Goal: Task Accomplishment & Management: Manage account settings

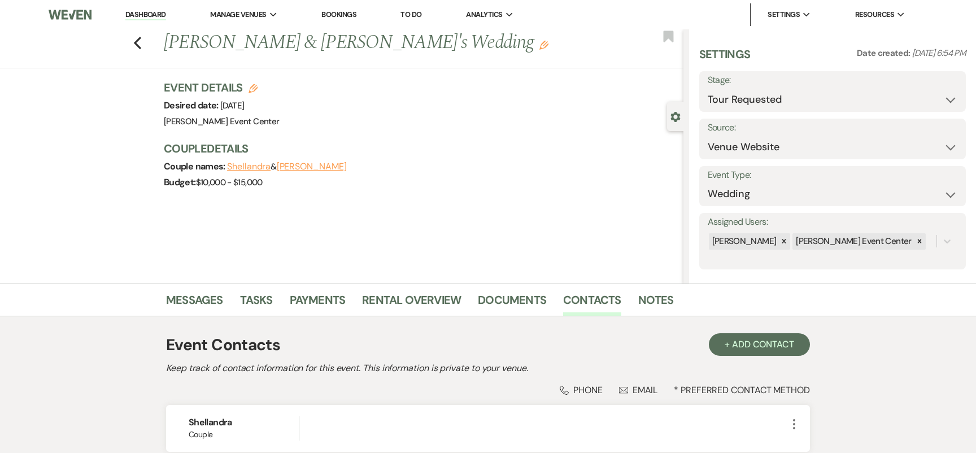
select select "2"
select select "5"
click at [137, 49] on icon "Previous" at bounding box center [137, 43] width 8 height 14
select select "2"
select select "4"
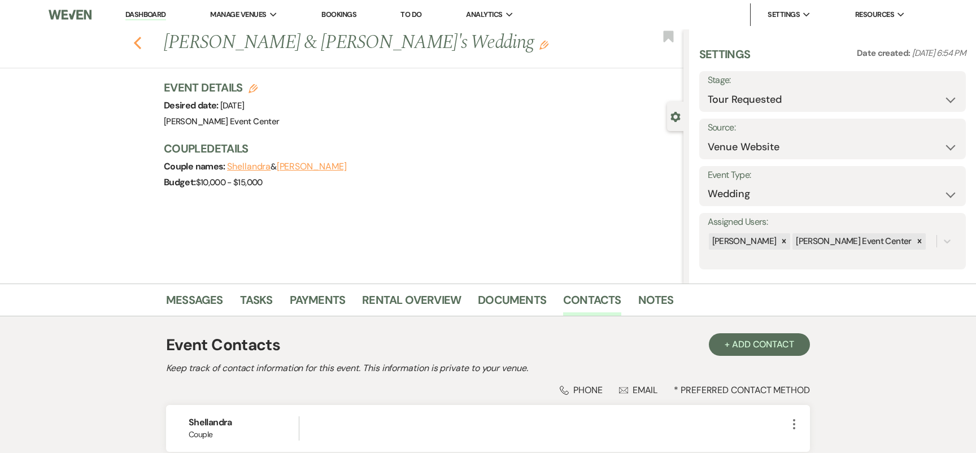
select select "6"
select select "2"
select select "5"
select select "9"
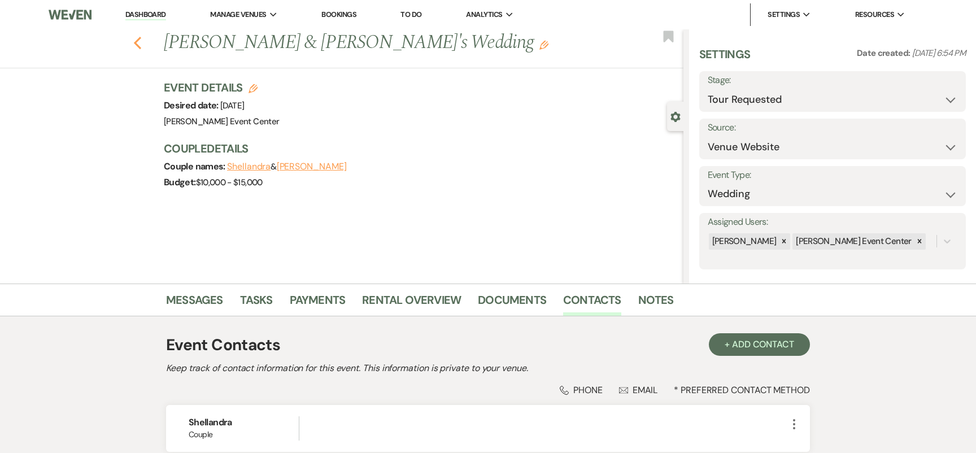
select select "4"
select select "6"
select select "8"
select select "6"
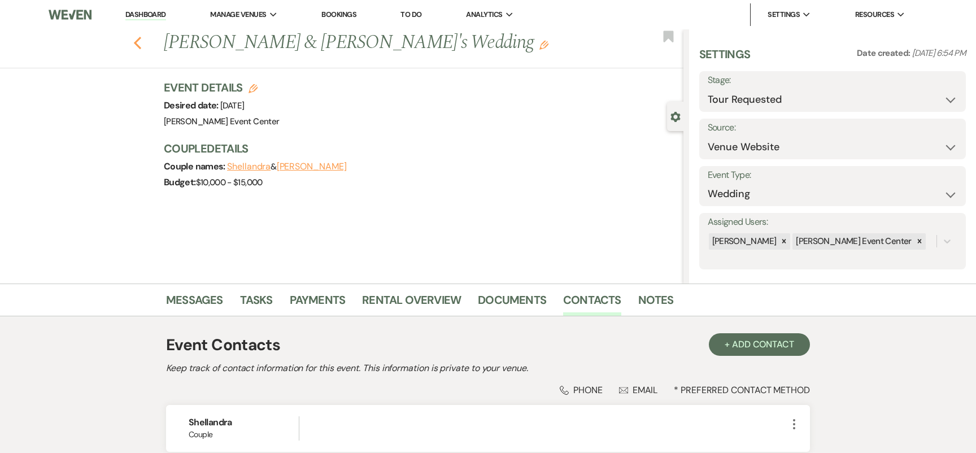
select select "8"
select select "1"
select select "8"
select select "7"
select select "8"
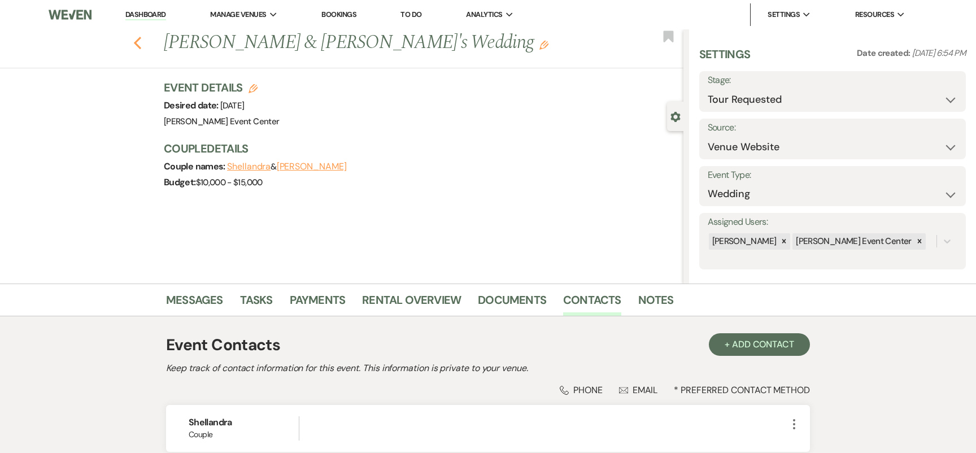
select select "7"
select select "8"
select select "5"
select select "8"
select select "6"
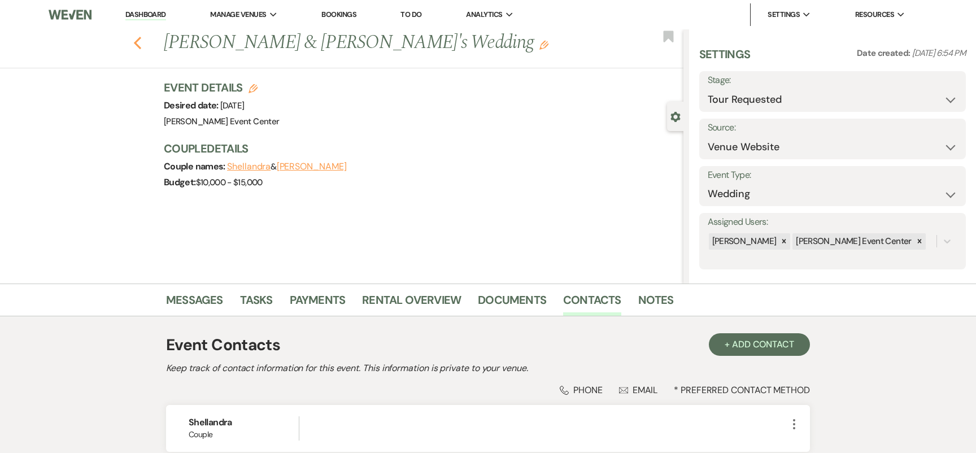
select select "5"
select select "8"
select select "4"
select select "8"
select select "6"
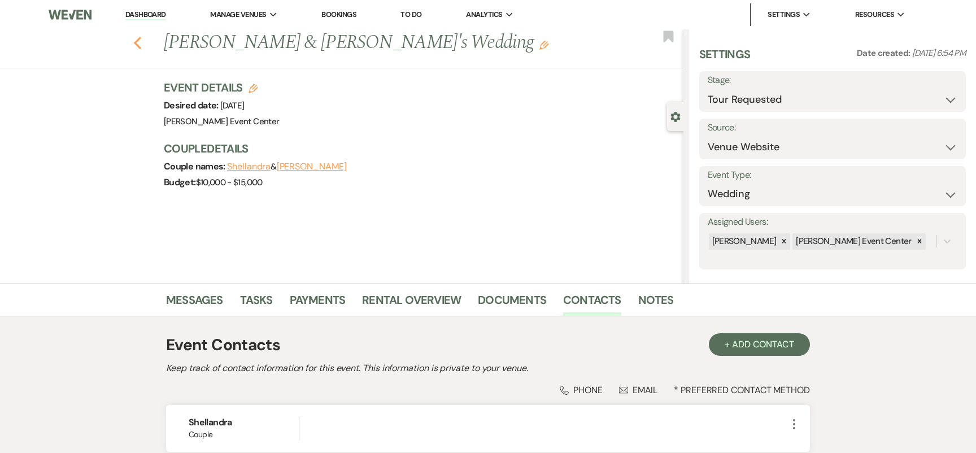
select select "8"
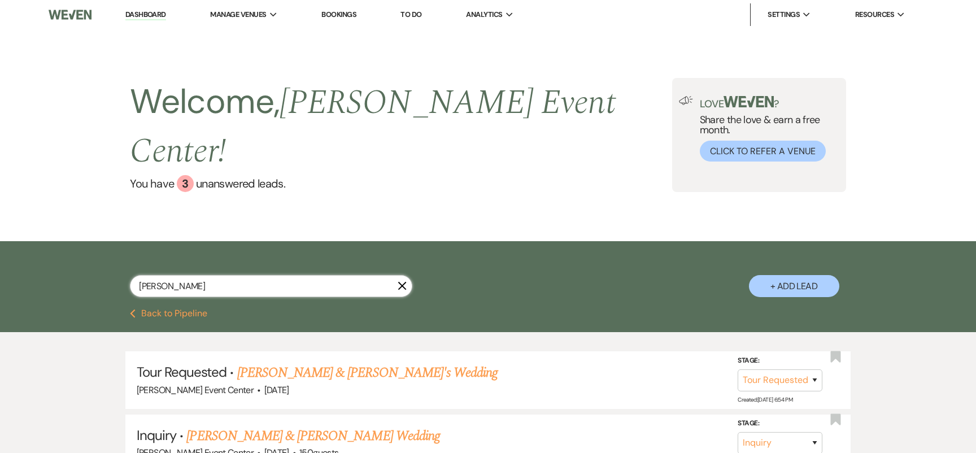
drag, startPoint x: 198, startPoint y: 263, endPoint x: 75, endPoint y: 238, distance: 125.6
click at [75, 241] on div "[PERSON_NAME] X + Add Lead" at bounding box center [488, 275] width 976 height 68
type input "[PERSON_NAME]"
select select "4"
select select "9"
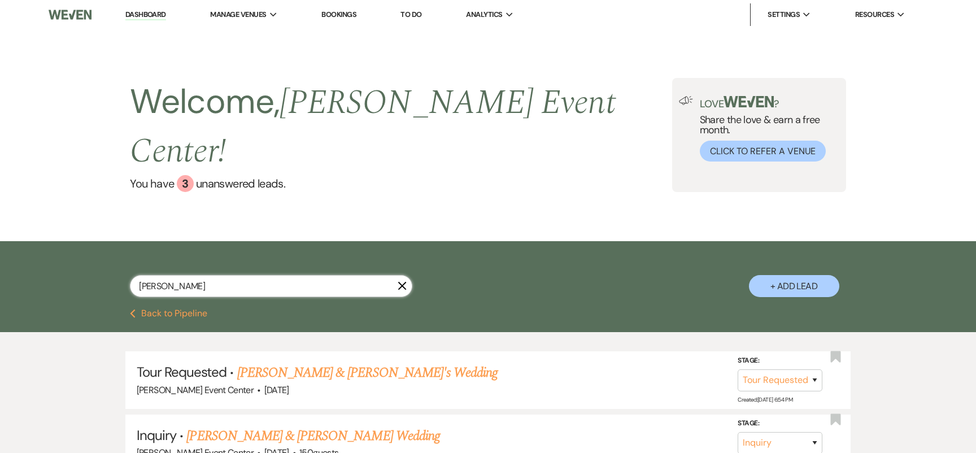
select select "5"
select select "2"
select select "6"
select select "8"
select select "6"
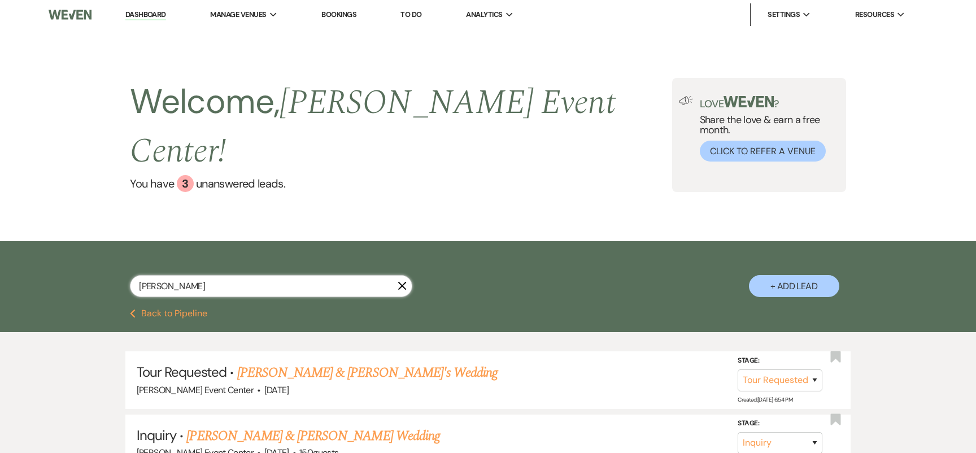
select select "8"
select select "2"
select select "8"
select select "2"
select select "8"
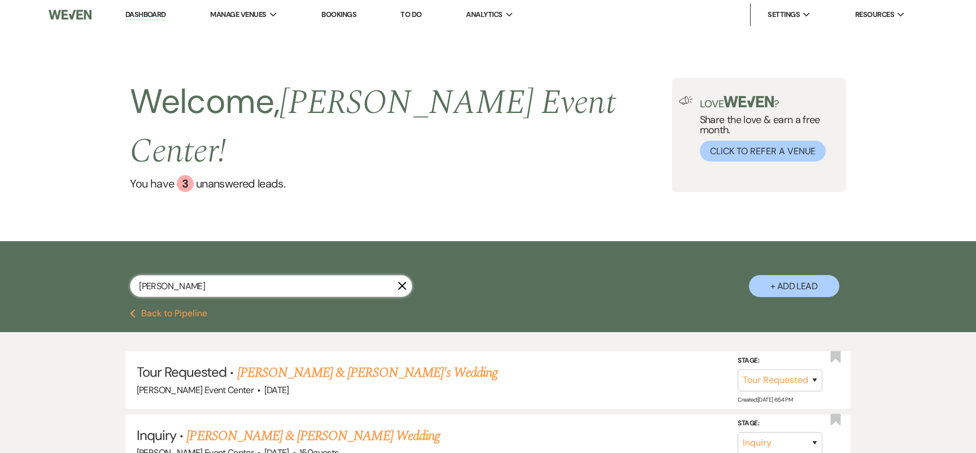
select select "11"
select select "8"
select select "6"
select select "2"
select select "8"
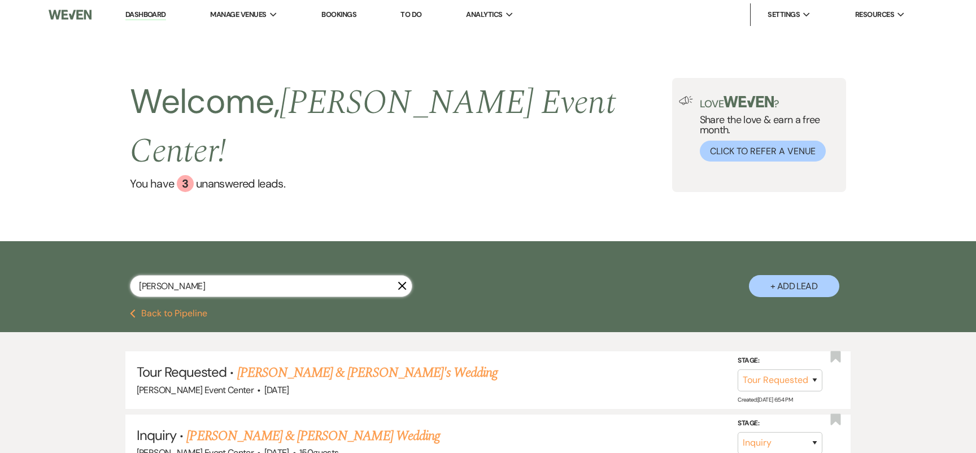
select select "5"
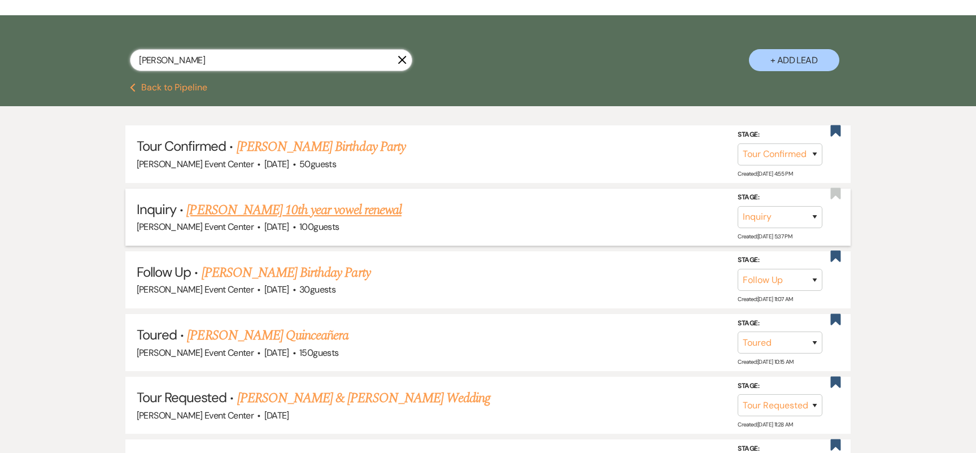
scroll to position [227, 0]
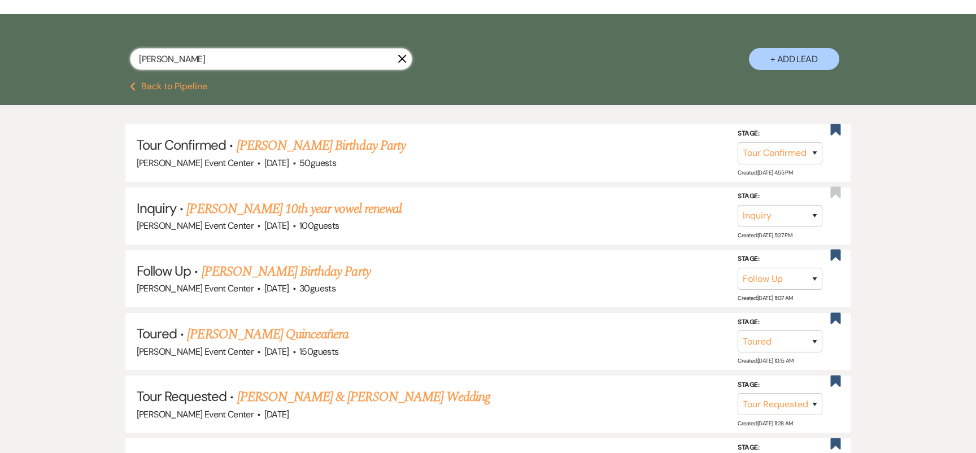
type input "[PERSON_NAME]"
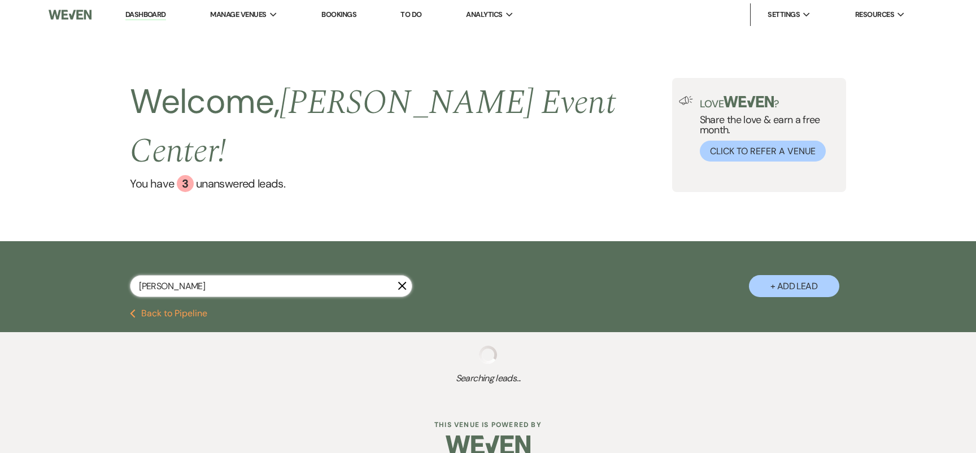
select select "4"
select select "9"
select select "5"
select select "2"
select select "6"
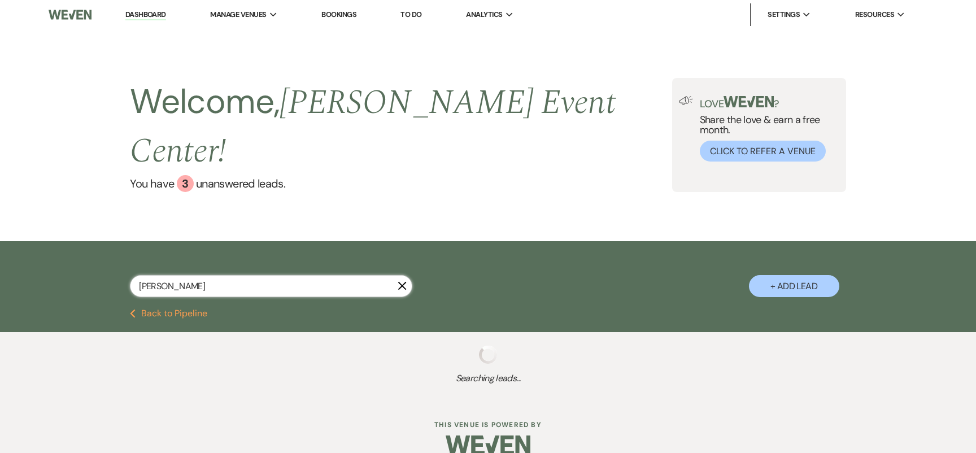
select select "8"
select select "6"
select select "8"
select select "2"
select select "8"
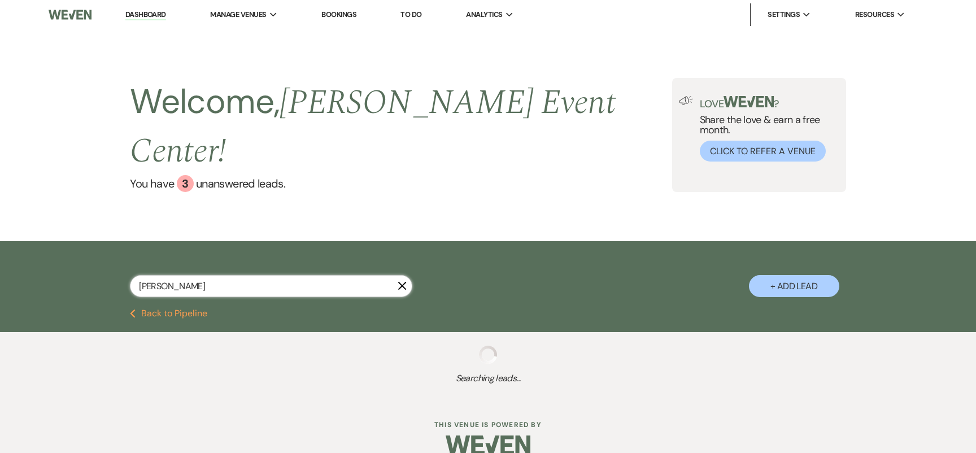
select select "2"
select select "4"
select select "8"
select select "11"
select select "8"
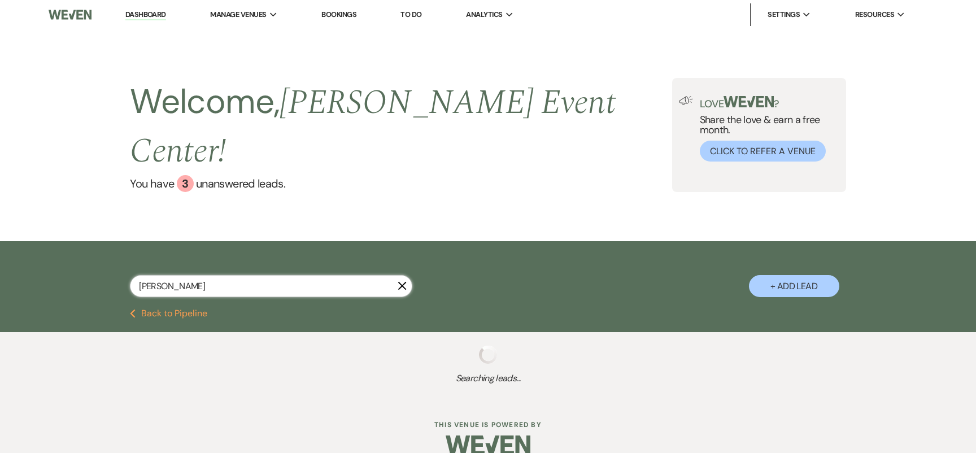
select select "6"
select select "8"
select select "6"
select select "2"
select select "8"
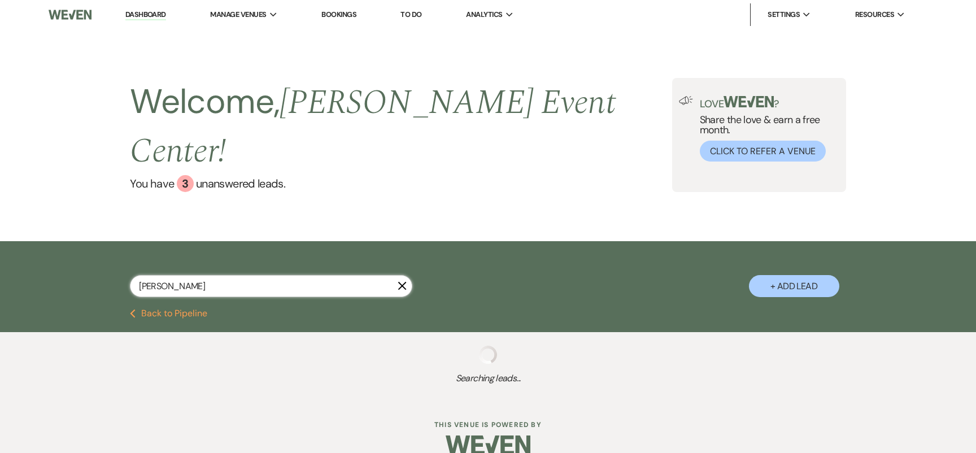
select select "6"
select select "8"
select select "5"
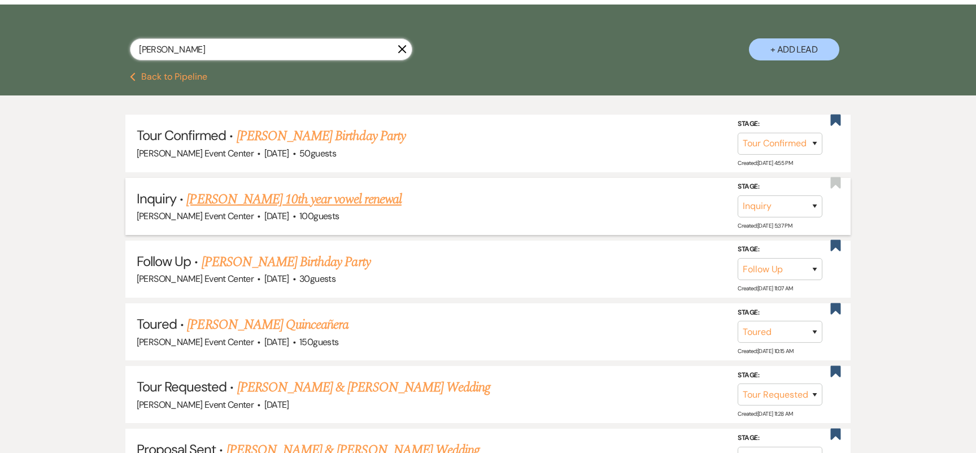
scroll to position [240, 0]
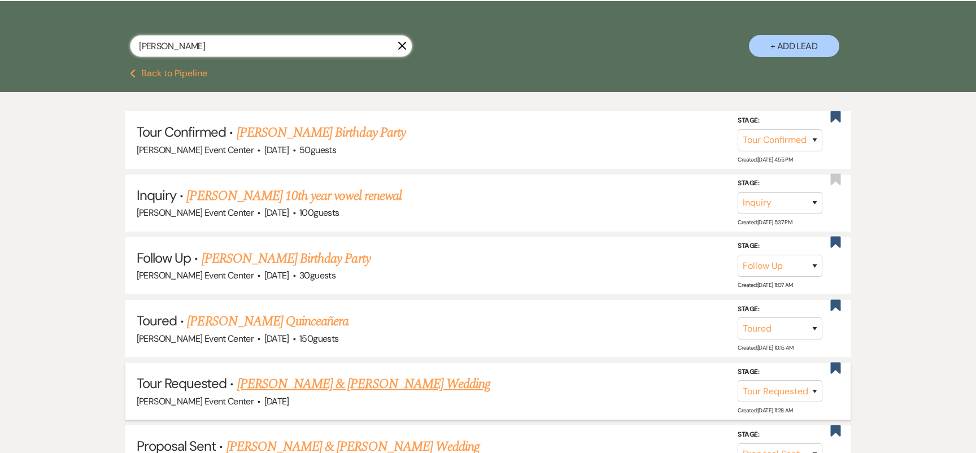
type input "ashley parker"
click at [329, 374] on link "[PERSON_NAME] & [PERSON_NAME] Wedding" at bounding box center [363, 384] width 253 height 20
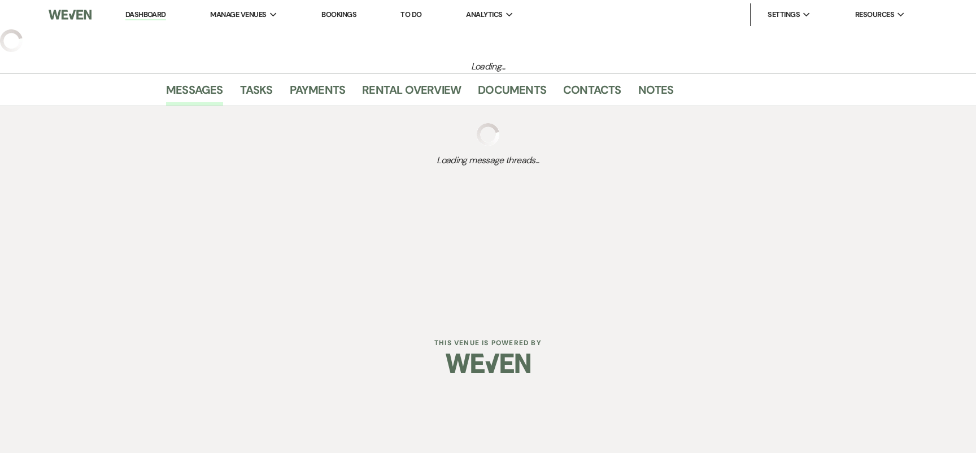
select select "2"
select select "5"
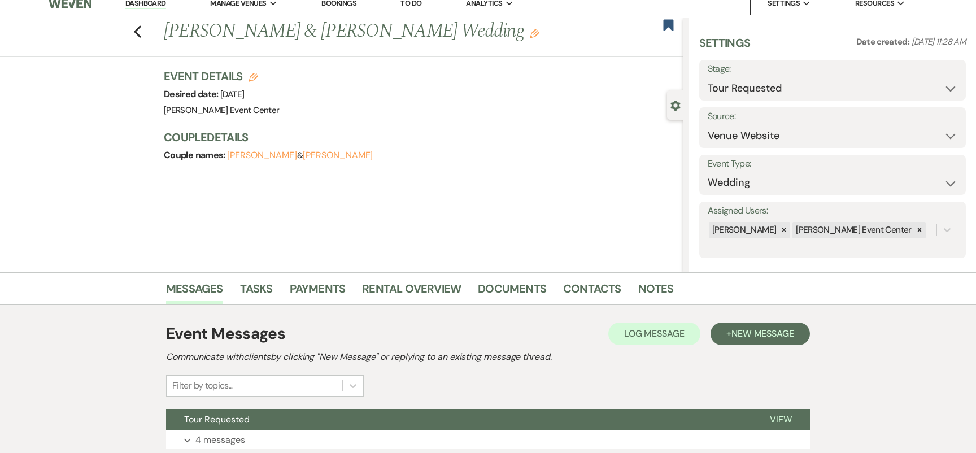
scroll to position [15, 0]
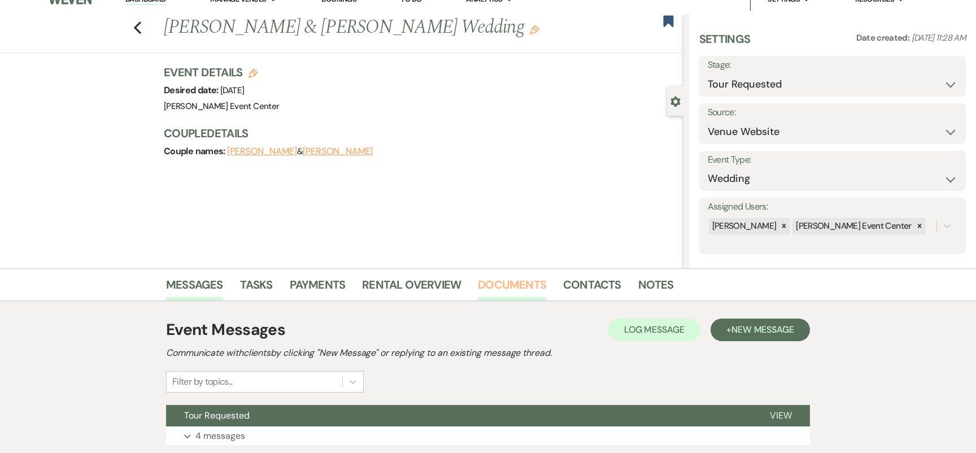
click at [502, 294] on link "Documents" at bounding box center [512, 288] width 68 height 25
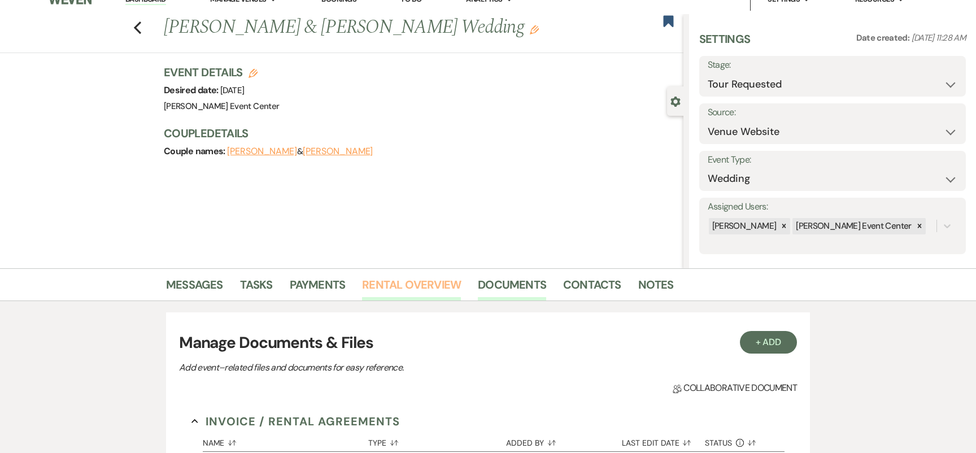
click at [437, 288] on link "Rental Overview" at bounding box center [411, 288] width 99 height 25
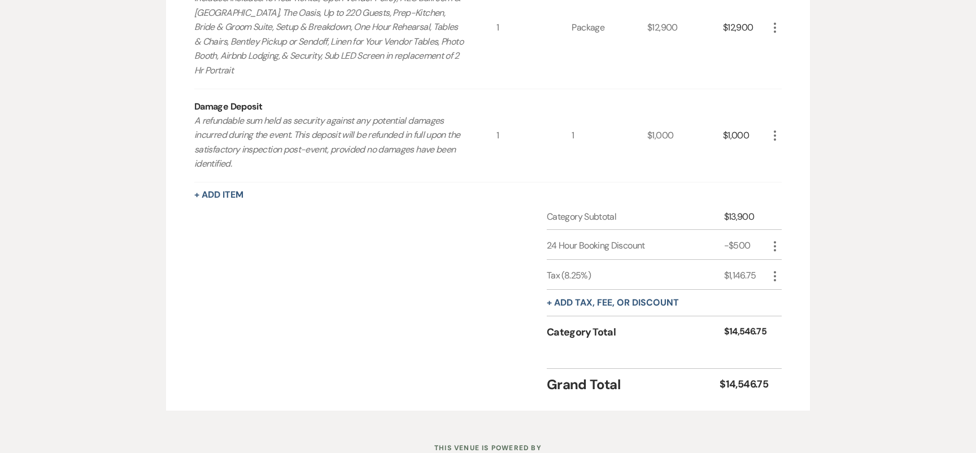
scroll to position [474, 0]
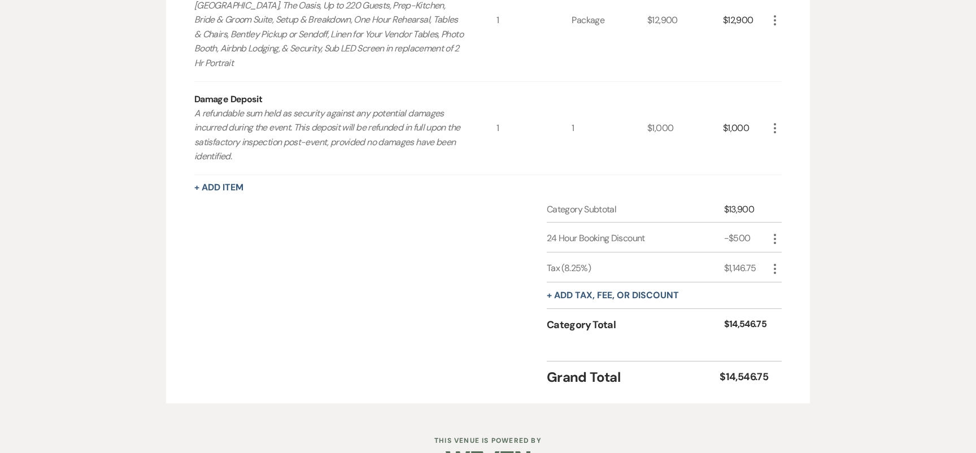
click at [772, 245] on icon "More" at bounding box center [775, 239] width 14 height 14
click at [781, 277] on icon "Delete" at bounding box center [784, 279] width 7 height 8
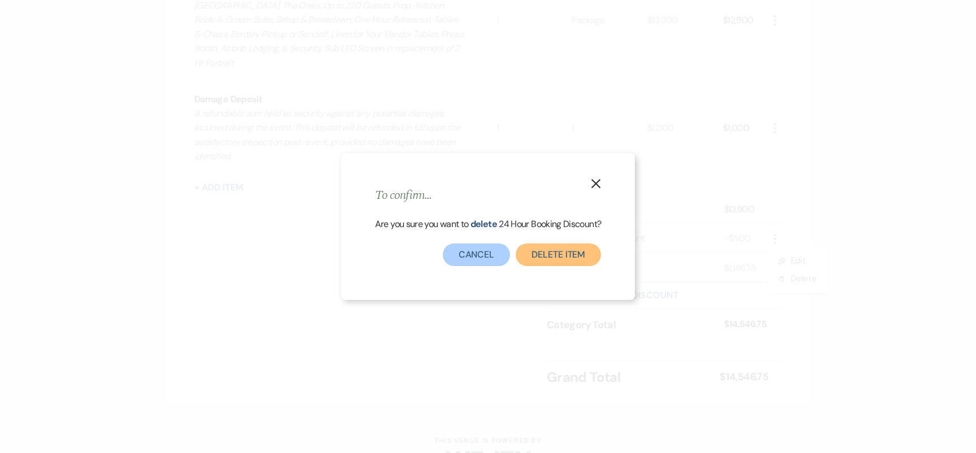
click at [579, 261] on button "Delete item" at bounding box center [558, 255] width 85 height 23
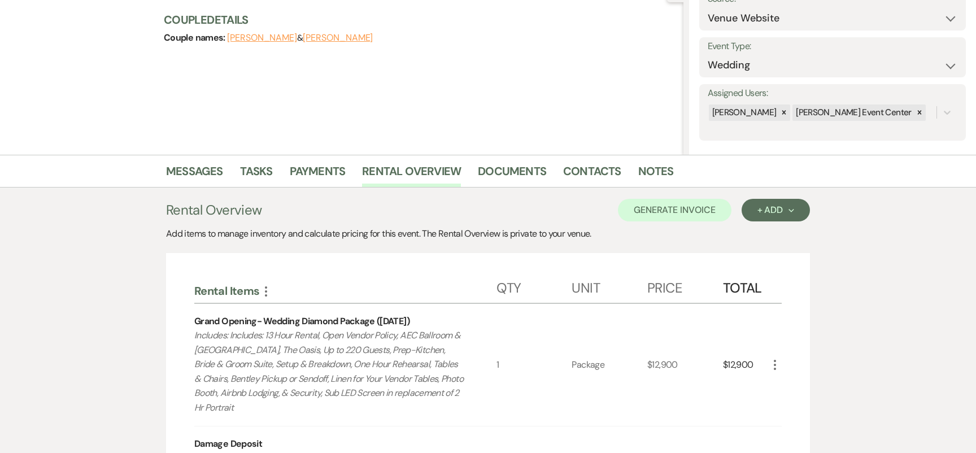
scroll to position [13, 0]
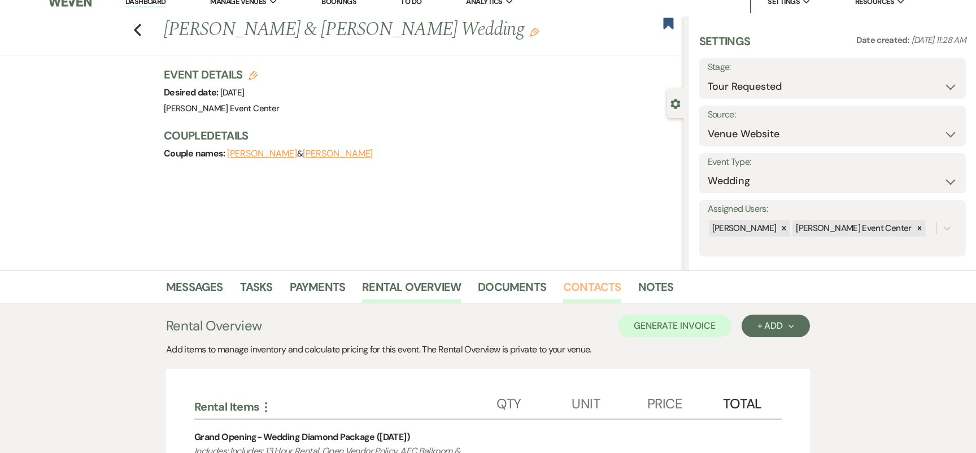
click at [567, 288] on link "Contacts" at bounding box center [592, 290] width 58 height 25
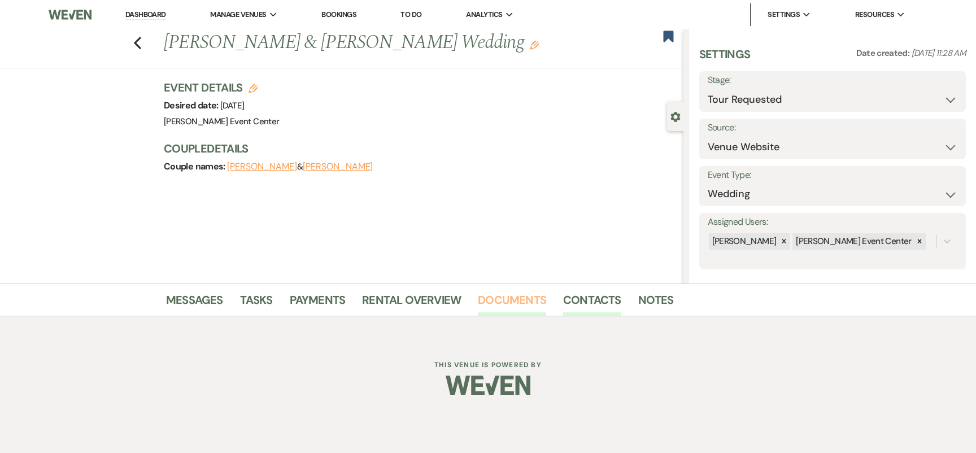
click at [503, 293] on link "Documents" at bounding box center [512, 303] width 68 height 25
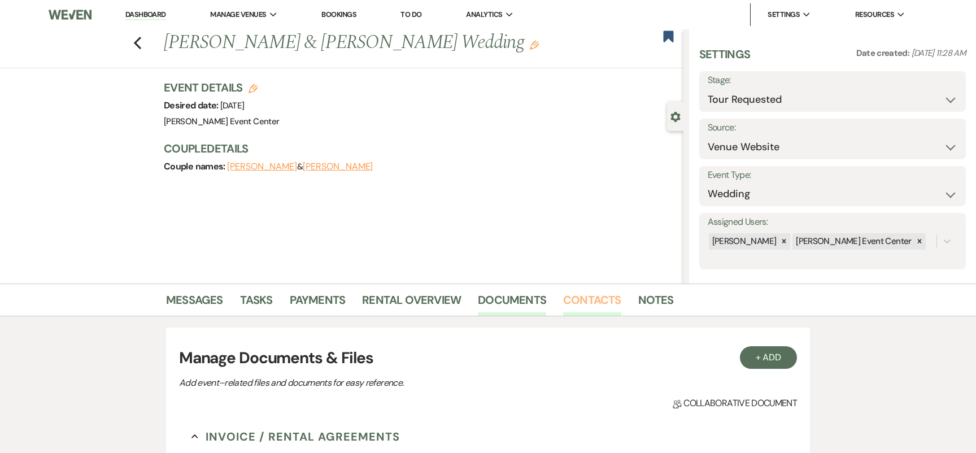
click at [596, 303] on link "Contacts" at bounding box center [592, 303] width 58 height 25
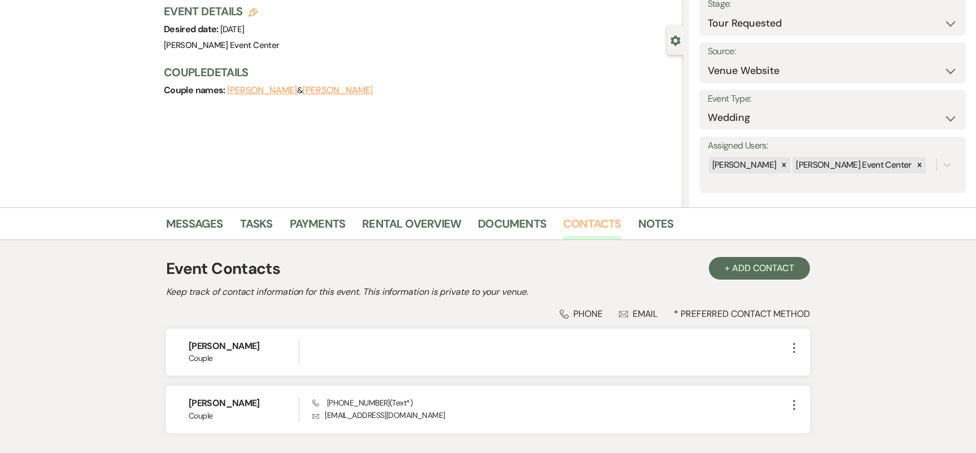
scroll to position [46, 0]
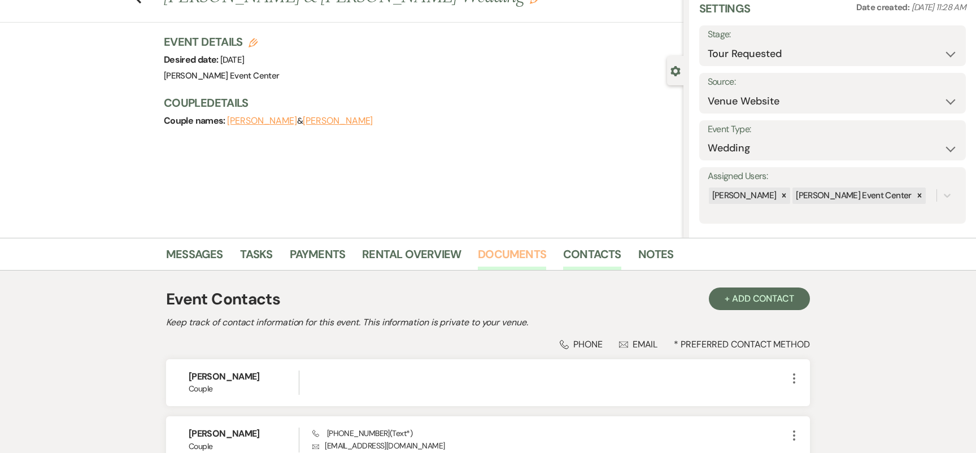
click at [489, 265] on link "Documents" at bounding box center [512, 257] width 68 height 25
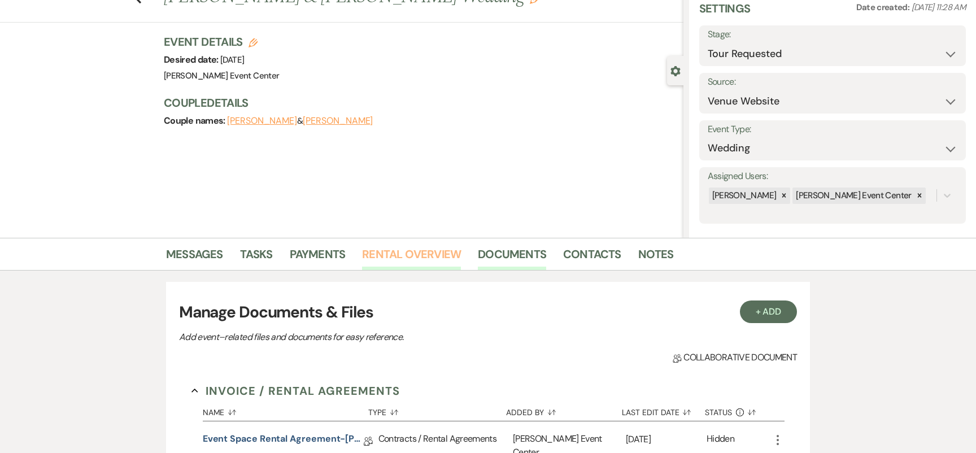
click at [414, 250] on link "Rental Overview" at bounding box center [411, 257] width 99 height 25
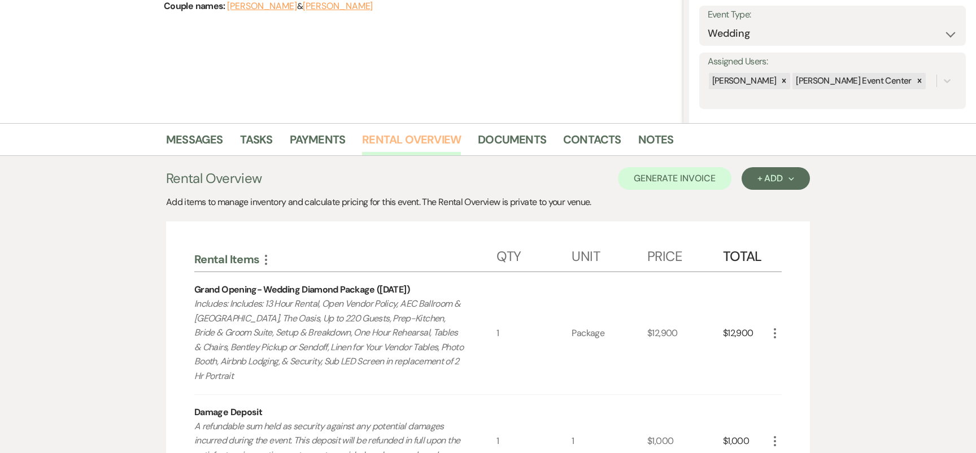
scroll to position [117, 0]
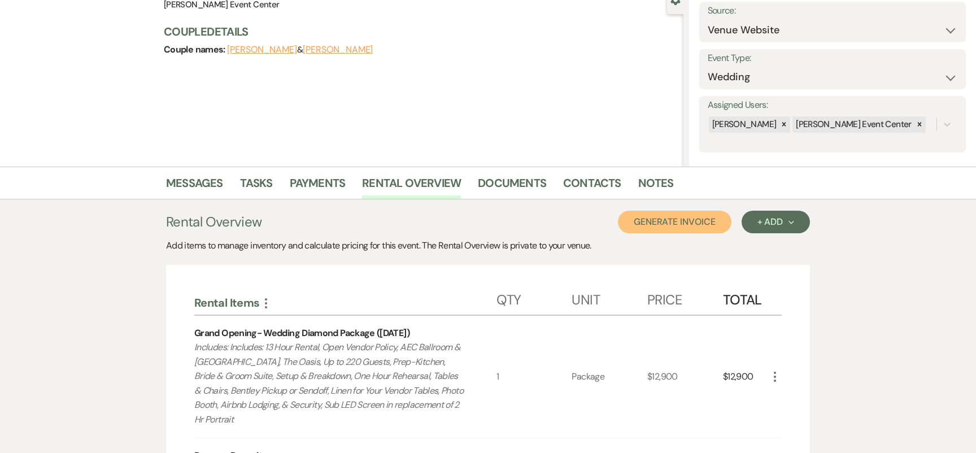
click at [695, 225] on button "Generate Invoice" at bounding box center [675, 222] width 114 height 23
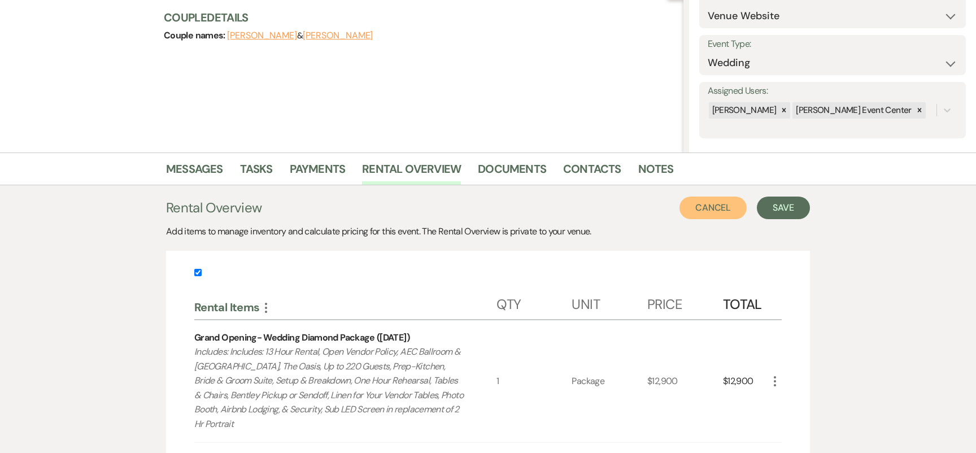
scroll to position [137, 0]
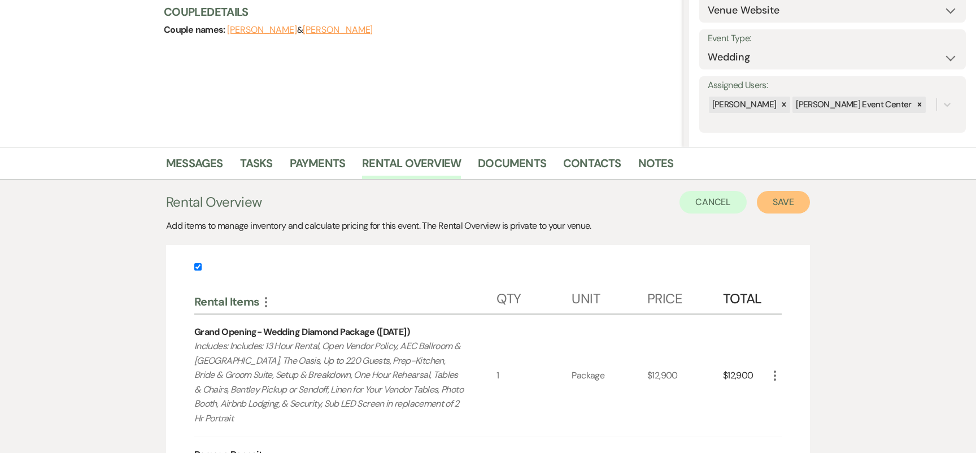
click at [777, 206] on button "Save" at bounding box center [783, 202] width 53 height 23
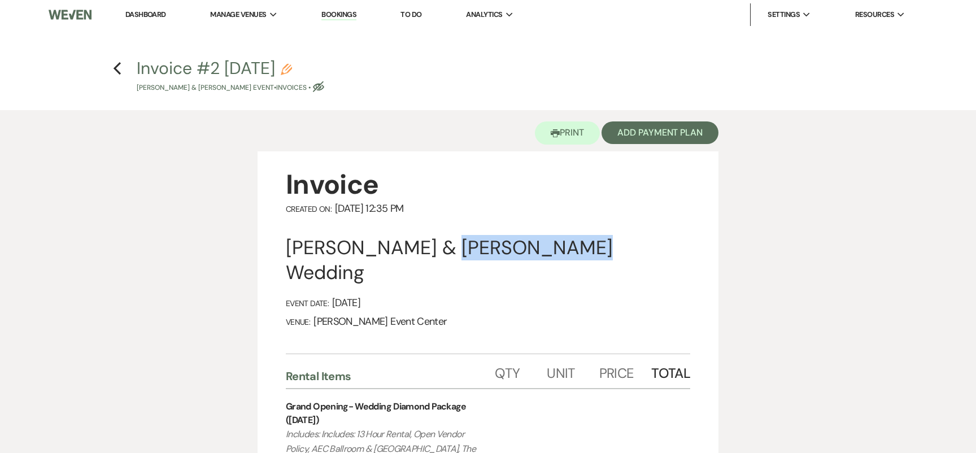
drag, startPoint x: 576, startPoint y: 248, endPoint x: 463, endPoint y: 236, distance: 113.6
click at [463, 236] on div "[PERSON_NAME] & [PERSON_NAME] Wedding" at bounding box center [488, 261] width 405 height 50
copy div "Ashley Parker"
click at [292, 69] on use "button" at bounding box center [286, 69] width 11 height 11
select select "22"
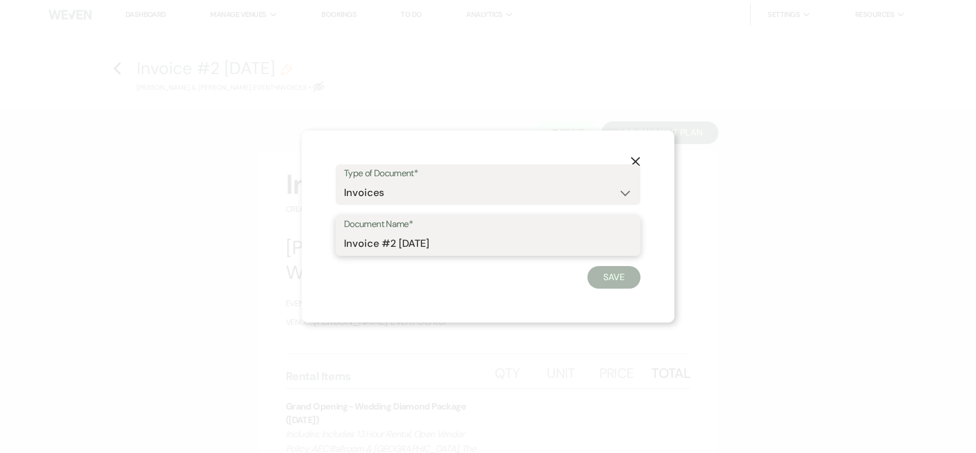
drag, startPoint x: 466, startPoint y: 245, endPoint x: 394, endPoint y: 241, distance: 71.8
click at [394, 241] on input "Invoice #2 8-22-2025" at bounding box center [488, 244] width 288 height 22
paste input "Ashley Parker"
click at [394, 244] on input "Invoice #2Ashley Parker-" at bounding box center [488, 244] width 288 height 22
type input "Invoice #2-Ashley Parker-Diamond-8.8.26"
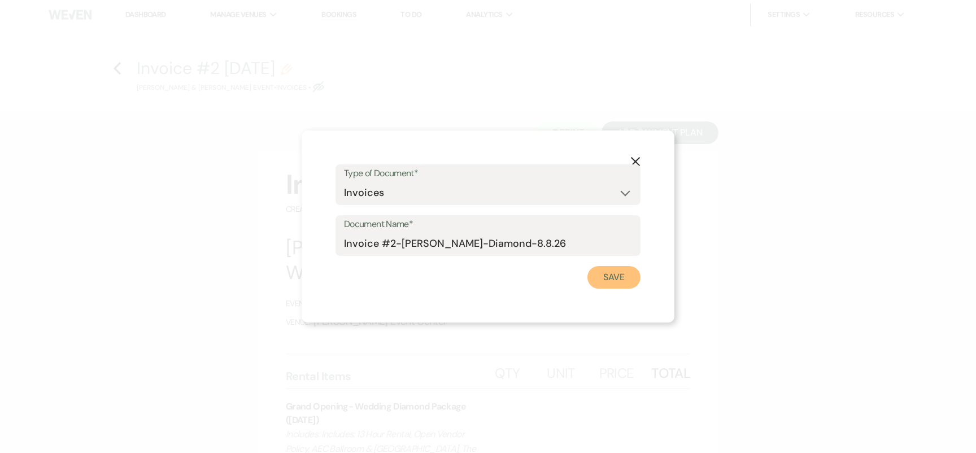
click at [604, 279] on button "Save" at bounding box center [614, 277] width 53 height 23
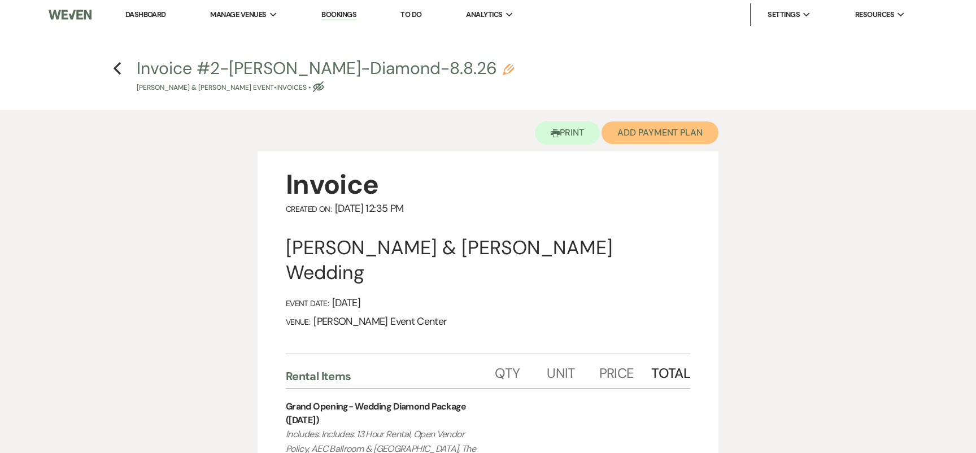
click at [650, 128] on button "Add Payment Plan" at bounding box center [660, 132] width 117 height 23
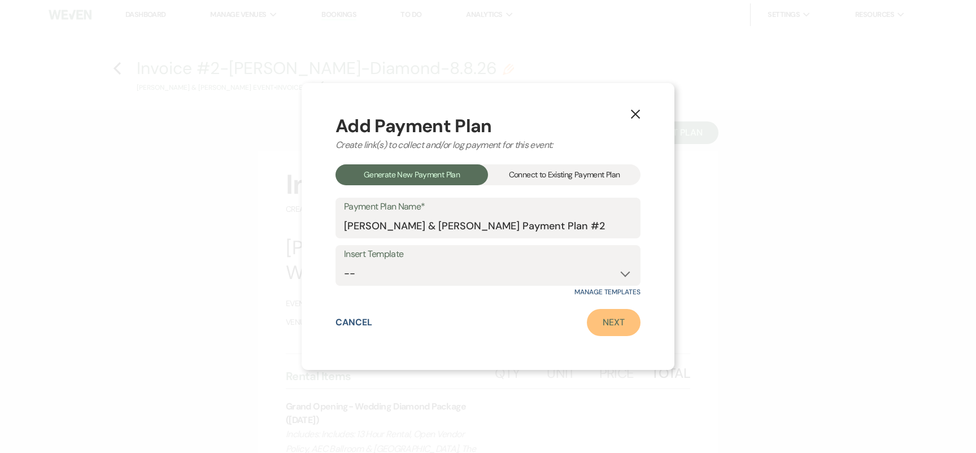
click at [614, 325] on link "Next" at bounding box center [614, 322] width 54 height 27
select select "27758"
select select "2"
select select "percentage"
select select "false"
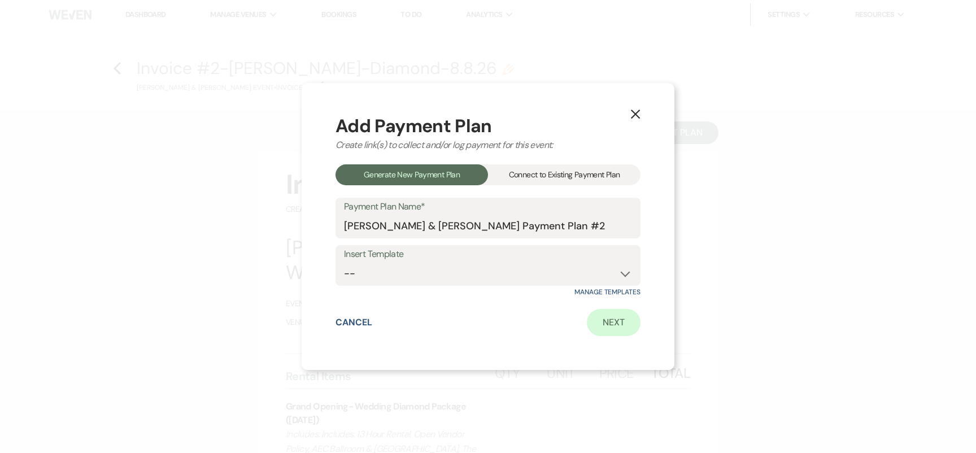
select select "client"
select select "weeks"
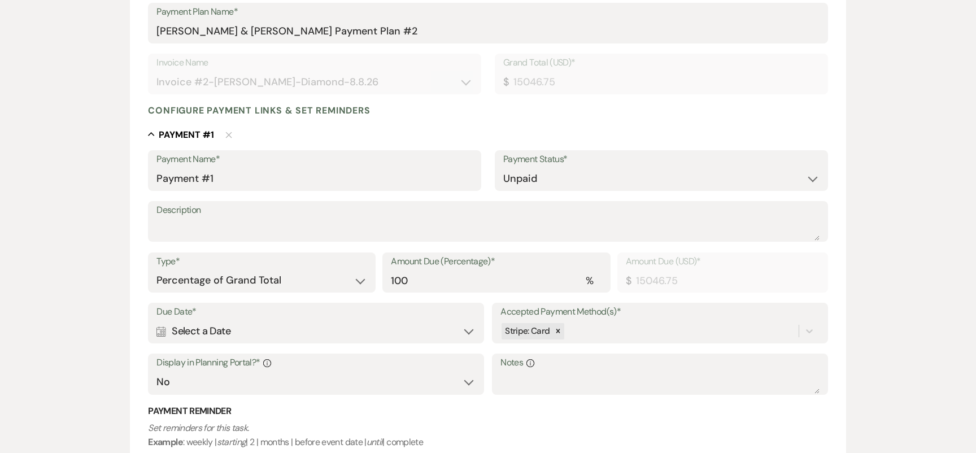
scroll to position [225, 0]
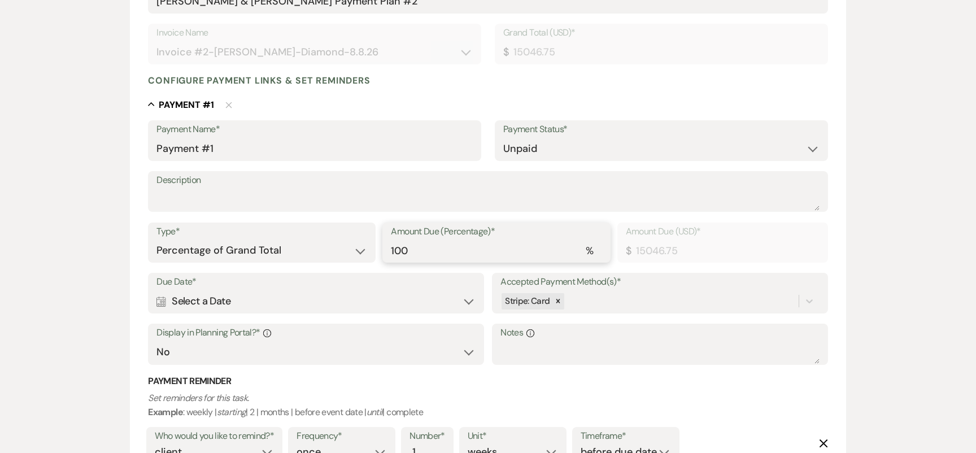
click at [419, 257] on input "100" at bounding box center [496, 251] width 211 height 22
type input "10"
type input "1504.68"
type input "10"
click at [310, 293] on div "Calendar Select a Date Expand" at bounding box center [316, 301] width 319 height 22
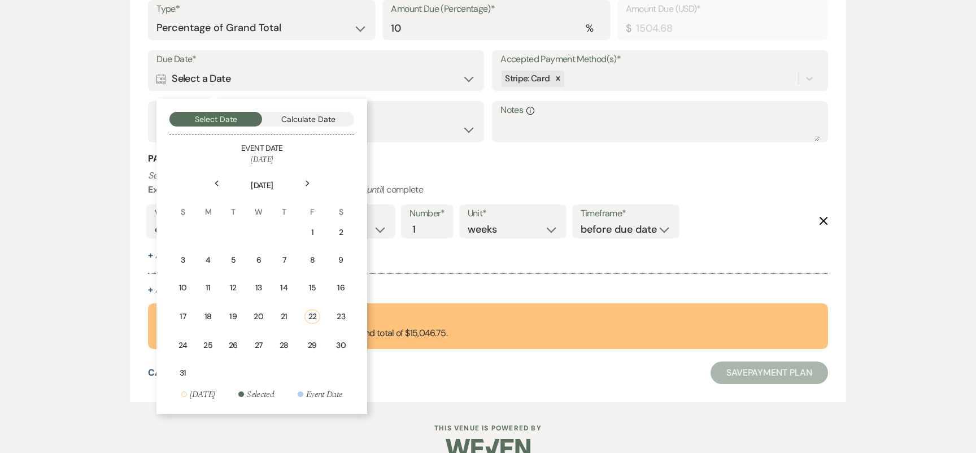
scroll to position [470, 0]
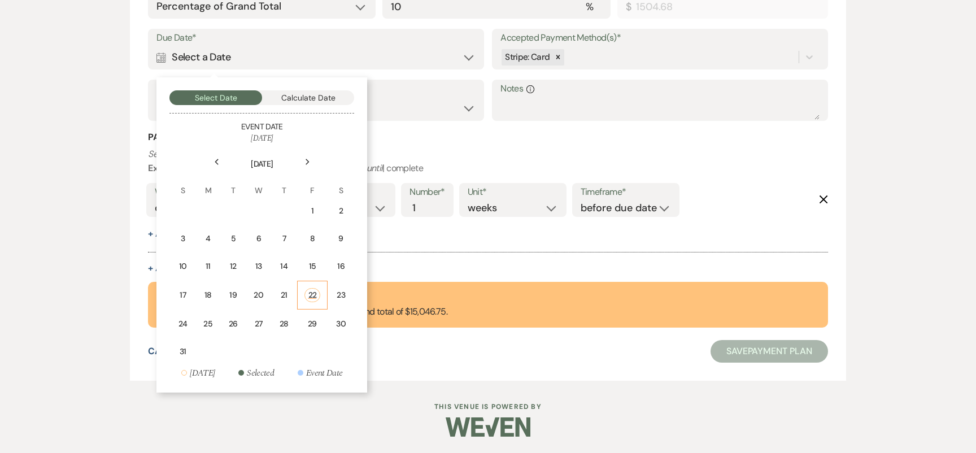
click at [311, 291] on div "22" at bounding box center [313, 295] width 16 height 14
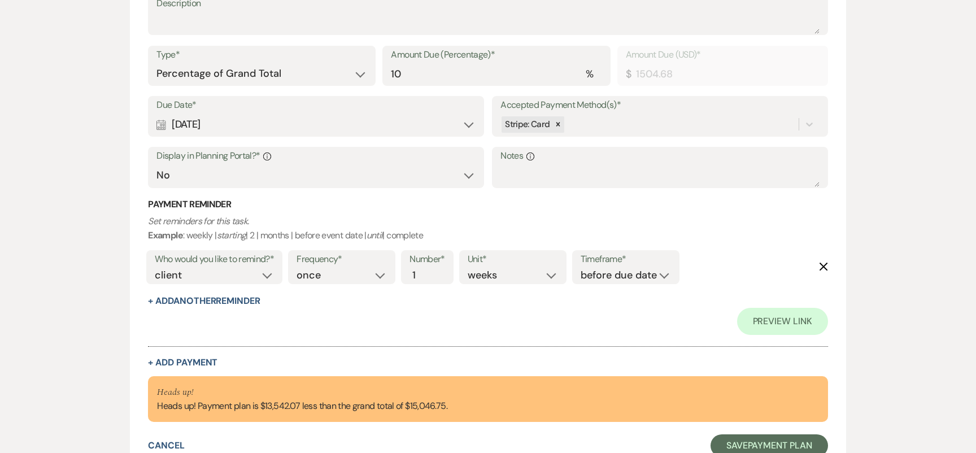
scroll to position [392, 0]
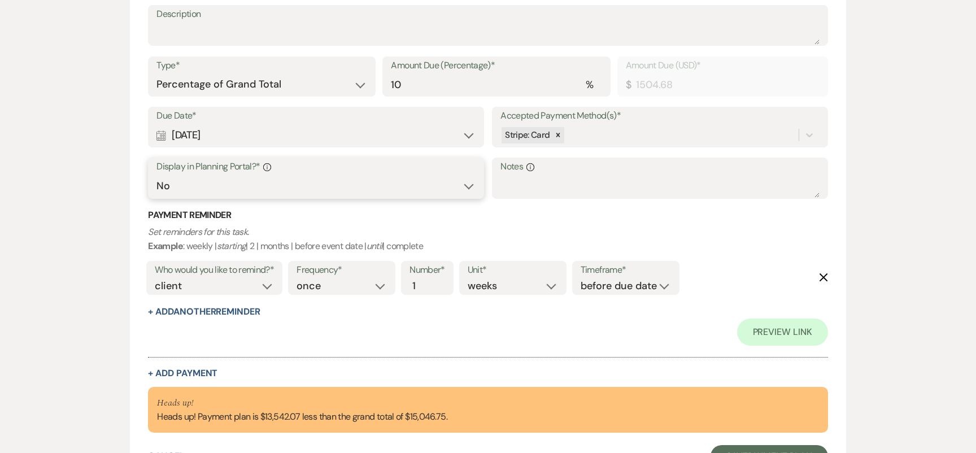
click at [328, 175] on select "Yes No" at bounding box center [316, 186] width 319 height 22
select select "true"
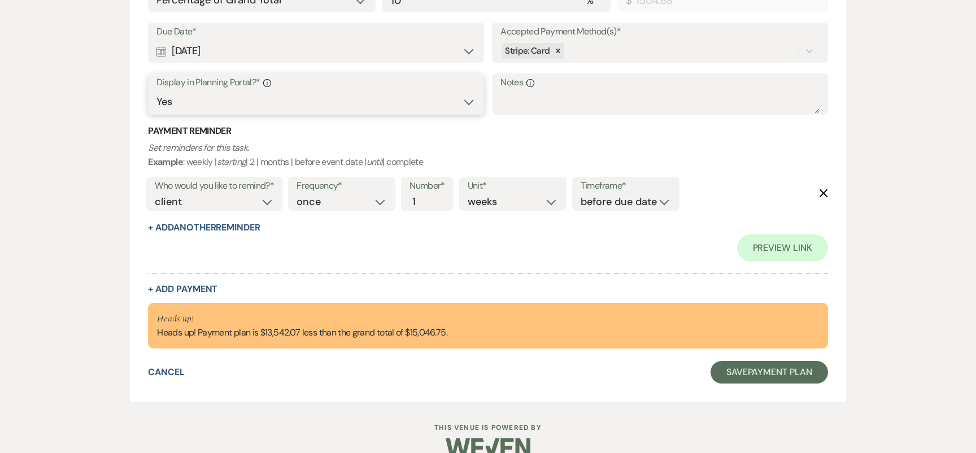
scroll to position [440, 0]
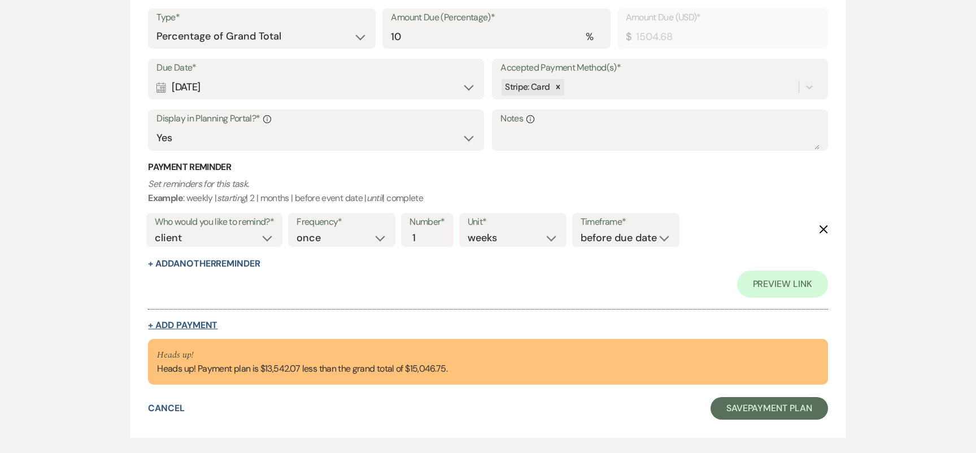
click at [197, 325] on button "+ Add Payment" at bounding box center [183, 325] width 70 height 9
select select "2"
select select "percentage"
select select "false"
select select "client"
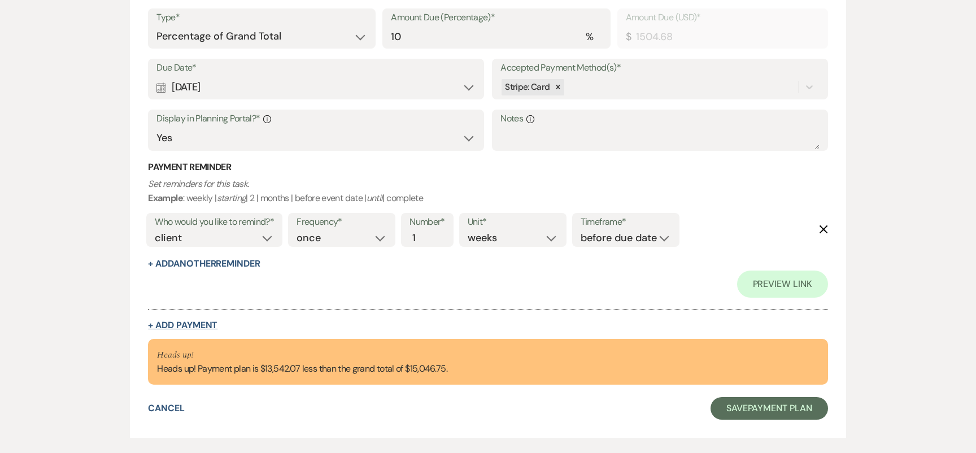
select select "weeks"
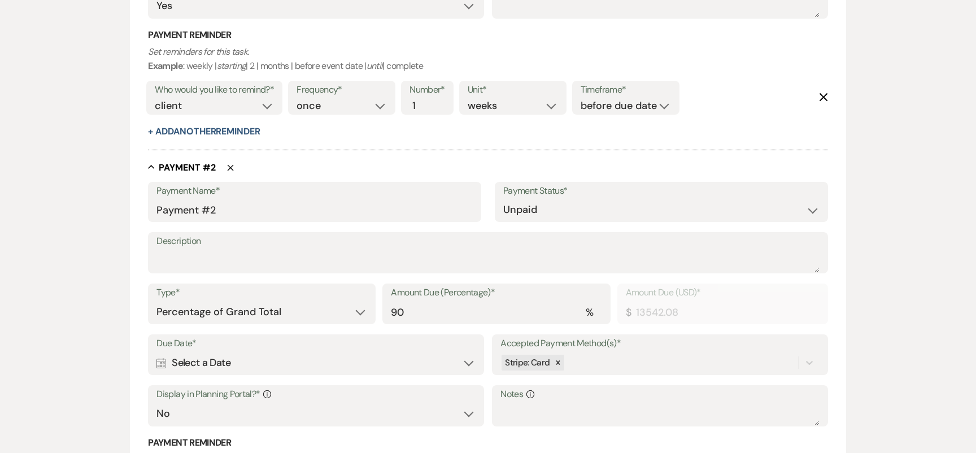
scroll to position [582, 0]
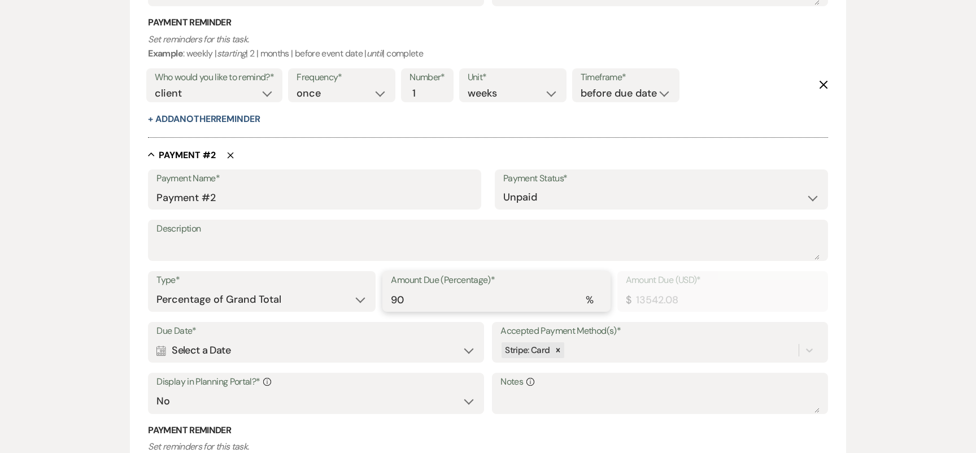
drag, startPoint x: 420, startPoint y: 297, endPoint x: 320, endPoint y: 297, distance: 100.0
click at [320, 297] on div "Type* Dollar Amount Percentage of Grand Total Amount Due (Percentage)* % 90 Amo…" at bounding box center [488, 296] width 680 height 51
type input "3"
type input "451.40"
type input "30"
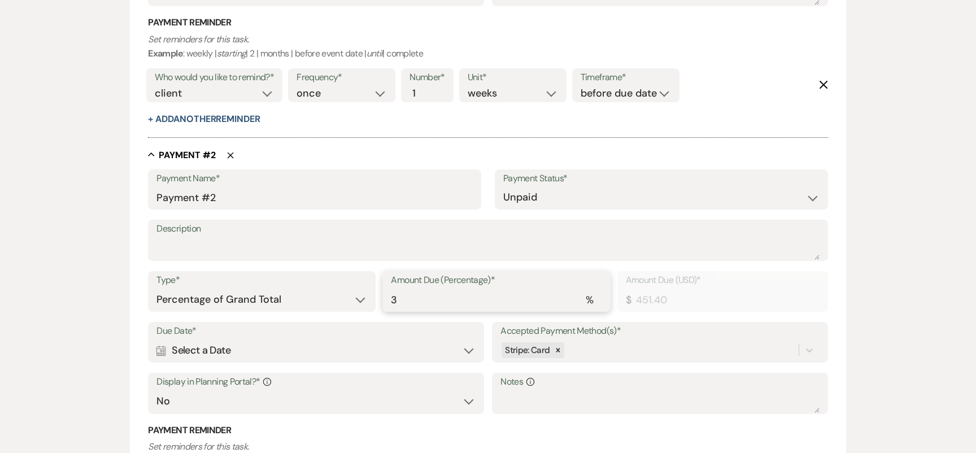
type input "4514.02"
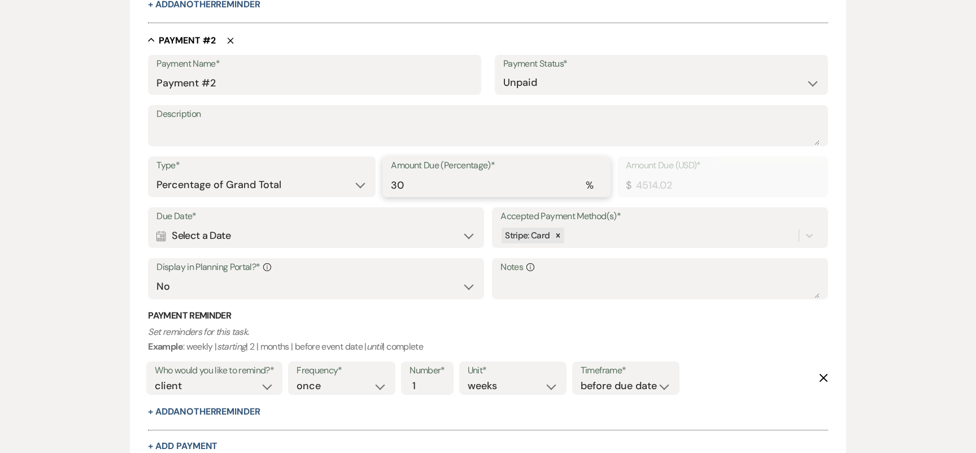
scroll to position [697, 0]
type input "3"
type input "451.40"
type input "0.00"
type input "1"
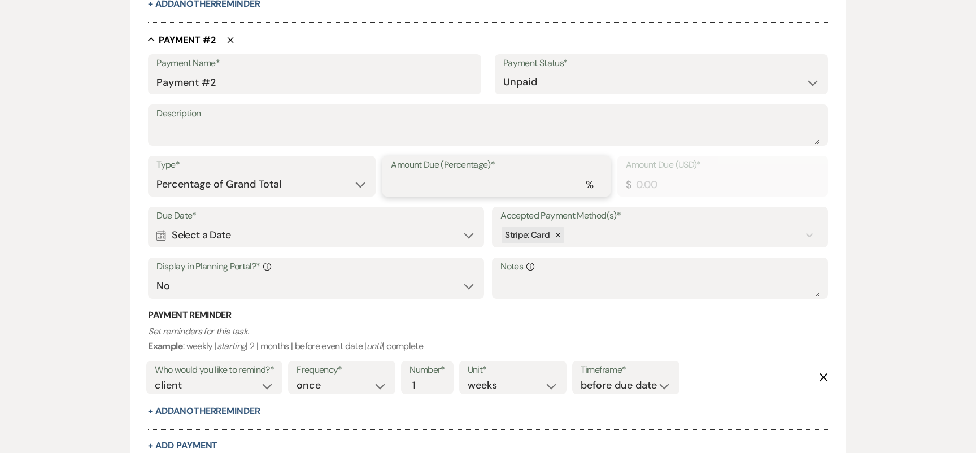
type input "150.47"
type input "18"
type input "2708.42"
type input "18"
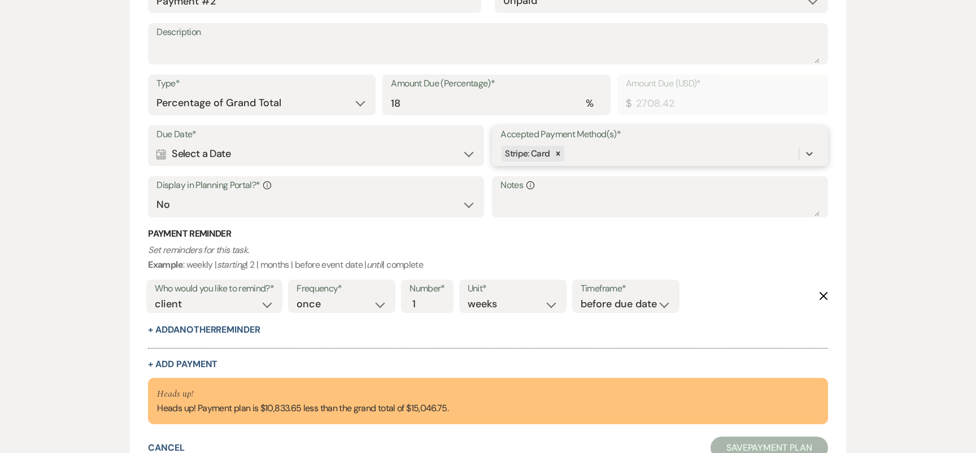
scroll to position [783, 0]
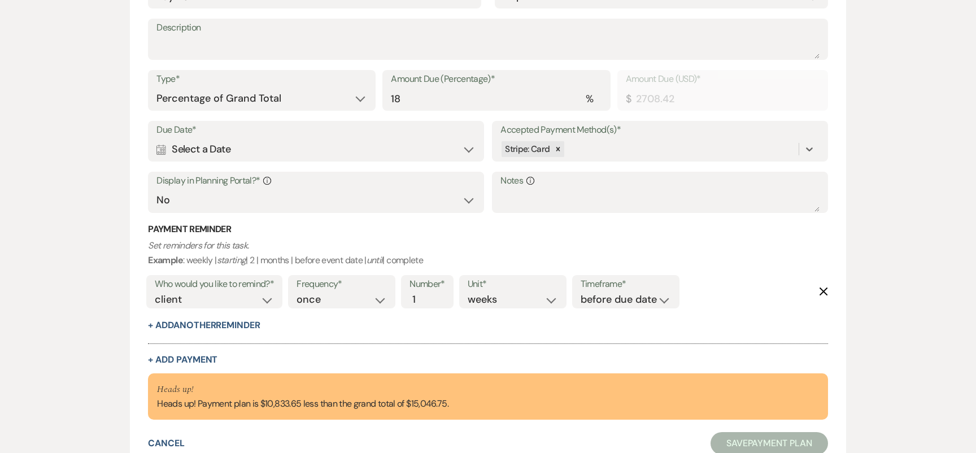
click at [356, 154] on div "Calendar Select a Date Expand" at bounding box center [316, 149] width 319 height 22
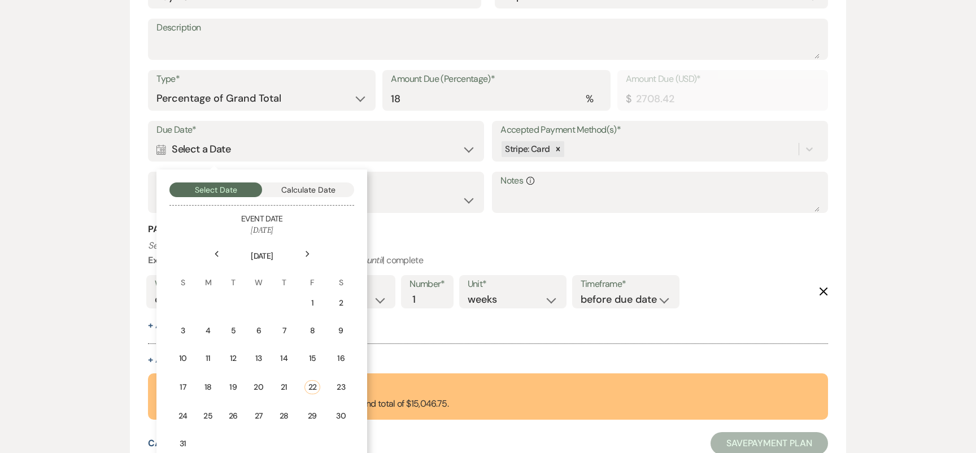
click at [357, 133] on label "Due Date*" at bounding box center [316, 130] width 319 height 16
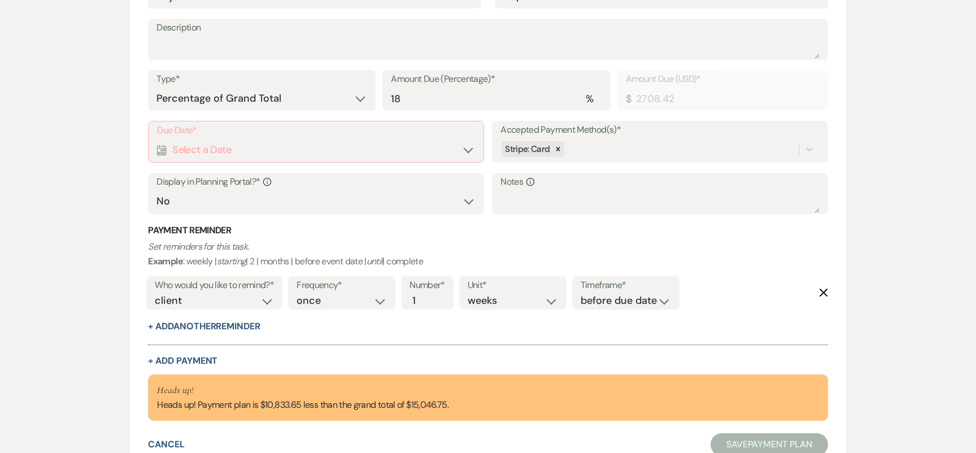
click at [347, 142] on div "Calendar Select a Date Expand" at bounding box center [316, 150] width 318 height 22
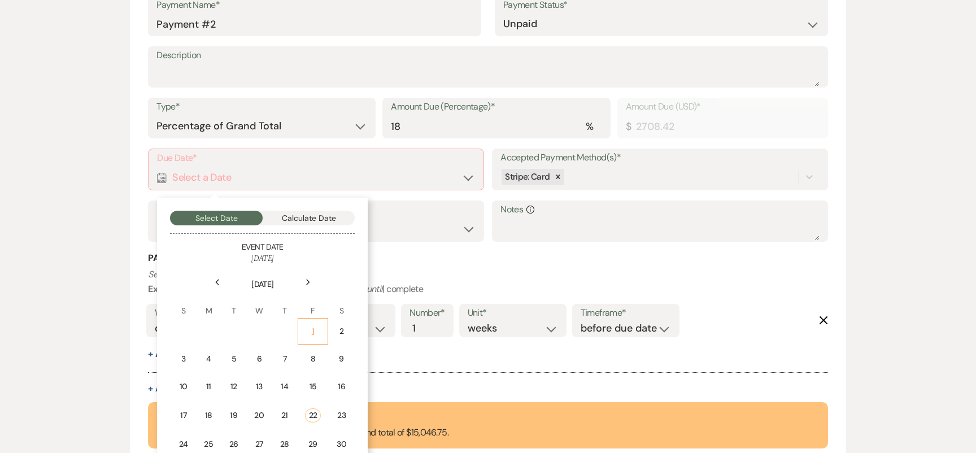
scroll to position [761, 0]
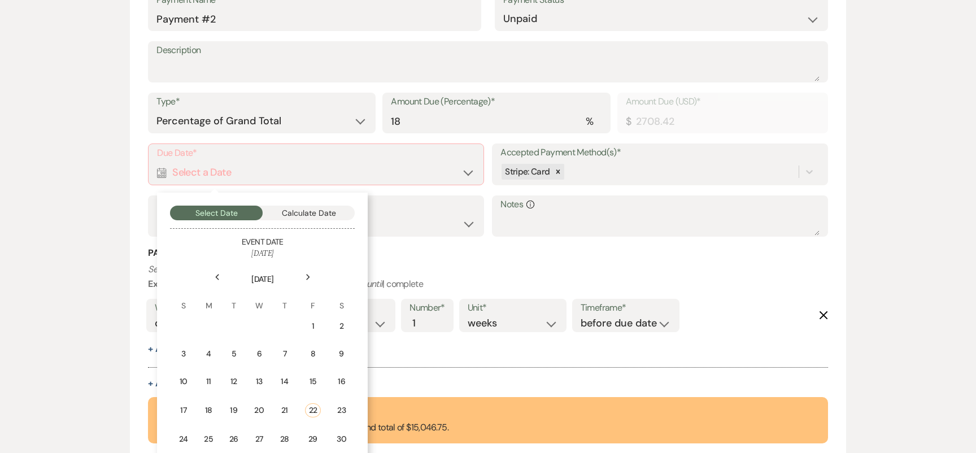
click at [310, 285] on div "Next" at bounding box center [308, 277] width 18 height 18
click at [310, 274] on icon "Next" at bounding box center [309, 277] width 6 height 7
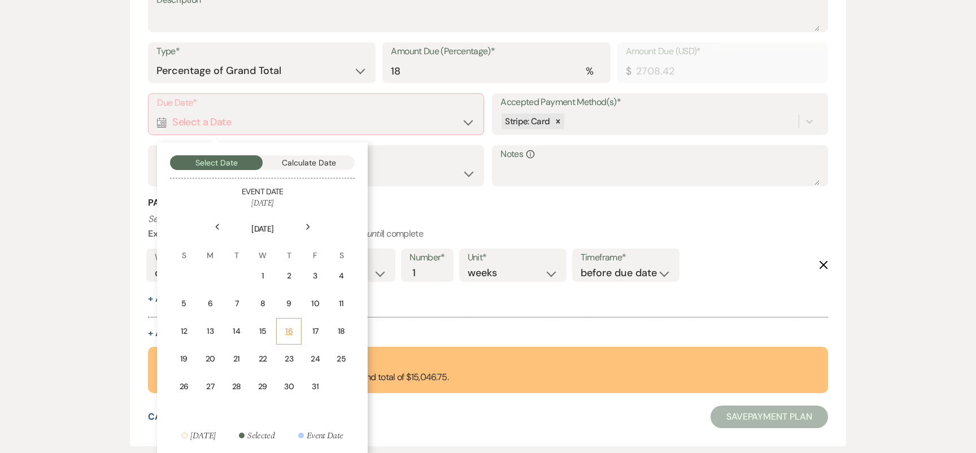
scroll to position [813, 0]
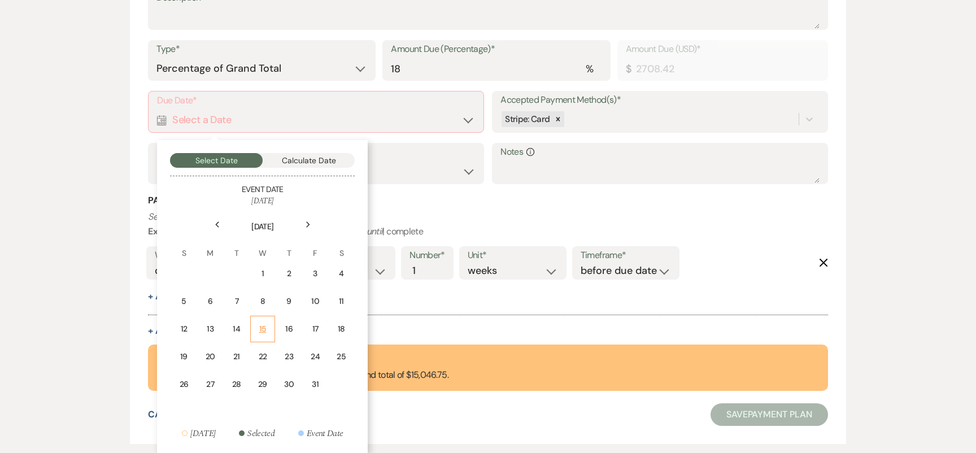
click at [266, 333] on div "15" at bounding box center [263, 329] width 10 height 12
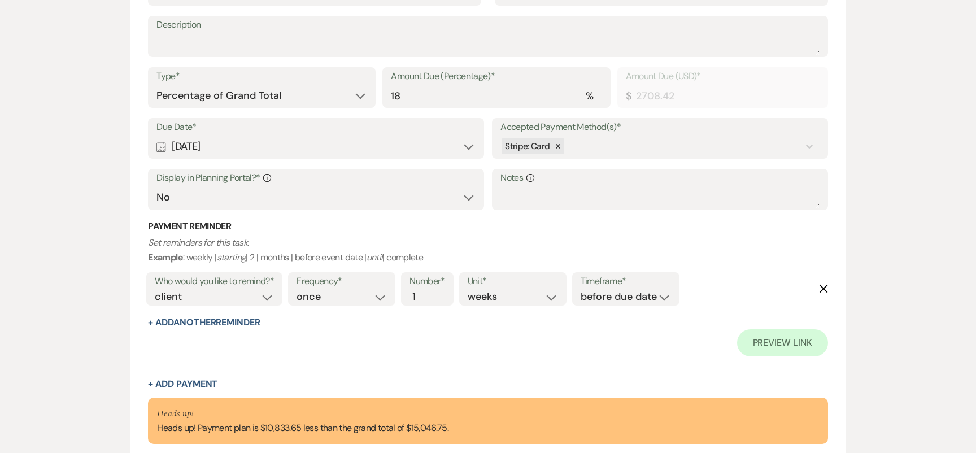
scroll to position [840, 0]
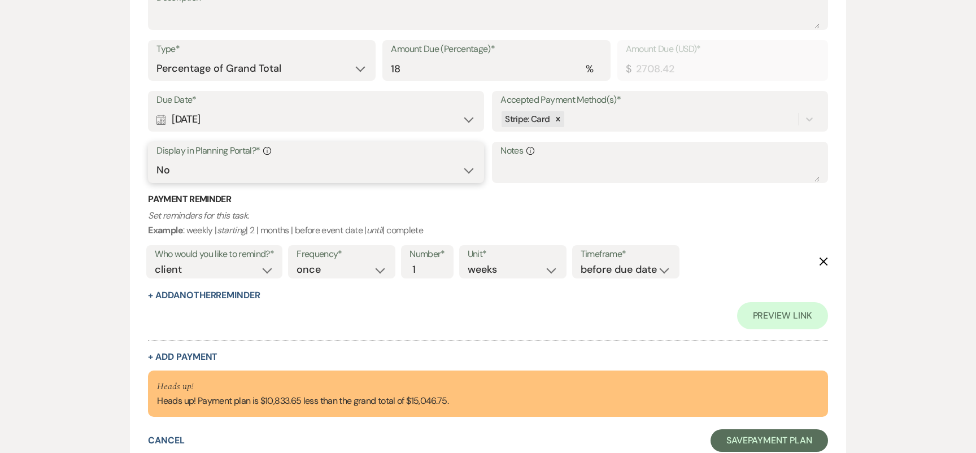
click at [284, 172] on select "Yes No" at bounding box center [316, 170] width 319 height 22
select select "true"
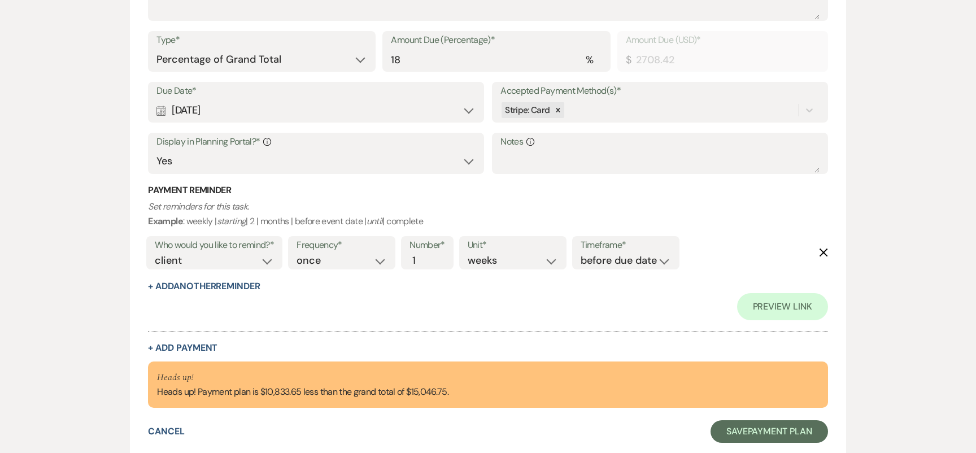
click at [283, 257] on div "Who would you like to remind?* client venue both" at bounding box center [214, 253] width 136 height 34
click at [205, 291] on button "+ Add Another Reminder" at bounding box center [204, 286] width 112 height 9
select select "client"
select select "days"
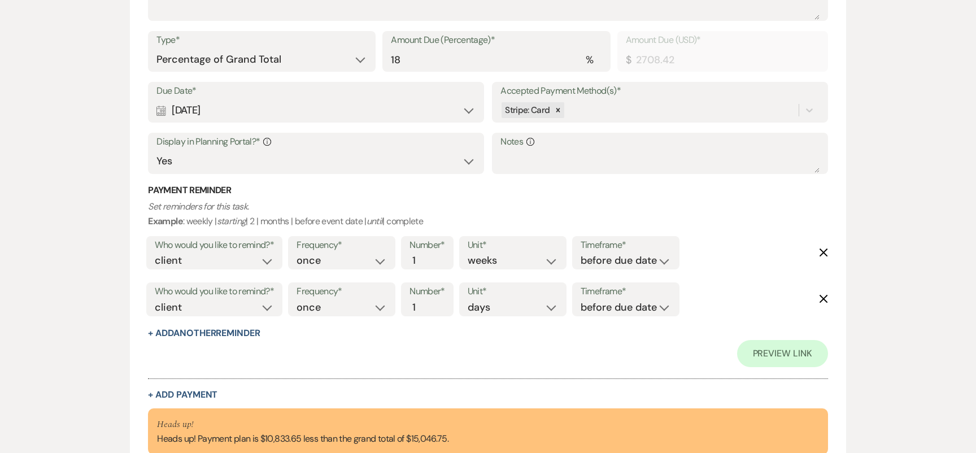
click at [824, 300] on use "button" at bounding box center [823, 299] width 8 height 8
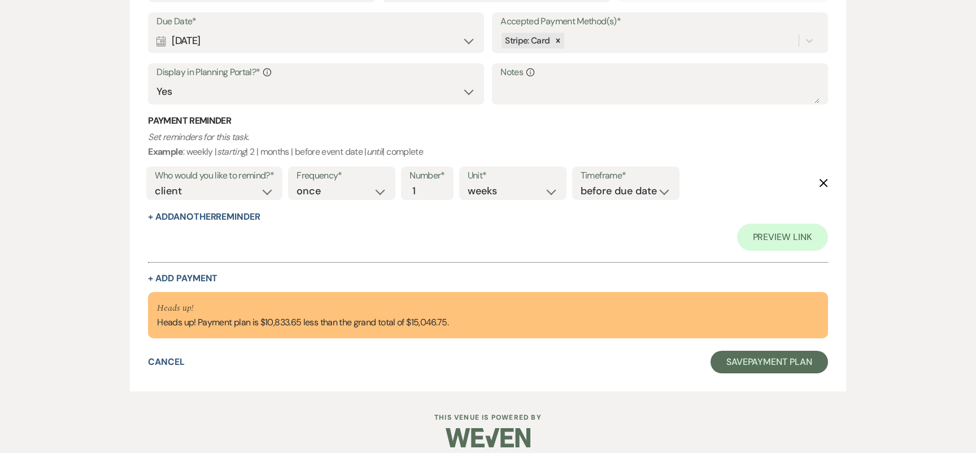
scroll to position [930, 0]
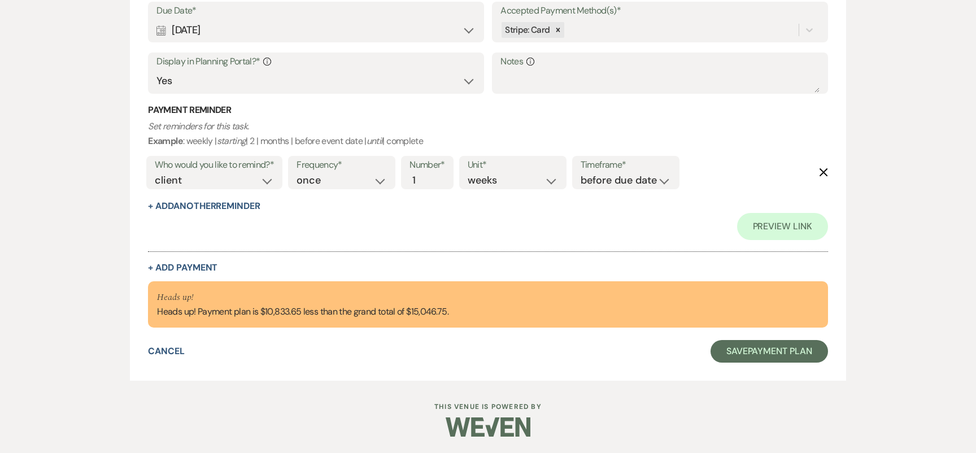
click at [193, 260] on div "Collapse Payment # 2 Delete Payment Name* Payment #2 Payment Status* Paid Unpai…" at bounding box center [488, 51] width 680 height 444
click at [192, 263] on button "+ Add Payment" at bounding box center [183, 267] width 70 height 9
select select "2"
select select "percentage"
select select "false"
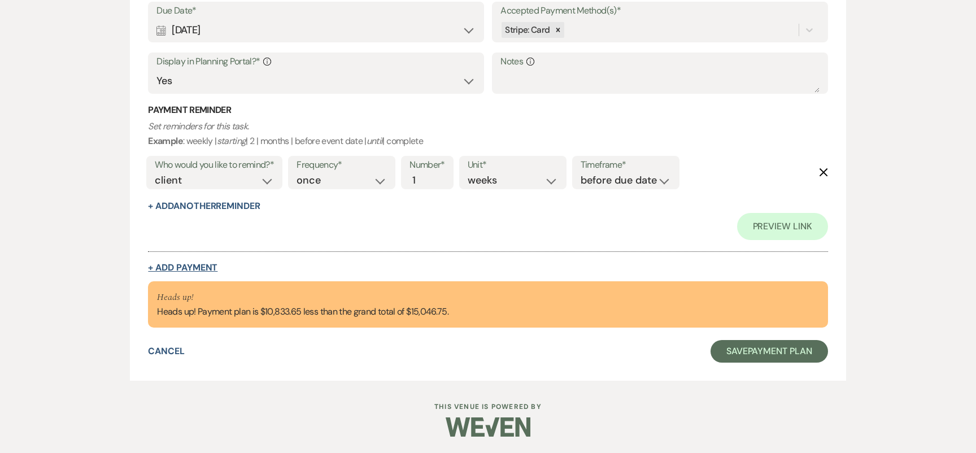
select select "client"
select select "weeks"
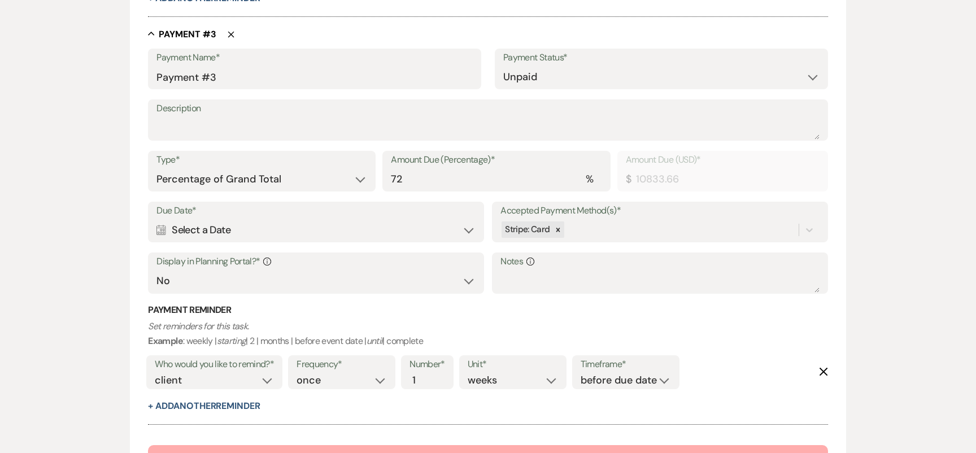
scroll to position [1097, 0]
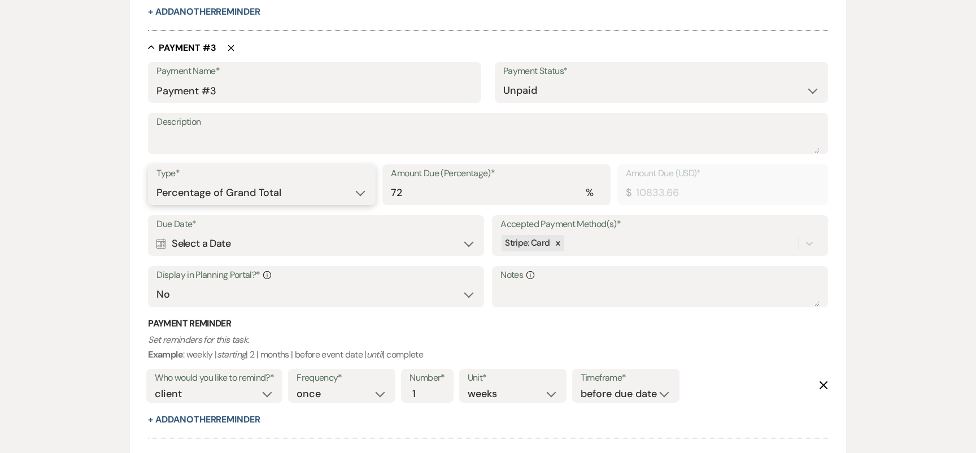
click at [319, 188] on select "Dollar Amount Percentage of Grand Total" at bounding box center [262, 193] width 211 height 22
click at [296, 246] on div "Calendar Select a Date Expand" at bounding box center [316, 244] width 319 height 22
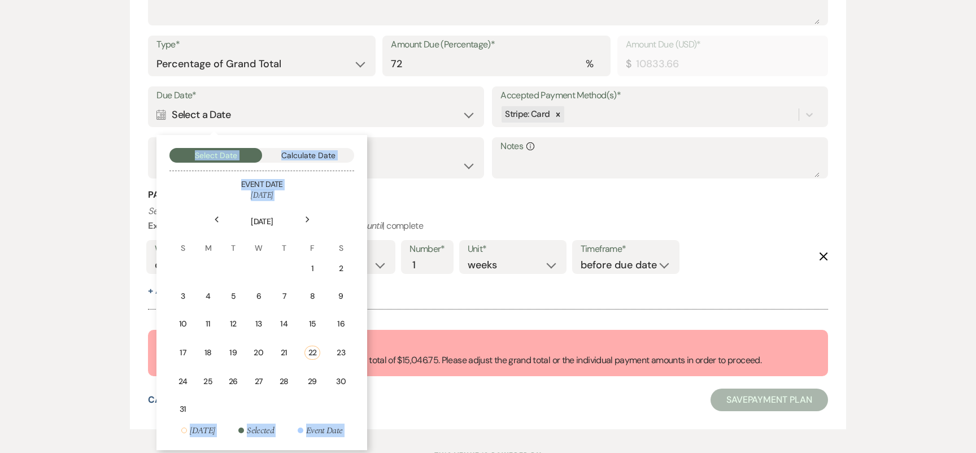
scroll to position [1260, 0]
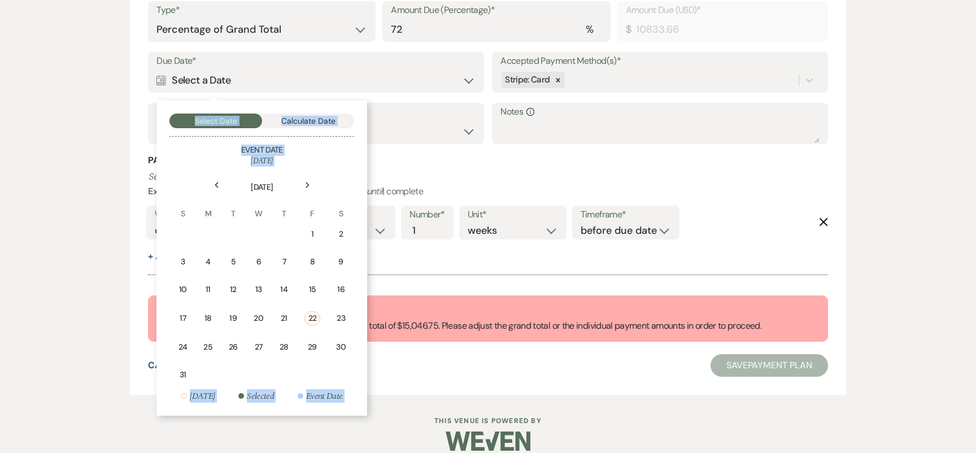
click at [308, 190] on div "Next" at bounding box center [307, 185] width 18 height 18
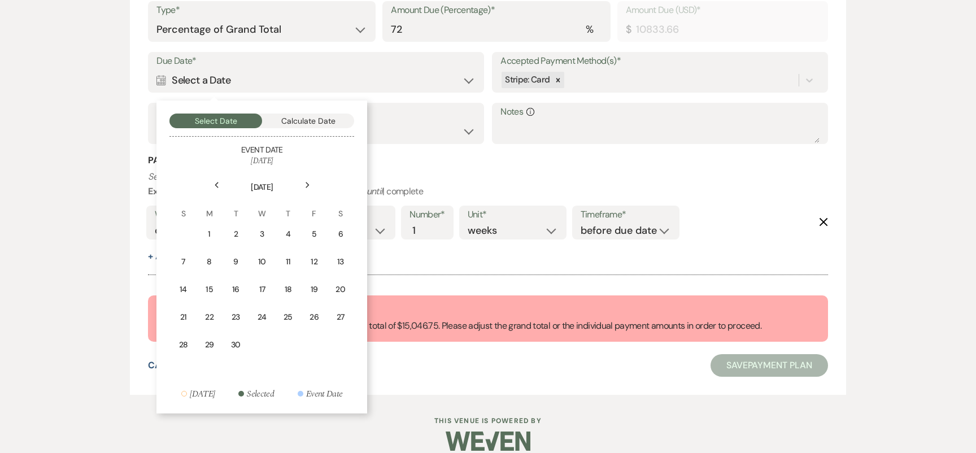
click at [308, 190] on div "Next" at bounding box center [307, 185] width 18 height 18
click at [214, 293] on td "15" at bounding box center [209, 289] width 25 height 27
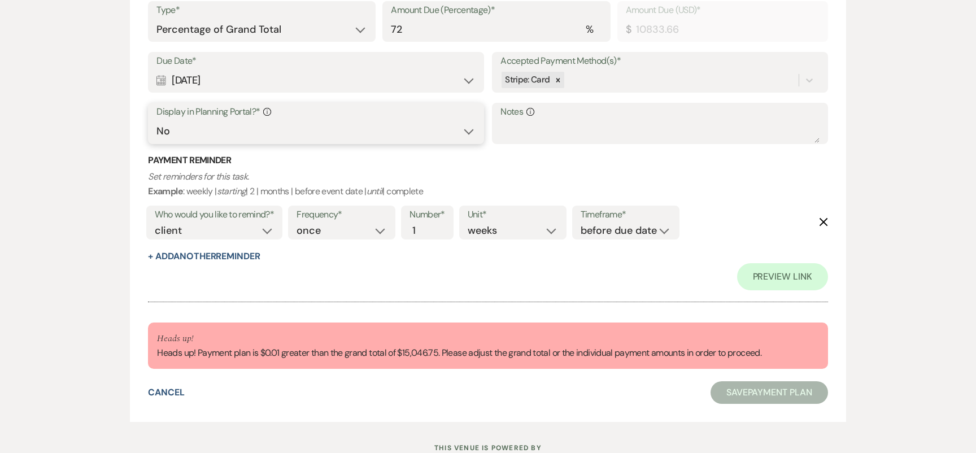
click at [332, 125] on select "Yes No" at bounding box center [316, 131] width 319 height 22
select select "true"
drag, startPoint x: 416, startPoint y: 33, endPoint x: 374, endPoint y: 32, distance: 42.4
click at [377, 32] on div "Type* Dollar Amount Percentage of Grand Total Amount Due (Percentage)* % 72 Amo…" at bounding box center [488, 26] width 680 height 51
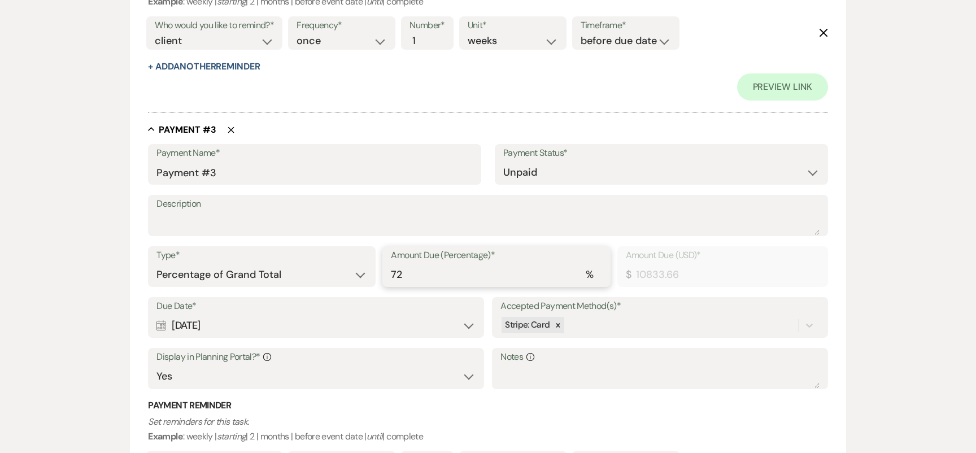
scroll to position [1044, 0]
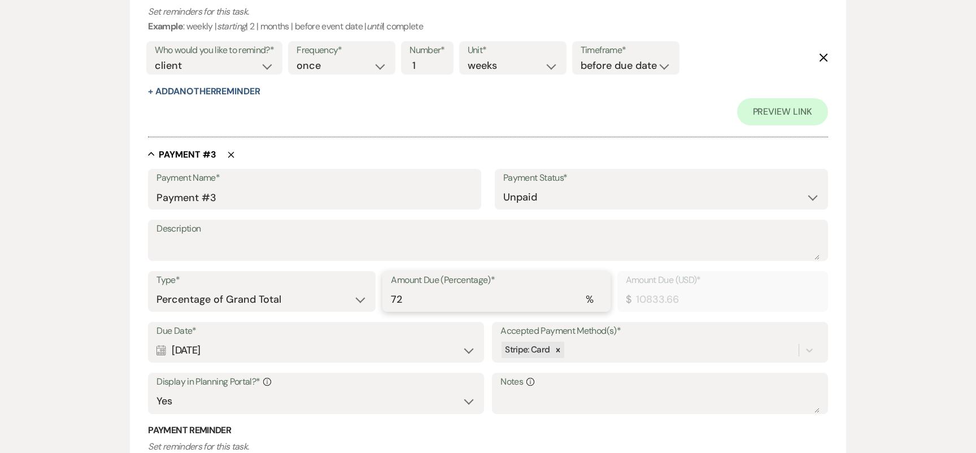
type input "1"
type input "150.47"
type input "18"
type input "2708.42"
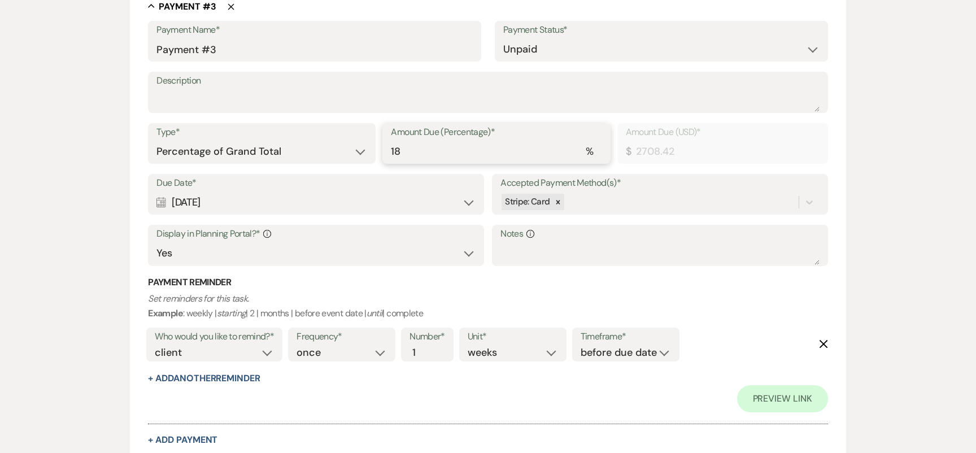
scroll to position [1234, 0]
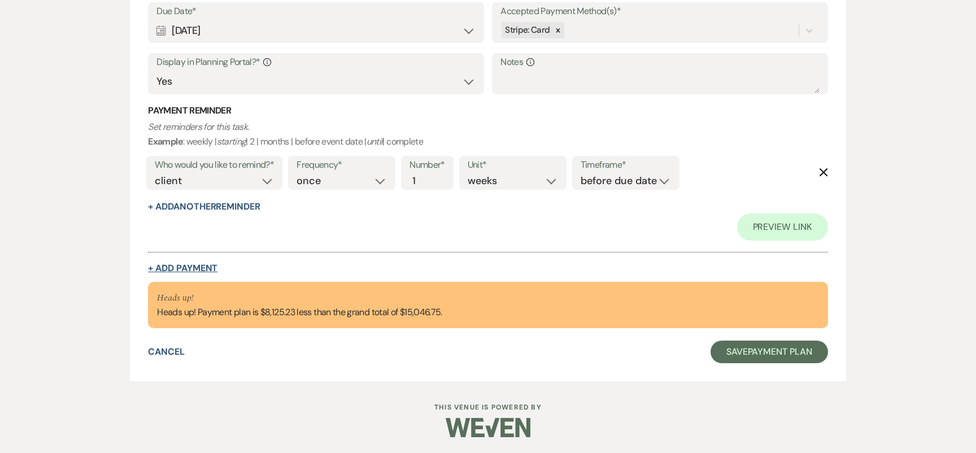
type input "18"
click at [209, 270] on button "+ Add Payment" at bounding box center [183, 268] width 70 height 9
select select "2"
select select "percentage"
select select "false"
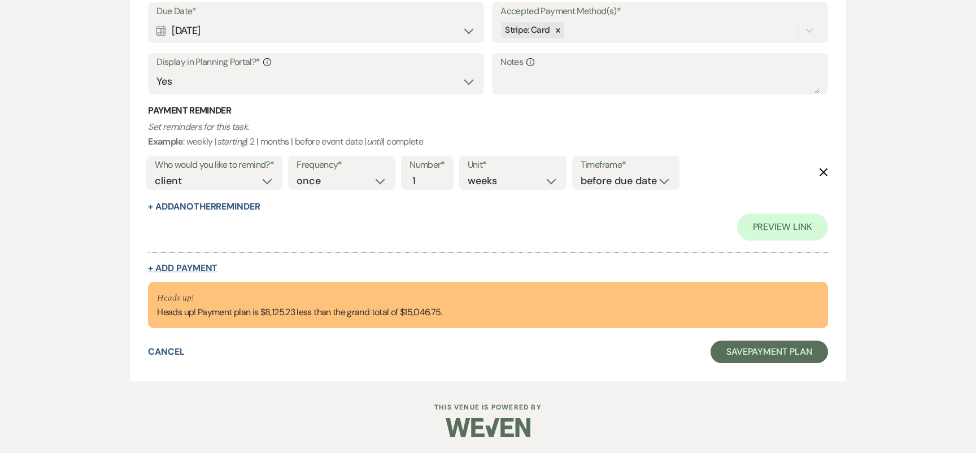
select select "client"
select select "weeks"
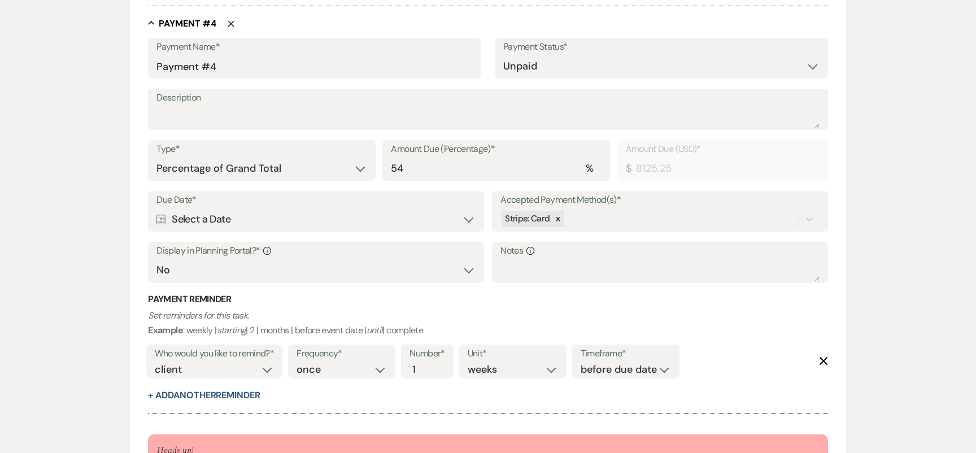
scroll to position [1532, 0]
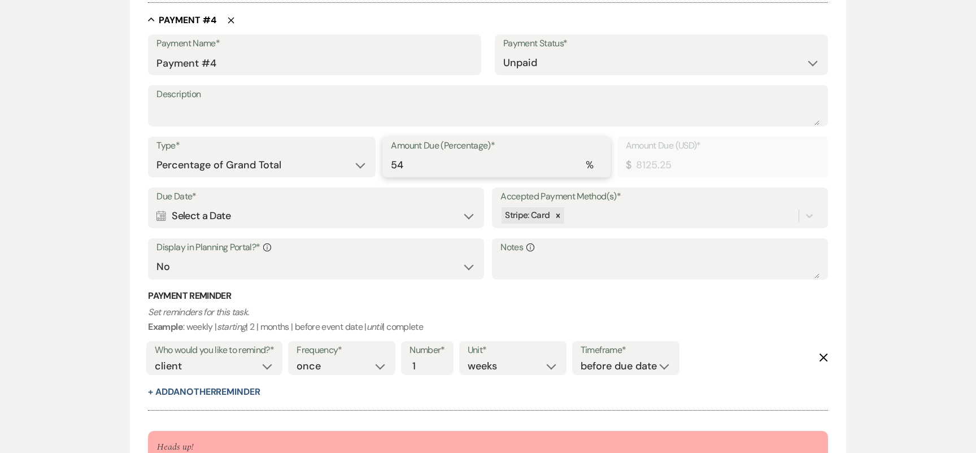
drag, startPoint x: 392, startPoint y: 162, endPoint x: 361, endPoint y: 157, distance: 31.6
click at [379, 161] on div "Type* Dollar Amount Percentage of Grand Total Amount Due (Percentage)* % 54 Amo…" at bounding box center [488, 162] width 680 height 51
type input "1"
type input "150.47"
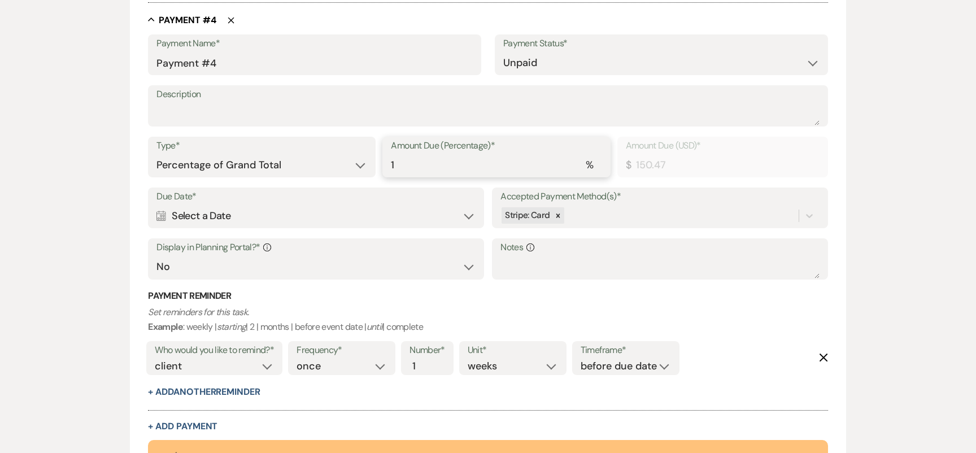
type input "18"
type input "2708.42"
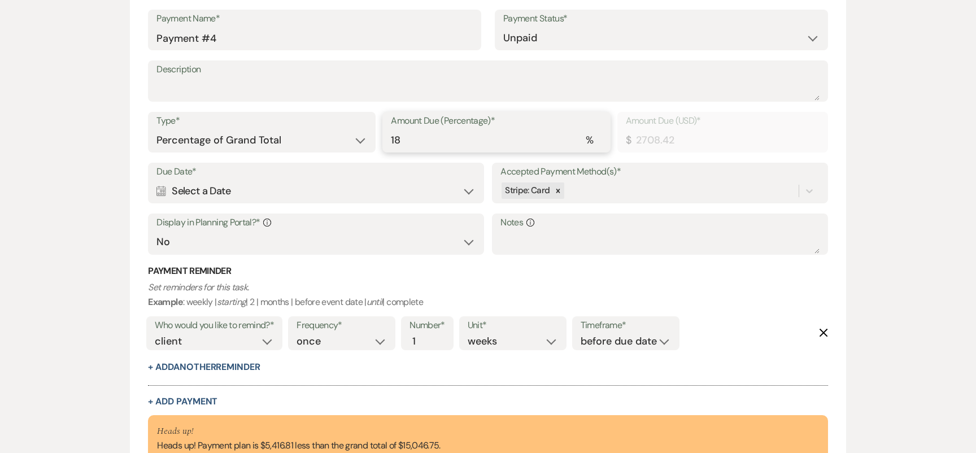
scroll to position [1573, 0]
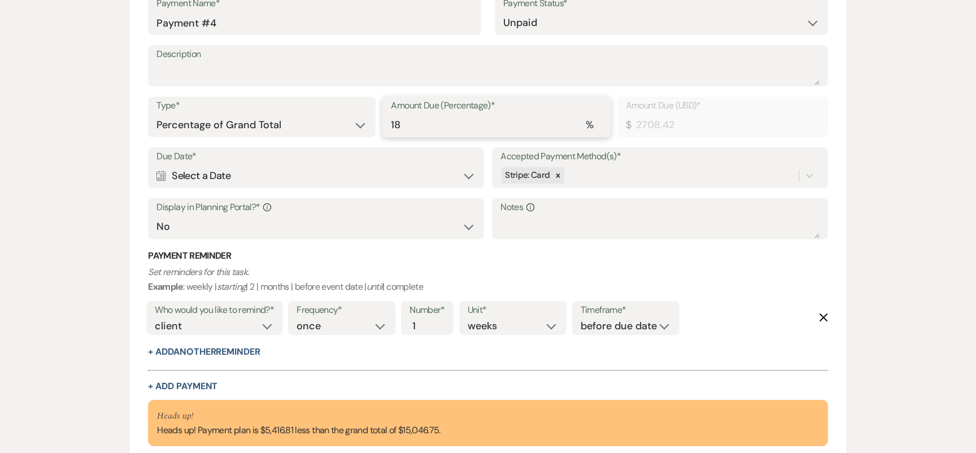
type input "18"
click at [311, 180] on div "Calendar Select a Date Expand" at bounding box center [316, 176] width 319 height 22
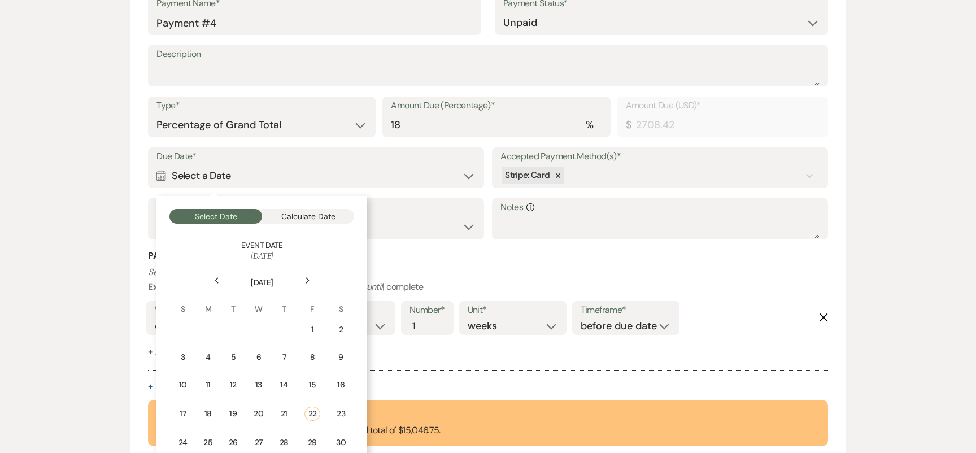
click at [307, 277] on icon "Next" at bounding box center [308, 280] width 6 height 7
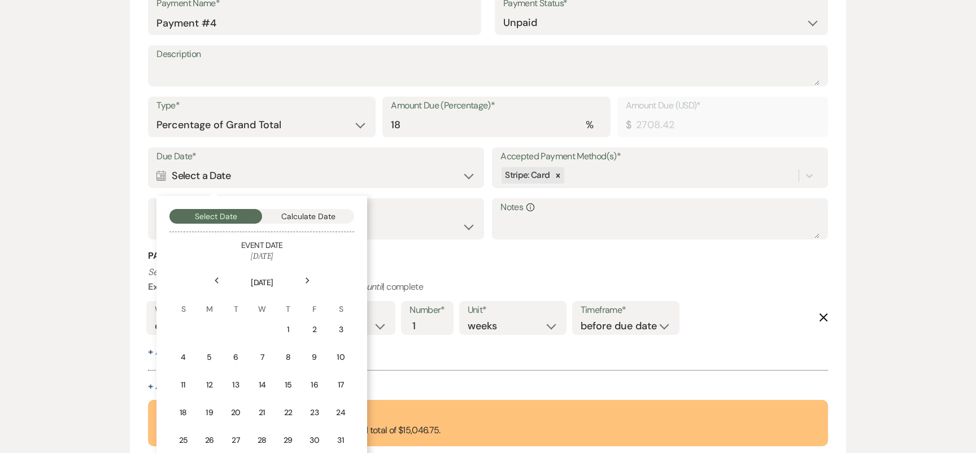
click at [307, 277] on icon "Next" at bounding box center [308, 280] width 6 height 7
click at [184, 379] on div "15" at bounding box center [183, 385] width 10 height 12
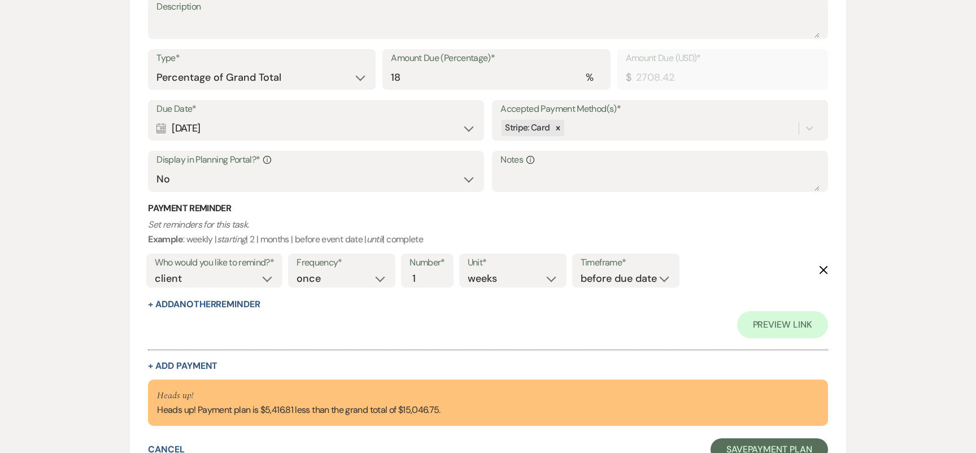
scroll to position [1706, 0]
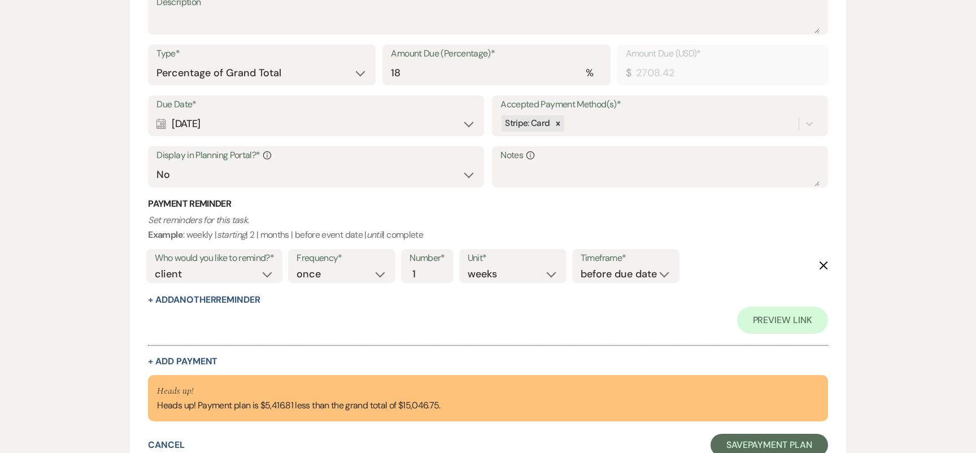
click at [287, 189] on div "Due Date* Calendar Feb 15, 2026 Expand Accepted Payment Method(s)* Stripe: Card…" at bounding box center [488, 146] width 680 height 102
click at [289, 179] on select "Yes No" at bounding box center [316, 175] width 319 height 22
select select "true"
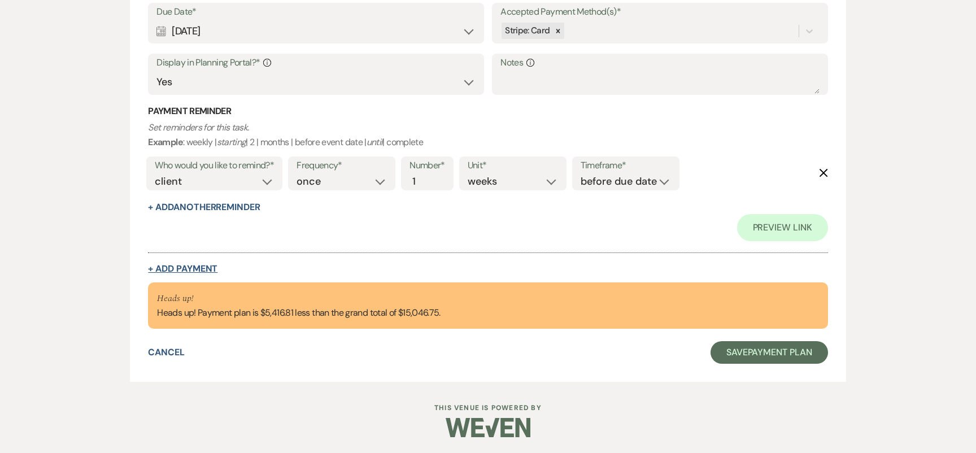
click at [212, 265] on button "+ Add Payment" at bounding box center [183, 268] width 70 height 9
select select "2"
select select "percentage"
select select "false"
select select "client"
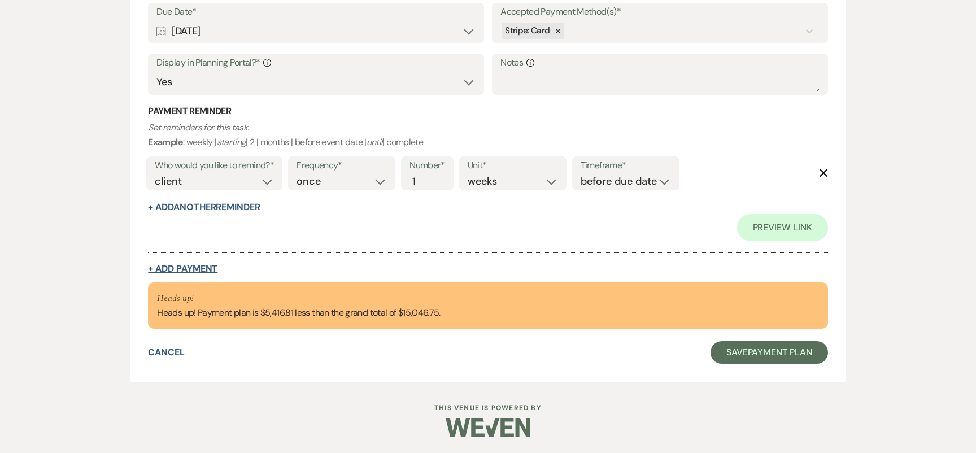
select select "weeks"
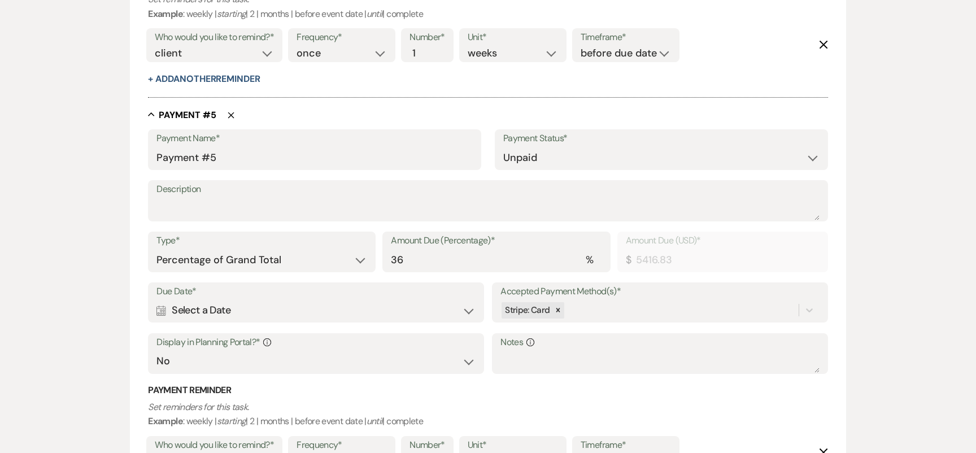
scroll to position [1856, 0]
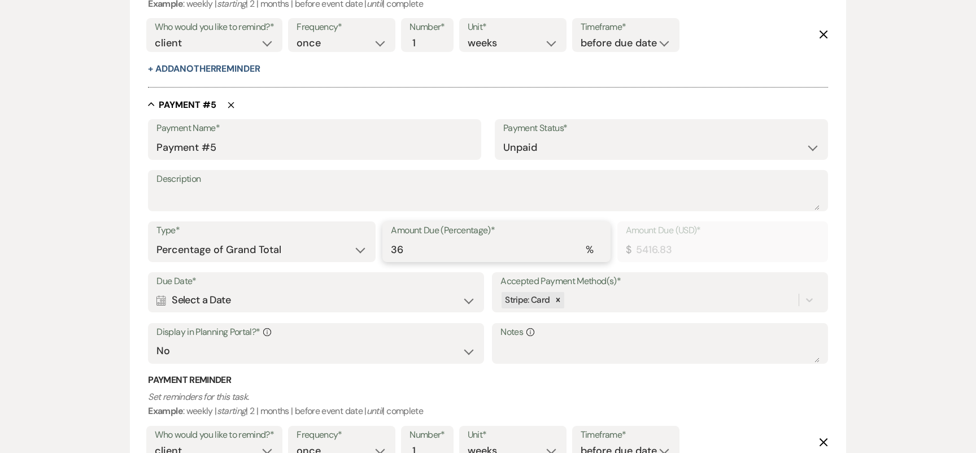
drag, startPoint x: 411, startPoint y: 255, endPoint x: 385, endPoint y: 254, distance: 26.0
click at [385, 254] on div "Amount Due (Percentage)* % 36" at bounding box center [497, 242] width 228 height 41
type input "1"
type input "150.47"
type input "18"
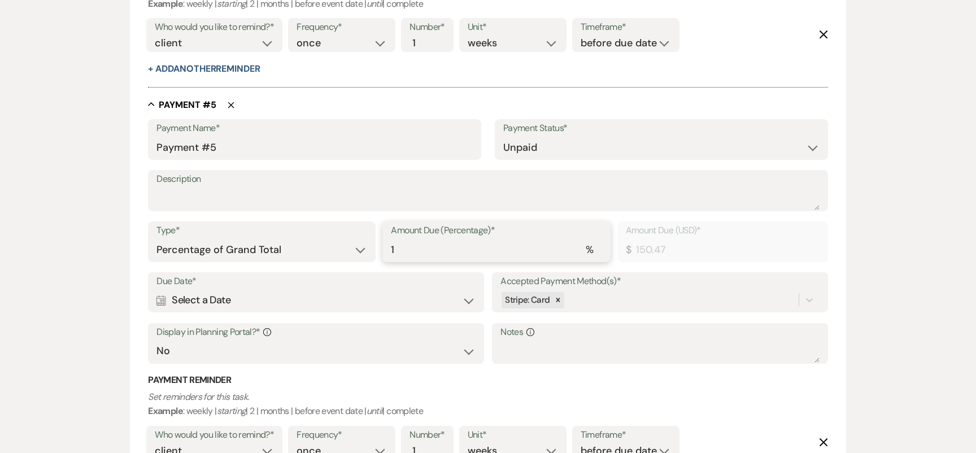
type input "2708.42"
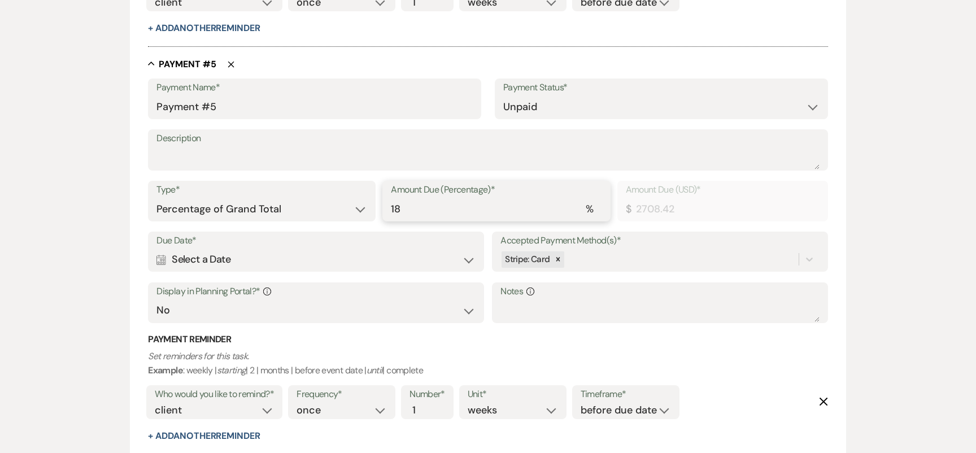
scroll to position [1928, 0]
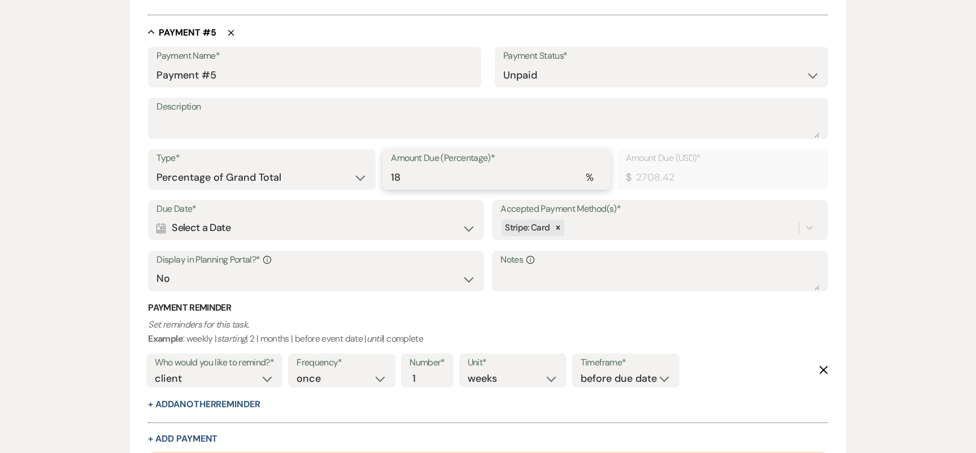
type input "18"
click at [275, 229] on div "Calendar Select a Date Expand" at bounding box center [316, 228] width 319 height 22
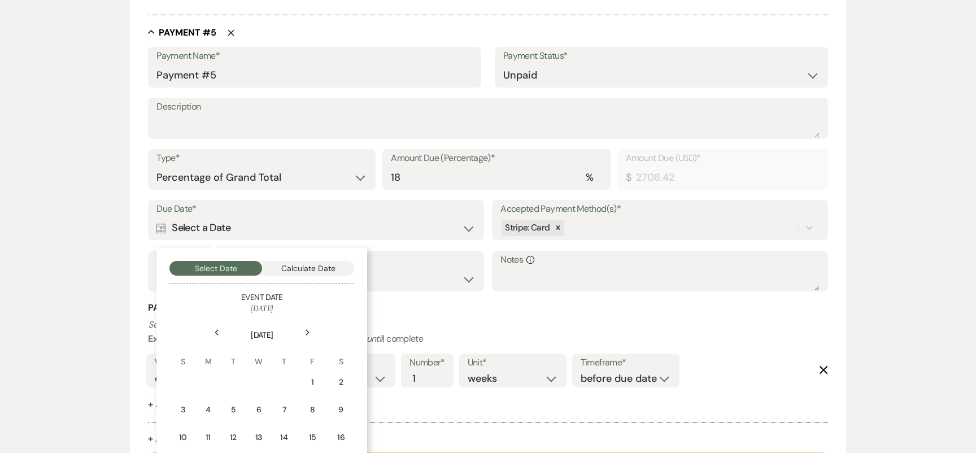
click at [305, 331] on icon "Next" at bounding box center [308, 332] width 6 height 7
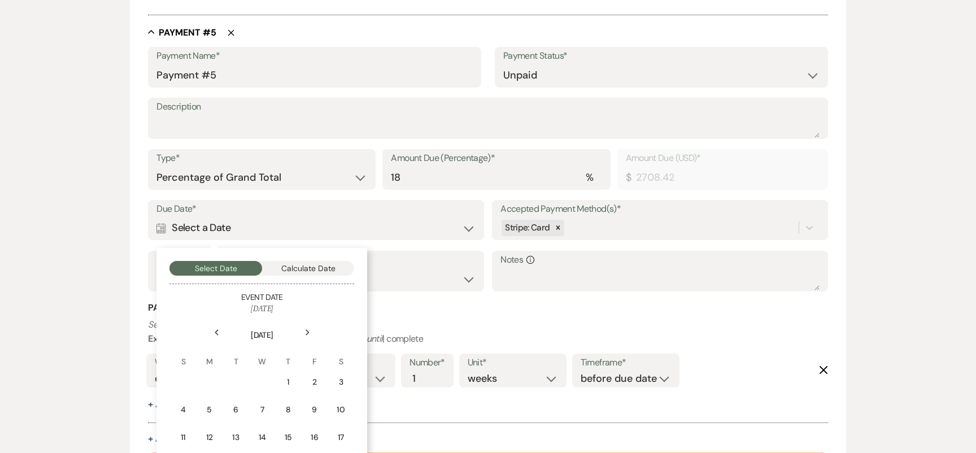
click at [305, 331] on icon "Next" at bounding box center [308, 332] width 6 height 7
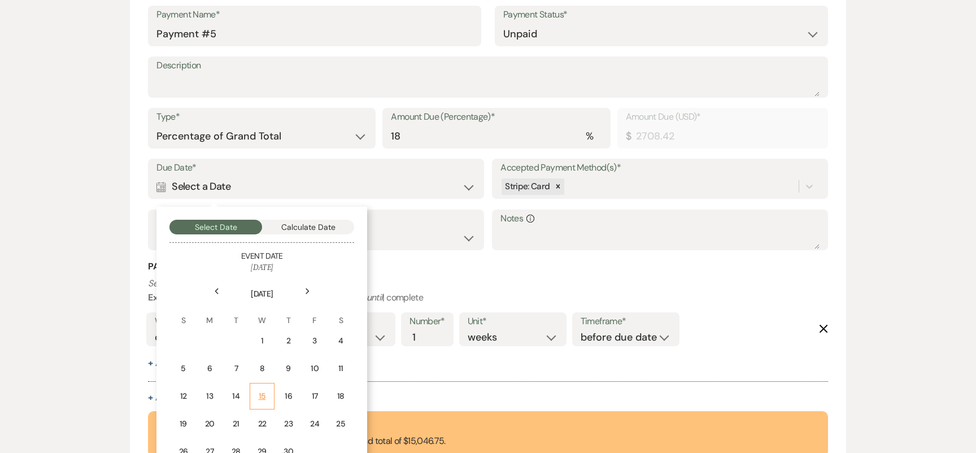
click at [257, 392] on div "15" at bounding box center [262, 396] width 10 height 12
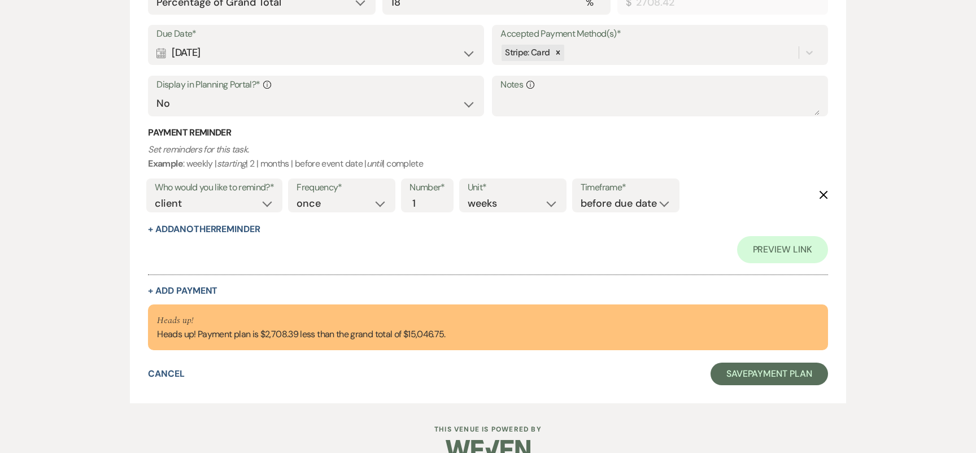
scroll to position [2217, 0]
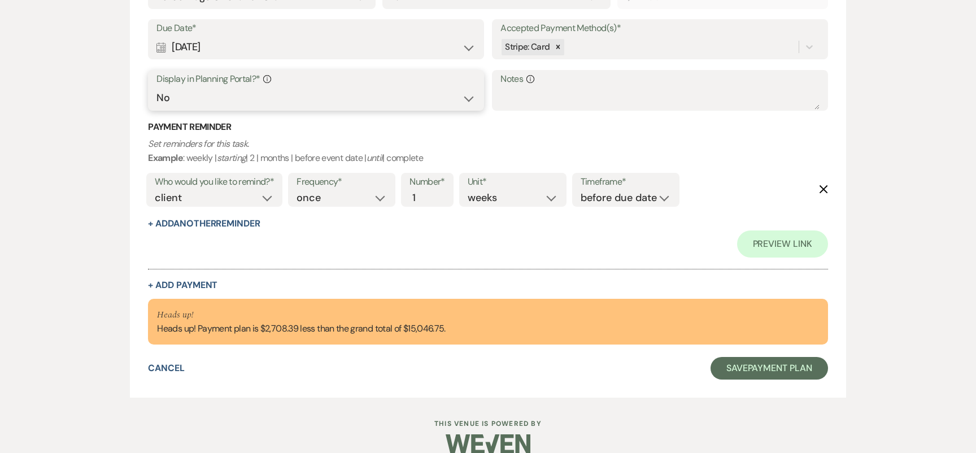
click at [257, 99] on select "Yes No" at bounding box center [316, 98] width 319 height 22
select select "true"
click at [181, 281] on button "+ Add Payment" at bounding box center [183, 285] width 70 height 9
select select "2"
select select "percentage"
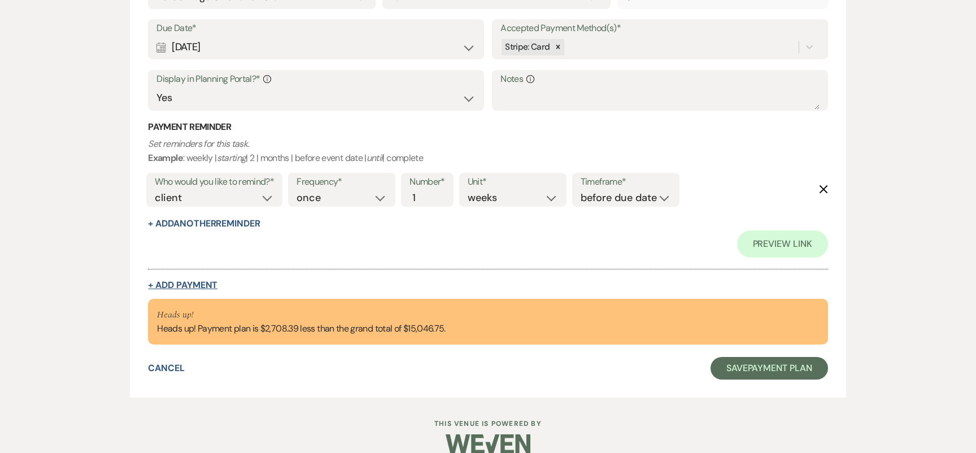
select select "false"
select select "client"
select select "weeks"
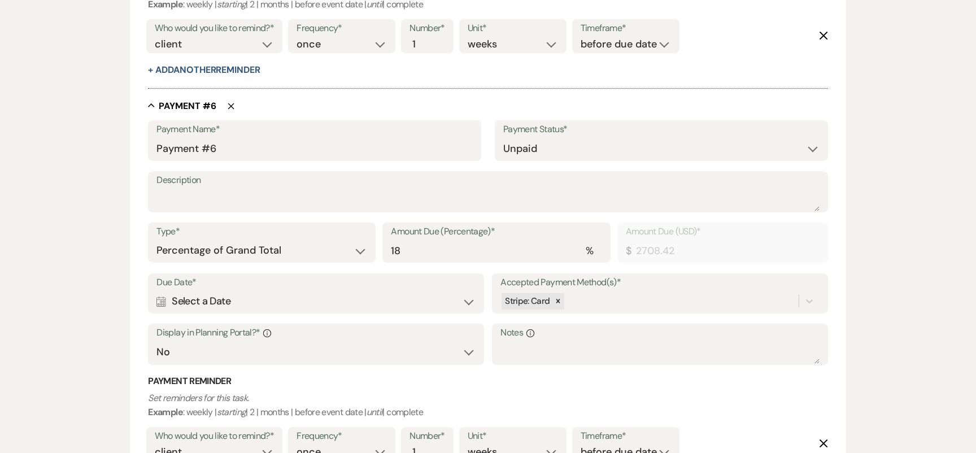
scroll to position [2271, 0]
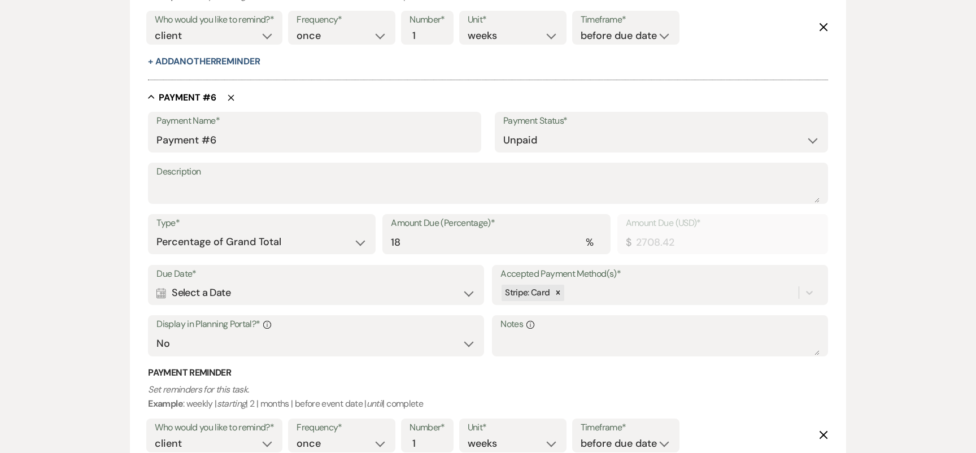
click at [315, 289] on div "Calendar Select a Date Expand" at bounding box center [316, 293] width 319 height 22
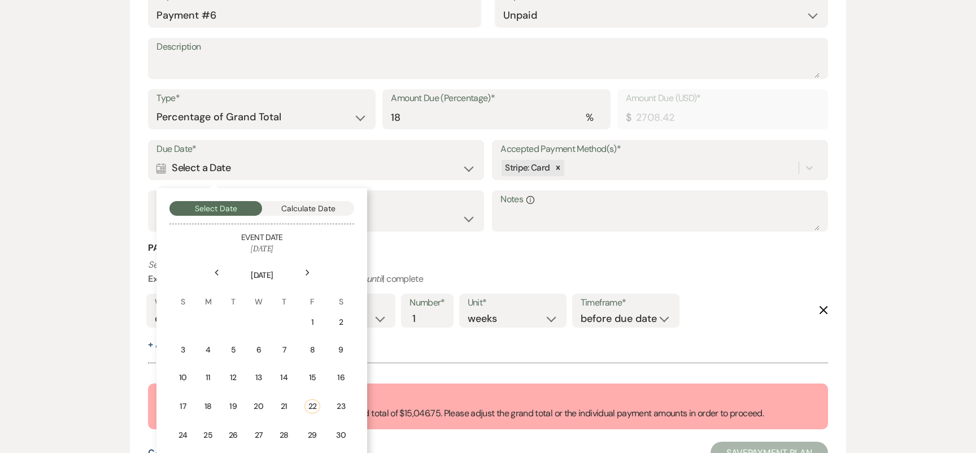
scroll to position [2421, 0]
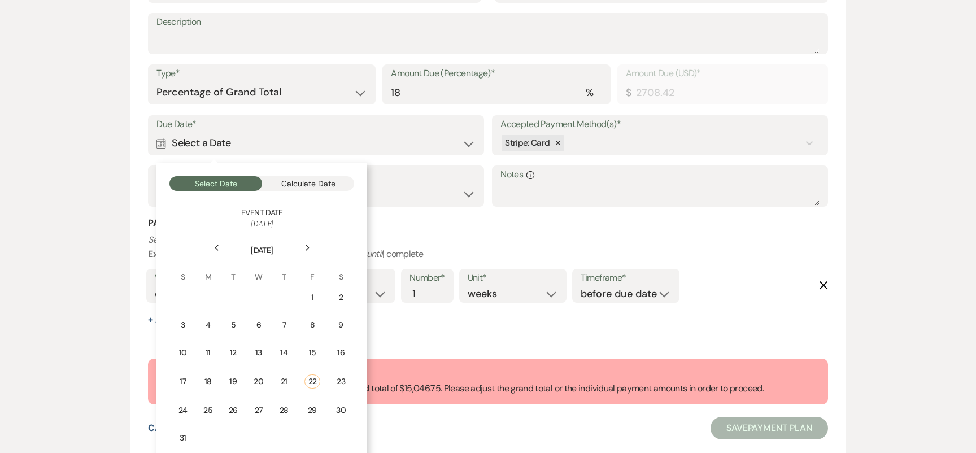
click at [307, 236] on th "August 2025" at bounding box center [262, 243] width 183 height 25
click at [307, 245] on use at bounding box center [308, 248] width 4 height 6
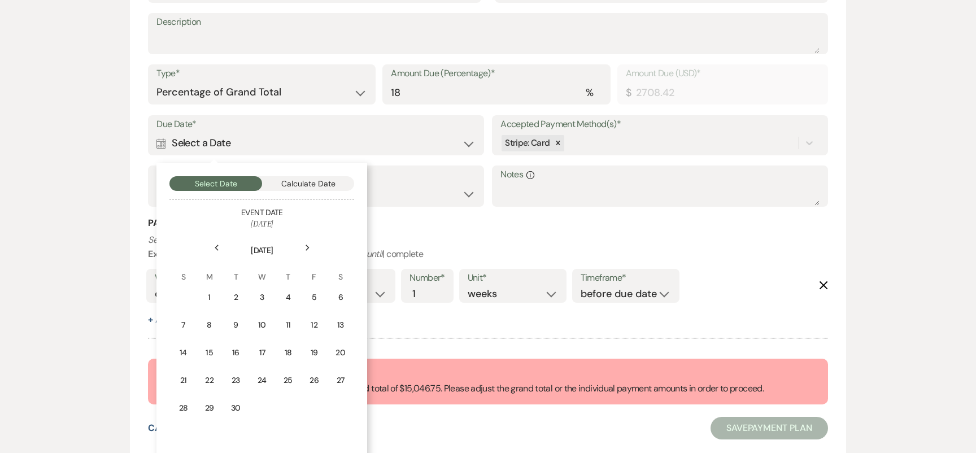
click at [307, 245] on use at bounding box center [308, 248] width 4 height 6
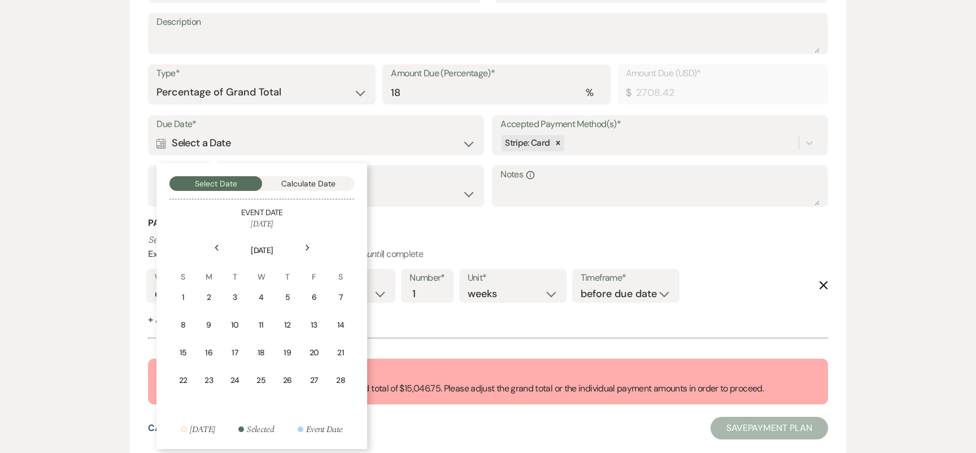
click at [307, 245] on use at bounding box center [308, 248] width 4 height 6
click at [211, 350] on div "15" at bounding box center [210, 353] width 10 height 12
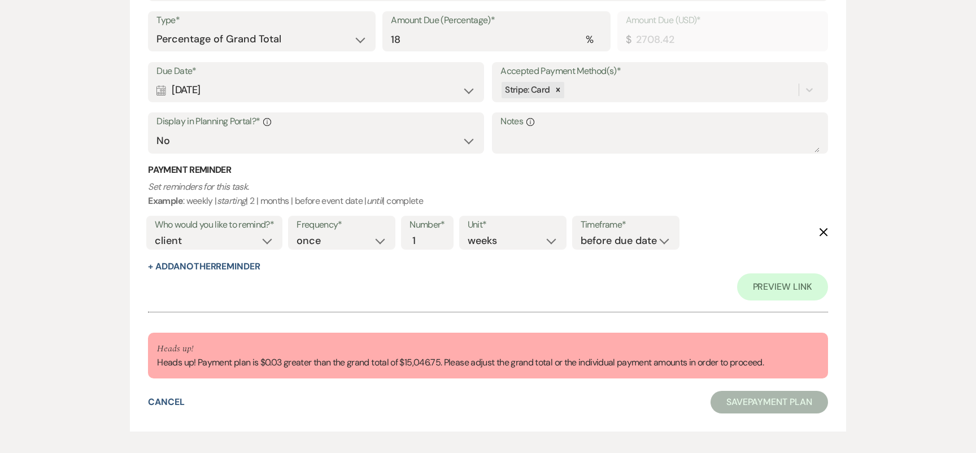
scroll to position [2621, 0]
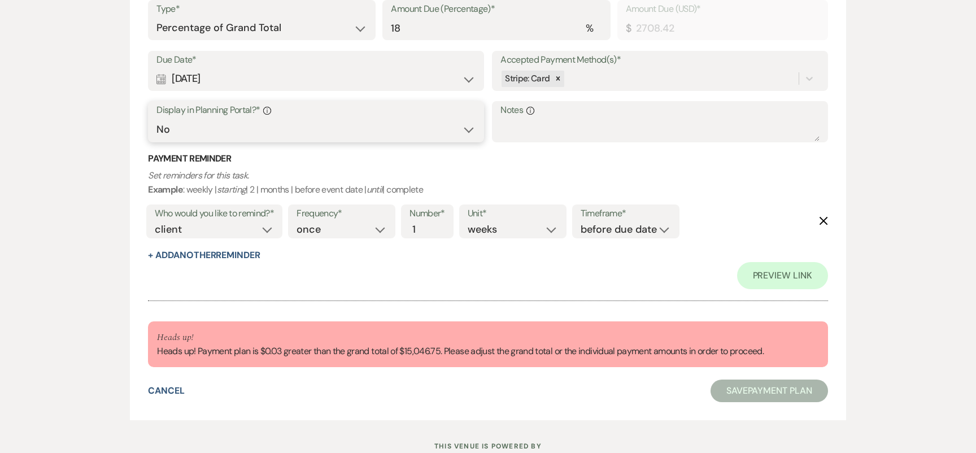
click at [264, 127] on select "Yes No" at bounding box center [316, 130] width 319 height 22
select select "true"
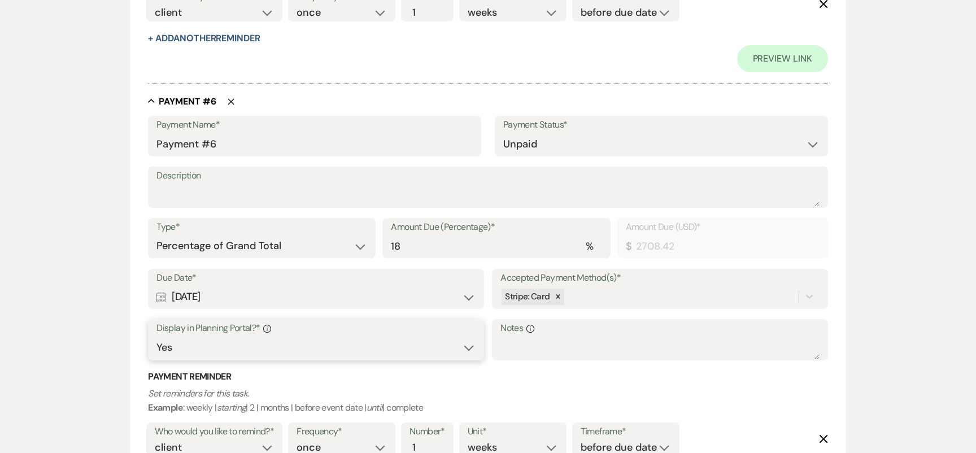
scroll to position [2410, 0]
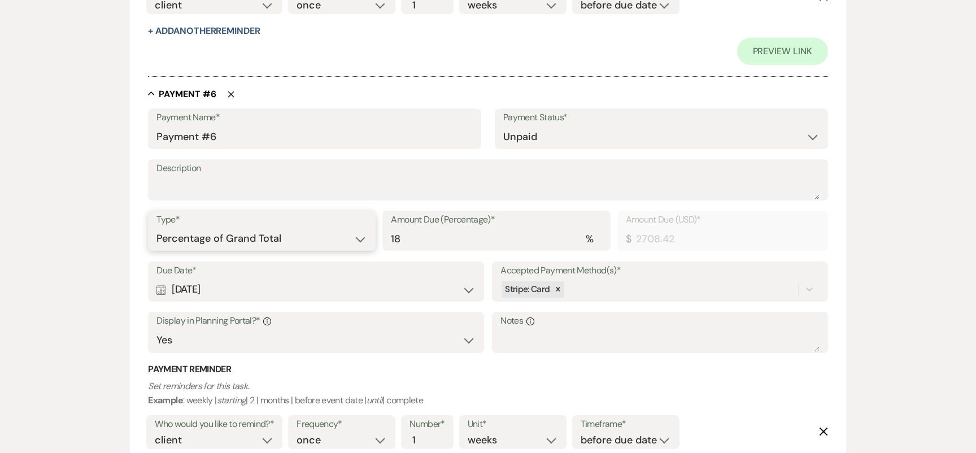
click at [276, 236] on select "Dollar Amount Percentage of Grand Total" at bounding box center [262, 239] width 211 height 22
select select "flat"
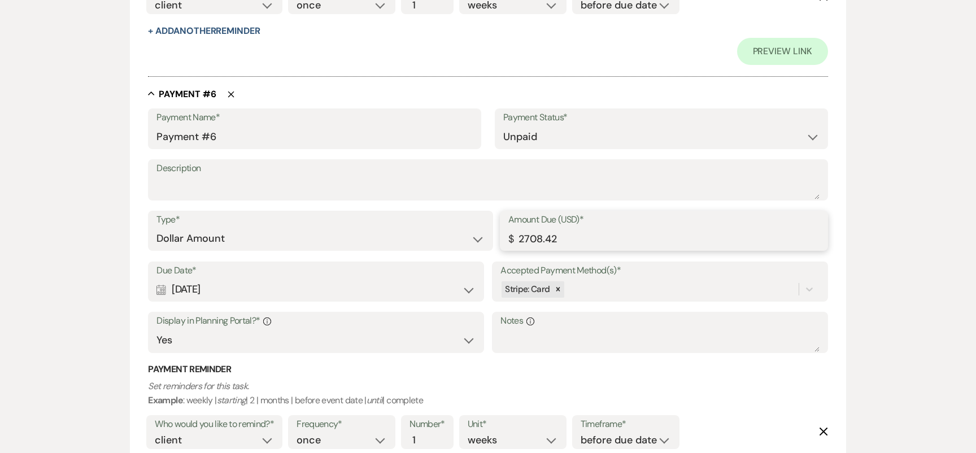
click at [566, 238] on input "2708.42" at bounding box center [664, 239] width 311 height 22
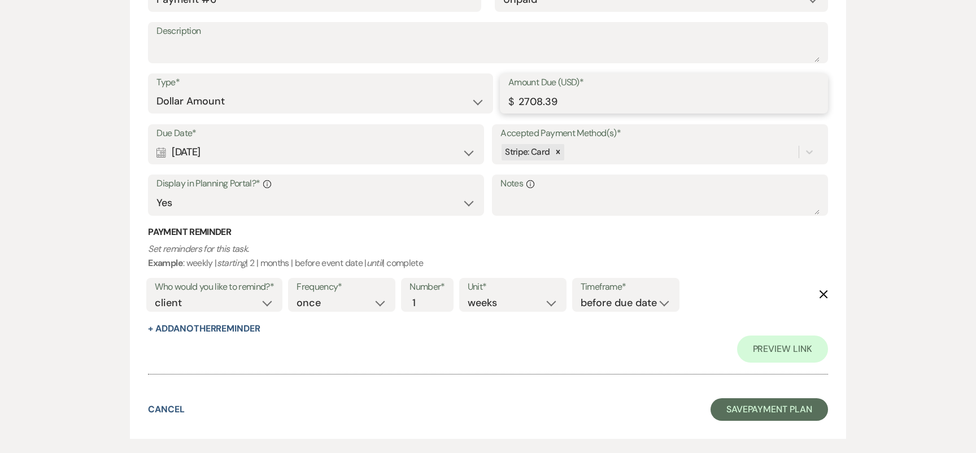
scroll to position [2604, 0]
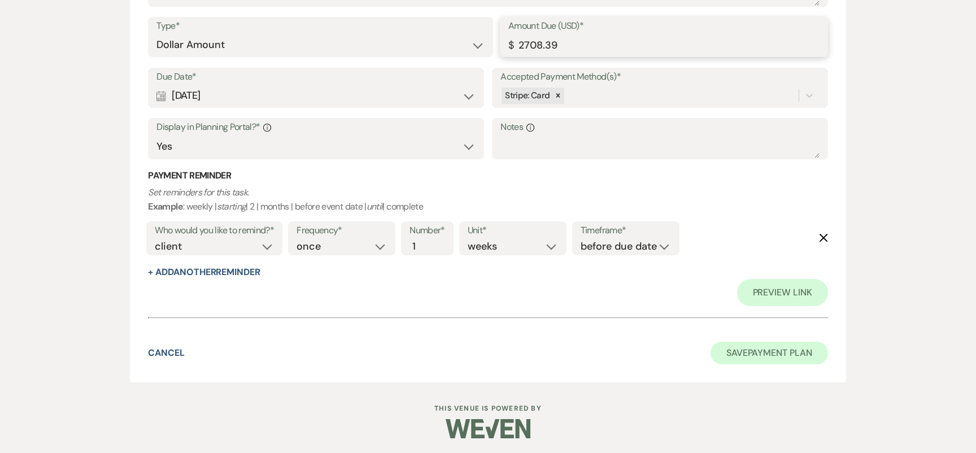
type input "2708.39"
click at [736, 350] on button "Save Payment Plan" at bounding box center [770, 353] width 118 height 23
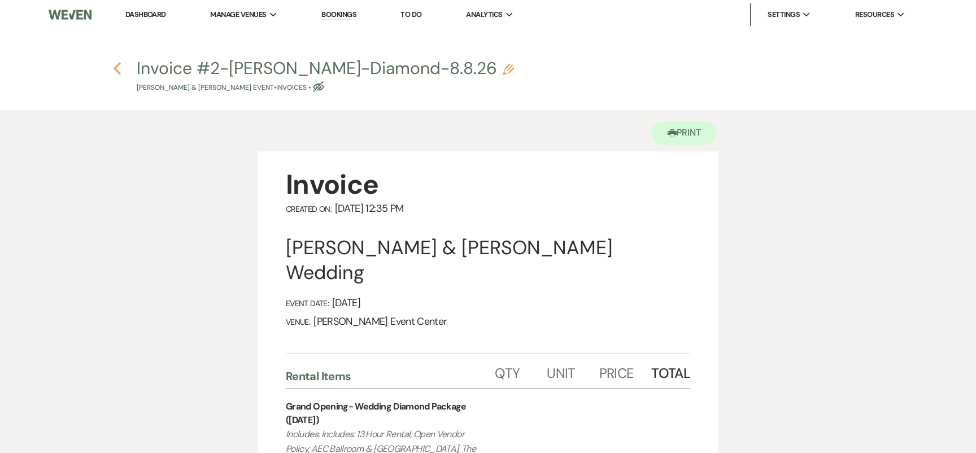
click at [118, 69] on icon "Previous" at bounding box center [117, 69] width 8 height 14
select select "2"
select select "5"
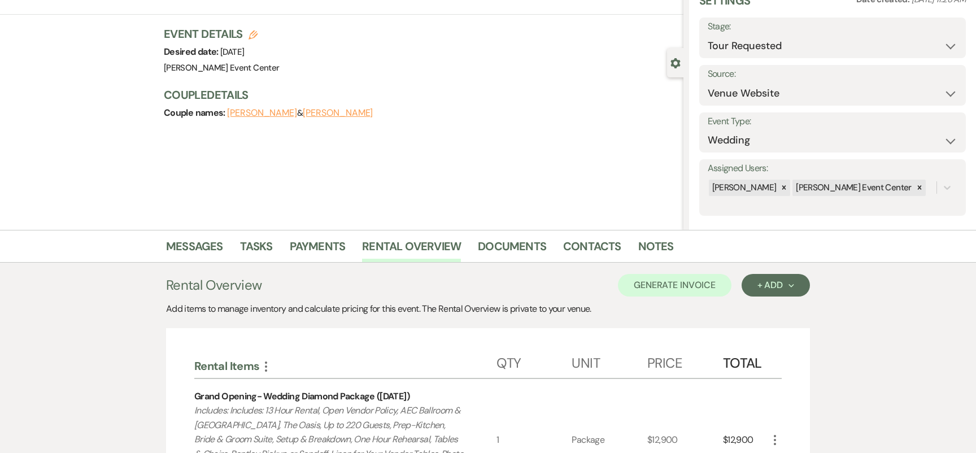
scroll to position [60, 0]
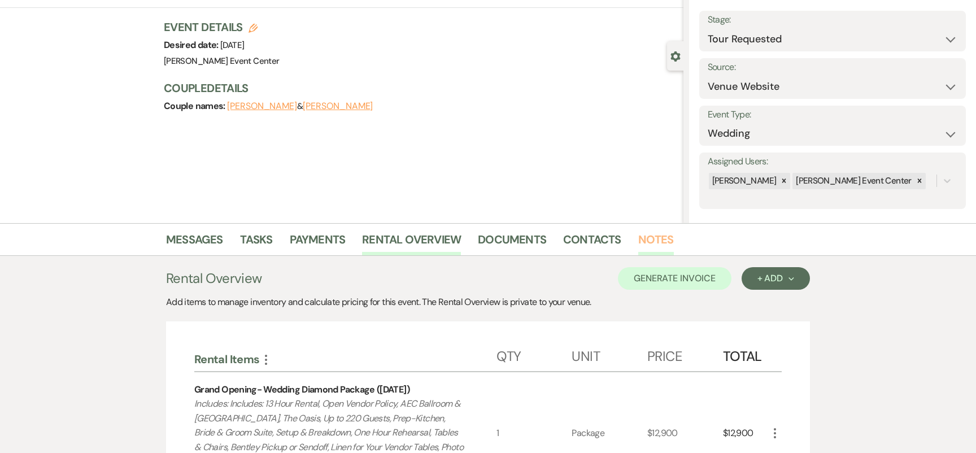
click at [647, 240] on link "Notes" at bounding box center [657, 243] width 36 height 25
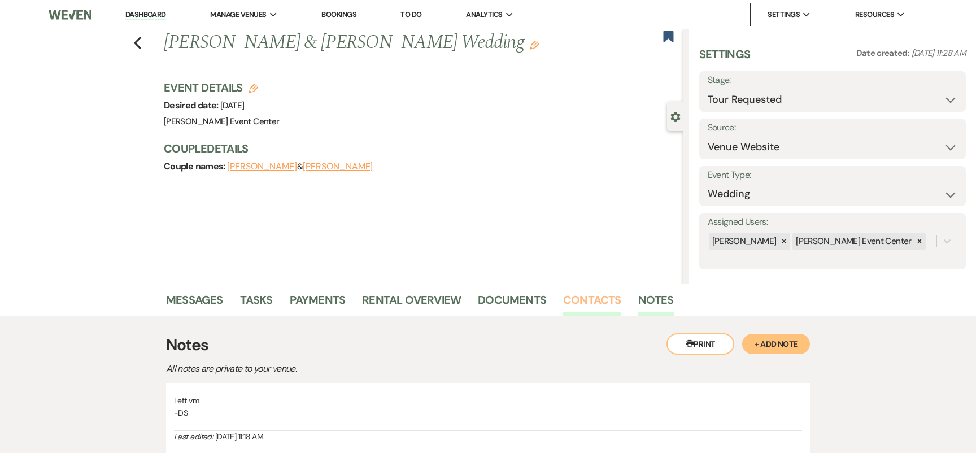
click at [592, 293] on link "Contacts" at bounding box center [592, 303] width 58 height 25
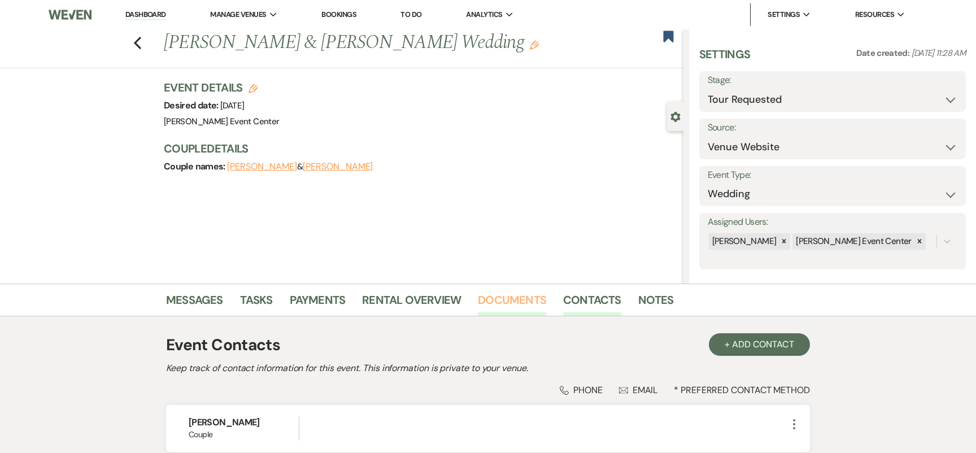
click at [526, 299] on link "Documents" at bounding box center [512, 303] width 68 height 25
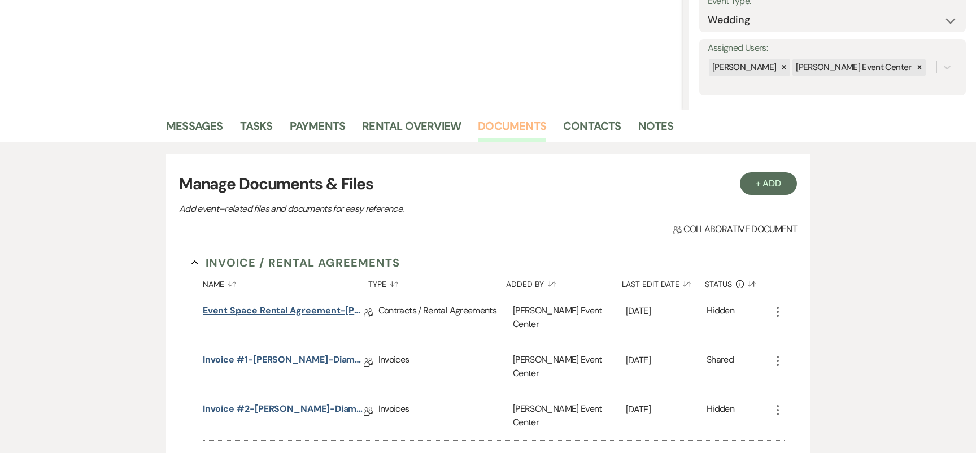
scroll to position [219, 0]
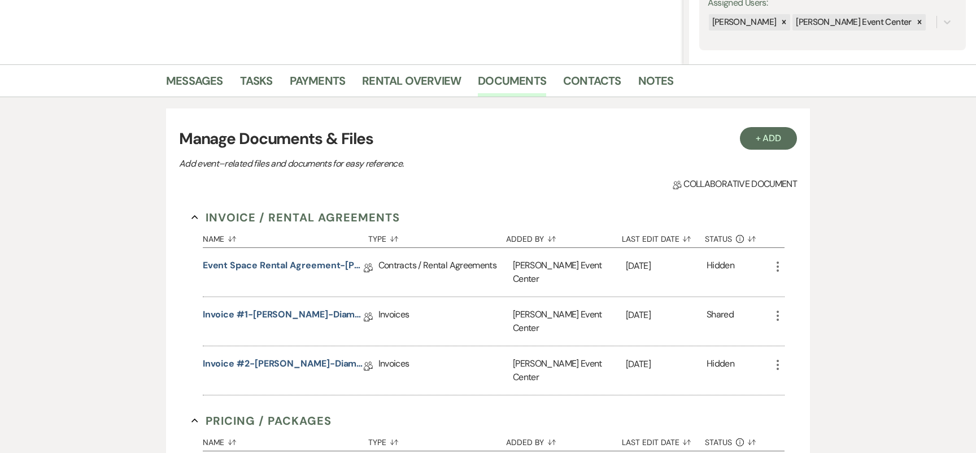
click at [290, 258] on div "Event Space Rental Agreement-Ashley Parker-Diamond-8.8.26 Collab Doc" at bounding box center [291, 272] width 176 height 49
click at [290, 266] on link "Event Space Rental Agreement-Ashley Parker-Diamond-8.8.26" at bounding box center [283, 268] width 161 height 18
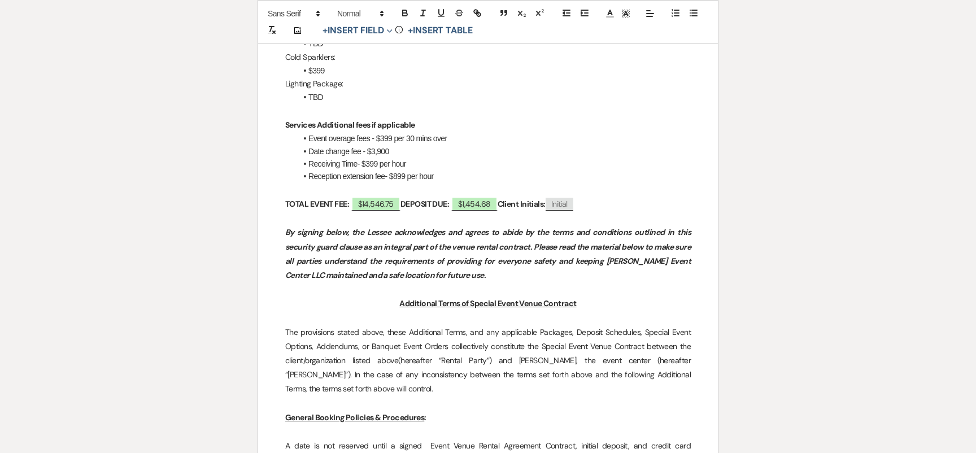
scroll to position [1646, 0]
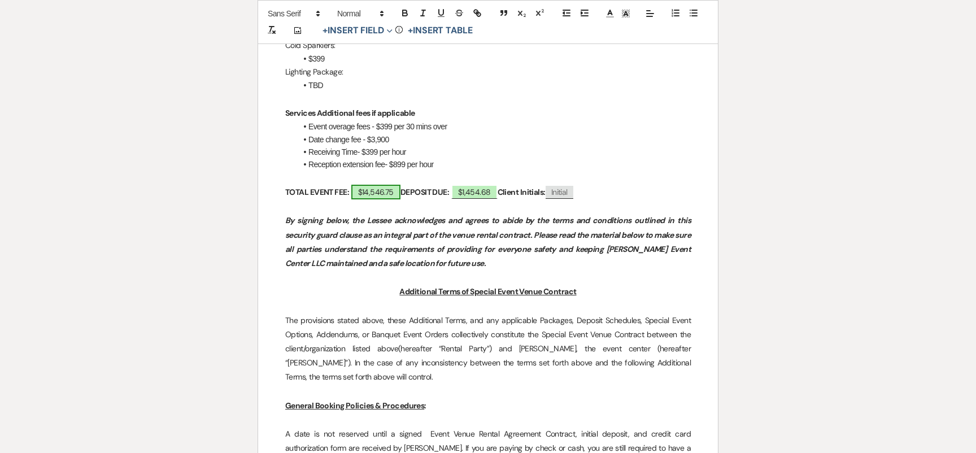
click at [369, 185] on span "$14,546.75" at bounding box center [375, 192] width 49 height 15
select select "owner"
select select "Total"
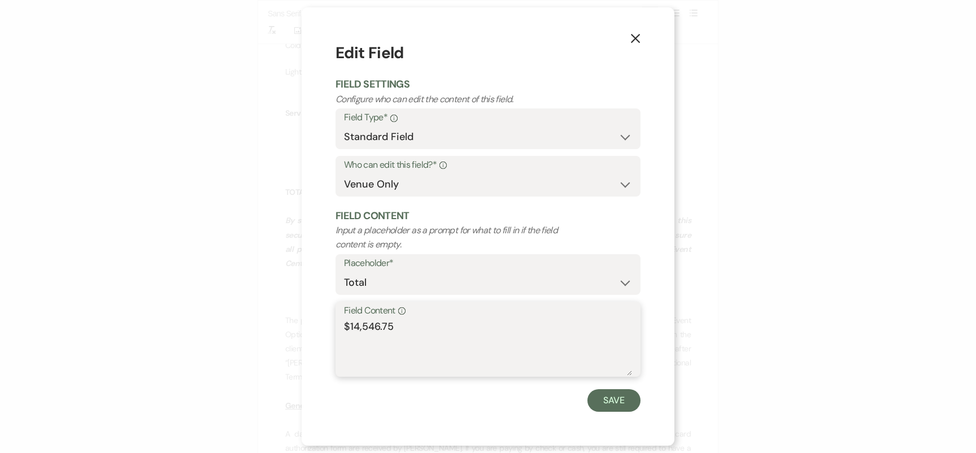
drag, startPoint x: 397, startPoint y: 330, endPoint x: 320, endPoint y: 322, distance: 77.8
click at [320, 322] on div "X Edit Field Field Settings Configure who can edit the content of this field. F…" at bounding box center [488, 226] width 373 height 438
paste textarea "$15,0"
type textarea "$15,046.75"
click at [631, 393] on button "Save" at bounding box center [614, 400] width 53 height 23
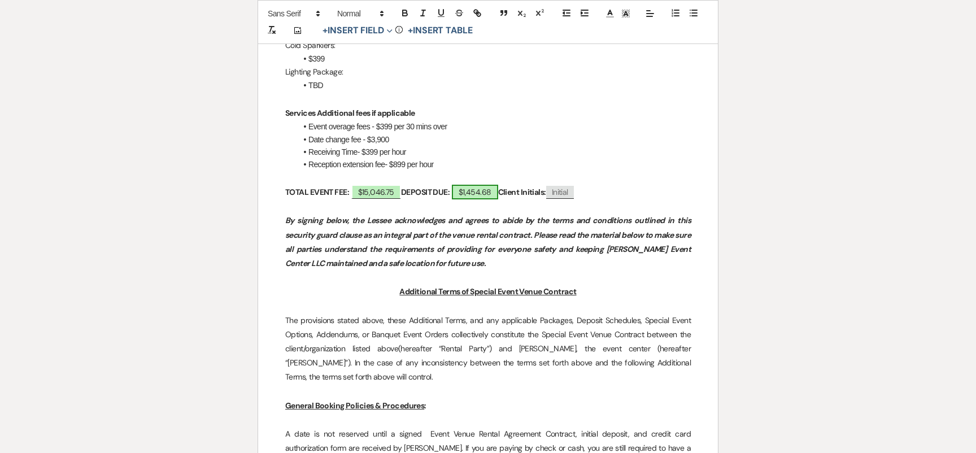
click at [487, 185] on span "$1,454.68" at bounding box center [475, 192] width 46 height 15
select select "owner"
select select "Amount"
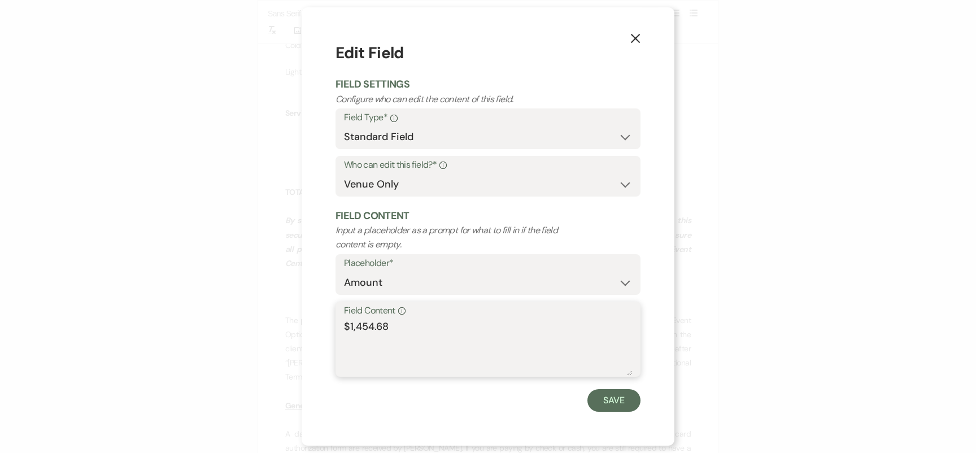
drag, startPoint x: 415, startPoint y: 325, endPoint x: 301, endPoint y: 317, distance: 114.4
click at [301, 317] on div "X Edit Field Field Settings Configure who can edit the content of this field. F…" at bounding box center [488, 226] width 976 height 453
paste textarea "$15,046.75"
click at [361, 344] on textarea "$15,046.75" at bounding box center [488, 347] width 288 height 57
type textarea "$1,504.68"
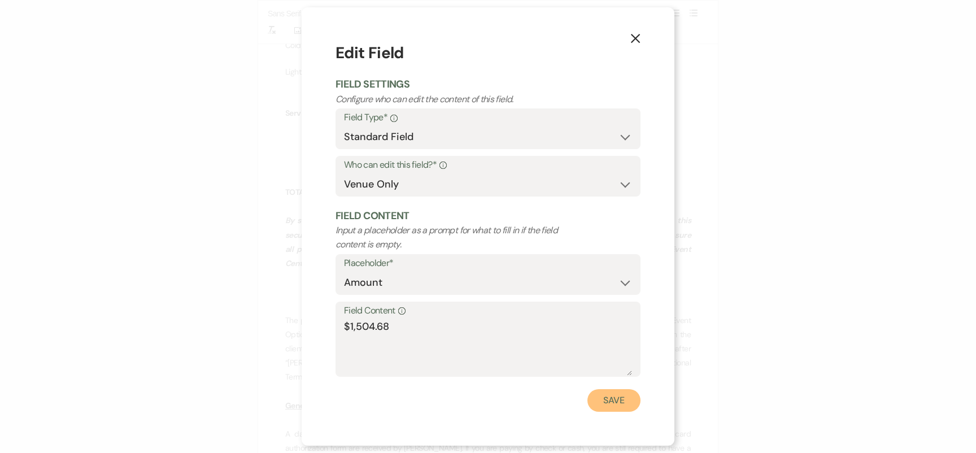
click at [608, 401] on button "Save" at bounding box center [614, 400] width 53 height 23
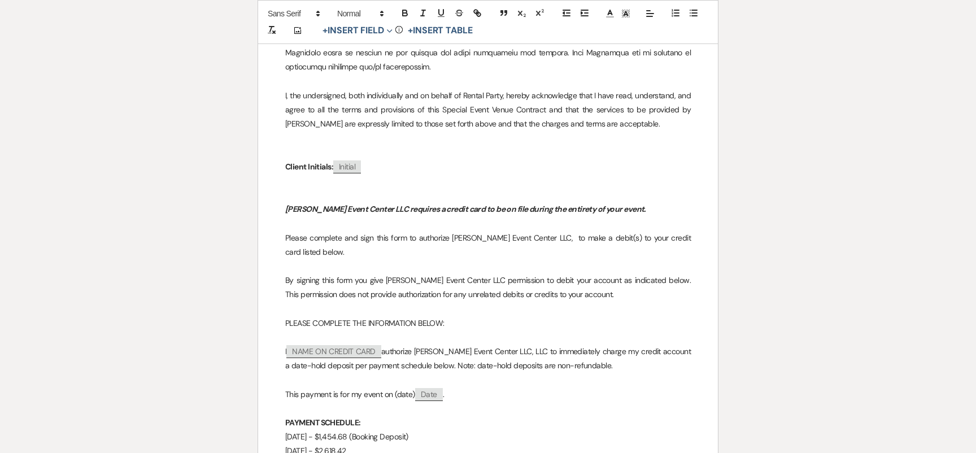
scroll to position [8698, 0]
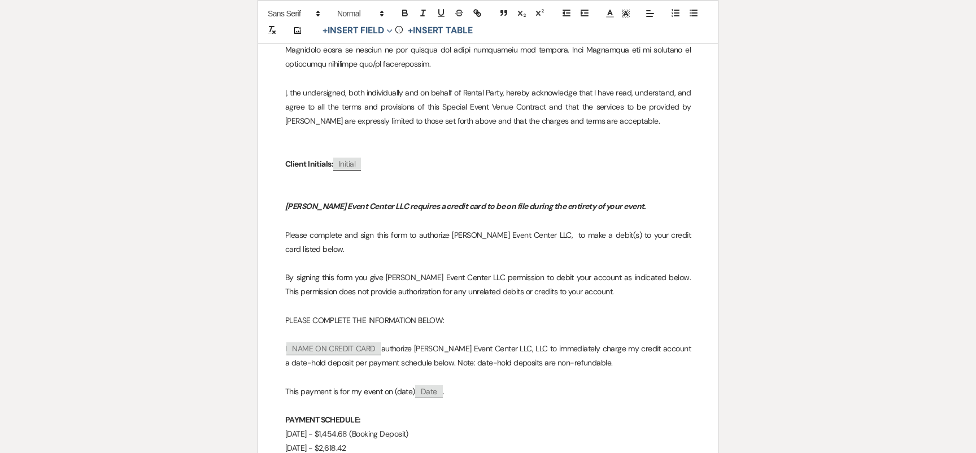
click at [301, 427] on p "July 2, 2025 - $1,454.68 (Booking Deposit)" at bounding box center [488, 434] width 406 height 14
click at [368, 427] on p "August 22, 2025 - $1,454.68 (Booking Deposit)" at bounding box center [488, 434] width 406 height 14
click at [408, 441] on p "September 15, 2025 - $2,618.42" at bounding box center [488, 448] width 406 height 14
click at [380, 441] on p "September 15, 2025 - $2,618.42" at bounding box center [488, 448] width 406 height 14
drag, startPoint x: 405, startPoint y: 209, endPoint x: 361, endPoint y: 210, distance: 44.1
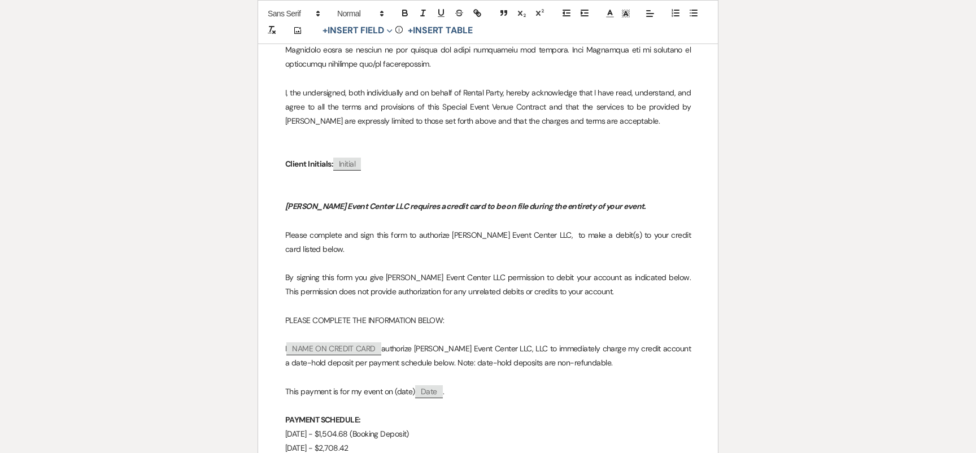
click at [361, 441] on p "September 15, 2025 - $2,708.42" at bounding box center [488, 448] width 406 height 14
copy p "$2,708.42"
drag, startPoint x: 389, startPoint y: 224, endPoint x: 360, endPoint y: 224, distance: 29.4
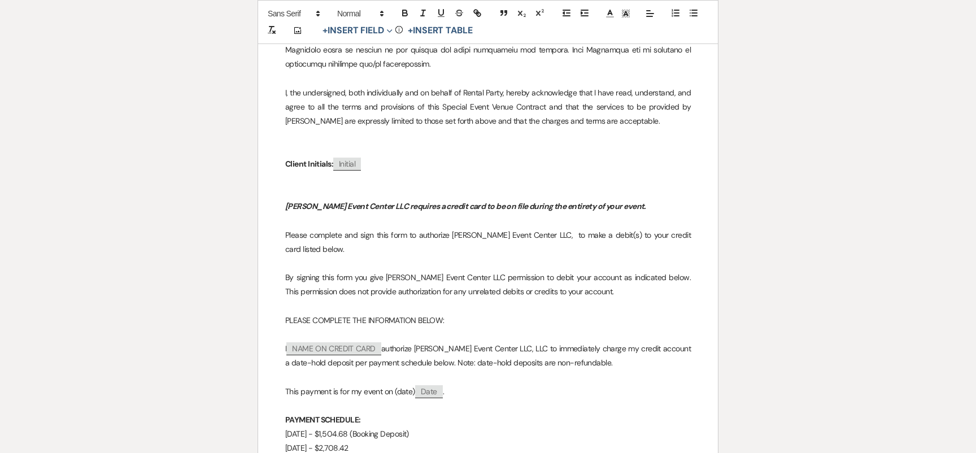
drag, startPoint x: 376, startPoint y: 250, endPoint x: 344, endPoint y: 251, distance: 32.2
drag, startPoint x: 369, startPoint y: 265, endPoint x: 337, endPoint y: 265, distance: 32.2
click at [324, 441] on p "September 15, 2025 - $2,708.42" at bounding box center [488, 448] width 406 height 14
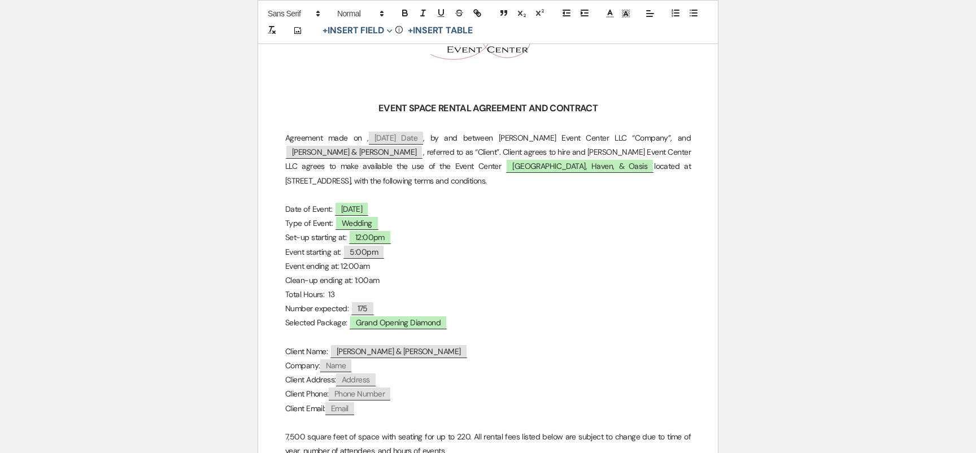
scroll to position [0, 0]
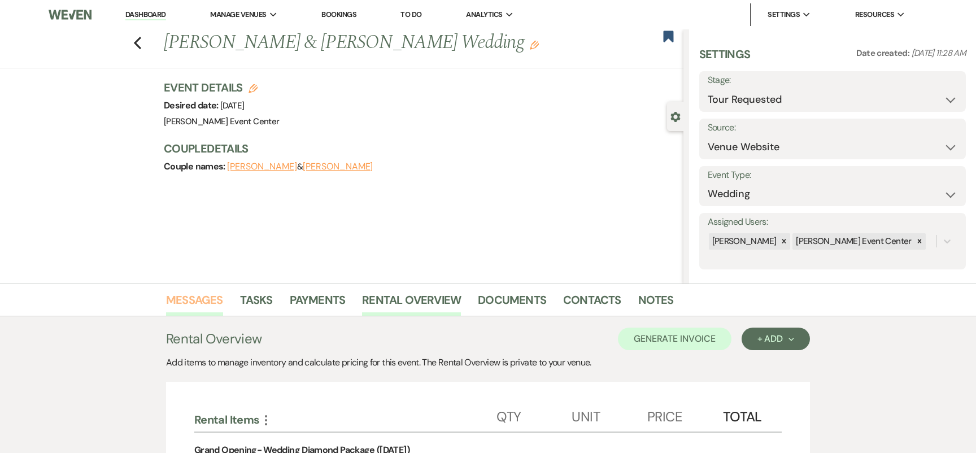
click at [205, 305] on link "Messages" at bounding box center [194, 303] width 57 height 25
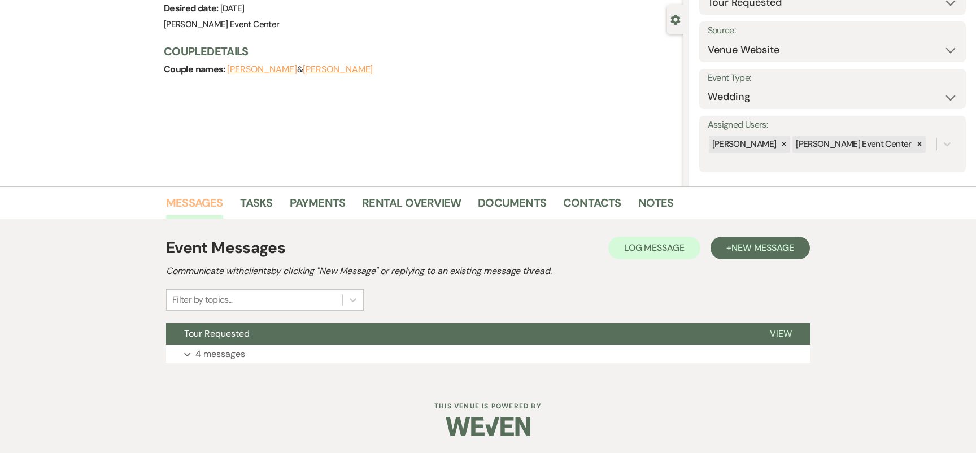
scroll to position [97, 0]
click at [236, 339] on button "Tour Requested" at bounding box center [459, 333] width 586 height 21
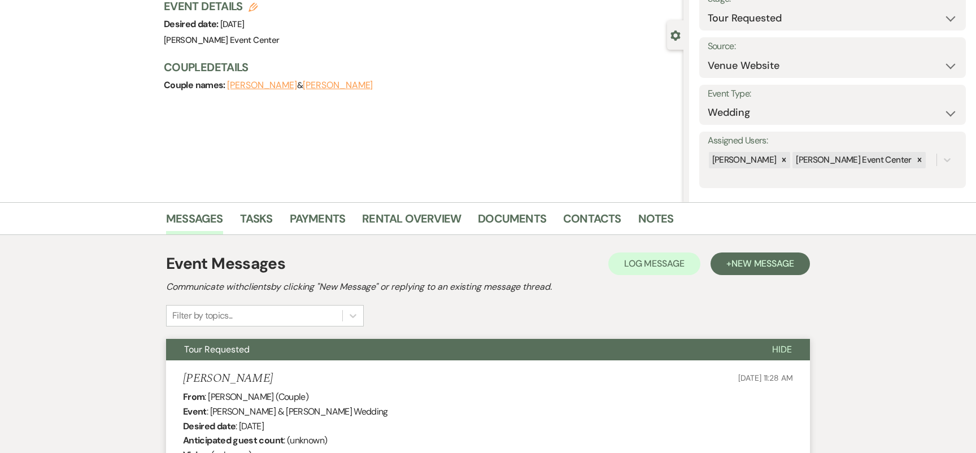
scroll to position [37, 0]
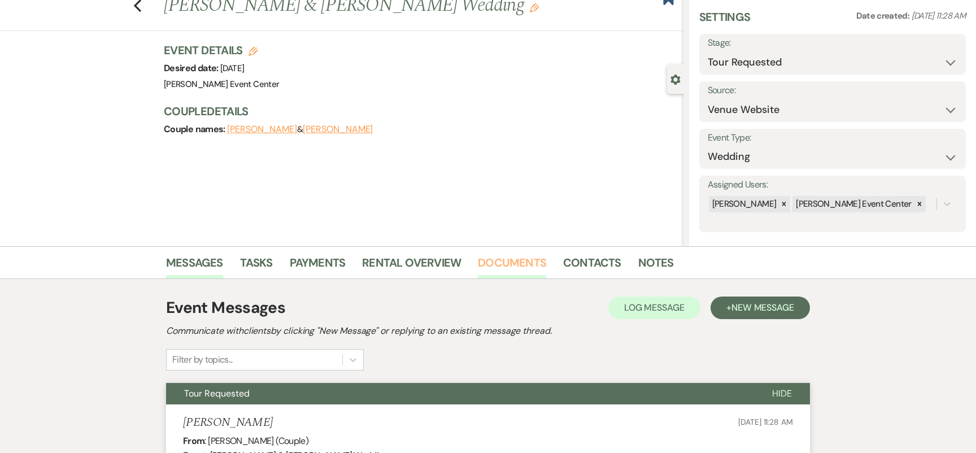
click at [530, 270] on link "Documents" at bounding box center [512, 266] width 68 height 25
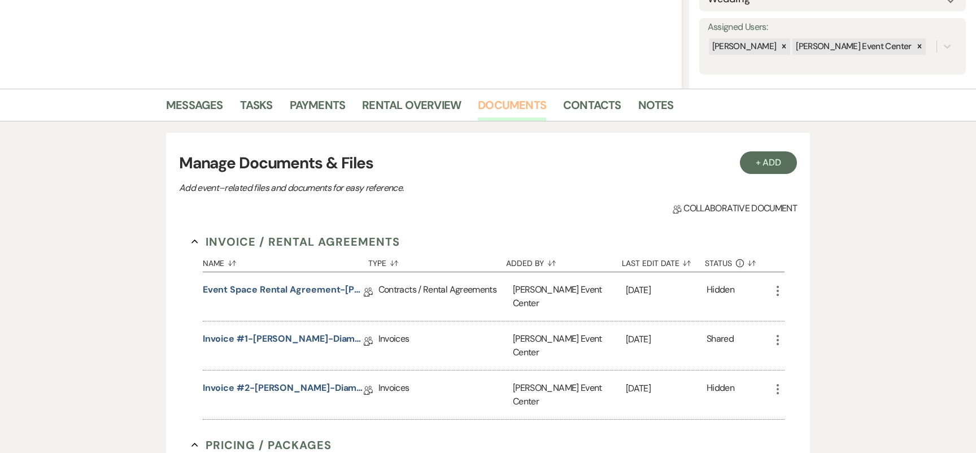
scroll to position [271, 0]
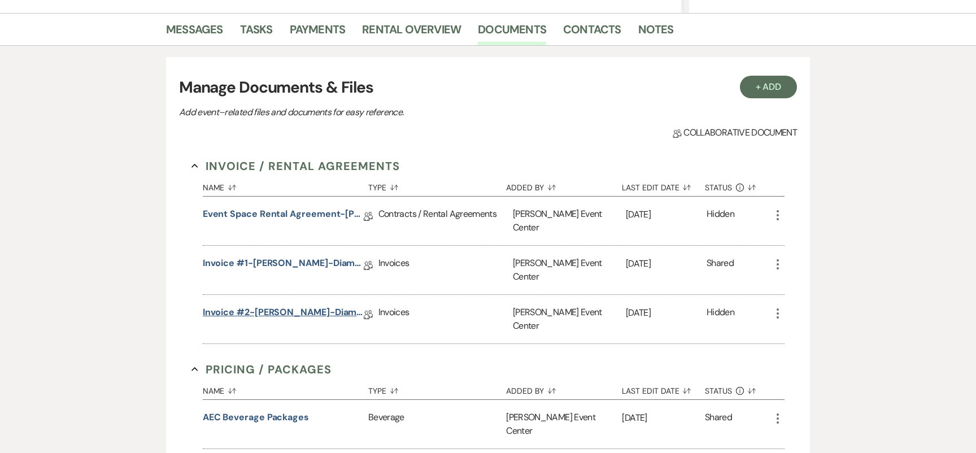
click at [286, 306] on link "Invoice #2-[PERSON_NAME]-Diamond-8.8.26" at bounding box center [283, 315] width 161 height 18
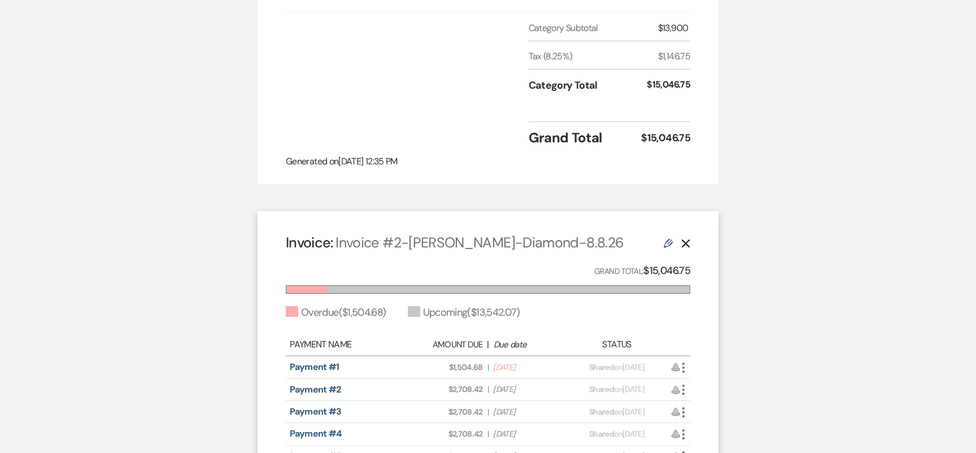
scroll to position [567, 0]
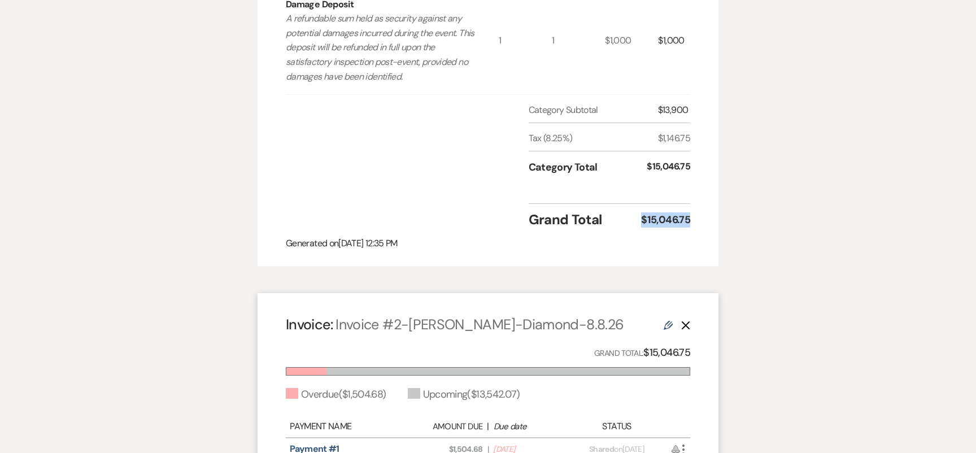
drag, startPoint x: 692, startPoint y: 193, endPoint x: 637, endPoint y: 196, distance: 54.3
copy div "$15,046.75"
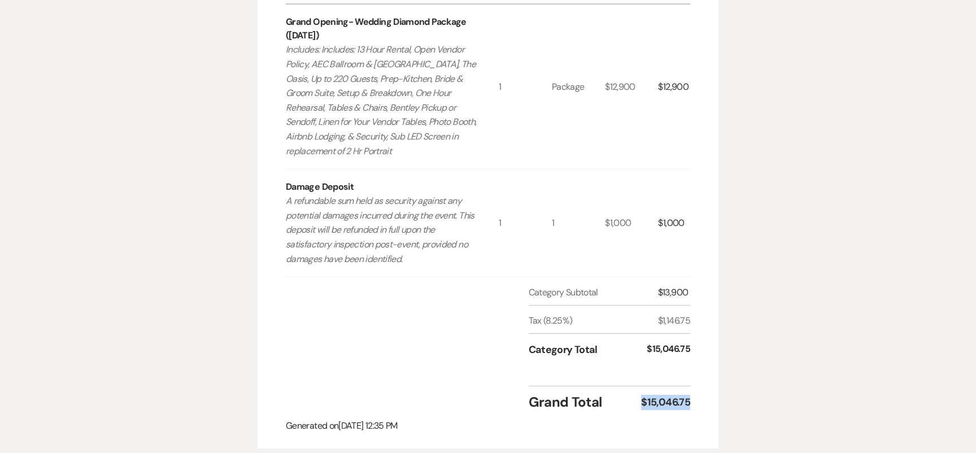
scroll to position [0, 0]
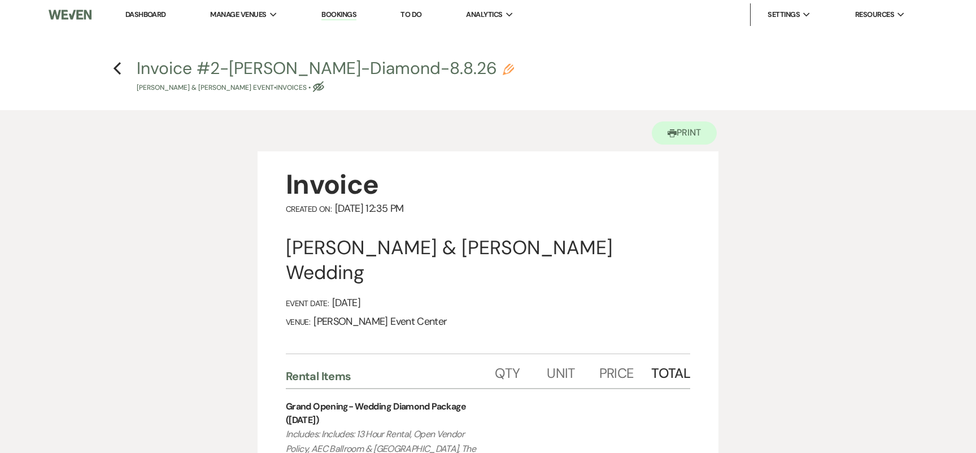
click at [123, 72] on h4 "Previous Invoice #2-Ashley Parker-Diamond-8.8.26 Pencil James Meadows & Ashley …" at bounding box center [488, 75] width 814 height 37
click at [121, 71] on icon "Previous" at bounding box center [117, 69] width 8 height 14
select select "2"
select select "5"
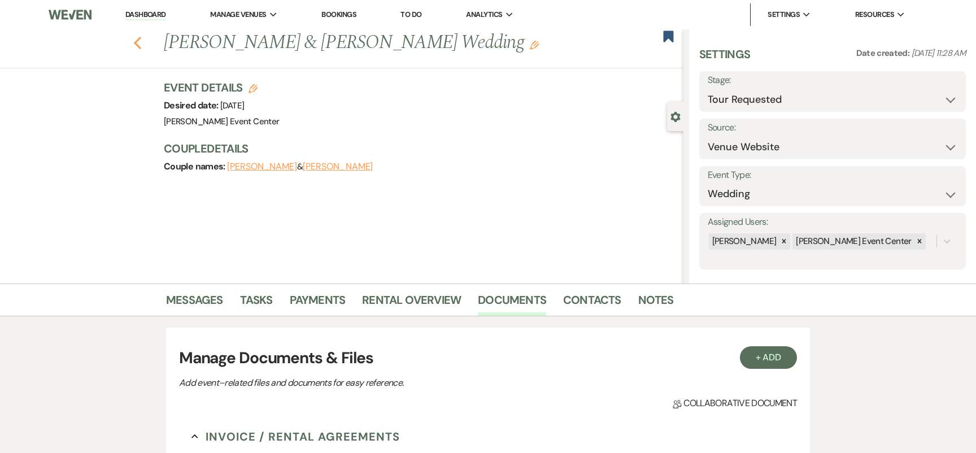
click at [137, 42] on icon "Previous" at bounding box center [137, 43] width 8 height 14
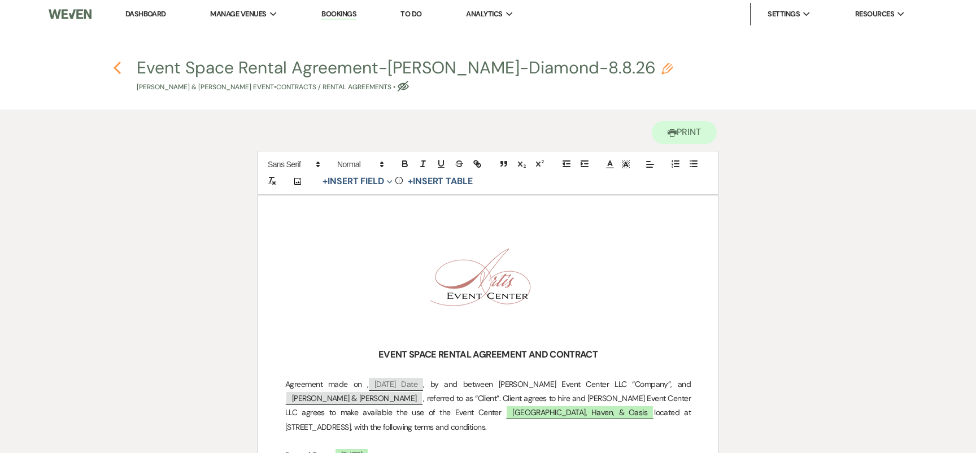
click at [120, 69] on icon "Previous" at bounding box center [117, 68] width 8 height 14
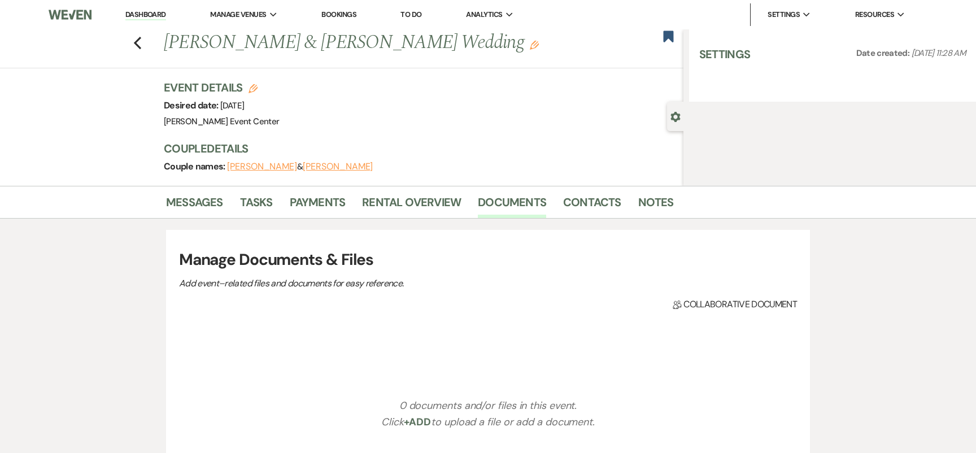
select select "2"
select select "5"
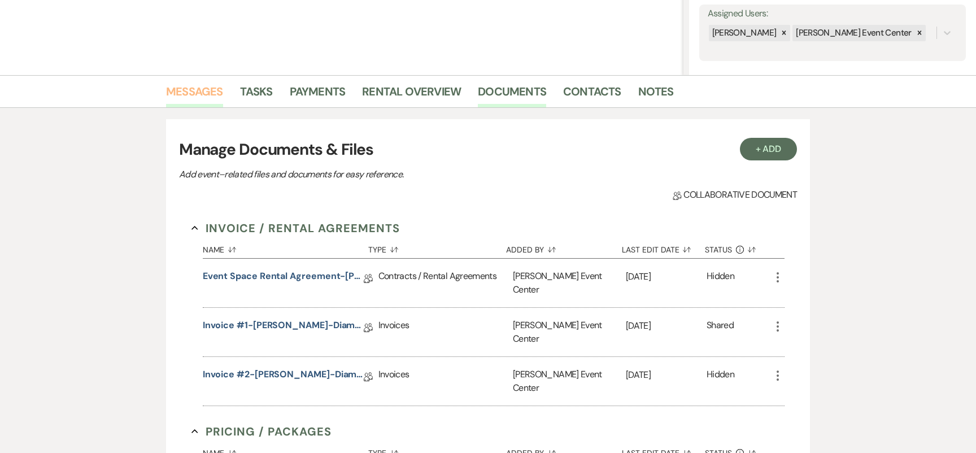
click at [207, 90] on link "Messages" at bounding box center [194, 95] width 57 height 25
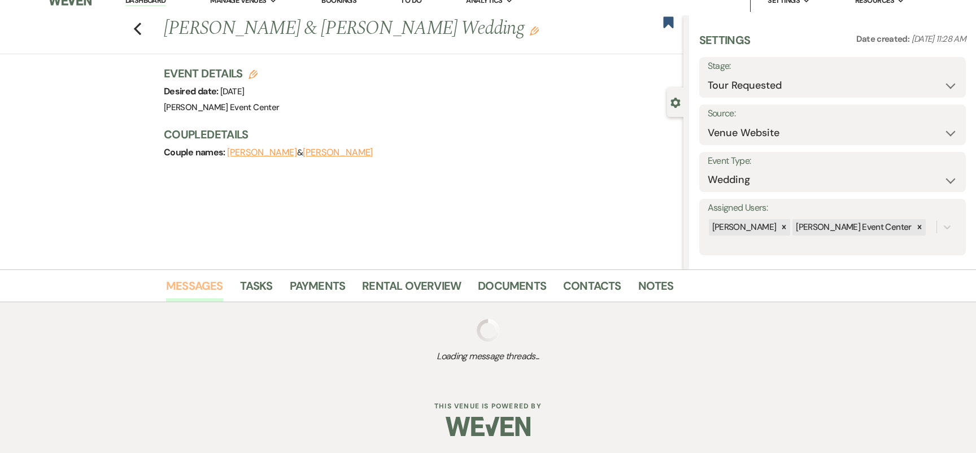
scroll to position [97, 0]
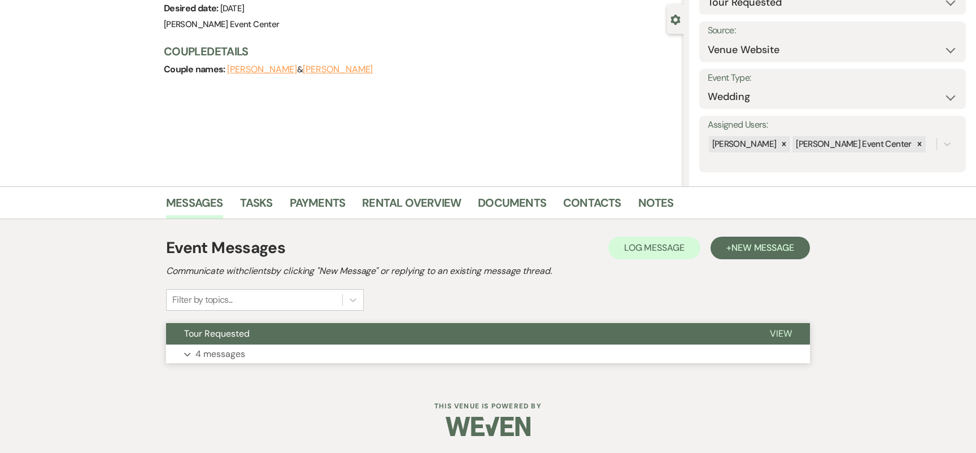
click at [223, 349] on p "4 messages" at bounding box center [221, 354] width 50 height 15
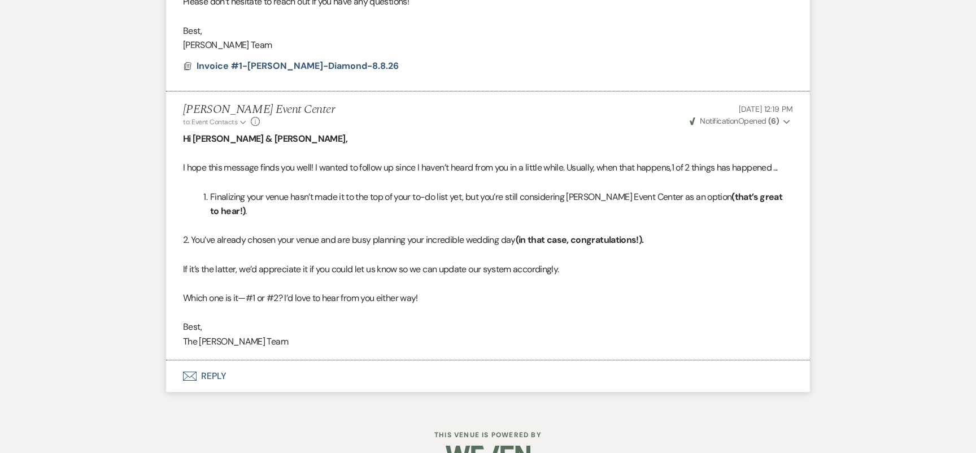
click at [223, 361] on button "Envelope Reply" at bounding box center [488, 377] width 644 height 32
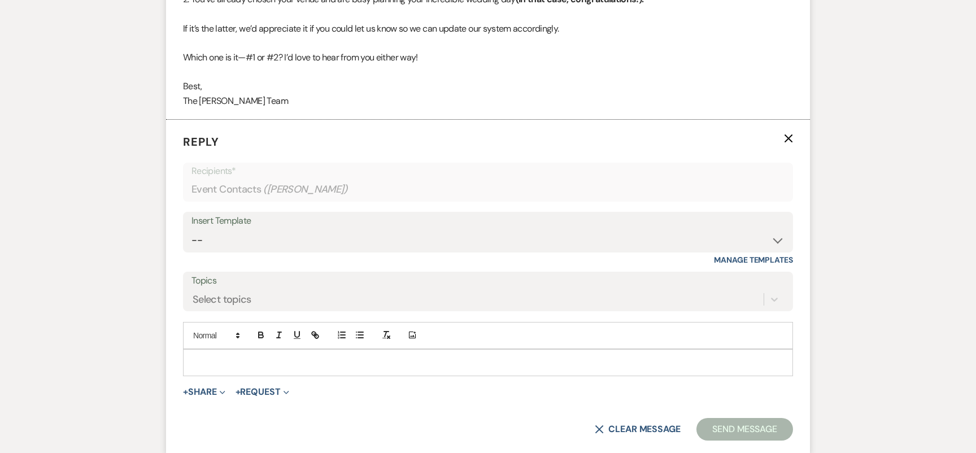
scroll to position [1498, 0]
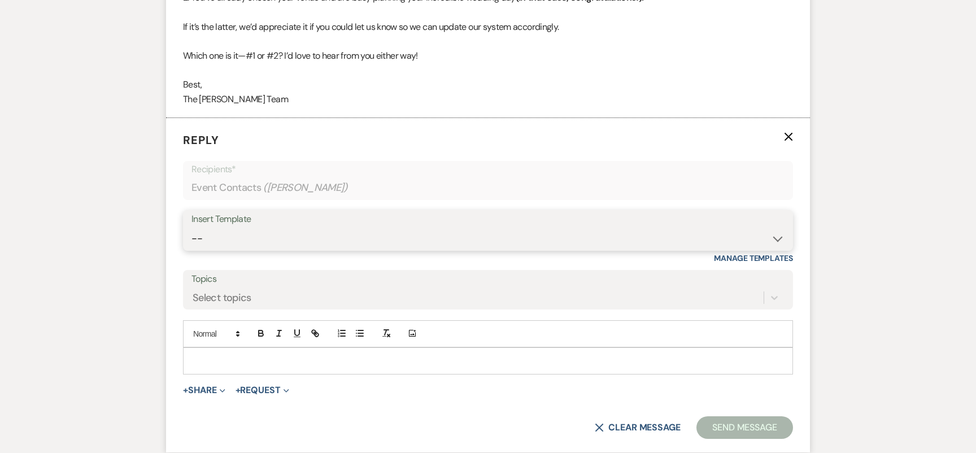
click at [364, 228] on select "-- Weven Planning Portal Introduction (Booked Events) Initial Inquiry Response …" at bounding box center [488, 239] width 593 height 22
select select "978"
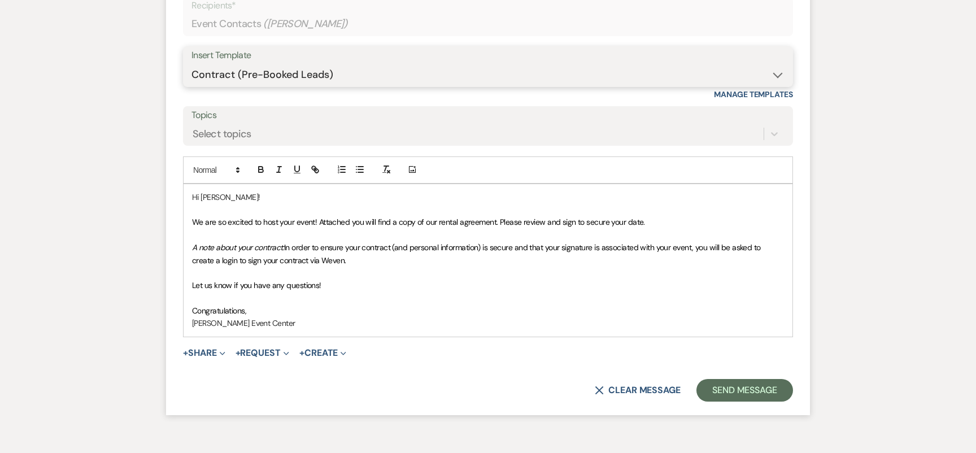
scroll to position [1698, 0]
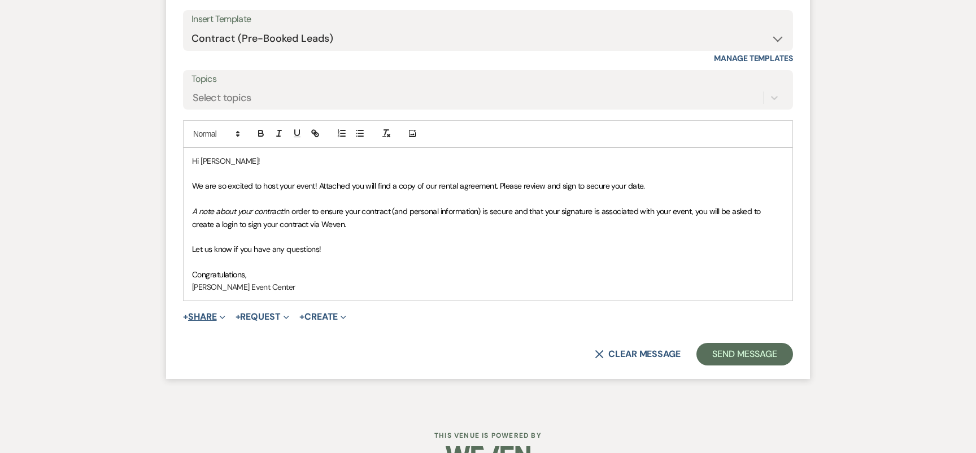
click at [217, 312] on button "+ Share Expand" at bounding box center [204, 316] width 42 height 9
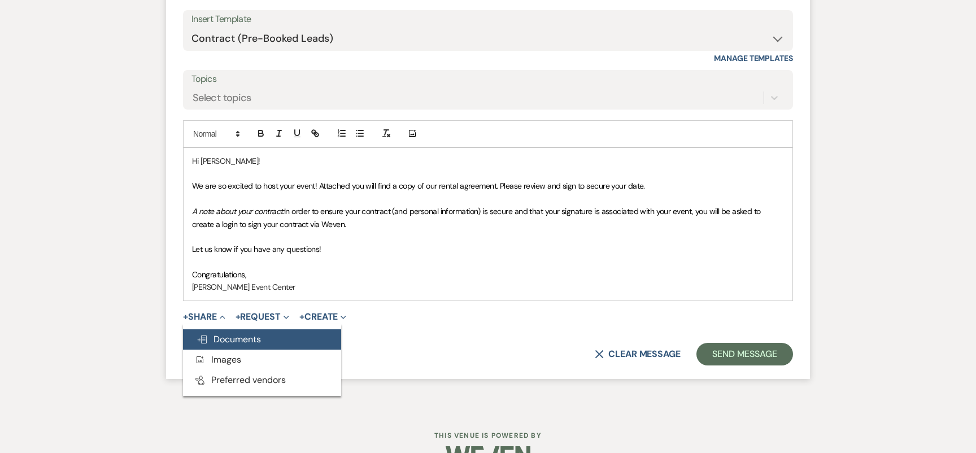
click at [242, 333] on span "Doc Upload Documents" at bounding box center [229, 339] width 64 height 12
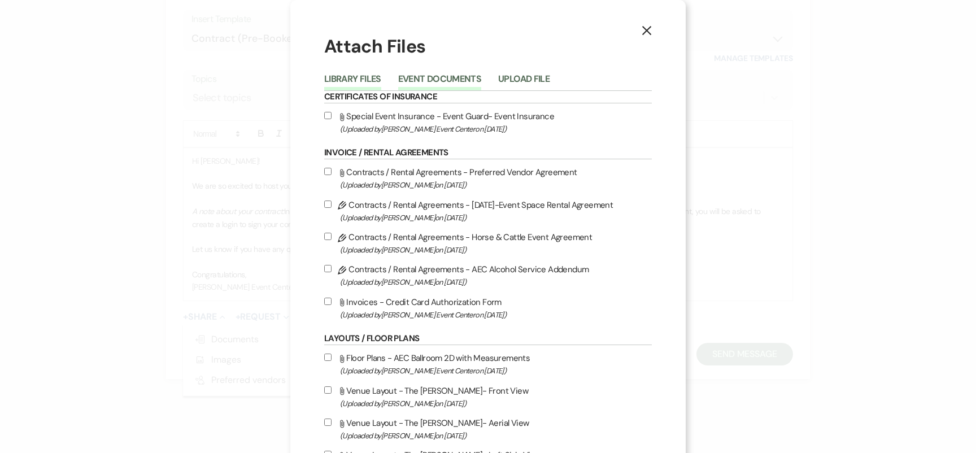
click at [432, 77] on button "Event Documents" at bounding box center [439, 83] width 83 height 16
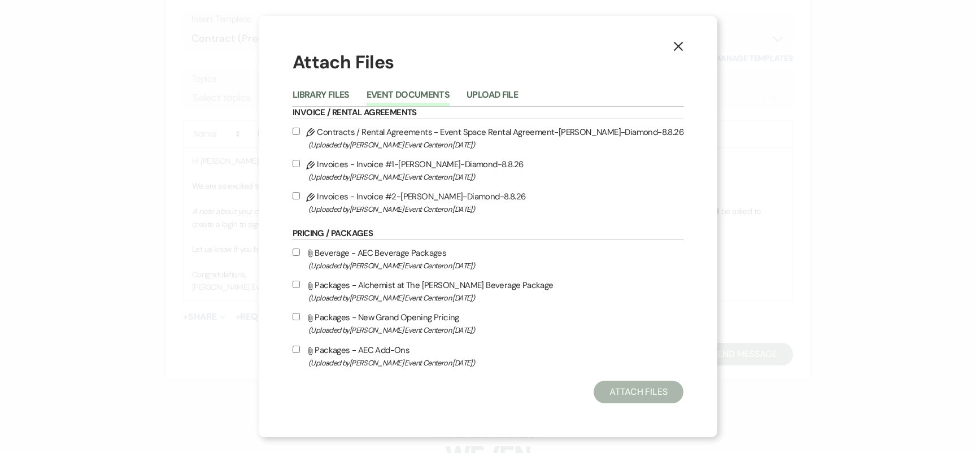
click at [300, 129] on input "Pencil Contracts / Rental Agreements - Event Space Rental Agreement-Ashley Park…" at bounding box center [296, 131] width 7 height 7
checkbox input "true"
click at [300, 193] on input "Pencil Invoices - Invoice #2-Ashley Parker-Diamond-8.8.26 (Uploaded by Artis Ev…" at bounding box center [296, 195] width 7 height 7
checkbox input "true"
click at [621, 394] on button "Attach Files" at bounding box center [639, 392] width 90 height 23
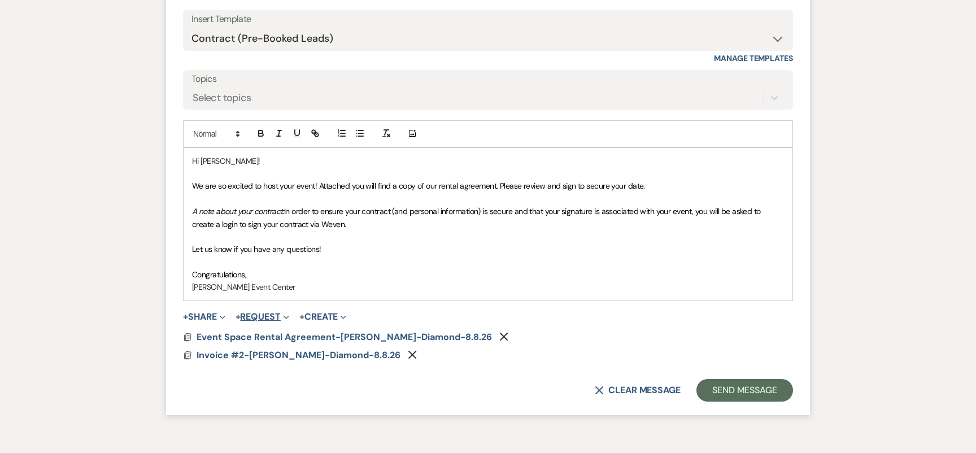
click at [275, 312] on button "+ Request Expand" at bounding box center [263, 316] width 54 height 9
click at [278, 329] on button "Generate Payment Payment" at bounding box center [315, 339] width 158 height 20
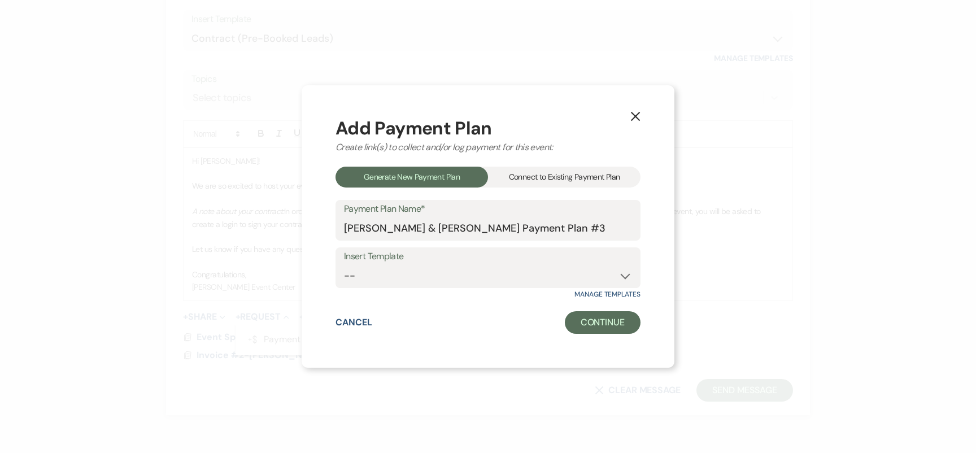
click at [548, 180] on div "Connect to Existing Payment Plan" at bounding box center [564, 177] width 153 height 21
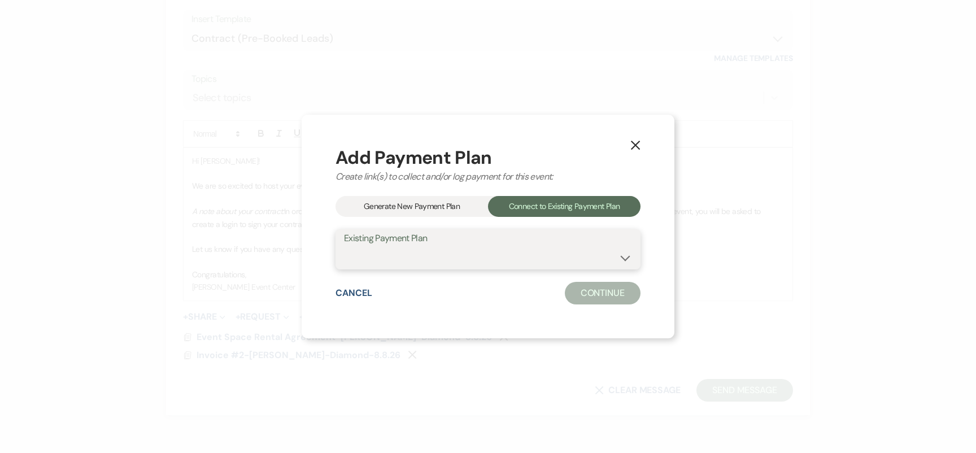
click at [581, 258] on select "James Meadows & Ashley Parker's Payment Plan #2 James Meadows & Ashley Parker's…" at bounding box center [488, 257] width 288 height 22
select select "24927"
click at [597, 292] on button "Continue" at bounding box center [603, 293] width 76 height 23
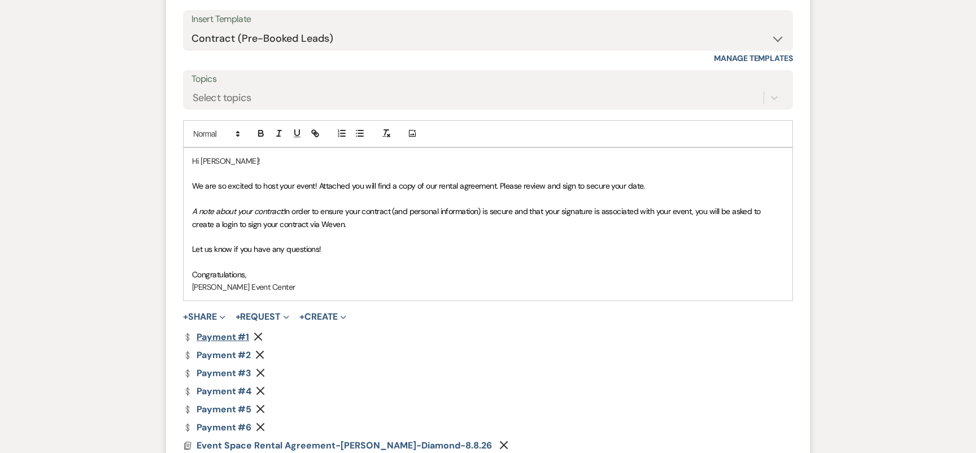
click at [225, 333] on link "Dollar Payment Payment #1" at bounding box center [216, 337] width 66 height 9
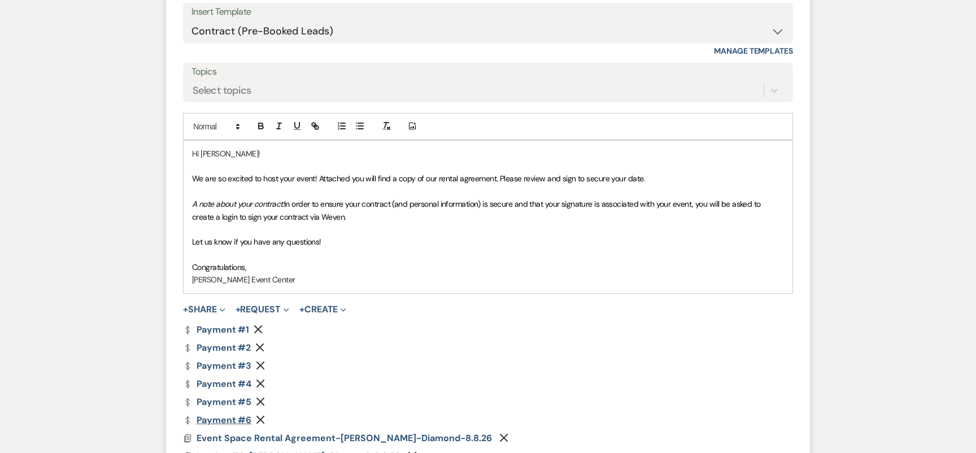
click at [213, 416] on link "Dollar Payment Payment #6" at bounding box center [217, 420] width 68 height 9
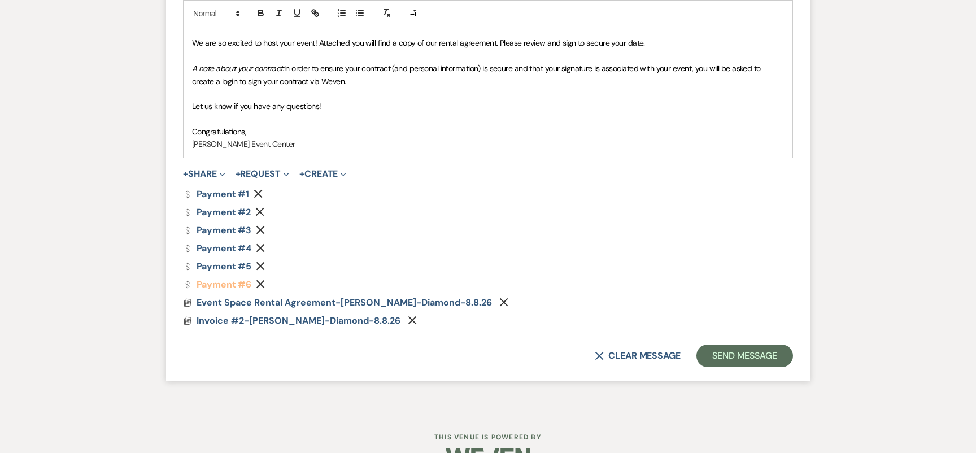
scroll to position [1843, 0]
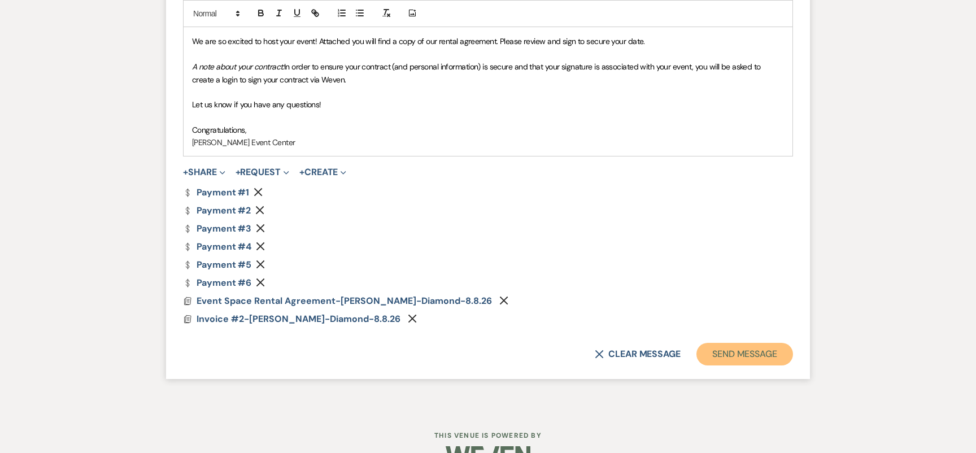
click at [767, 343] on button "Send Message" at bounding box center [745, 354] width 97 height 23
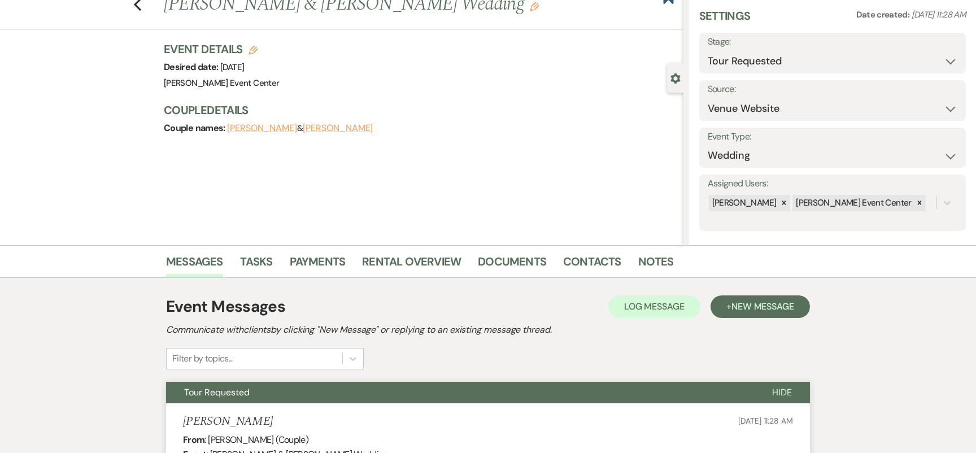
scroll to position [0, 0]
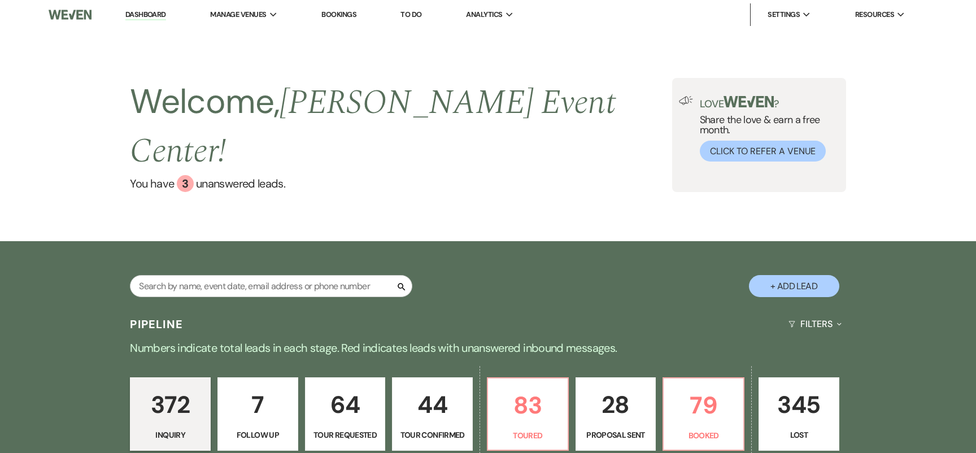
click at [249, 275] on input "text" at bounding box center [271, 286] width 283 height 22
type input "franklin"
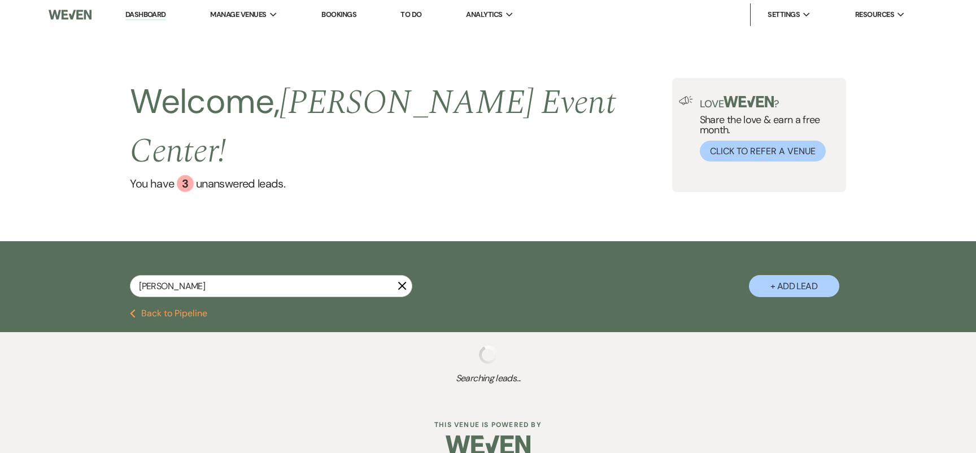
select select "8"
select select "11"
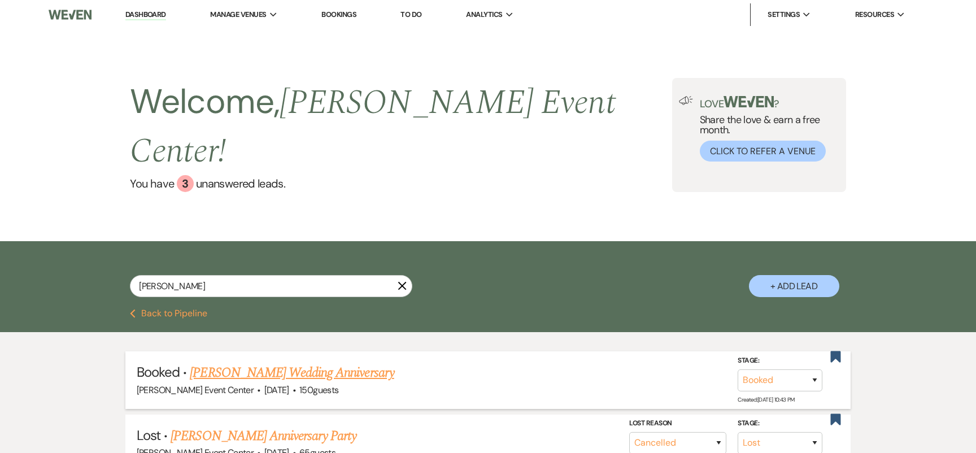
type input "franklin"
click at [248, 363] on link "[PERSON_NAME] Wedding Anniversary" at bounding box center [292, 373] width 204 height 20
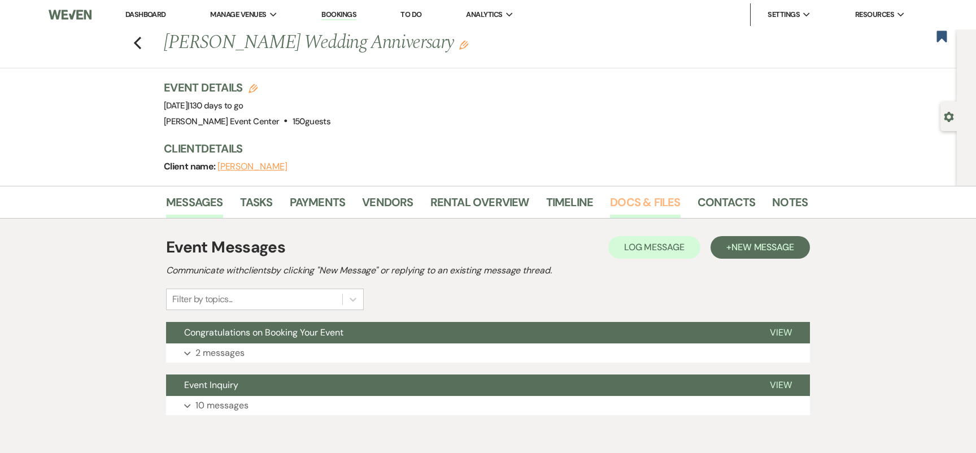
click at [641, 202] on link "Docs & Files" at bounding box center [645, 205] width 70 height 25
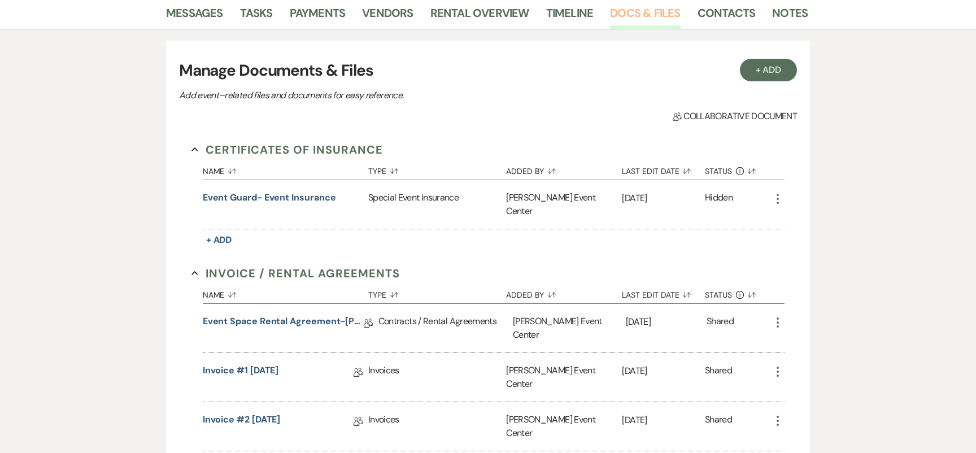
scroll to position [193, 0]
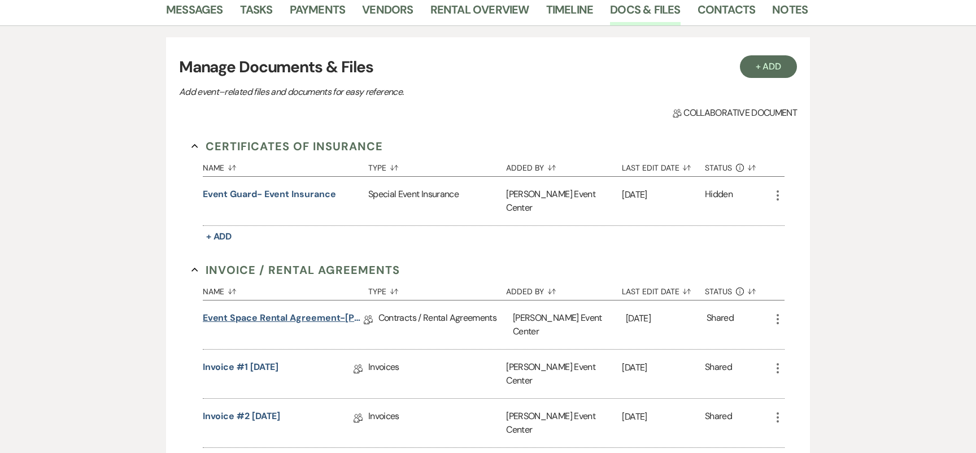
click at [270, 311] on link "Event Space Rental Agreement-Karen Franklin-12.31.25" at bounding box center [283, 320] width 161 height 18
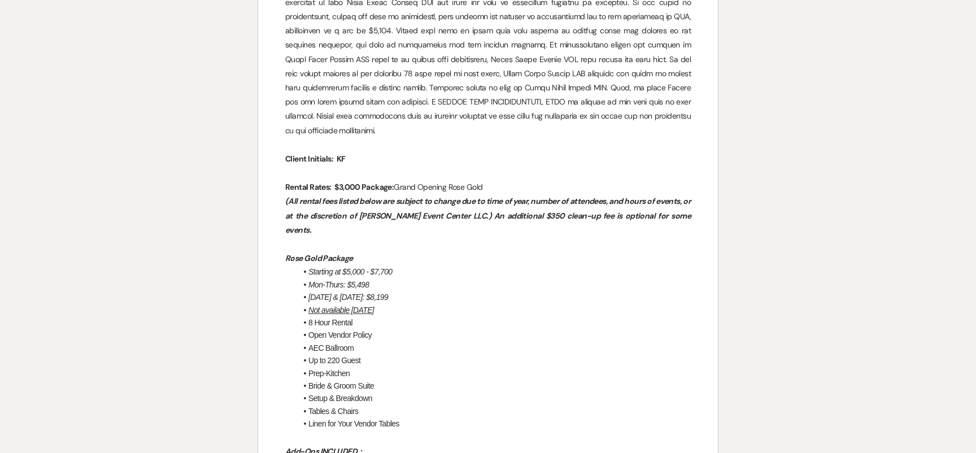
scroll to position [800, 0]
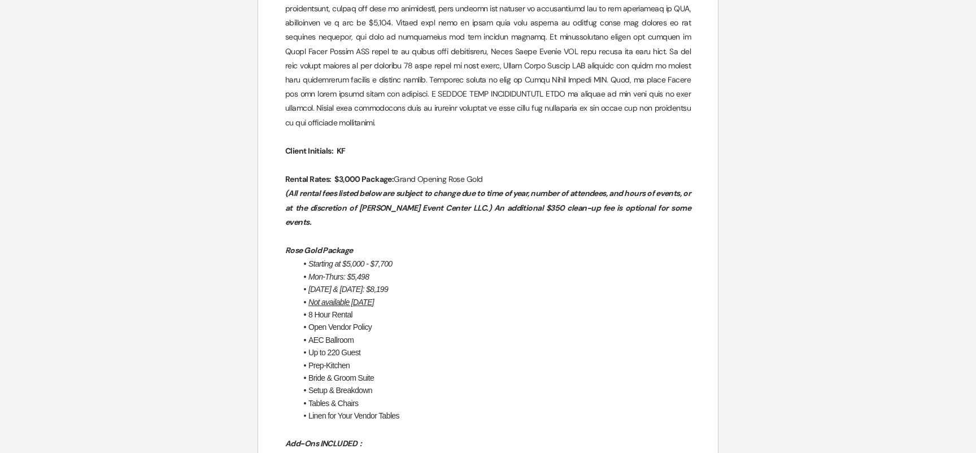
click at [475, 158] on p at bounding box center [488, 165] width 406 height 14
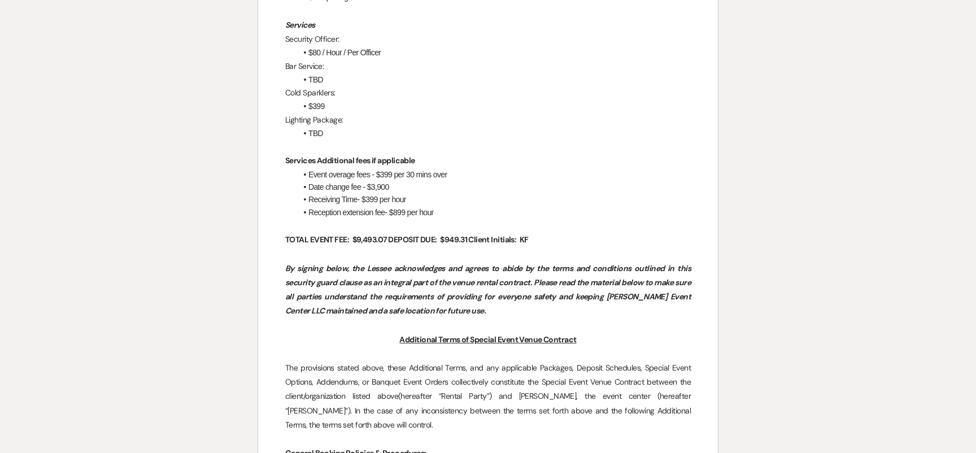
scroll to position [1509, 0]
drag, startPoint x: 325, startPoint y: 71, endPoint x: 286, endPoint y: 66, distance: 38.7
click at [286, 85] on p "Cold Sparklers:" at bounding box center [488, 92] width 406 height 14
click at [307, 139] on p at bounding box center [488, 146] width 406 height 14
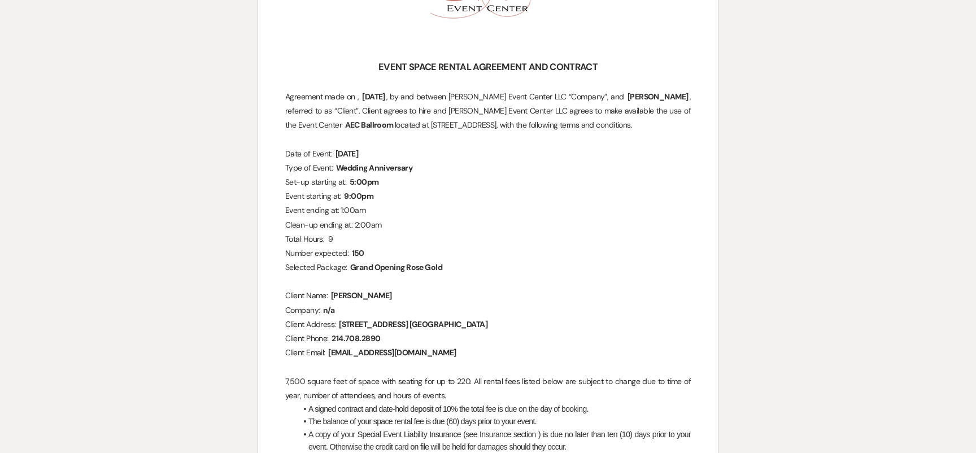
scroll to position [0, 0]
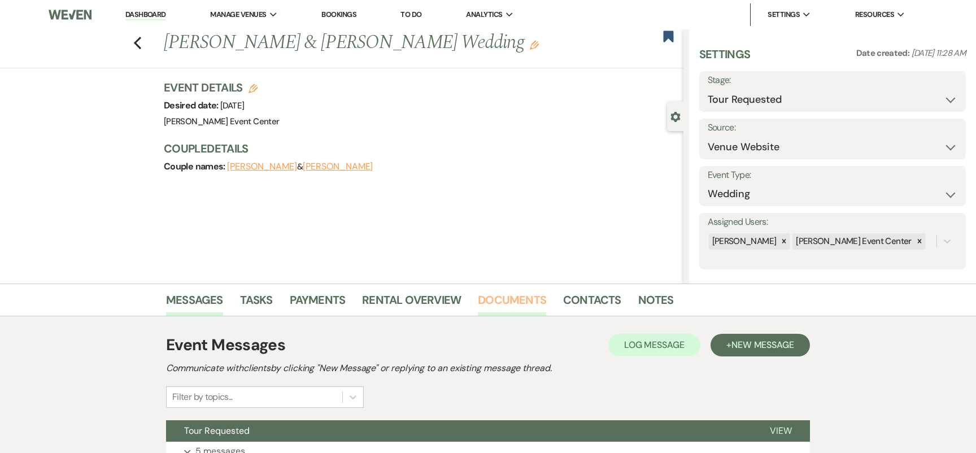
click at [506, 314] on link "Documents" at bounding box center [512, 303] width 68 height 25
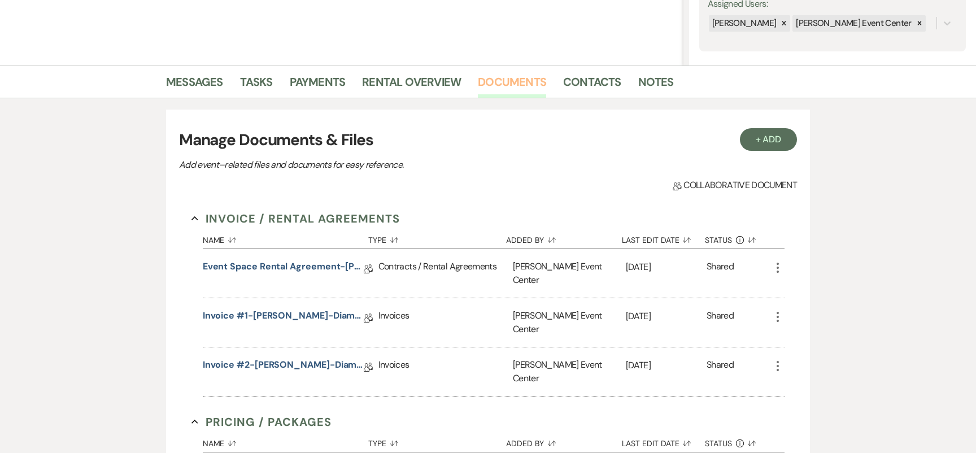
scroll to position [230, 0]
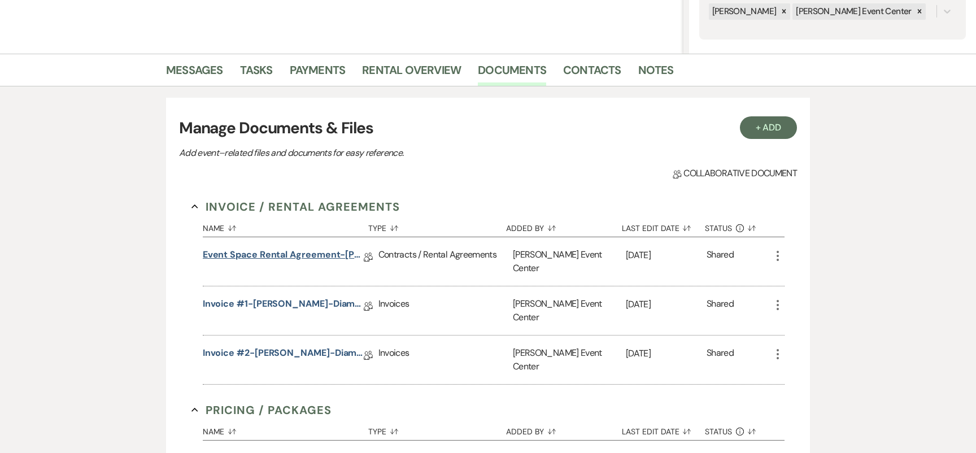
click at [272, 248] on link "Event Space Rental Agreement-Ashley Parker-Diamond-8.8.26" at bounding box center [283, 257] width 161 height 18
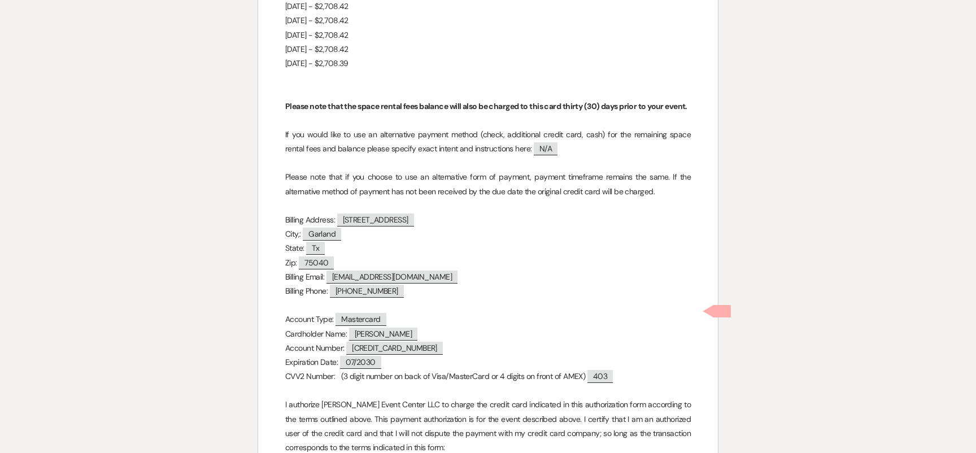
scroll to position [9148, 0]
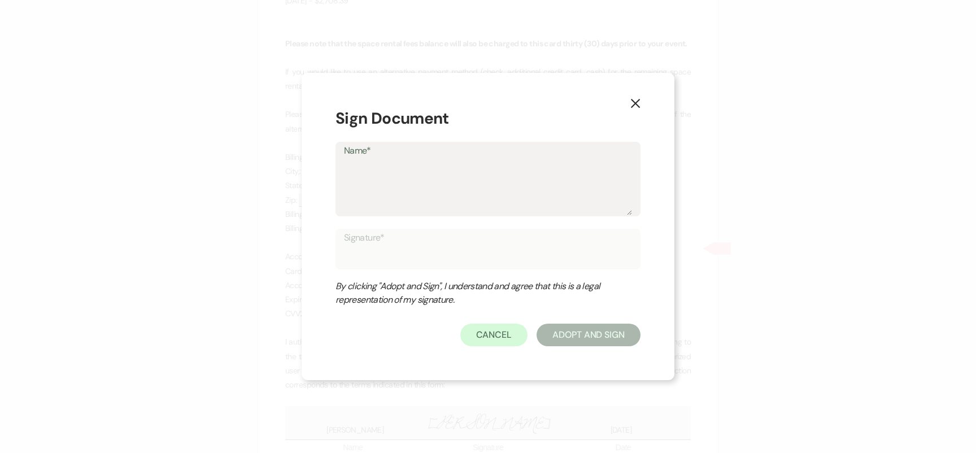
type textarea "A"
type input "A"
type textarea "Ar"
type input "Ar"
type textarea "Art"
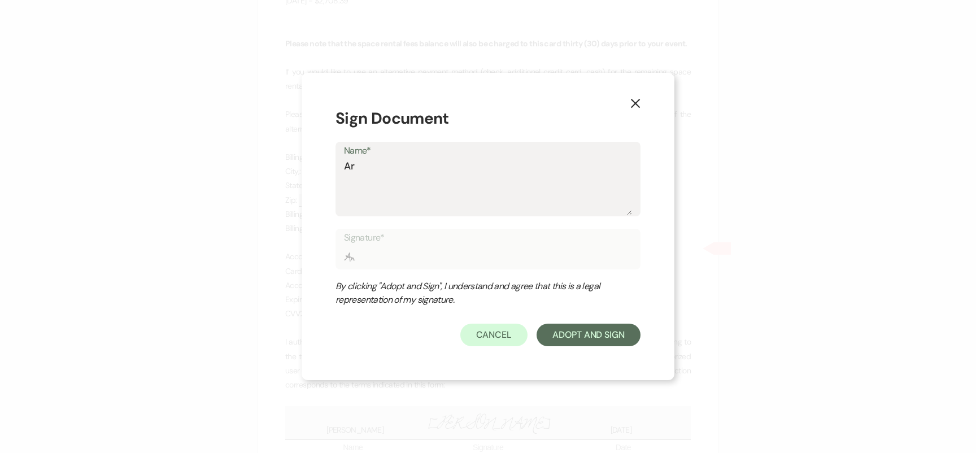
type input "Art"
type textarea "Arti"
type input "Arti"
type textarea "Artis"
type input "Artis"
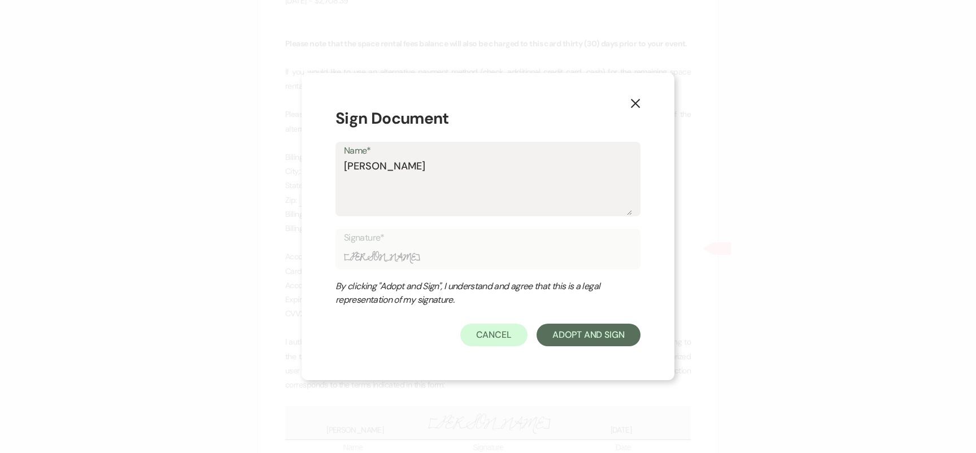
type textarea "Artis"
type input "Artis"
type textarea "Artis E"
type input "Artis E"
type textarea "Artis Ee"
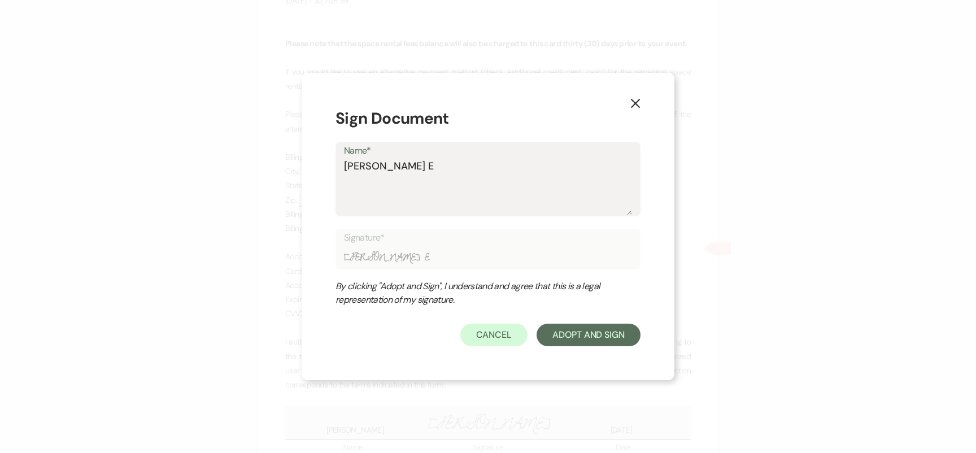
type input "Artis Ee"
type textarea "Artis E"
type input "Artis E"
type textarea "Artis Ev"
type input "Artis Ev"
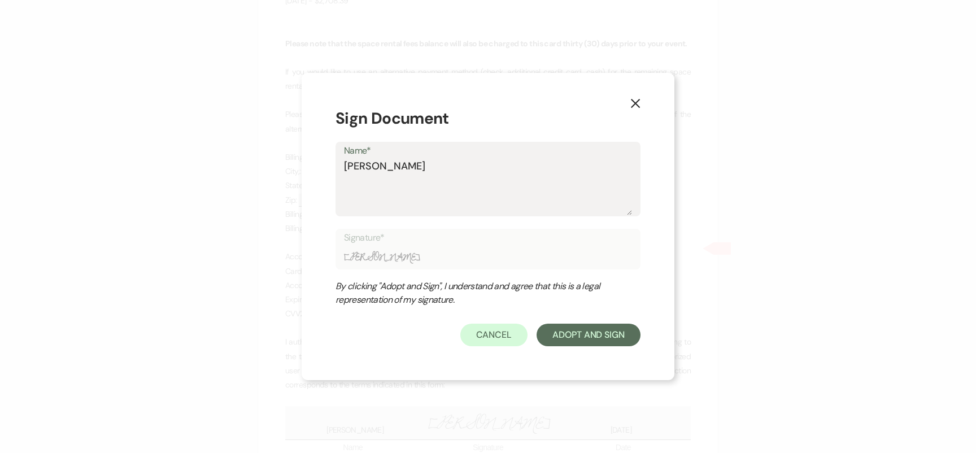
type textarea "Artis Eve"
type input "Artis Eve"
type textarea "Artis Evet"
type input "Artis Evet"
type textarea "Artis Evet"
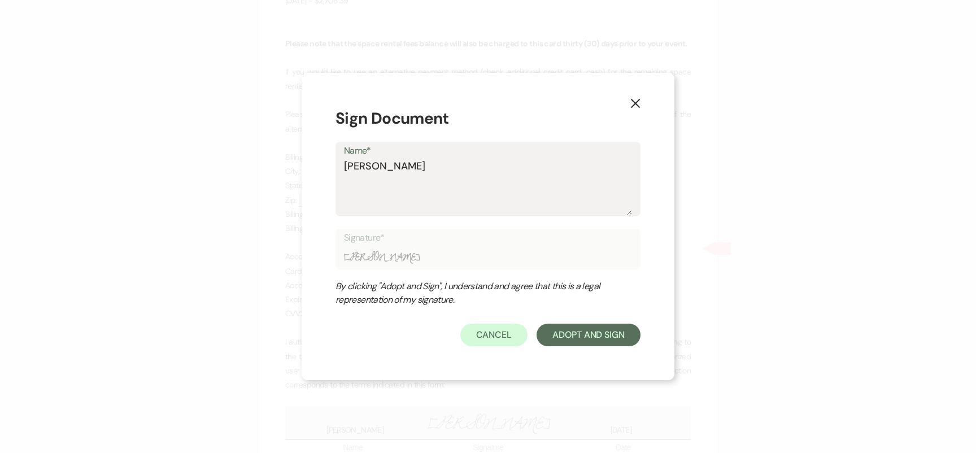
type input "Artis Evet"
type textarea "Artis Evet"
type input "Artis Evet"
type textarea "Artis Eve"
type input "Artis Eve"
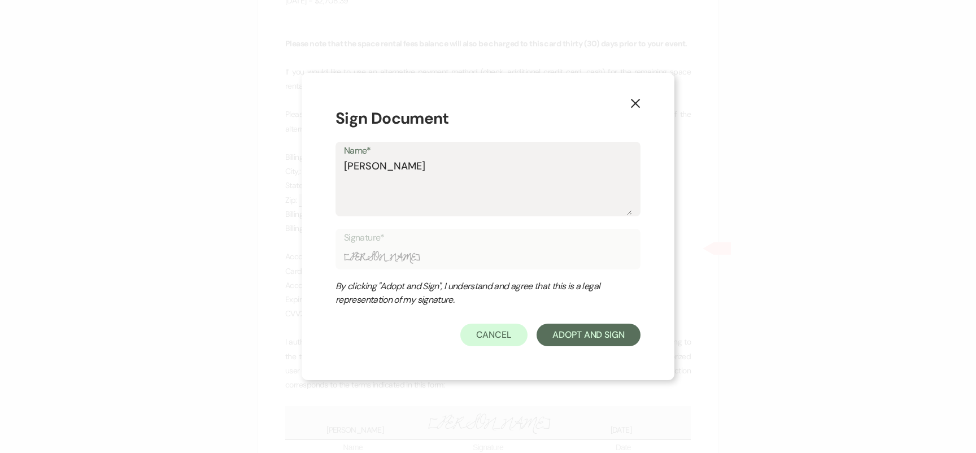
type textarea "Artis Ev"
type input "Artis Ev"
type textarea "Artis Eve"
type input "Artis Eve"
type textarea "Artis Even"
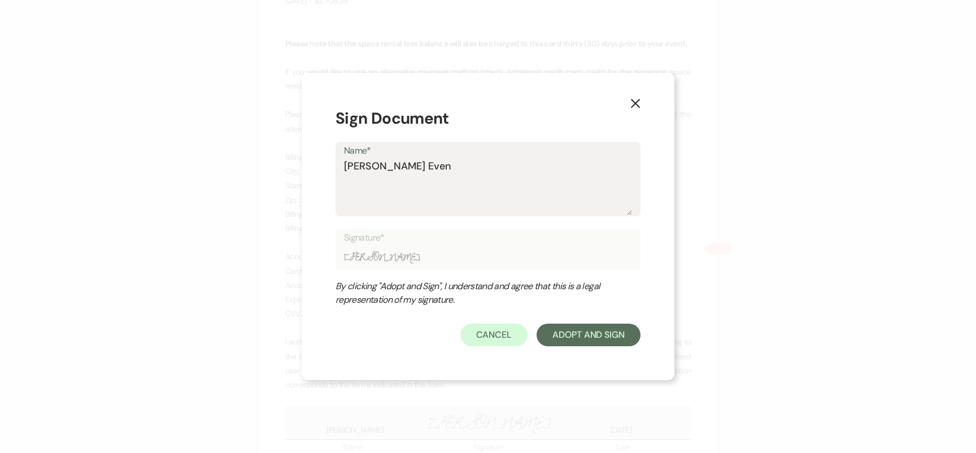
type input "Artis Even"
type textarea "Artis Event"
type input "Artis Event"
type textarea "Artis Event"
type input "Artis Event"
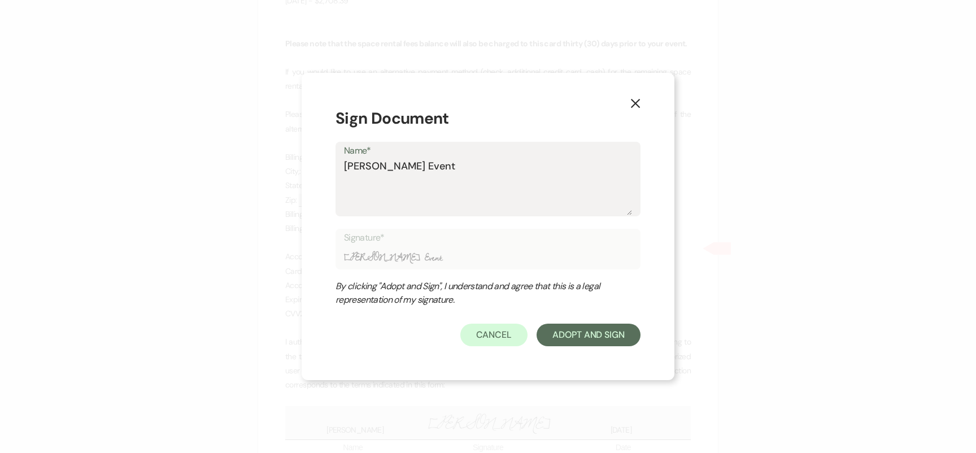
type textarea "Artis Event C"
type input "Artis Event C"
type textarea "Artis Event Ce"
type input "Artis Event Ce"
type textarea "Artis Event Cen"
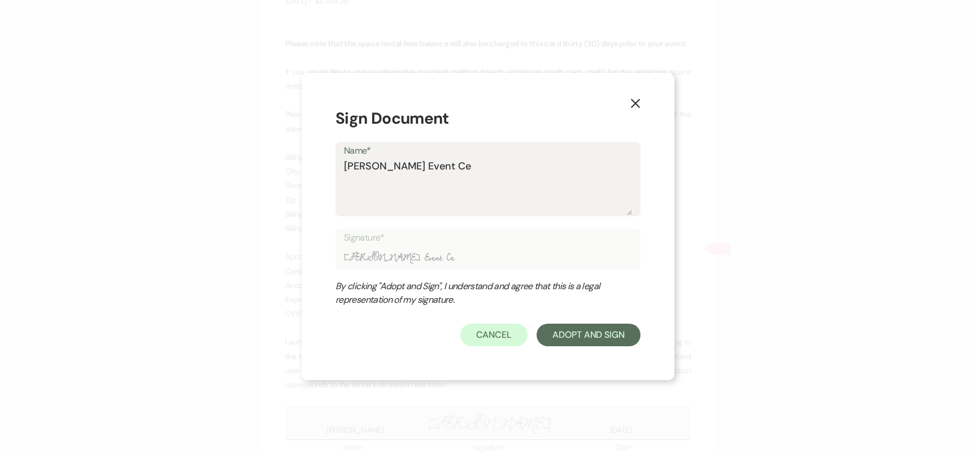
type input "Artis Event Cen"
type textarea "Artis Event Cent"
type input "Artis Event Cent"
type textarea "Artis Event Cente"
type input "Artis Event Cente"
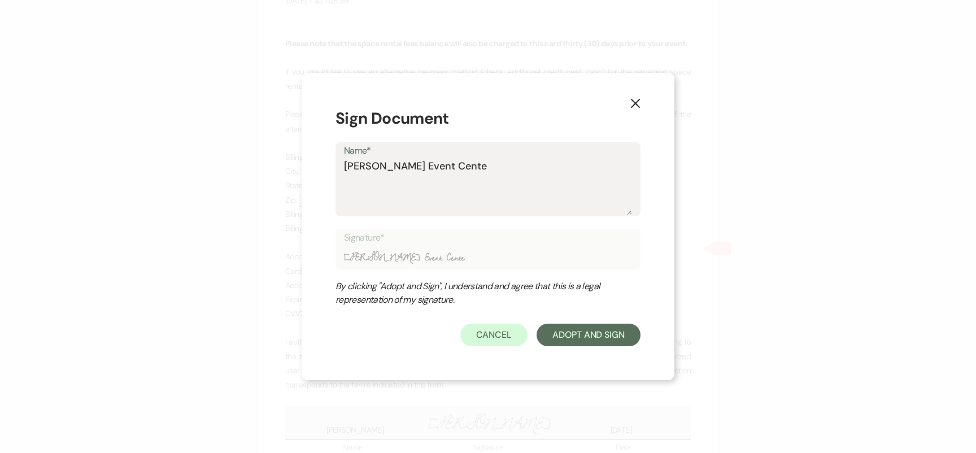
type textarea "[PERSON_NAME] Event Center"
type input "[PERSON_NAME] Event Center"
type textarea "[PERSON_NAME] Event Center"
click at [589, 340] on button "Adopt And Sign" at bounding box center [589, 335] width 104 height 23
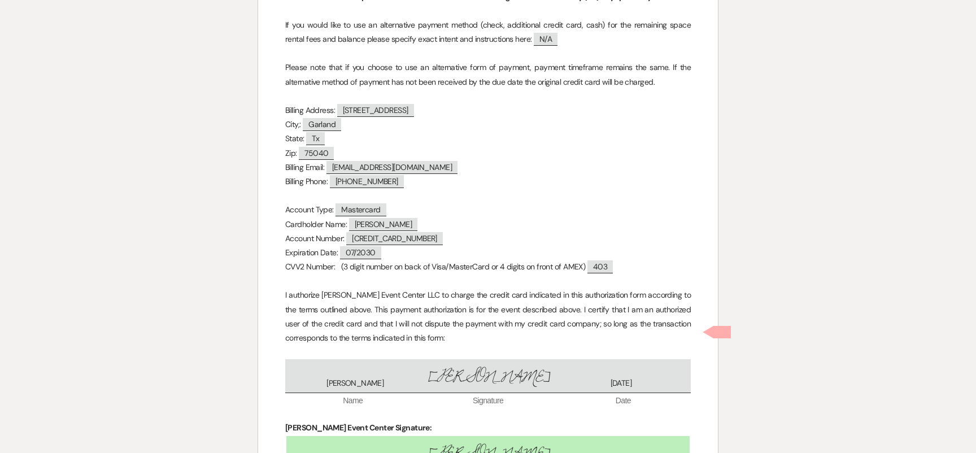
scroll to position [9196, 0]
checkbox input "true"
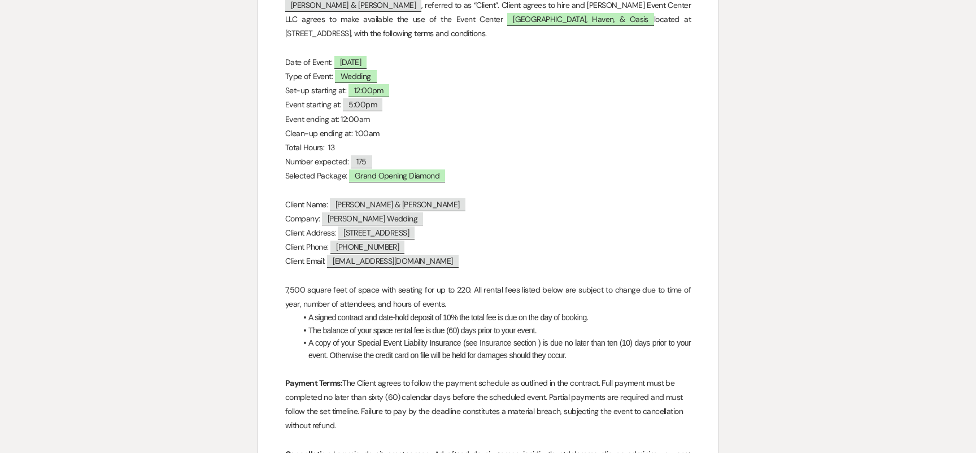
scroll to position [0, 0]
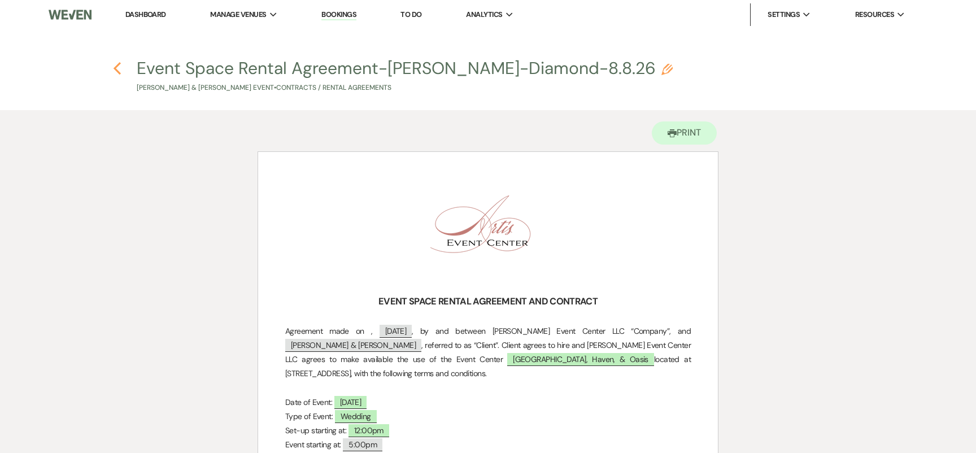
click at [121, 70] on icon "Previous" at bounding box center [117, 69] width 8 height 14
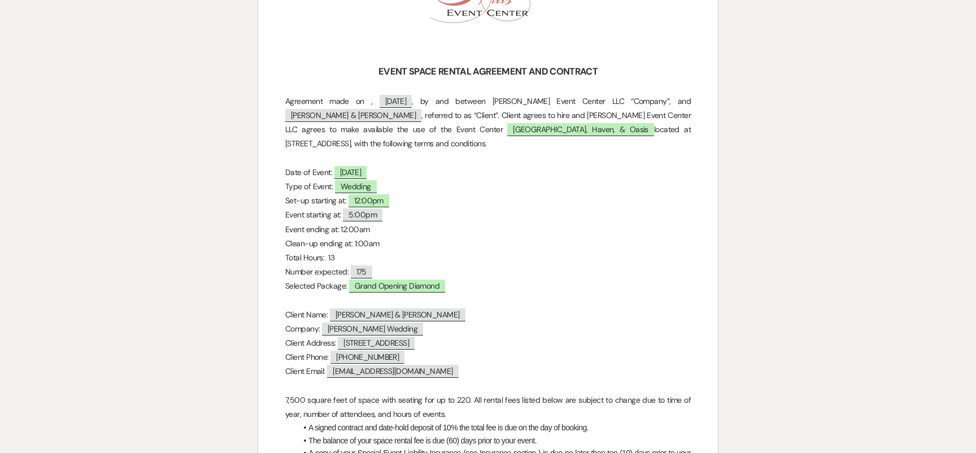
select select "2"
select select "5"
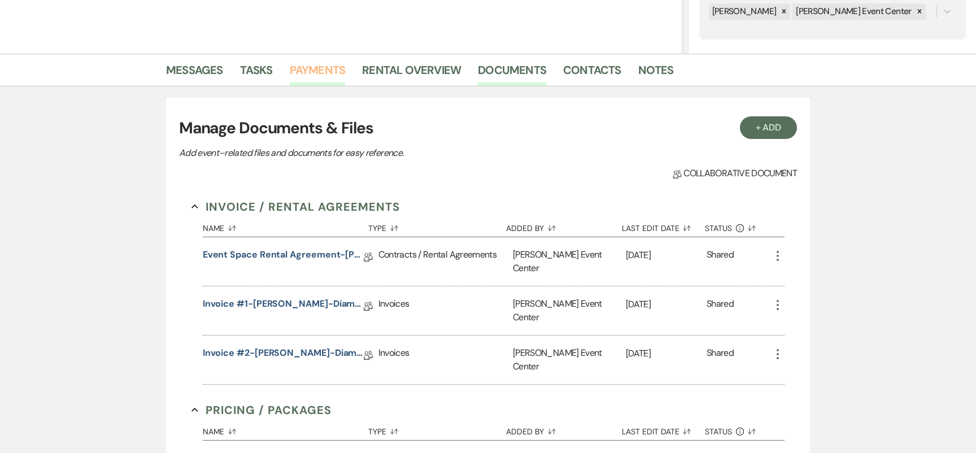
click at [308, 75] on link "Payments" at bounding box center [318, 73] width 56 height 25
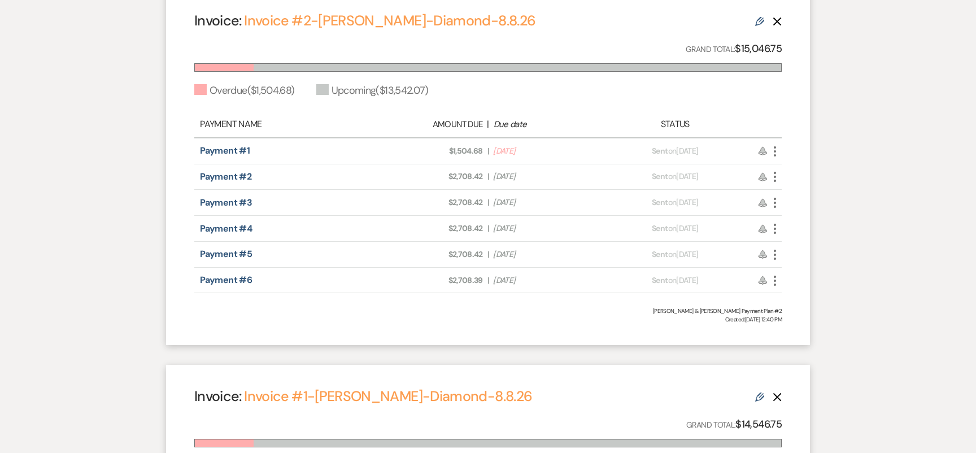
scroll to position [425, 0]
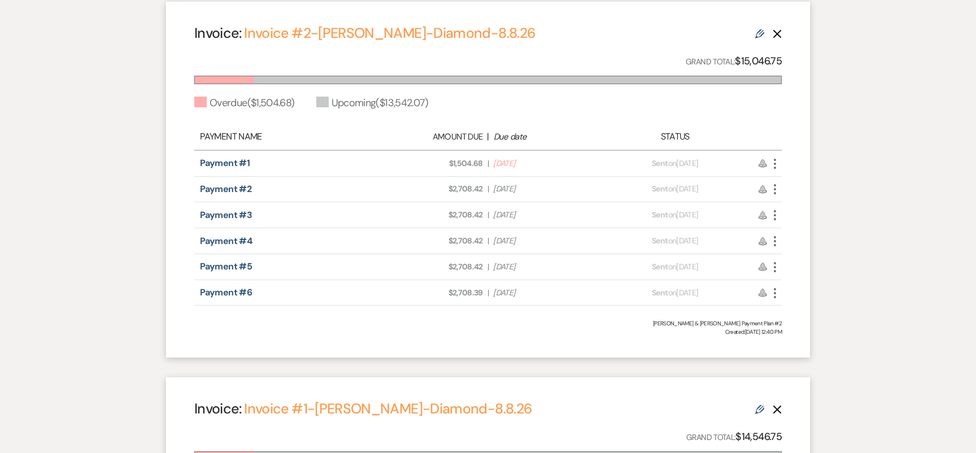
click at [778, 162] on icon "More" at bounding box center [775, 164] width 14 height 14
click at [800, 224] on link "Pencil Edit" at bounding box center [825, 224] width 114 height 19
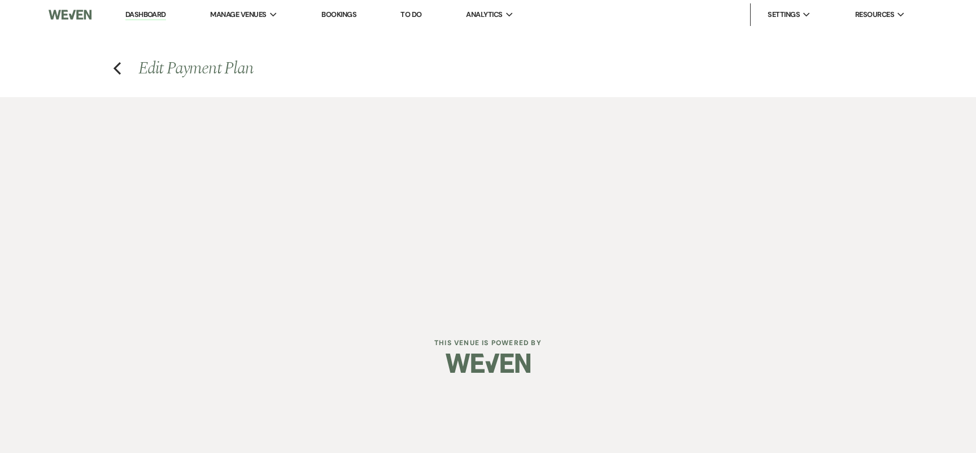
select select "27758"
select select "2"
select select "percentage"
select select "client"
select select "weeks"
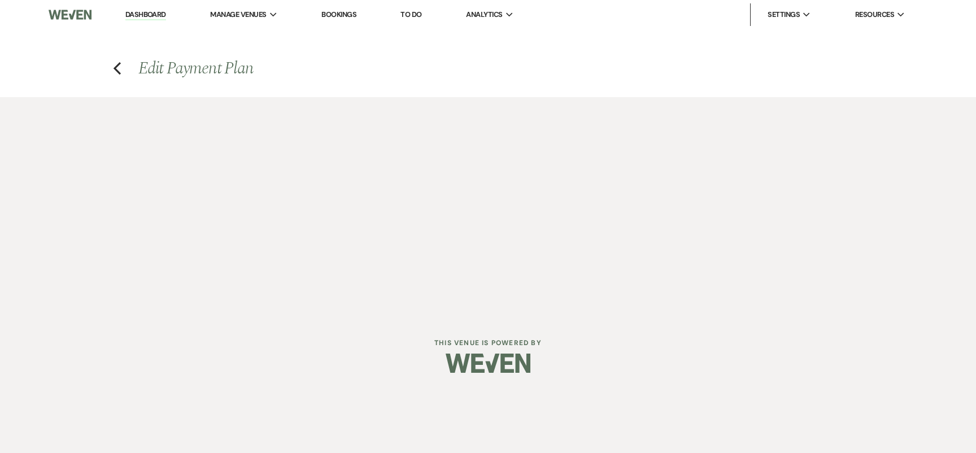
select select "2"
select select "percentage"
select select "client"
select select "weeks"
select select "2"
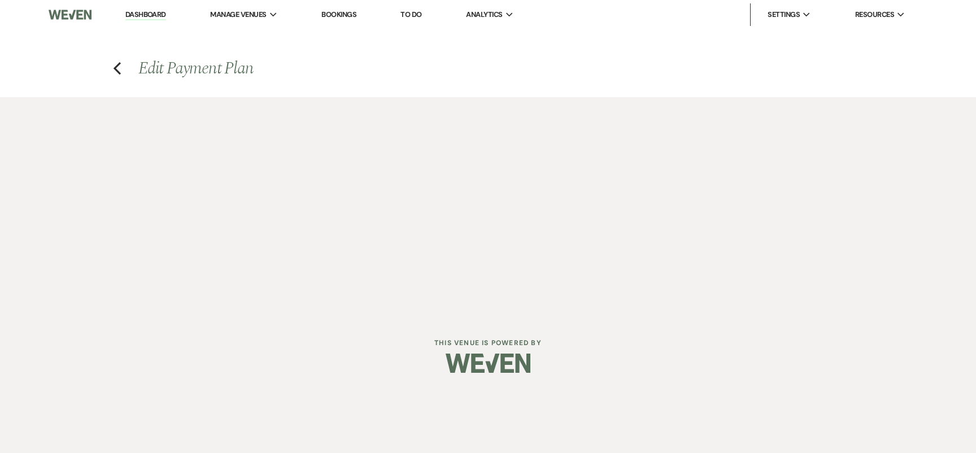
select select "percentage"
select select "client"
select select "weeks"
select select "2"
select select "percentage"
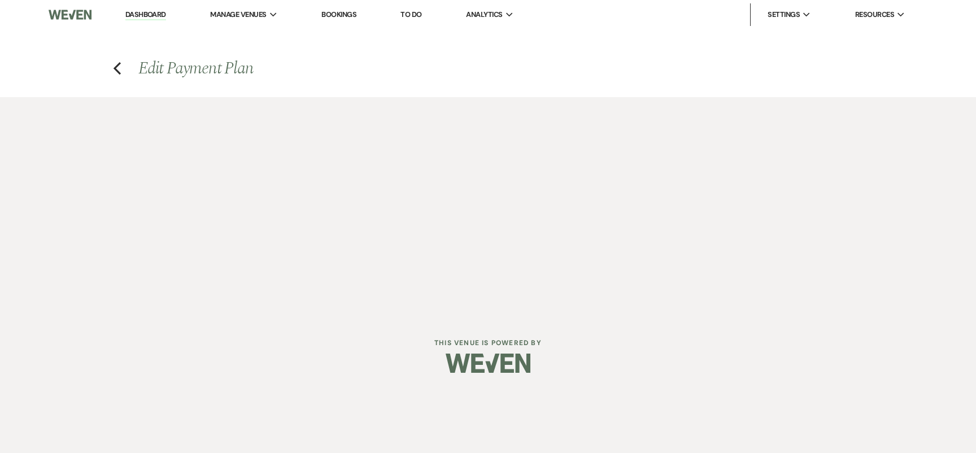
select select "client"
select select "weeks"
select select "2"
select select "percentage"
select select "client"
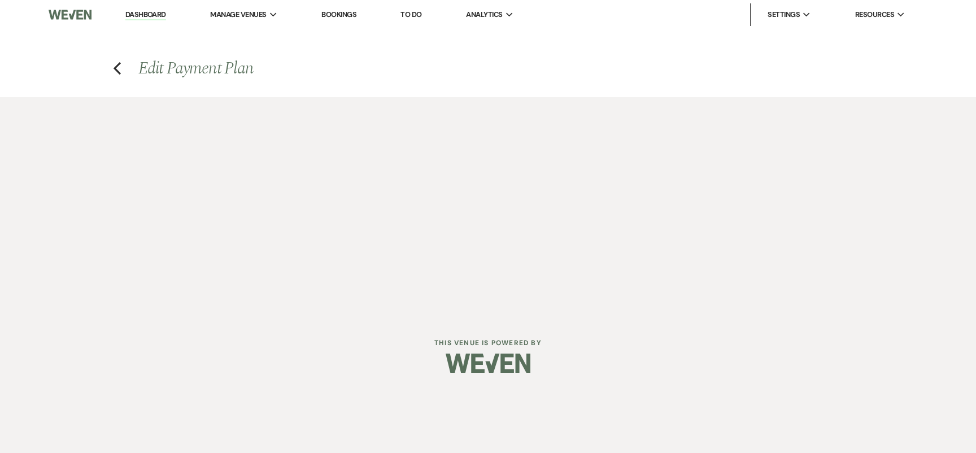
select select "weeks"
select select "2"
select select "flat"
select select "client"
select select "weeks"
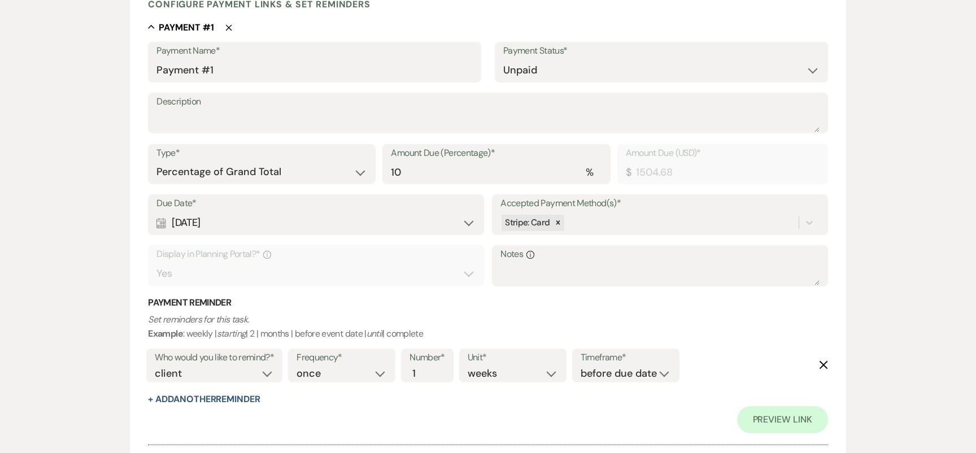
scroll to position [303, 0]
click at [409, 172] on input "10" at bounding box center [496, 171] width 211 height 22
click at [286, 163] on select "Dollar Amount Percentage of Grand Total" at bounding box center [262, 171] width 211 height 22
select select "flat"
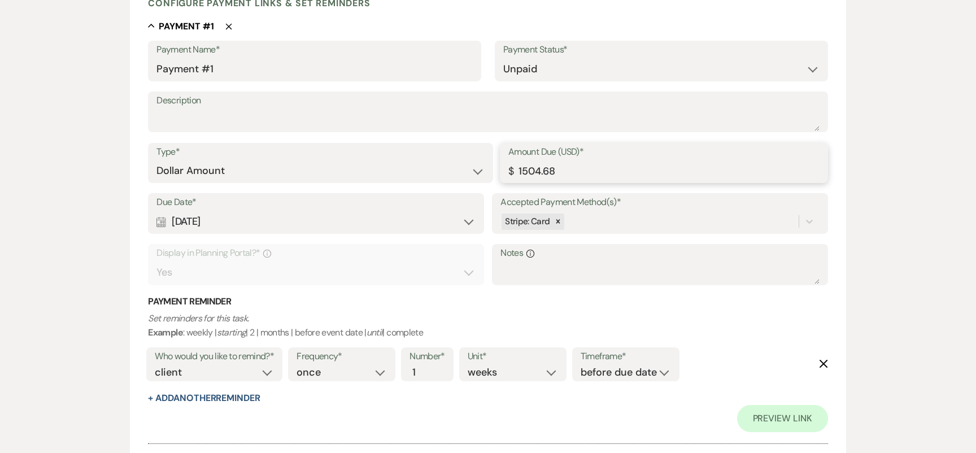
click at [567, 170] on input "1504.68" at bounding box center [664, 171] width 311 height 22
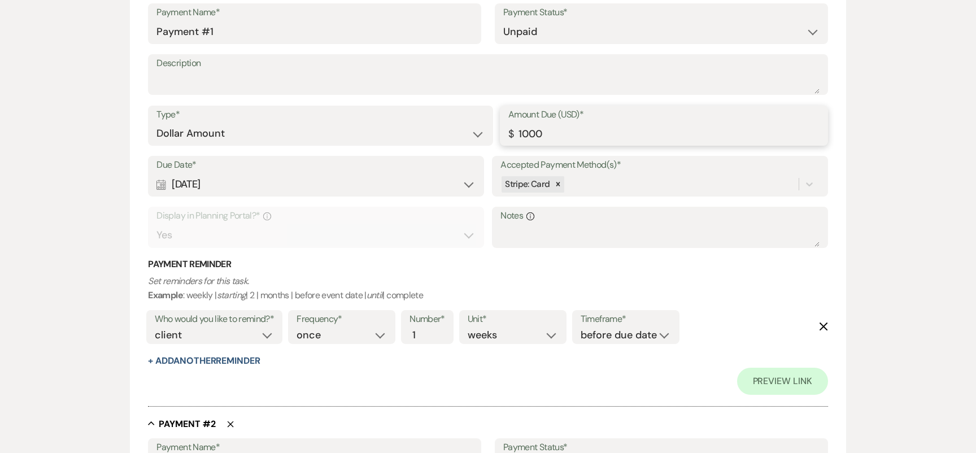
scroll to position [400, 0]
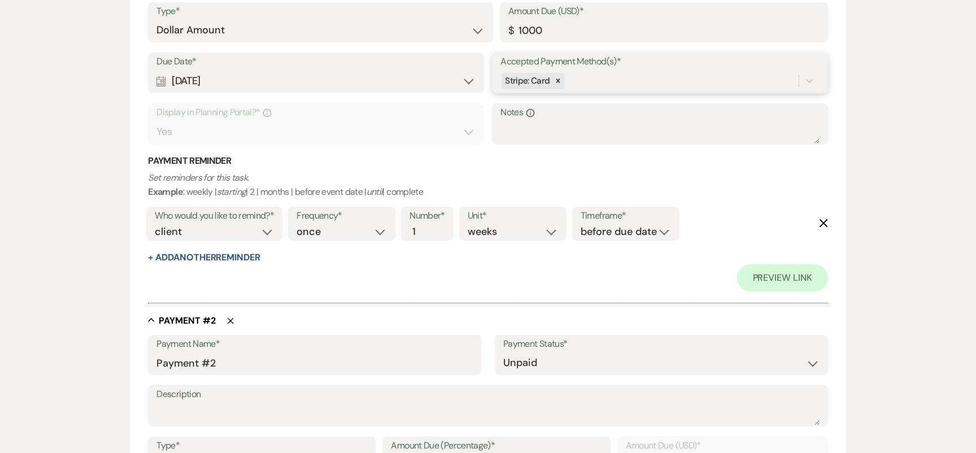
type input "1000.00"
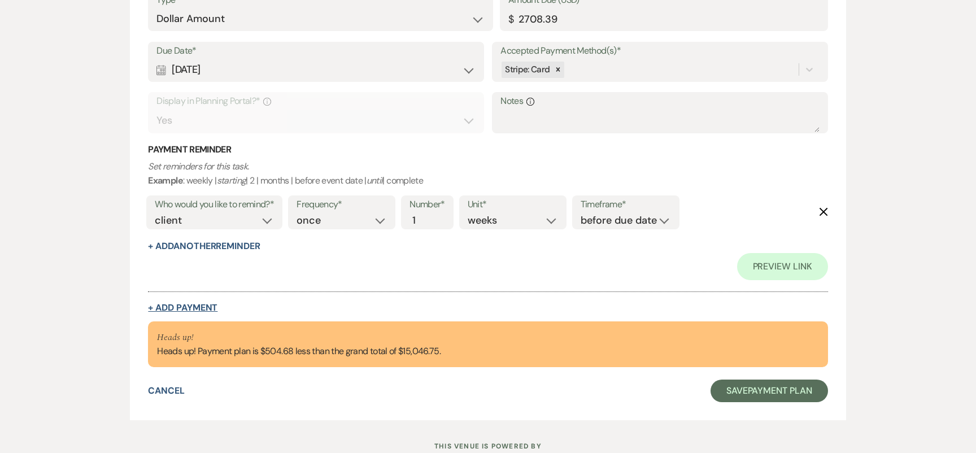
click at [168, 305] on button "+ Add Payment" at bounding box center [183, 307] width 70 height 9
select select "2"
select select "flat"
select select "false"
select select "client"
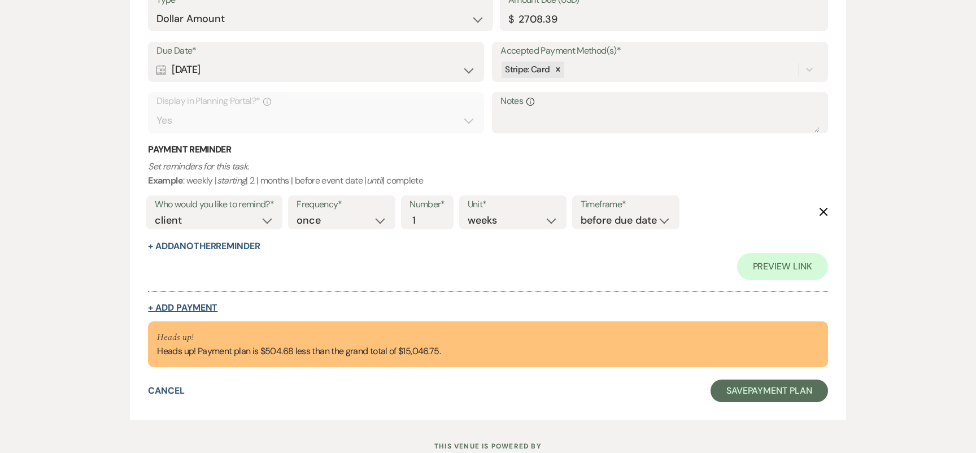
select select "weeks"
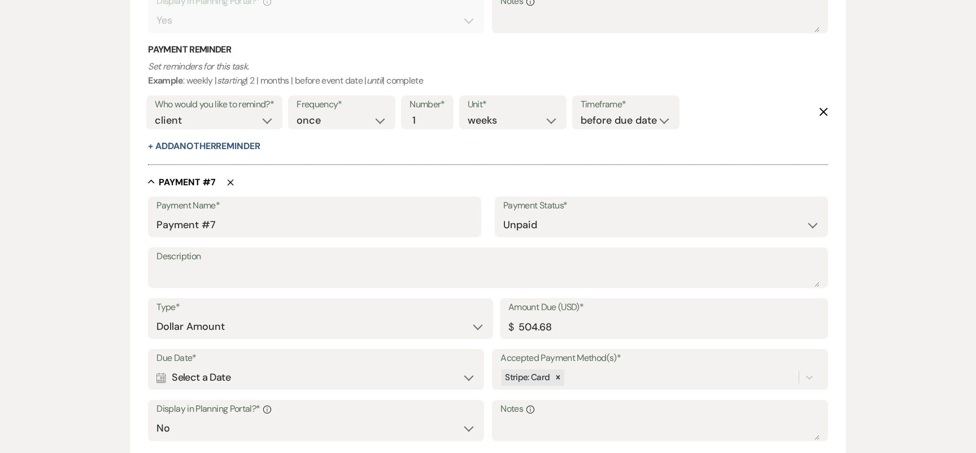
scroll to position [2595, 0]
click at [245, 225] on input "Payment #7" at bounding box center [315, 224] width 316 height 22
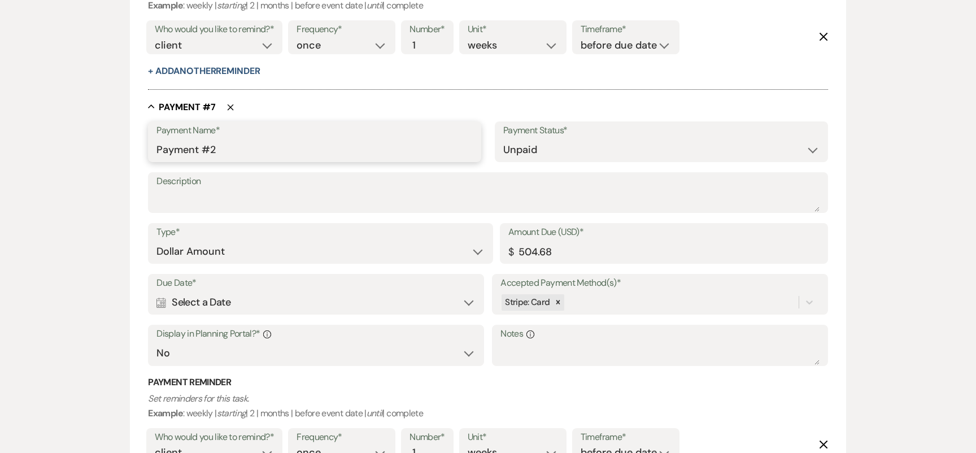
type input "Payment #2"
click at [242, 297] on div "Calendar Select a Date Expand" at bounding box center [316, 303] width 319 height 22
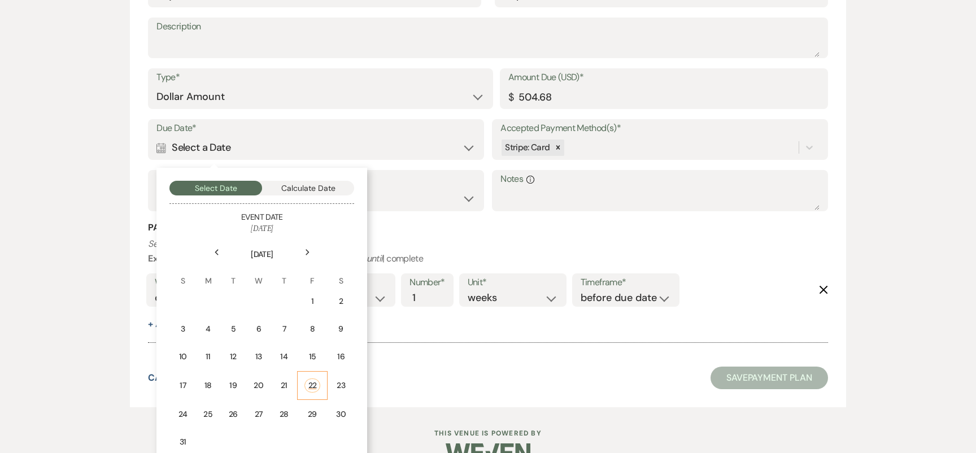
click at [310, 386] on div "22" at bounding box center [313, 386] width 16 height 14
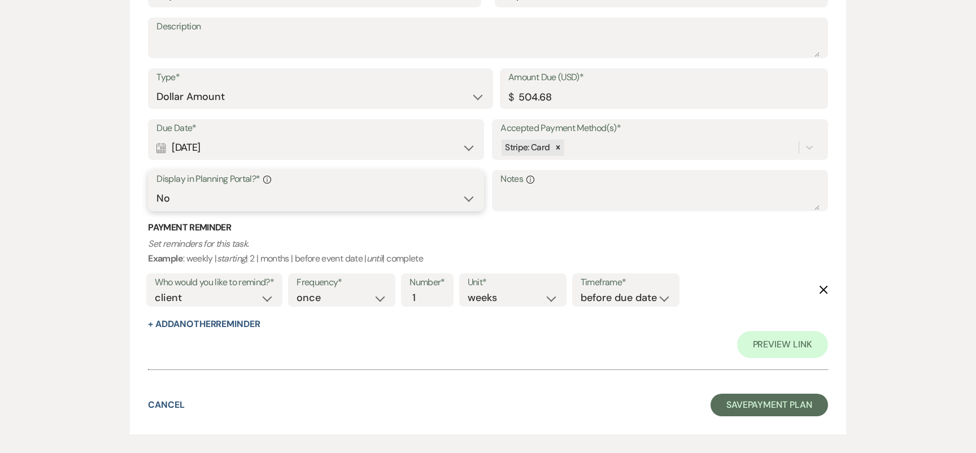
click at [271, 199] on select "Yes No" at bounding box center [316, 199] width 319 height 22
select select "true"
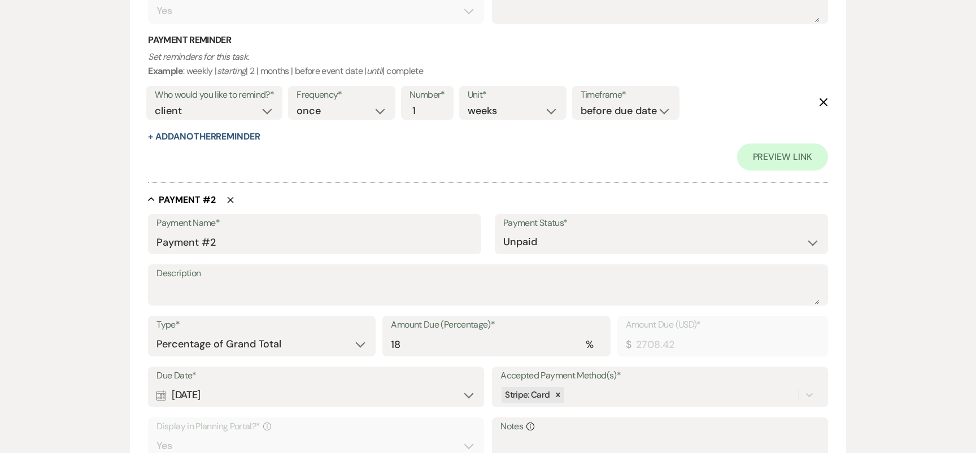
scroll to position [565, 0]
click at [217, 240] on input "Payment #2" at bounding box center [315, 242] width 316 height 22
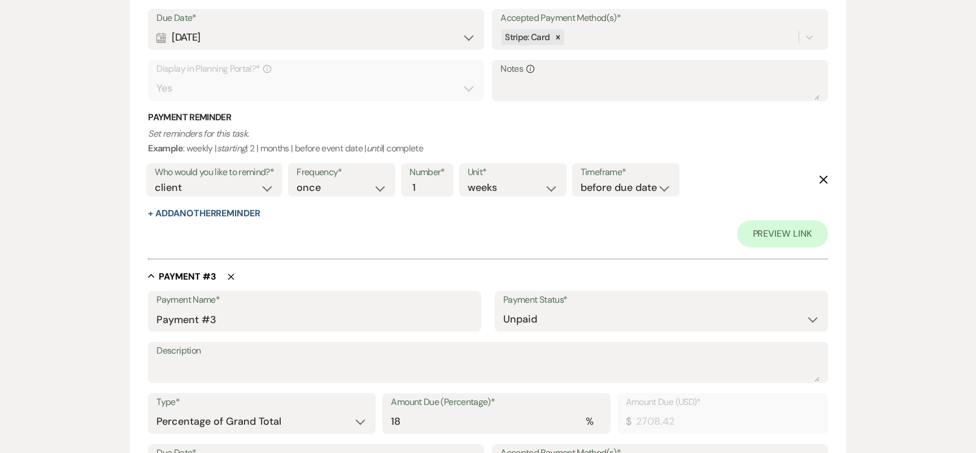
scroll to position [968, 0]
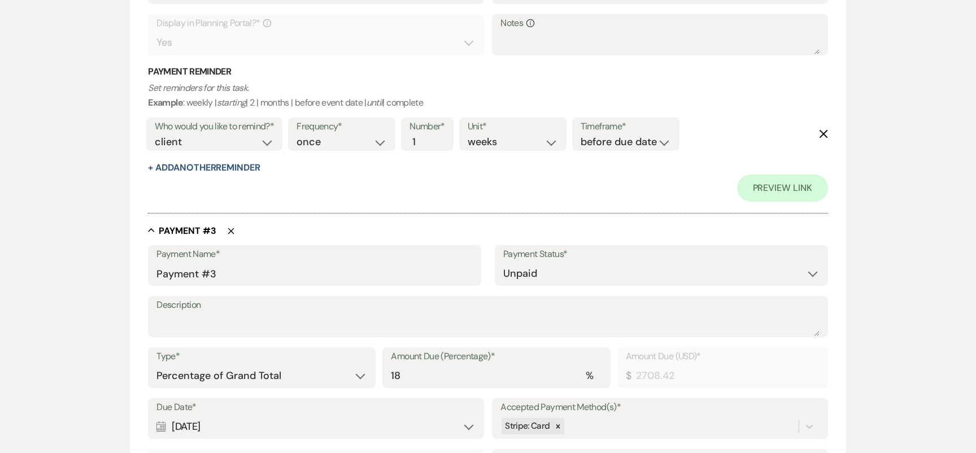
type input "Payment #3"
click at [225, 272] on input "Payment #3" at bounding box center [315, 274] width 316 height 22
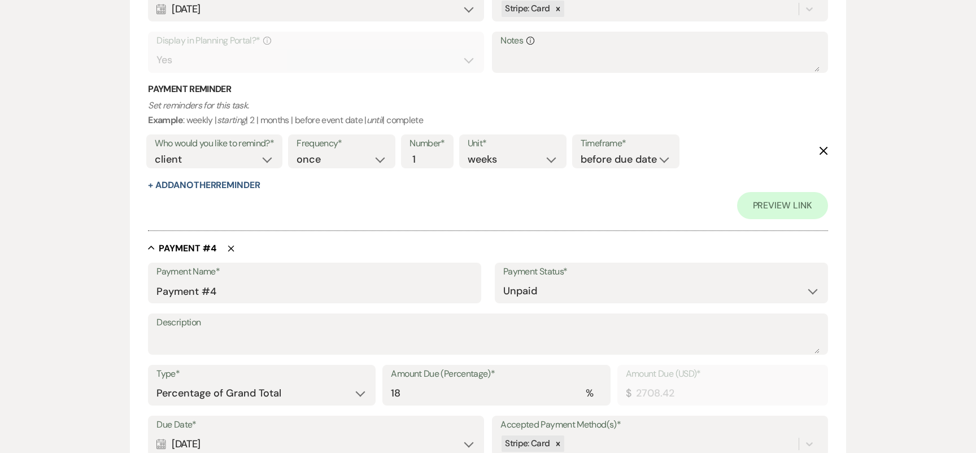
scroll to position [1392, 0]
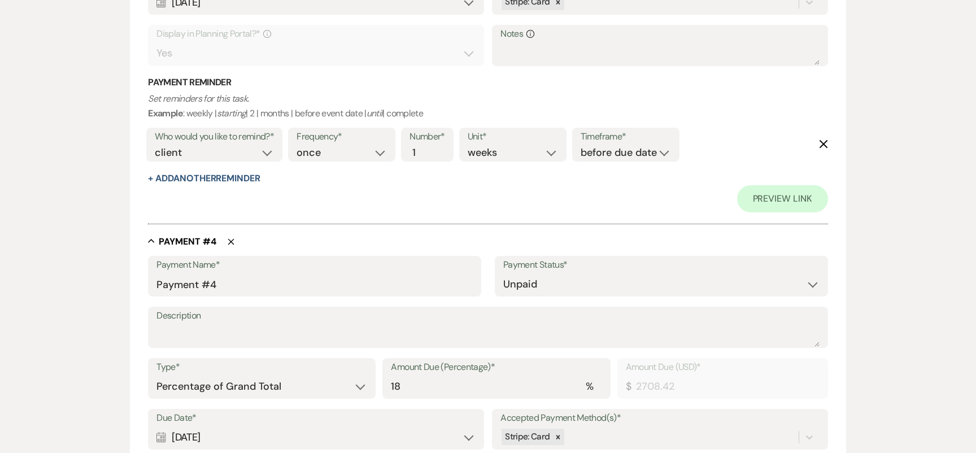
type input "Payment #4"
click at [235, 284] on input "Payment #4" at bounding box center [315, 284] width 316 height 22
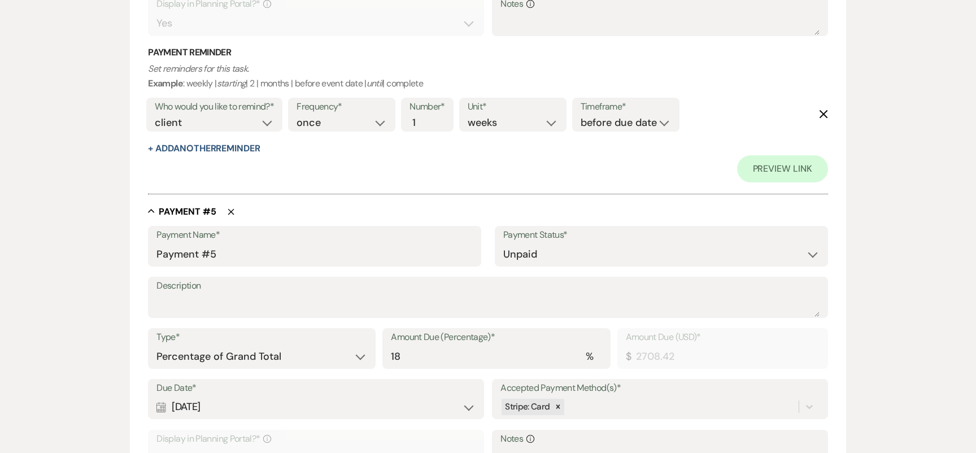
scroll to position [1886, 0]
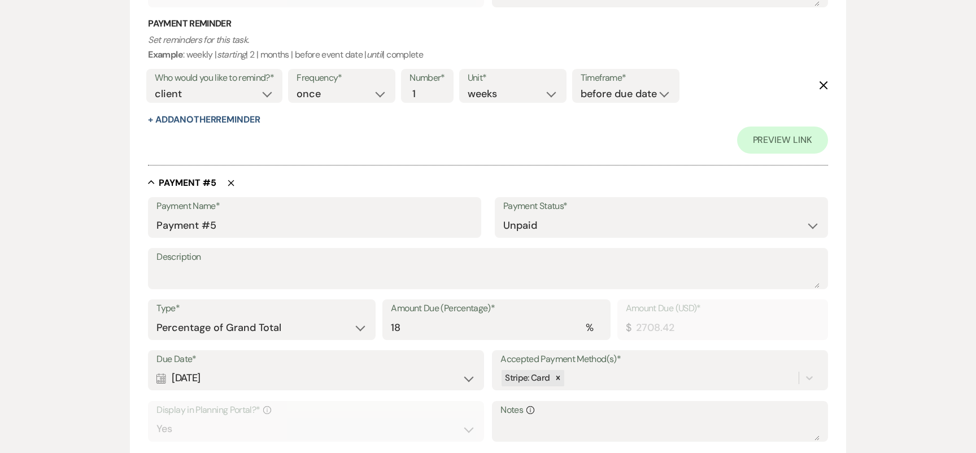
type input "Payment #5"
click at [241, 222] on input "Payment #5" at bounding box center [315, 226] width 316 height 22
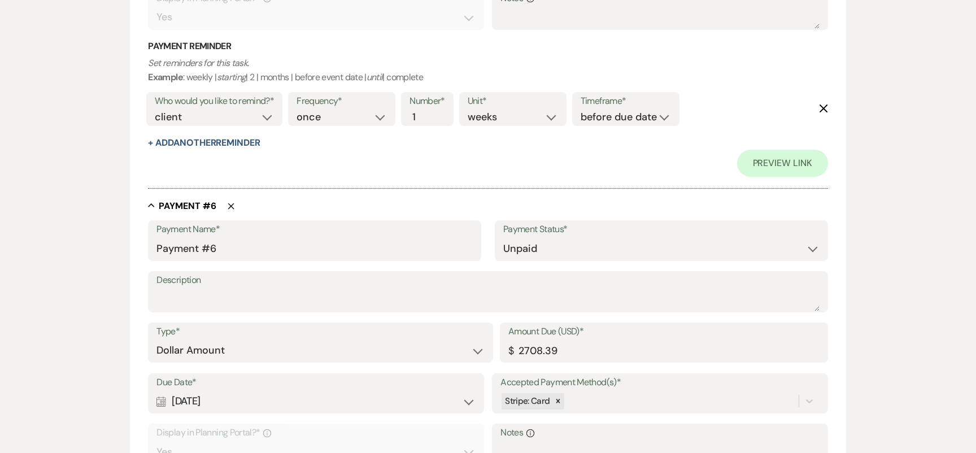
scroll to position [2307, 0]
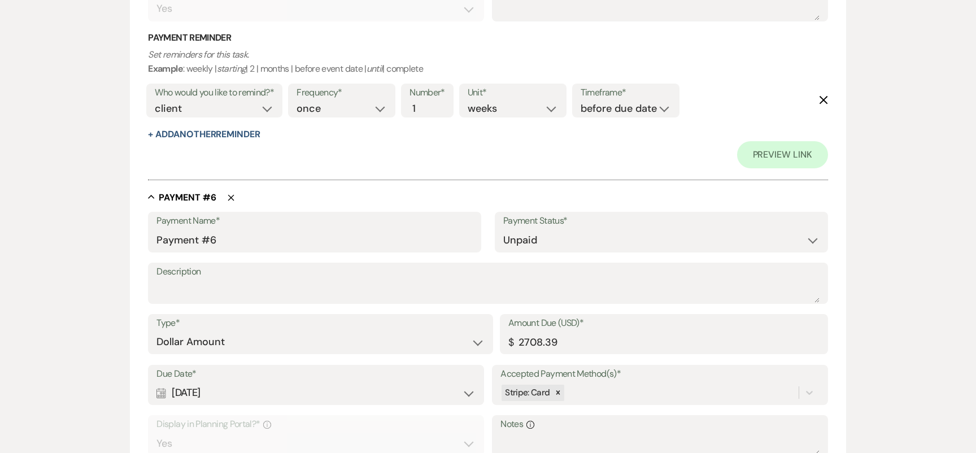
type input "Payment #6"
click at [227, 232] on input "Payment #6" at bounding box center [315, 240] width 316 height 22
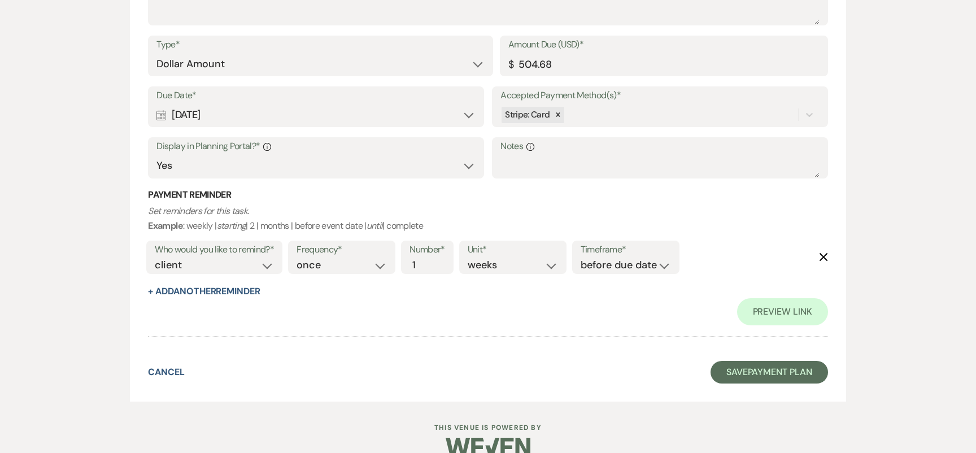
scroll to position [3039, 0]
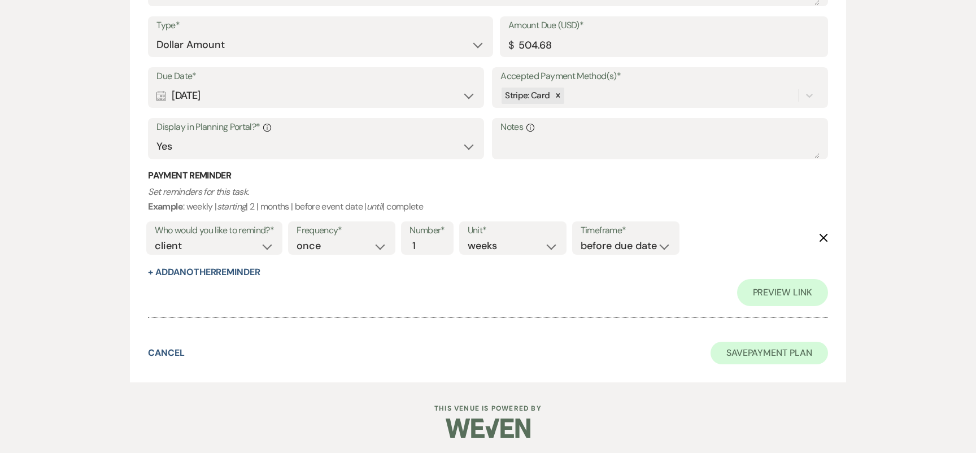
type input "Payment #7"
click at [741, 354] on button "Save Payment Plan" at bounding box center [770, 353] width 118 height 23
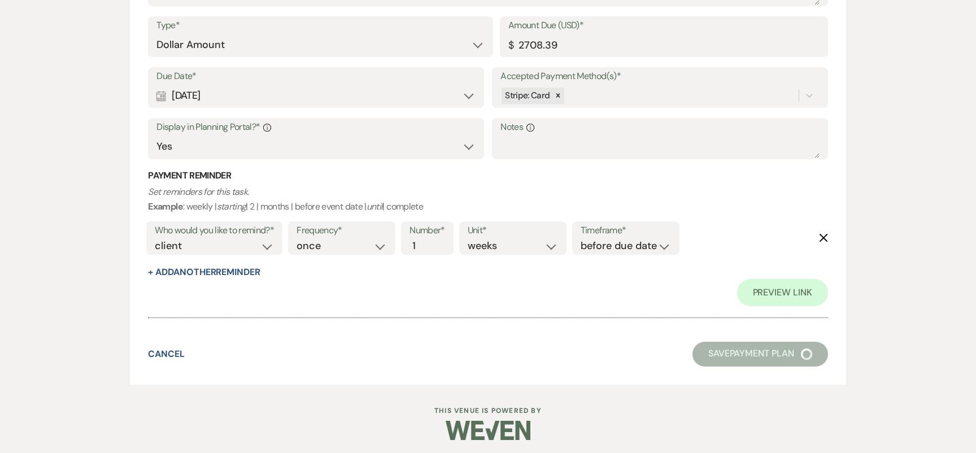
select select "2"
select select "5"
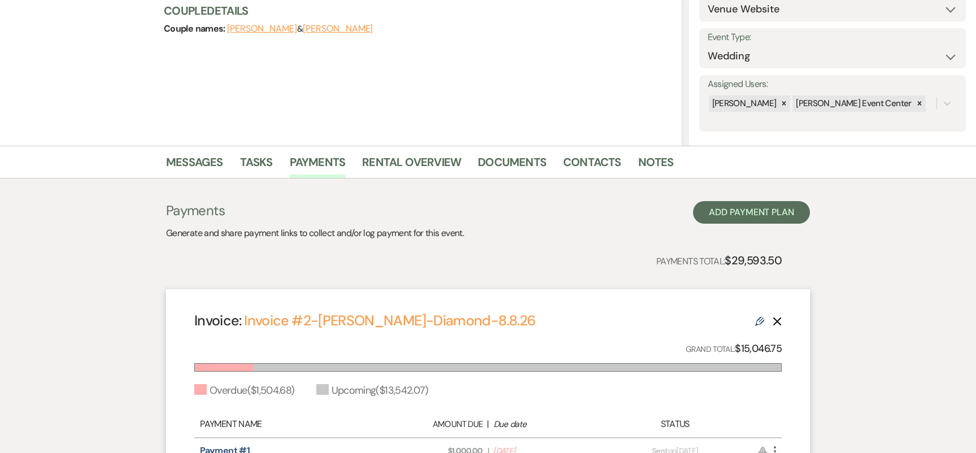
scroll to position [125, 0]
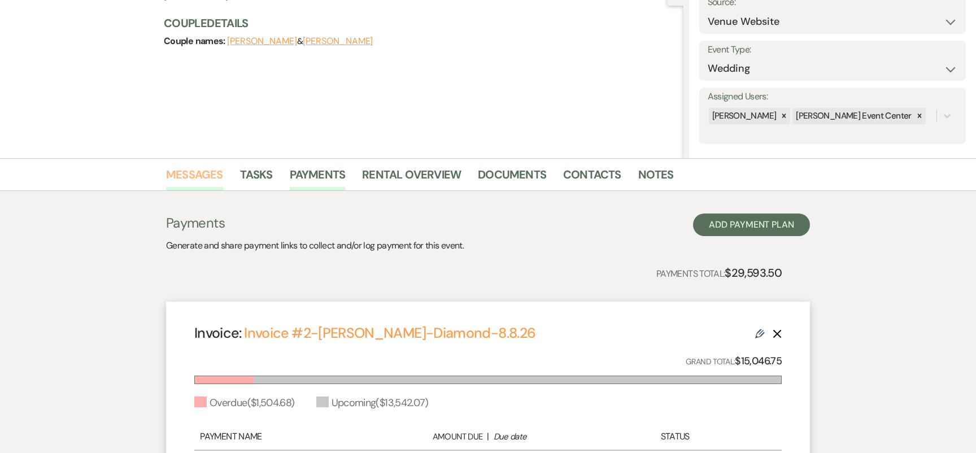
click at [210, 173] on link "Messages" at bounding box center [194, 178] width 57 height 25
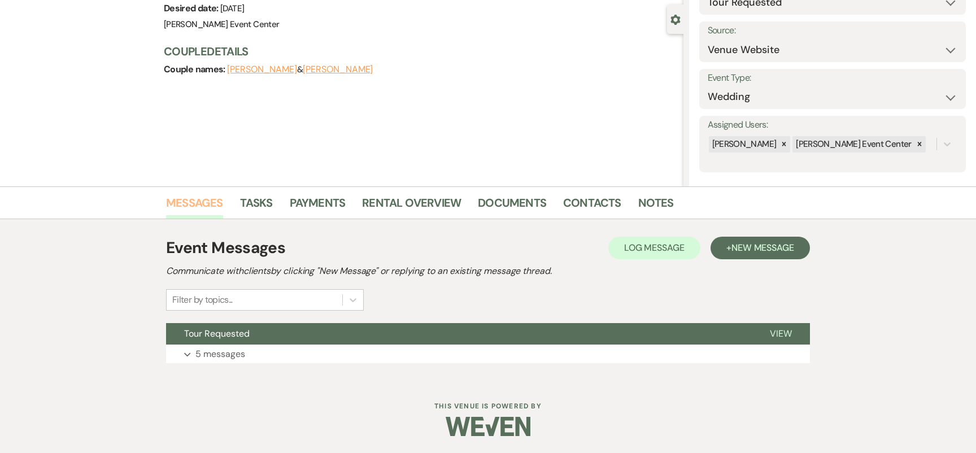
scroll to position [97, 0]
click at [202, 201] on link "Messages" at bounding box center [194, 206] width 57 height 25
click at [211, 347] on p "5 messages" at bounding box center [221, 354] width 50 height 15
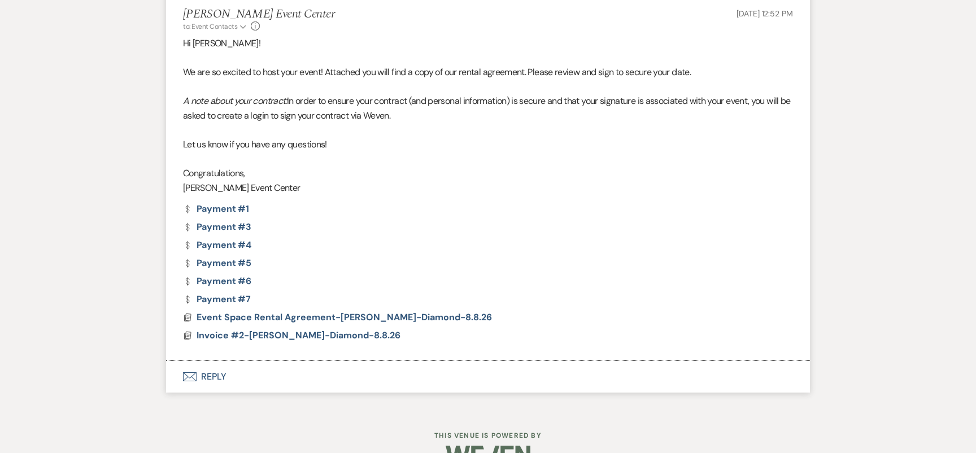
click at [211, 361] on button "Envelope Reply" at bounding box center [488, 377] width 644 height 32
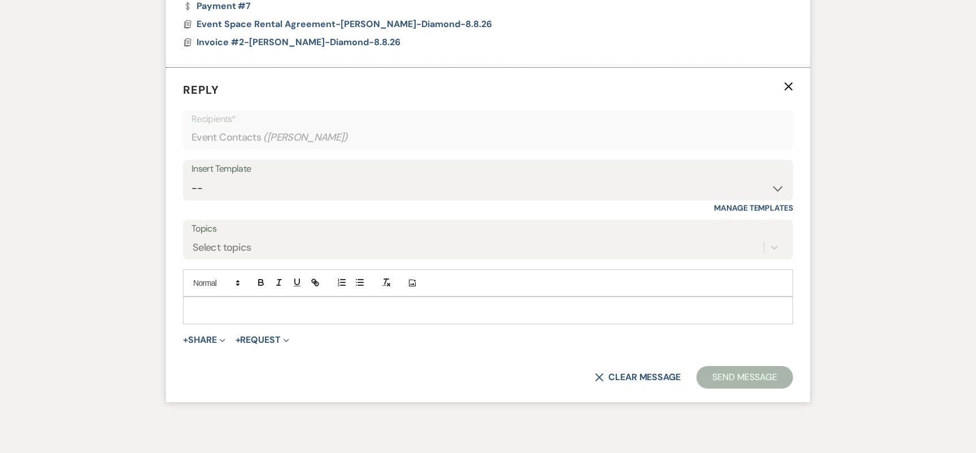
scroll to position [1921, 0]
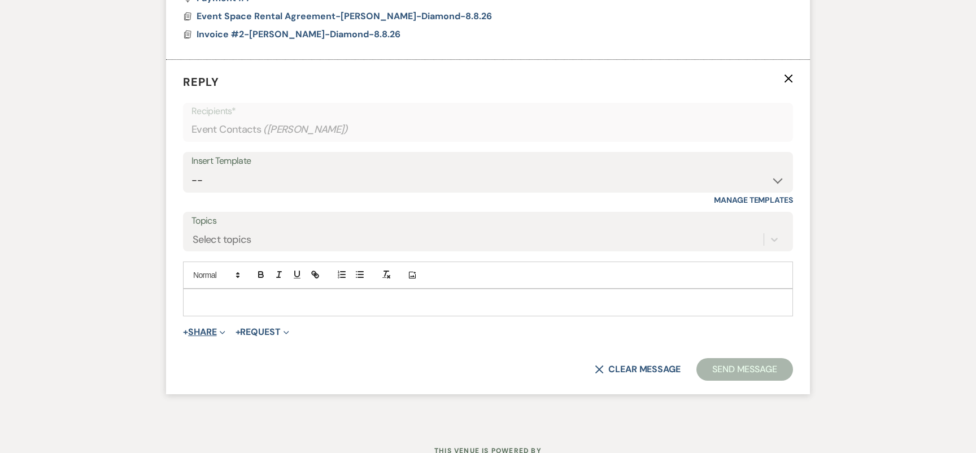
click at [218, 328] on button "+ Share Expand" at bounding box center [204, 332] width 42 height 9
click at [277, 290] on form "Reply X Recipients* Event Contacts ( Ashley Parker ) Insert Template -- Weven P…" at bounding box center [488, 227] width 644 height 335
click at [274, 328] on button "+ Request Expand" at bounding box center [263, 332] width 54 height 9
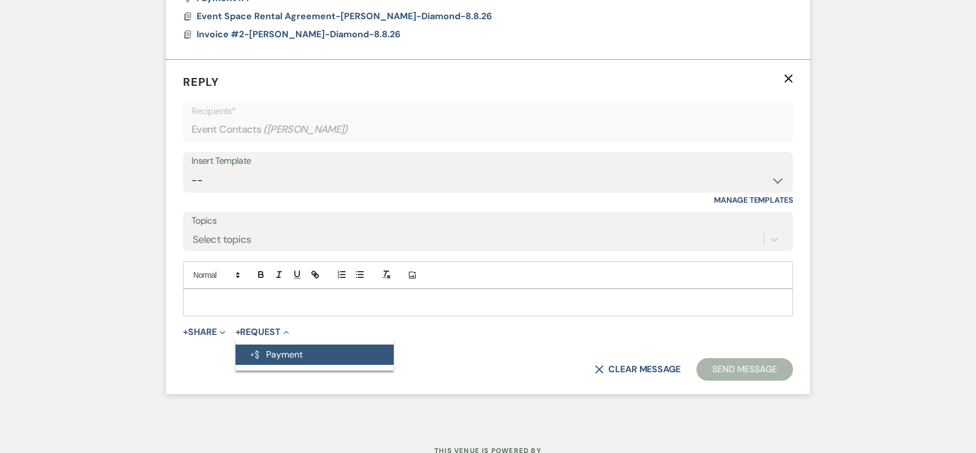
click at [277, 345] on button "Generate Payment Payment" at bounding box center [315, 355] width 158 height 20
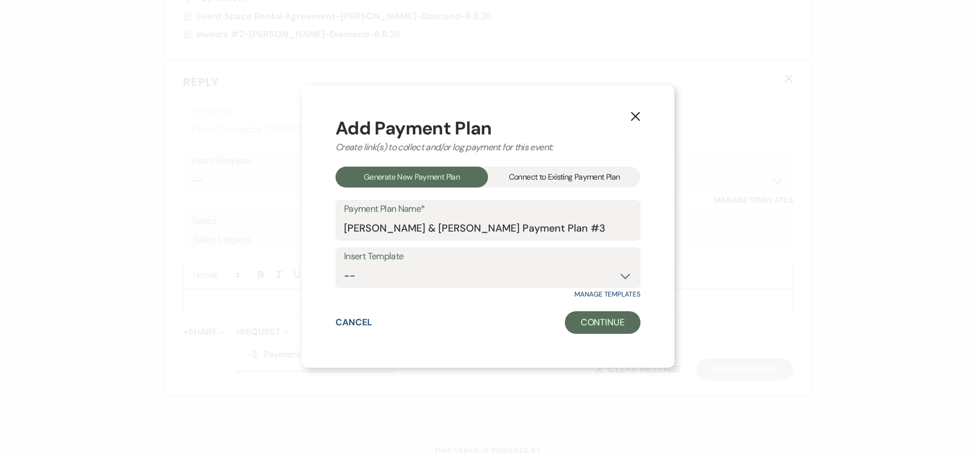
click at [538, 180] on div "Connect to Existing Payment Plan" at bounding box center [564, 177] width 153 height 21
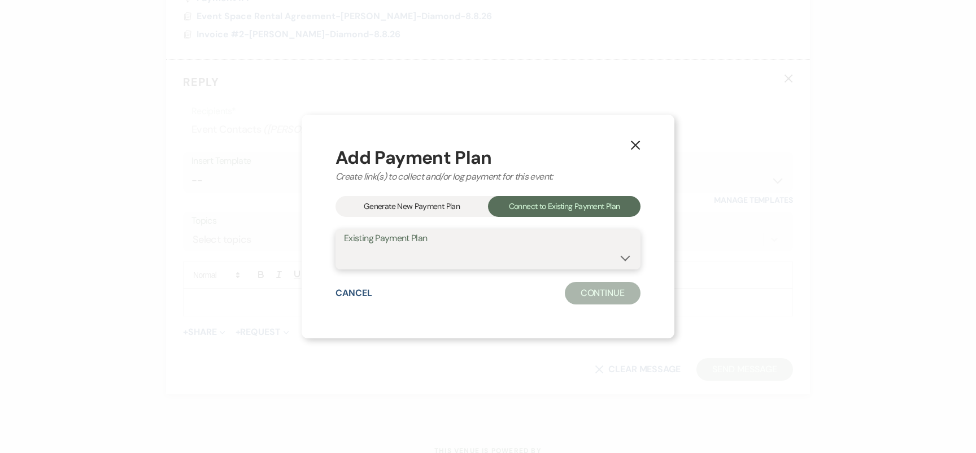
click at [471, 248] on select "James Meadows & Ashley Parker's Payment Plan #2 James Meadows & Ashley Parker's…" at bounding box center [488, 257] width 288 height 22
select select "24927"
click at [610, 288] on button "Continue" at bounding box center [603, 293] width 76 height 23
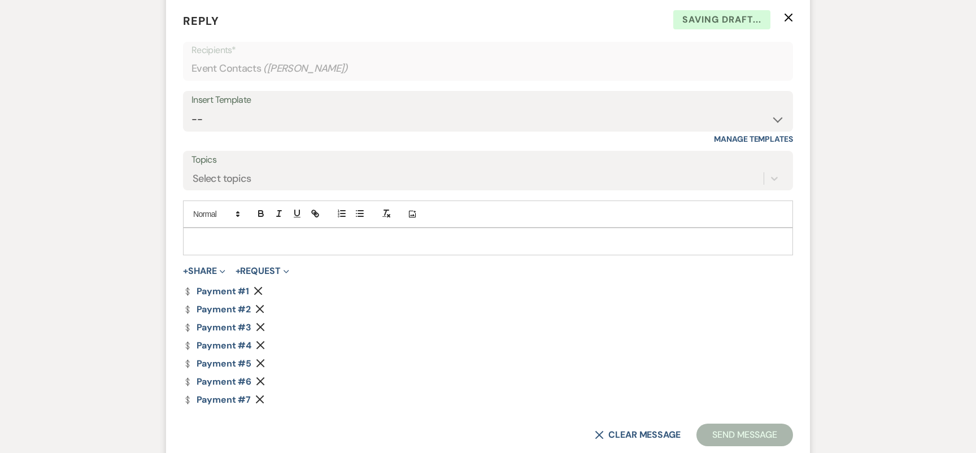
scroll to position [2027, 0]
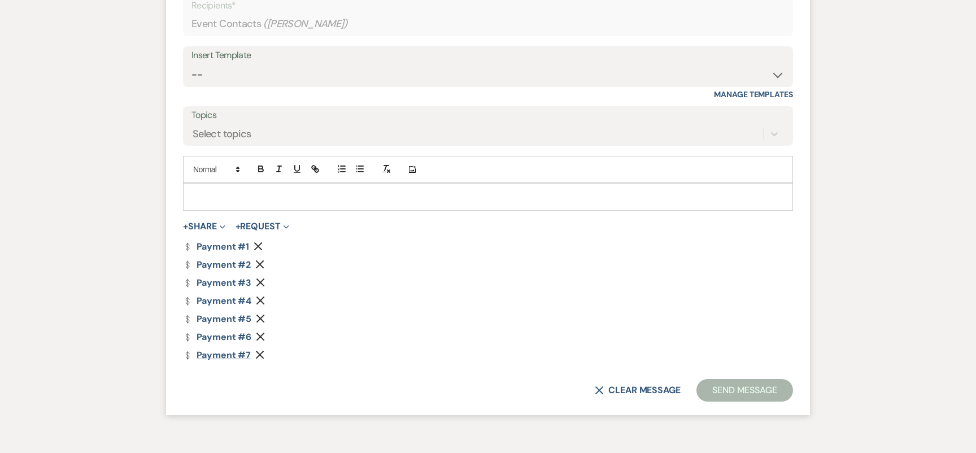
click at [215, 351] on link "Dollar Payment Payment #7" at bounding box center [217, 355] width 68 height 9
click at [225, 242] on link "Dollar Payment Payment #1" at bounding box center [216, 246] width 66 height 9
click at [222, 260] on link "Dollar Payment Payment #2" at bounding box center [217, 264] width 68 height 9
click at [528, 190] on p at bounding box center [488, 196] width 592 height 12
click at [754, 379] on button "Send Message" at bounding box center [745, 390] width 97 height 23
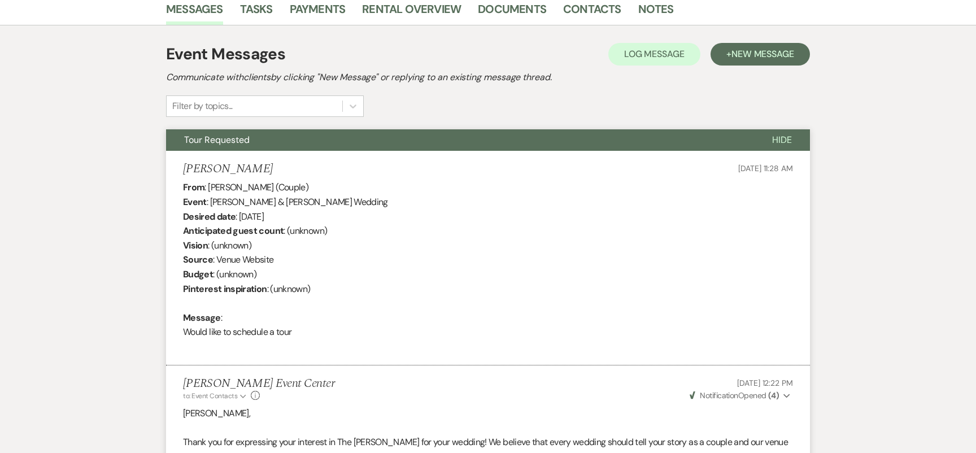
scroll to position [0, 0]
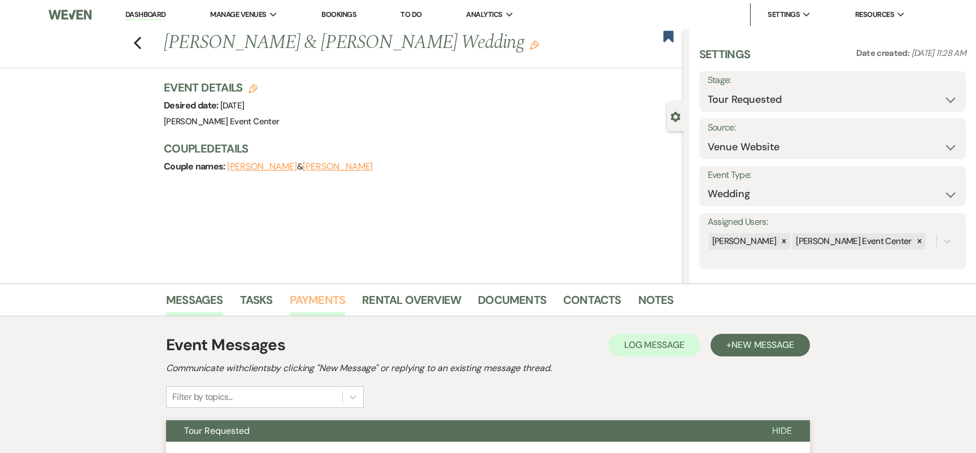
click at [316, 303] on link "Payments" at bounding box center [318, 303] width 56 height 25
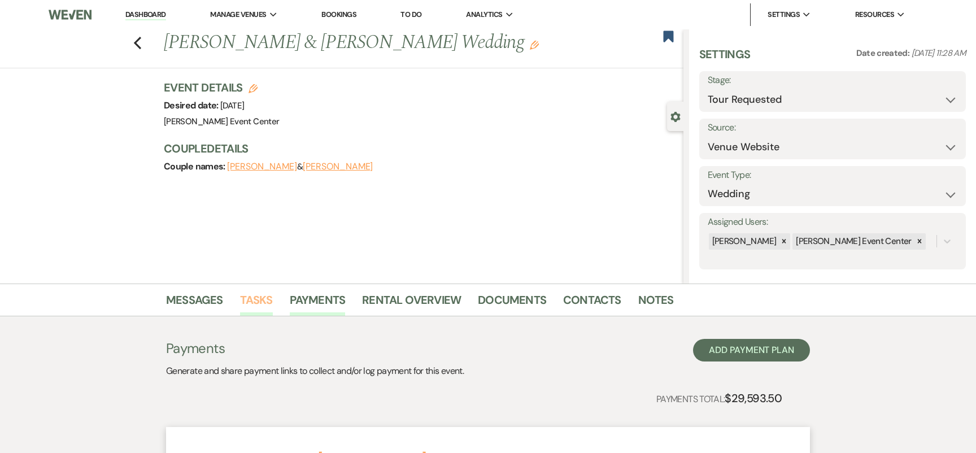
click at [259, 295] on link "Tasks" at bounding box center [256, 303] width 33 height 25
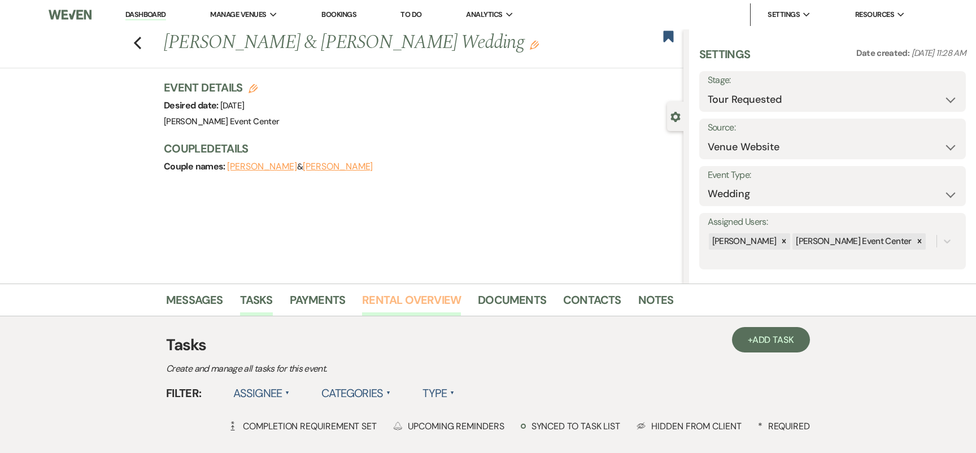
click at [396, 300] on link "Rental Overview" at bounding box center [411, 303] width 99 height 25
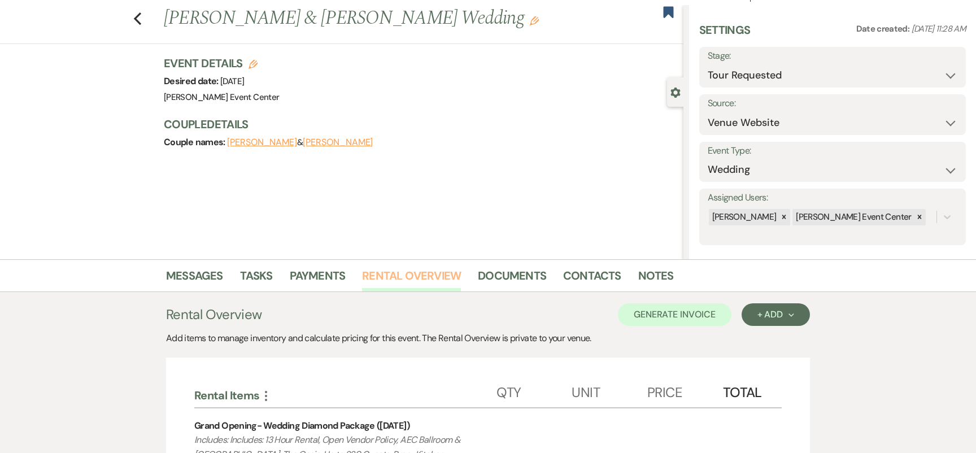
scroll to position [34, 0]
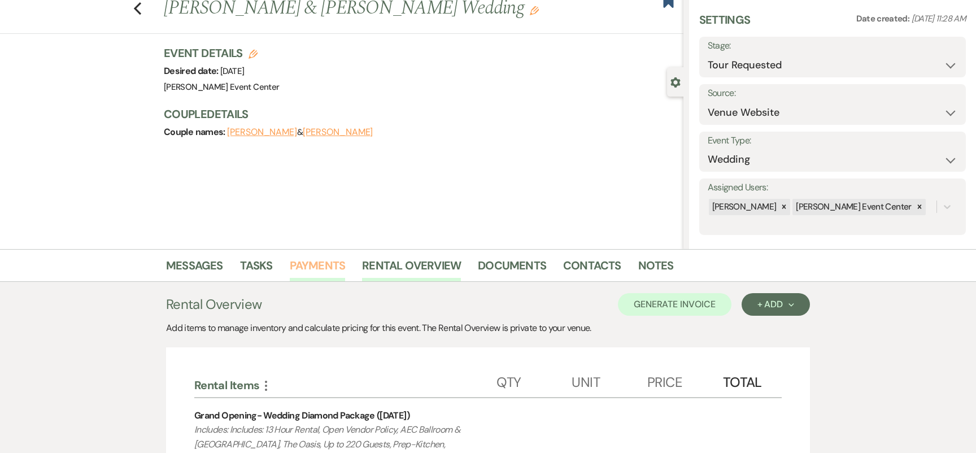
click at [303, 264] on link "Payments" at bounding box center [318, 269] width 56 height 25
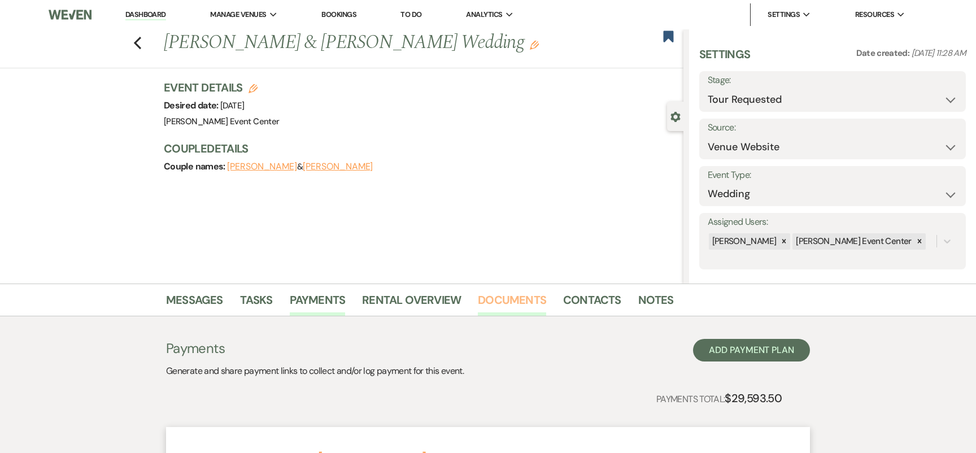
click at [514, 302] on link "Documents" at bounding box center [512, 303] width 68 height 25
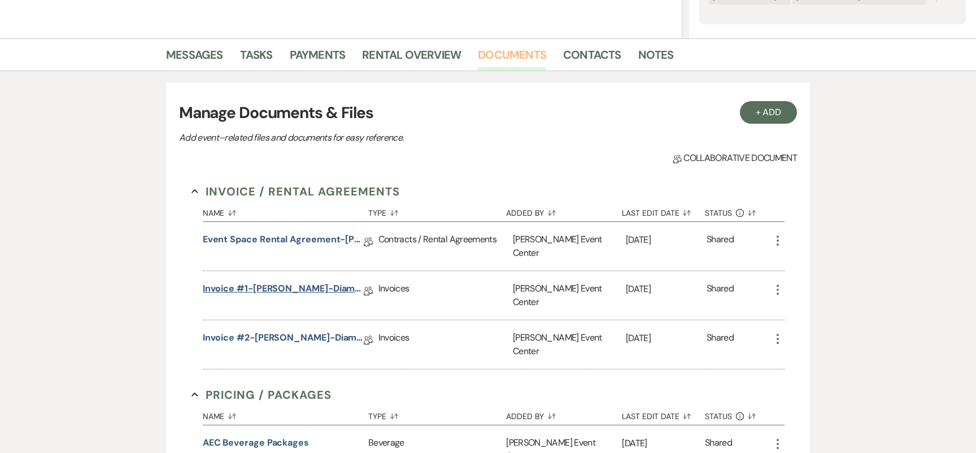
scroll to position [281, 0]
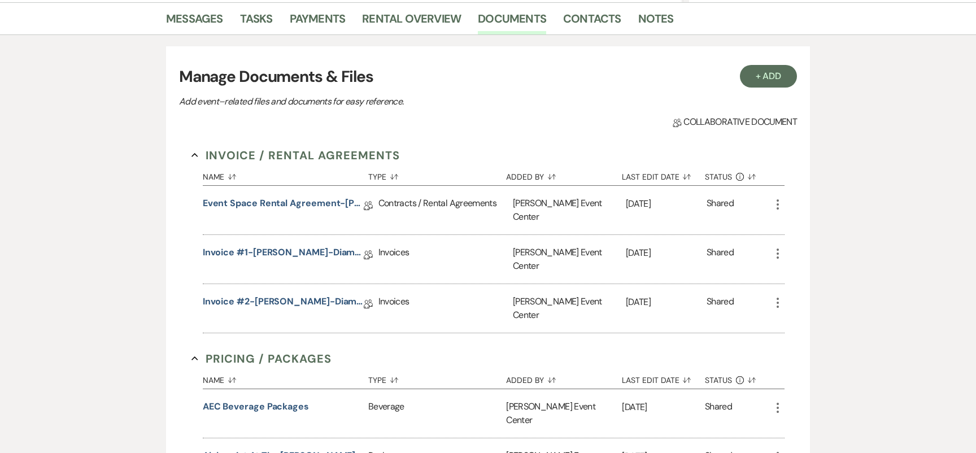
click at [780, 247] on icon "More" at bounding box center [778, 254] width 14 height 14
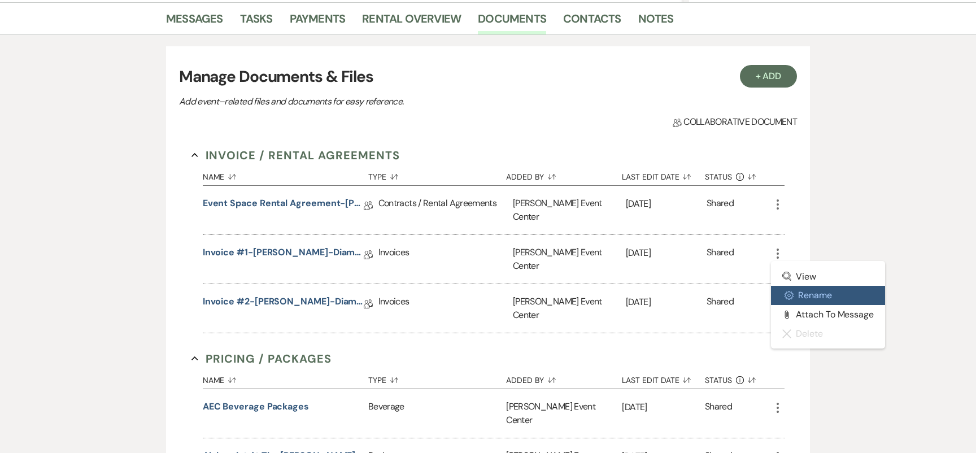
click at [813, 288] on button "Settings Gear Rename" at bounding box center [828, 295] width 114 height 19
select select "22"
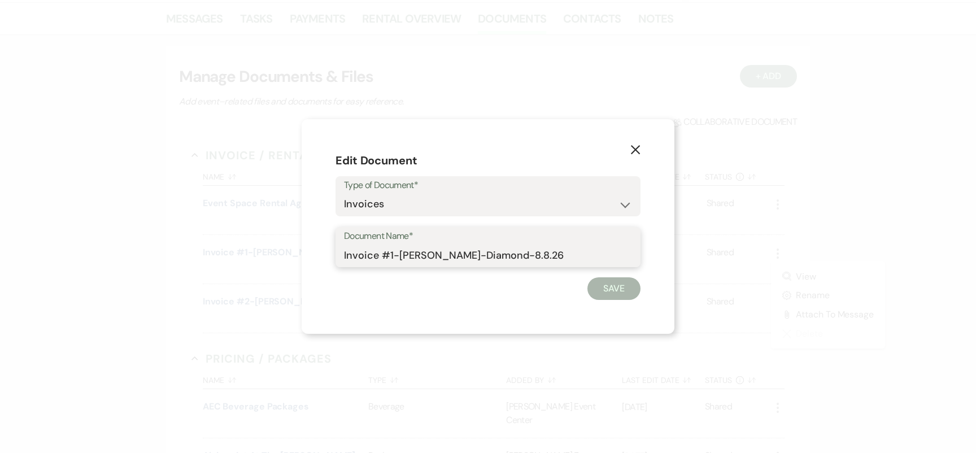
click at [355, 254] on input "Invoice #1-Ashley Parker-Diamond-8.8.26" at bounding box center [488, 255] width 288 height 22
click at [346, 253] on input "Invoice #1-Ashley Parker-Diamond-8.8.26" at bounding box center [488, 255] width 288 height 22
type input "OLD:Invoice #1-Ashley Parker-Diamond-8.8.26"
click at [601, 284] on button "Save" at bounding box center [614, 288] width 53 height 23
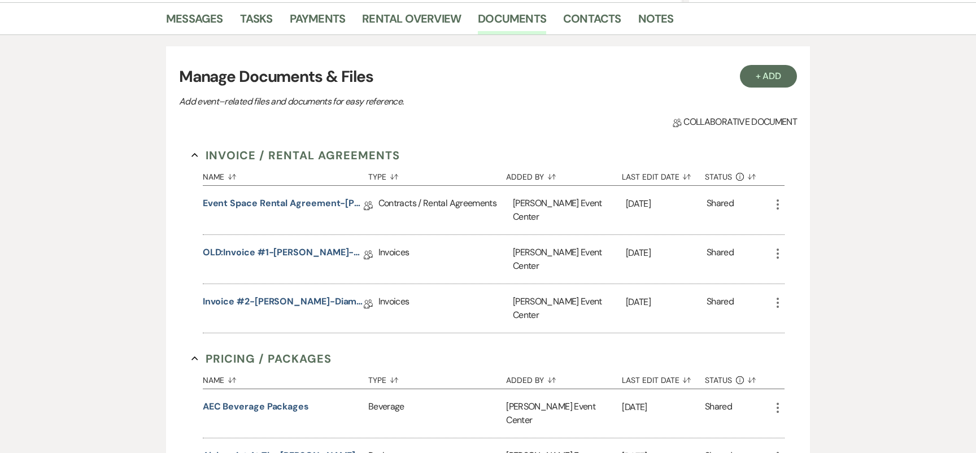
click at [779, 249] on use "button" at bounding box center [778, 254] width 2 height 10
click at [863, 246] on div "Messages Tasks Payments Rental Overview Documents Contacts Notes + Add Manage D…" at bounding box center [488, 320] width 976 height 637
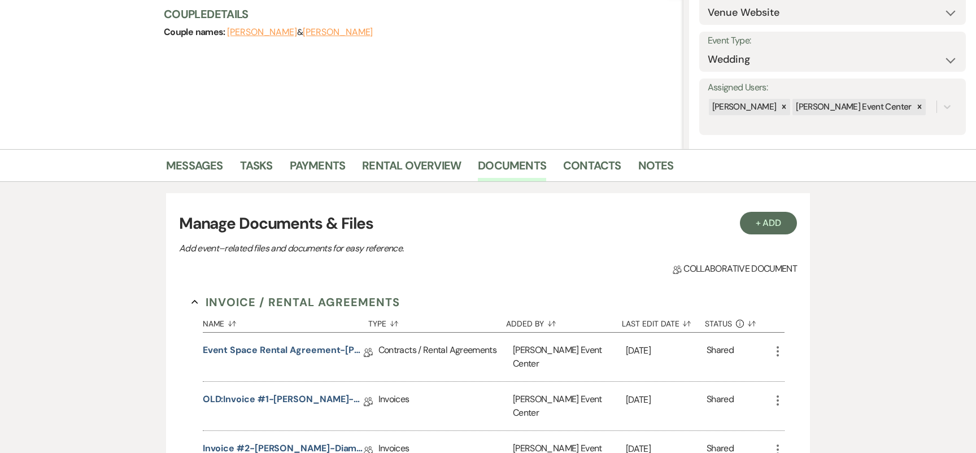
scroll to position [0, 0]
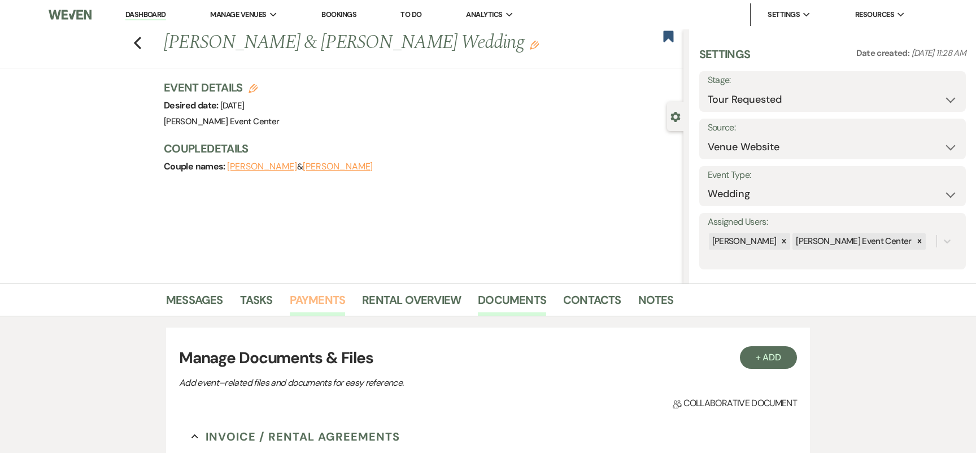
click at [315, 303] on link "Payments" at bounding box center [318, 303] width 56 height 25
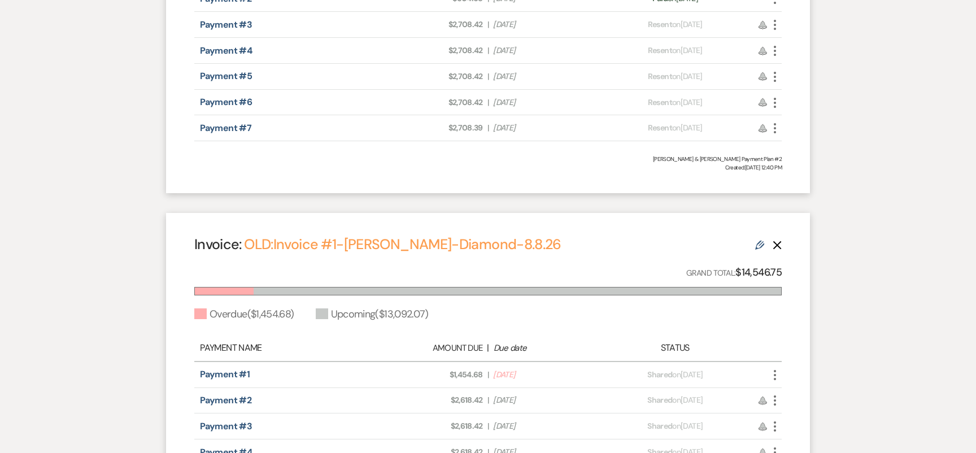
scroll to position [625, 0]
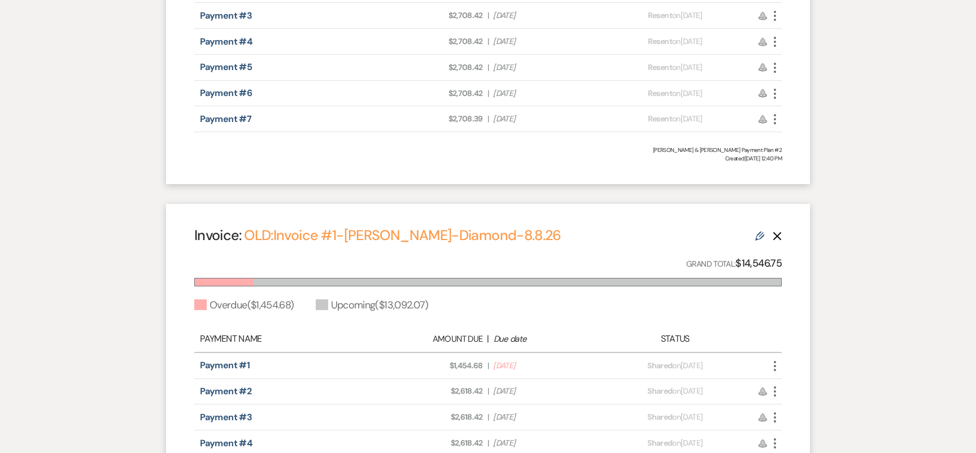
click at [775, 237] on icon "Delete" at bounding box center [777, 236] width 9 height 9
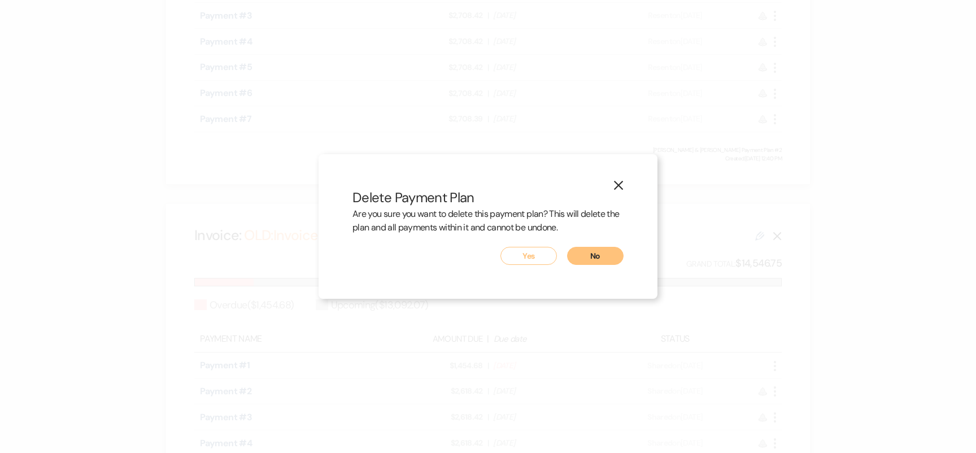
click at [531, 260] on button "Yes" at bounding box center [529, 256] width 57 height 18
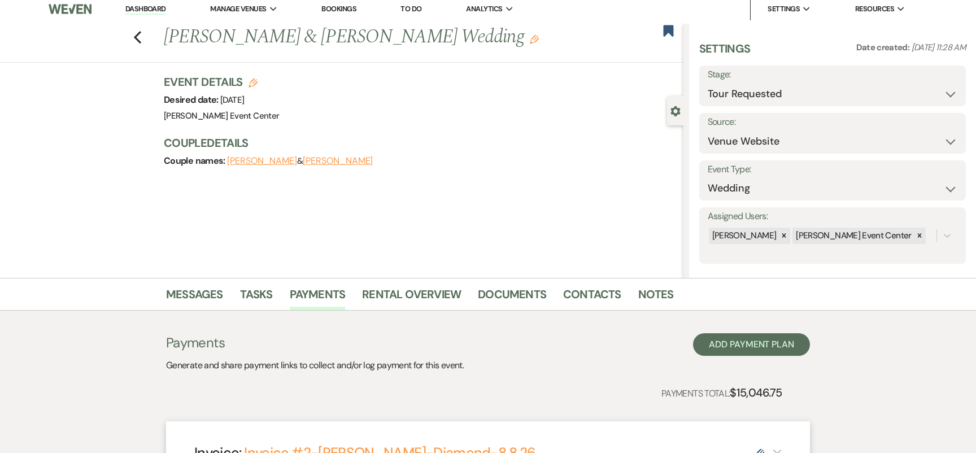
scroll to position [0, 0]
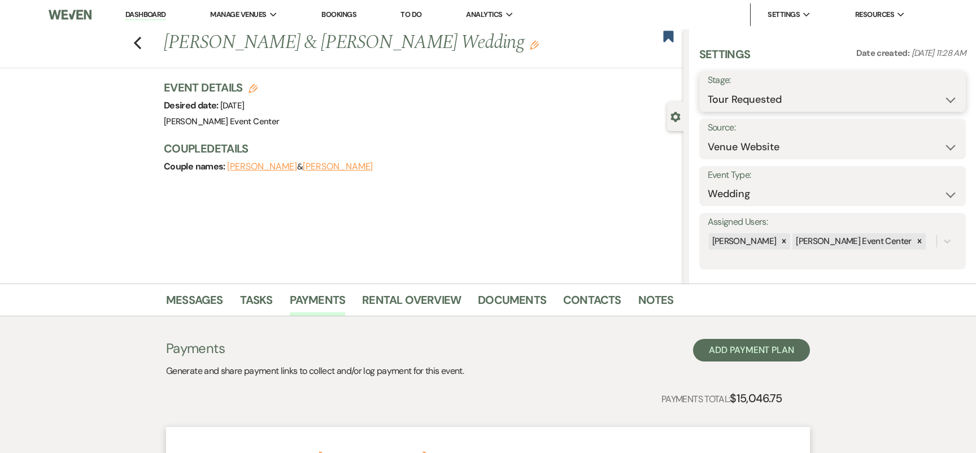
click at [788, 92] on select "Inquiry Follow Up Tour Requested Tour Confirmed Toured Proposal Sent Booked Lost" at bounding box center [833, 100] width 250 height 22
select select "7"
click at [936, 87] on button "Save" at bounding box center [937, 91] width 57 height 23
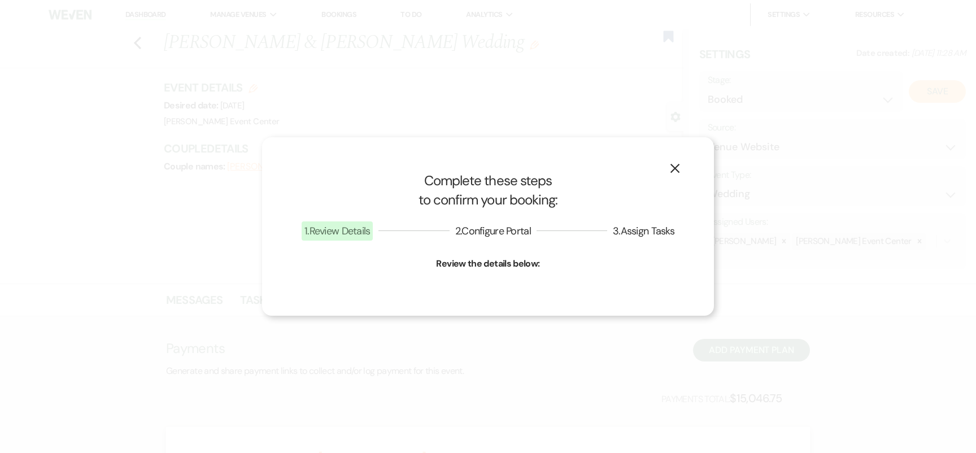
select select "1"
select select "754"
select select "false"
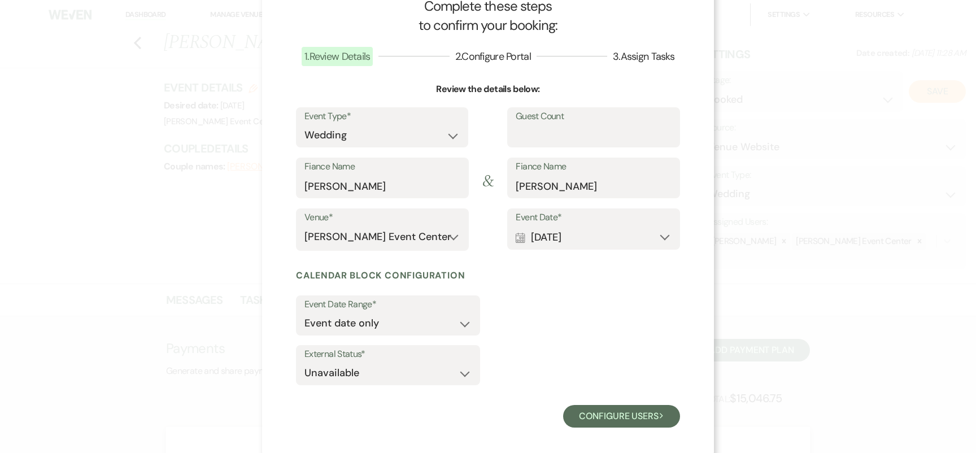
scroll to position [41, 0]
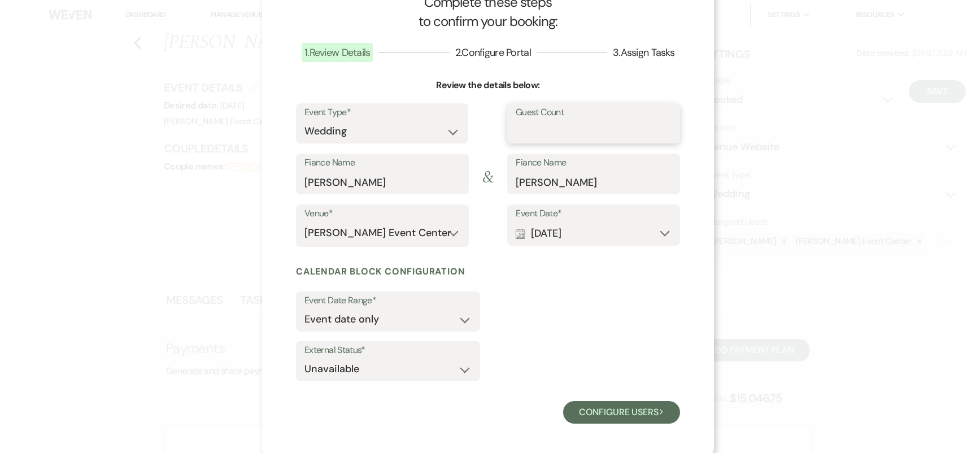
click at [537, 129] on input "Guest Count" at bounding box center [594, 131] width 156 height 22
type input "175"
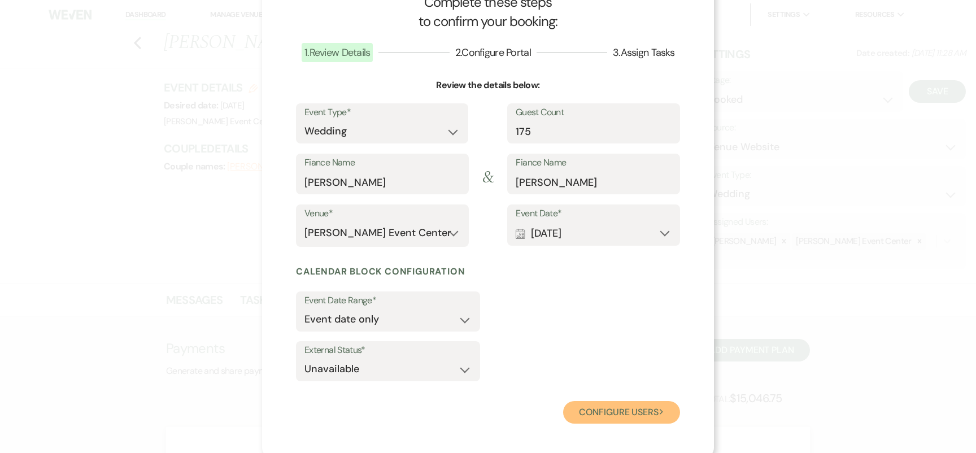
click at [592, 405] on button "Configure users Next" at bounding box center [621, 412] width 117 height 23
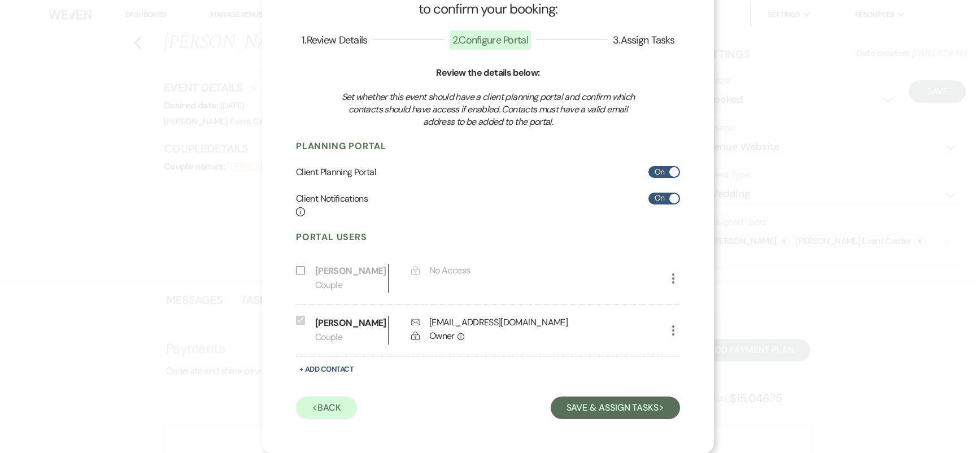
scroll to position [68, 0]
click at [601, 403] on button "Save & Assign Tasks Next" at bounding box center [615, 408] width 129 height 23
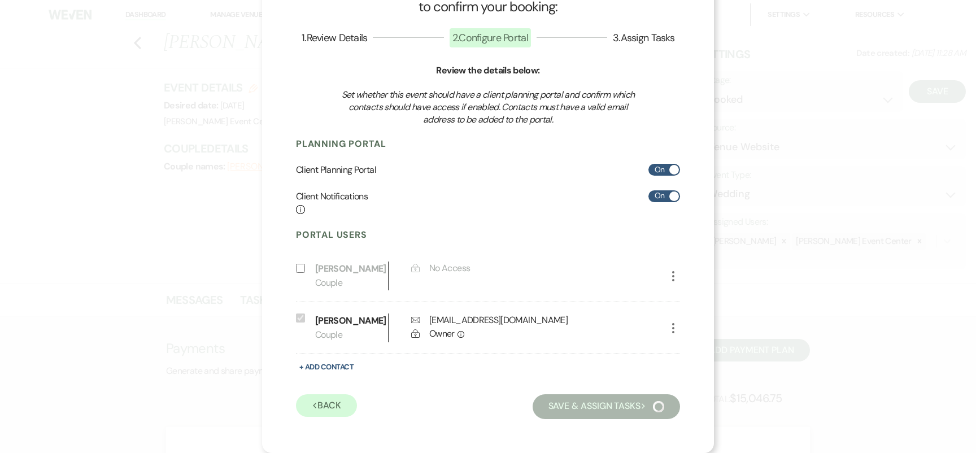
scroll to position [0, 0]
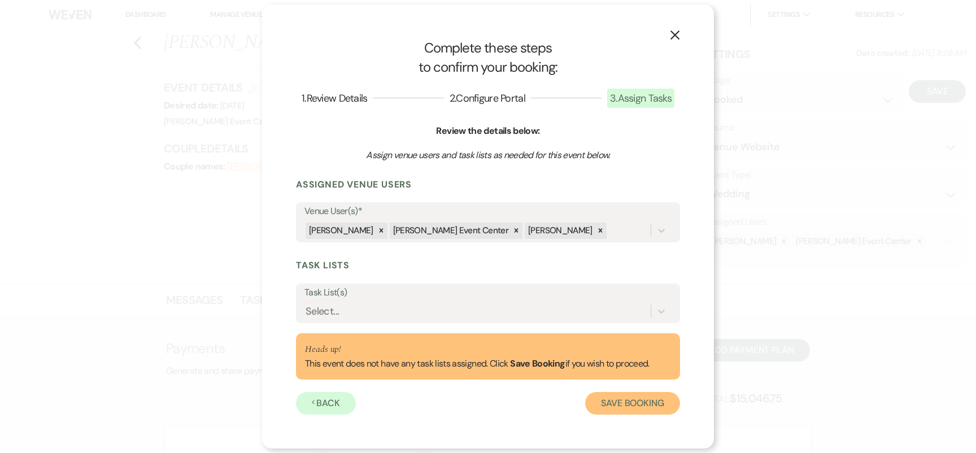
click at [617, 402] on button "Save Booking" at bounding box center [632, 403] width 95 height 23
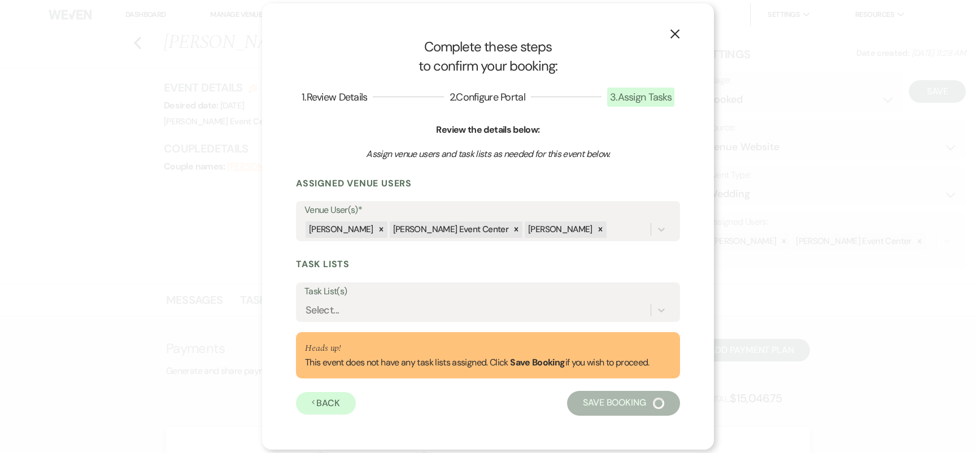
select select "14"
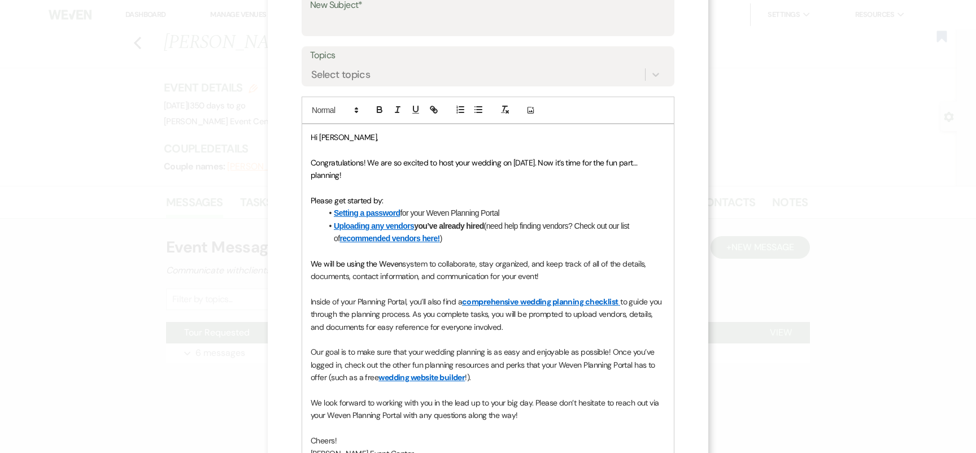
scroll to position [124, 0]
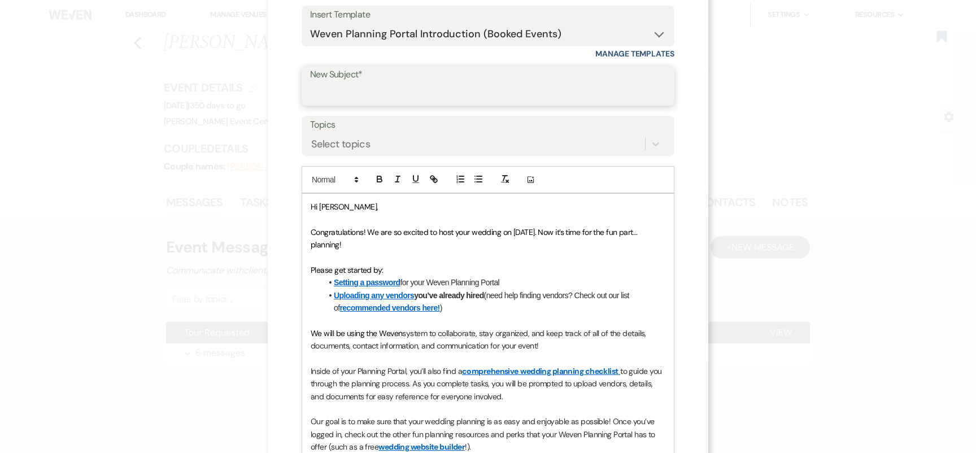
click at [501, 95] on input "New Subject*" at bounding box center [488, 94] width 356 height 22
type input "Congratulations on Booking Your Event"
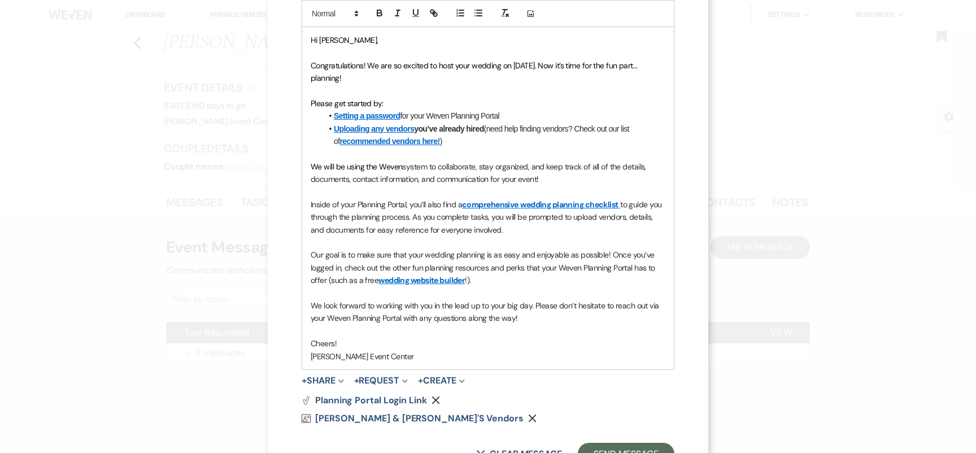
scroll to position [336, 0]
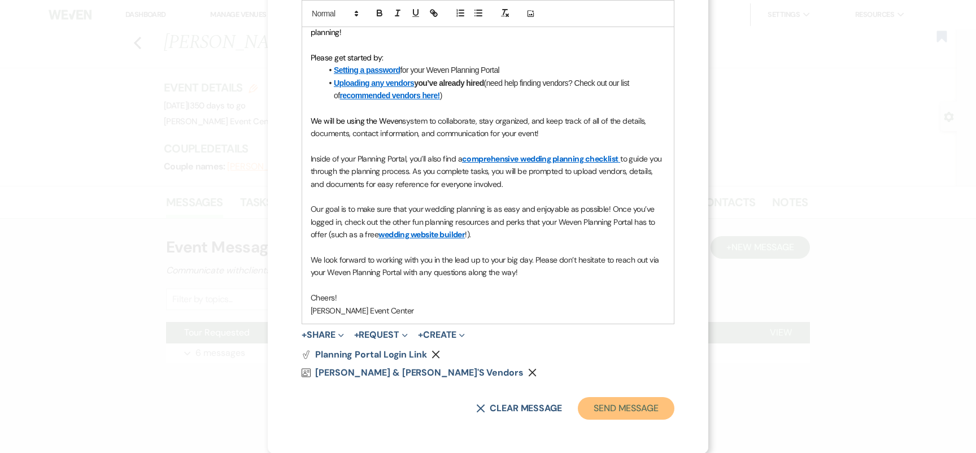
click at [627, 416] on button "Send Message" at bounding box center [626, 408] width 97 height 23
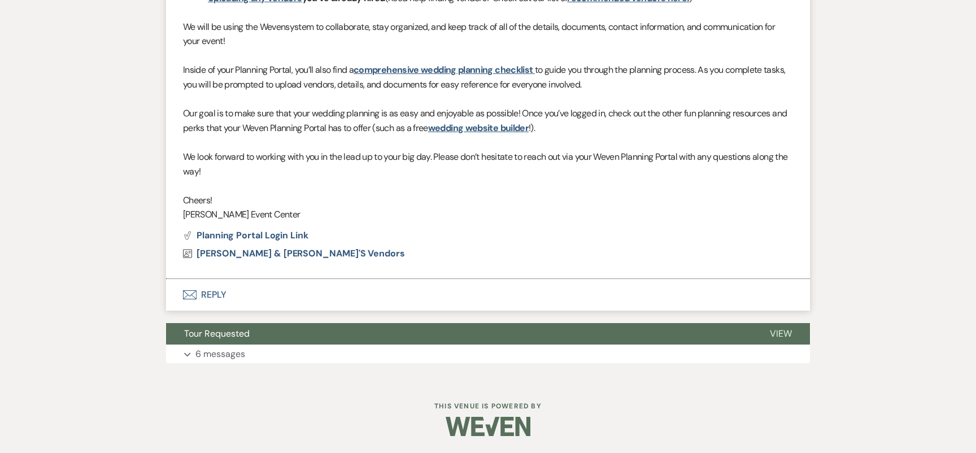
scroll to position [480, 0]
click at [212, 299] on button "Envelope Reply" at bounding box center [488, 295] width 644 height 32
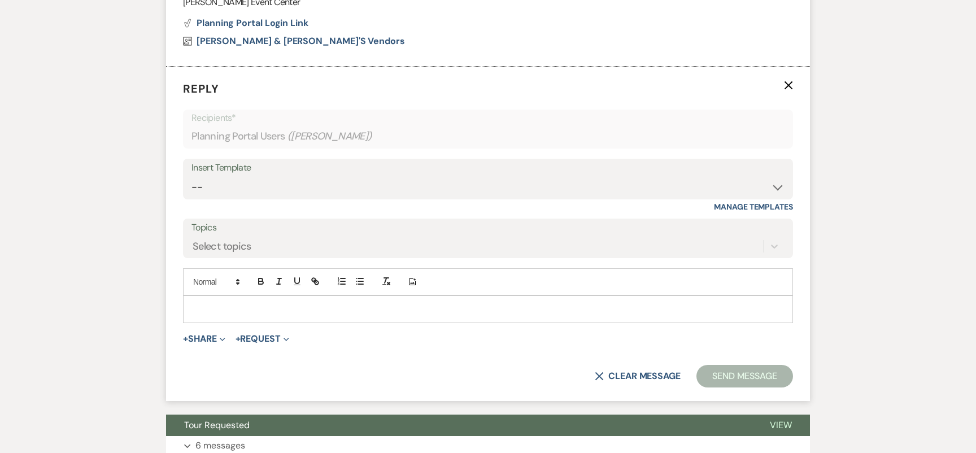
scroll to position [700, 0]
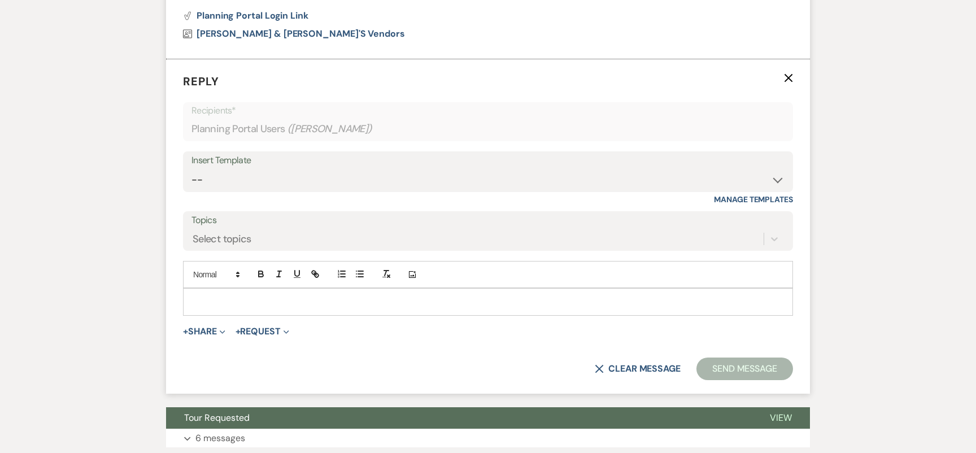
click at [284, 228] on label "Topics" at bounding box center [488, 220] width 593 height 16
click at [194, 232] on input "Topics" at bounding box center [193, 239] width 1 height 15
click at [333, 175] on select "-- Weven Planning Portal Introduction (Booked Events) Initial Inquiry Response …" at bounding box center [488, 180] width 593 height 22
select select "3592"
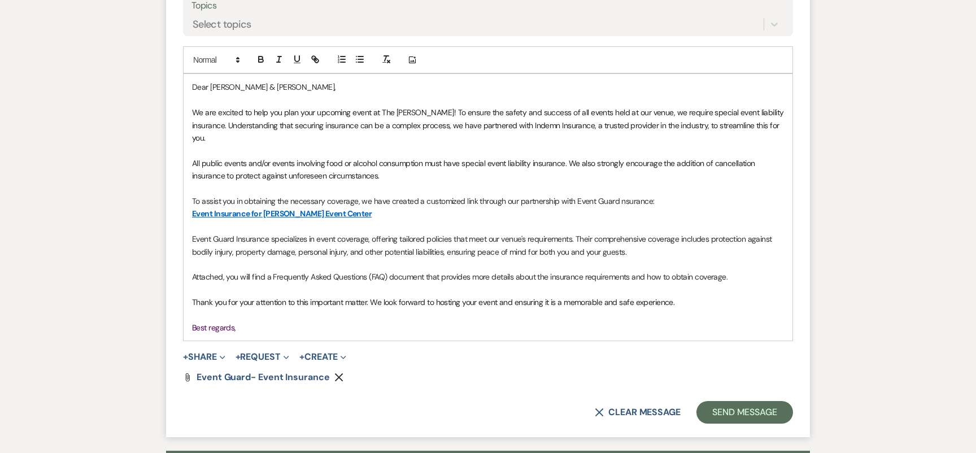
scroll to position [917, 0]
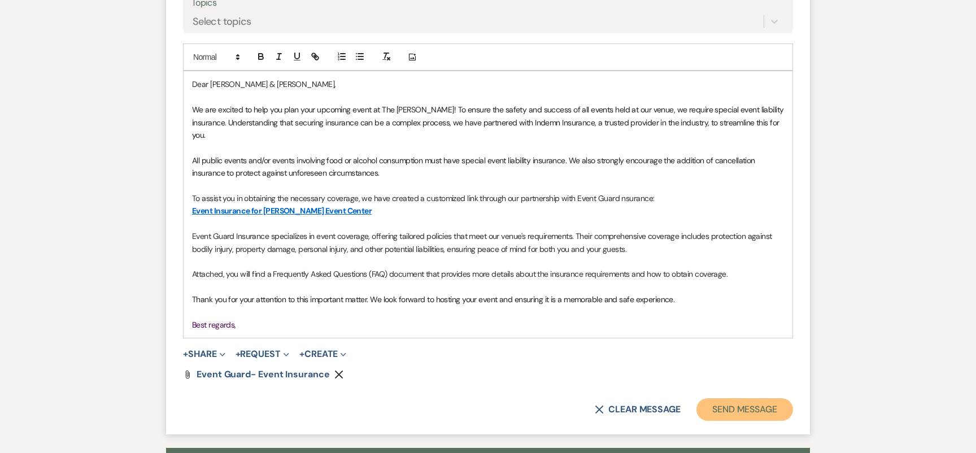
click at [737, 398] on button "Send Message" at bounding box center [745, 409] width 97 height 23
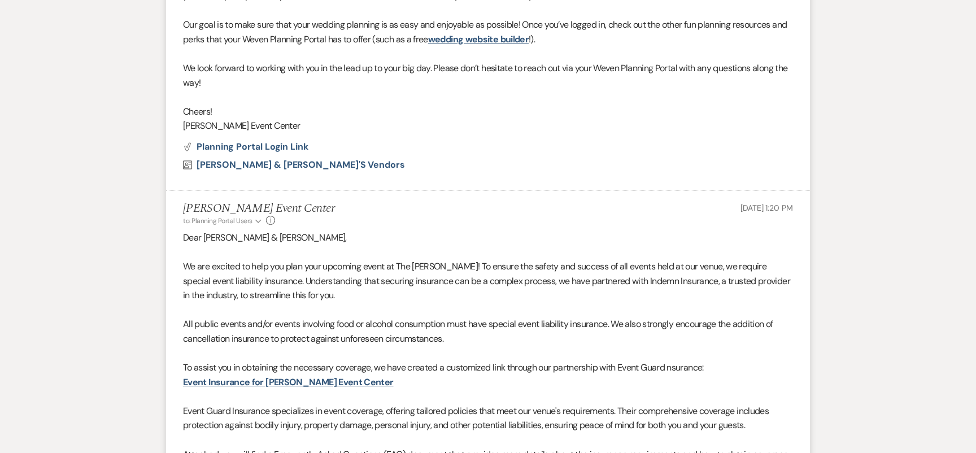
scroll to position [0, 0]
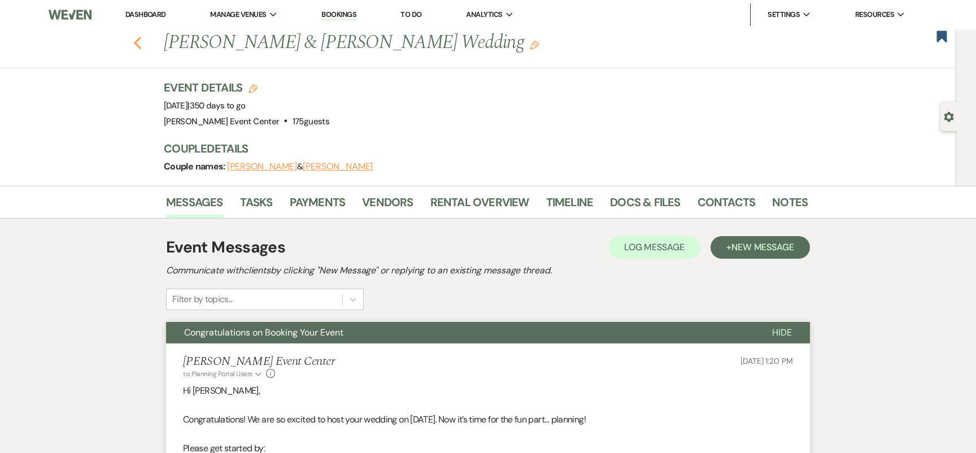
click at [136, 44] on use "button" at bounding box center [137, 43] width 7 height 12
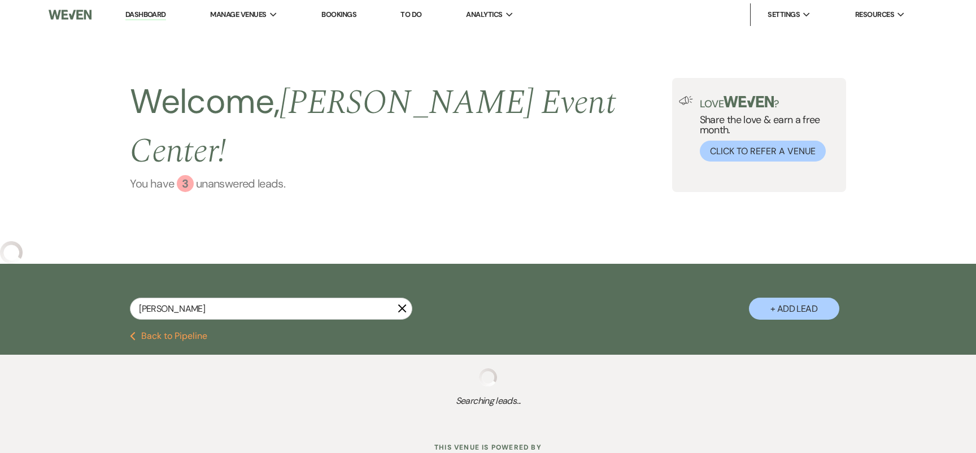
select select "4"
select select "9"
select select "5"
select select "6"
select select "8"
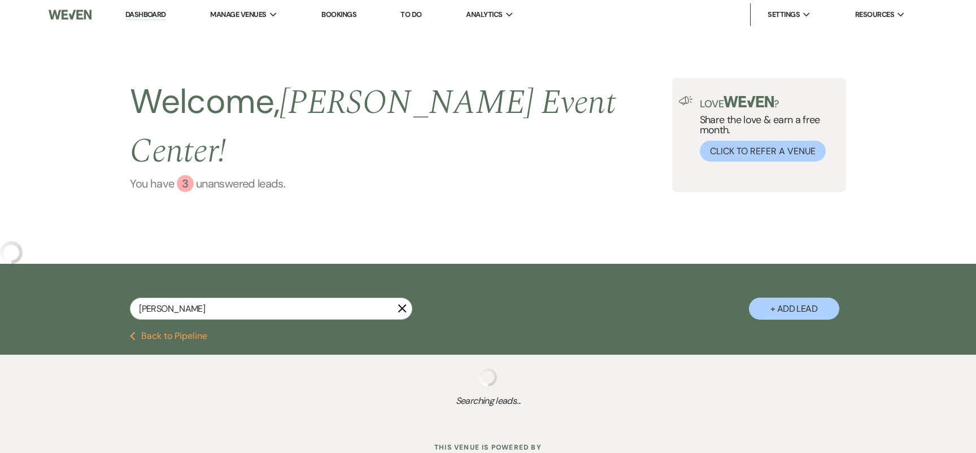
select select "6"
select select "8"
select select "2"
select select "8"
select select "2"
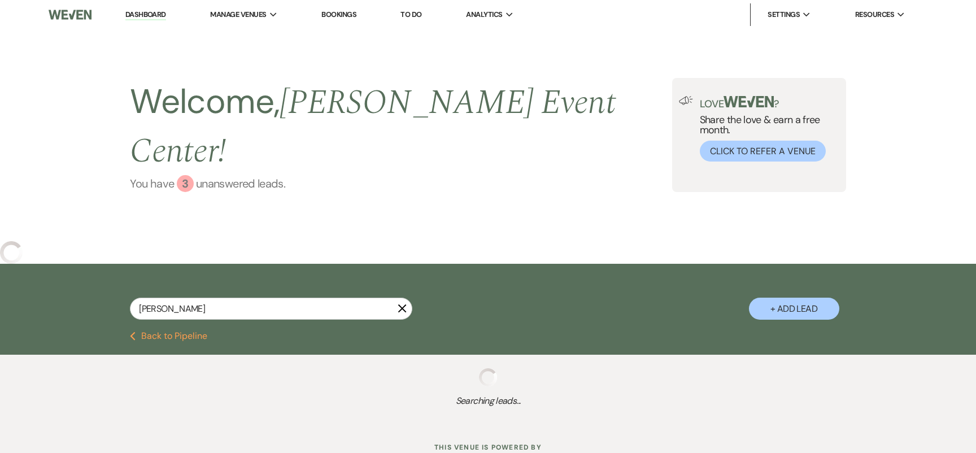
select select "4"
select select "8"
select select "11"
select select "8"
select select "6"
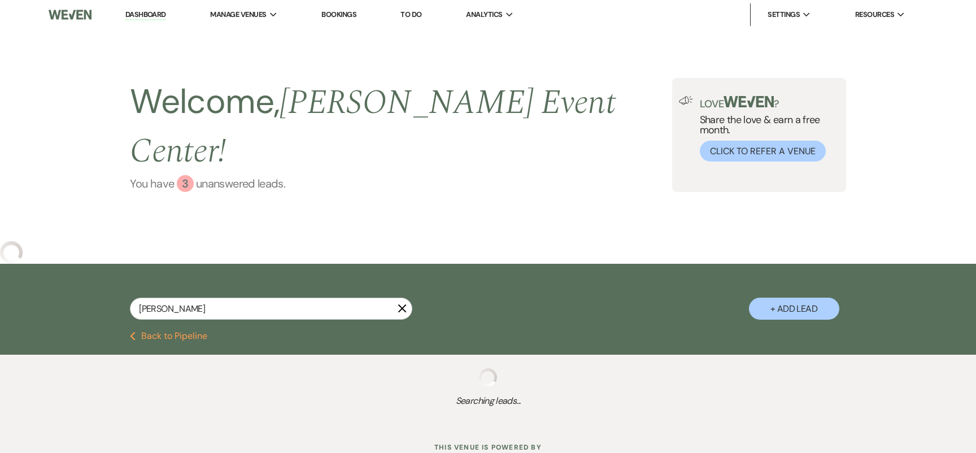
select select "8"
select select "6"
select select "2"
select select "8"
select select "6"
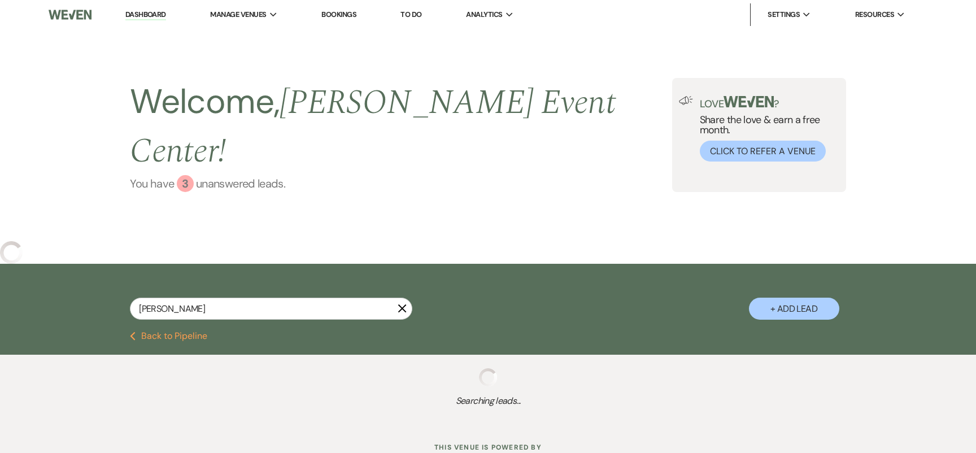
select select "8"
select select "5"
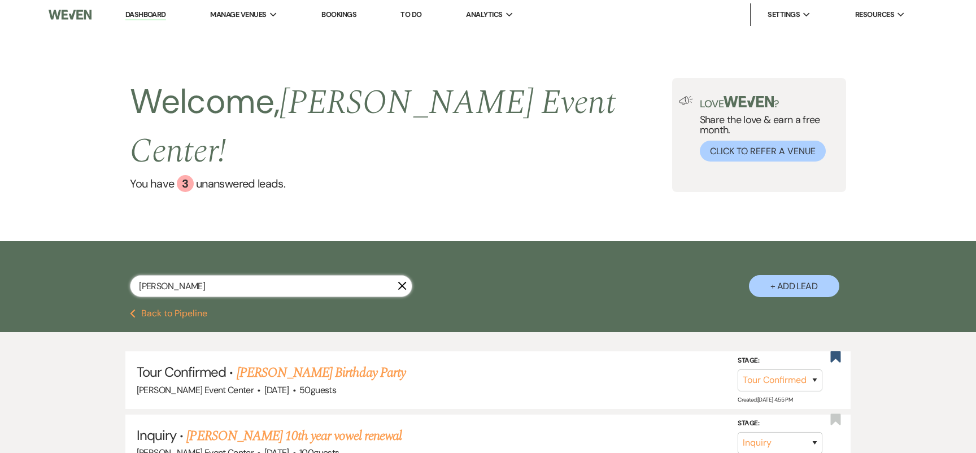
drag, startPoint x: 201, startPoint y: 259, endPoint x: 101, endPoint y: 240, distance: 102.0
click at [101, 247] on div "ashley parker X + Add Lead" at bounding box center [488, 277] width 814 height 60
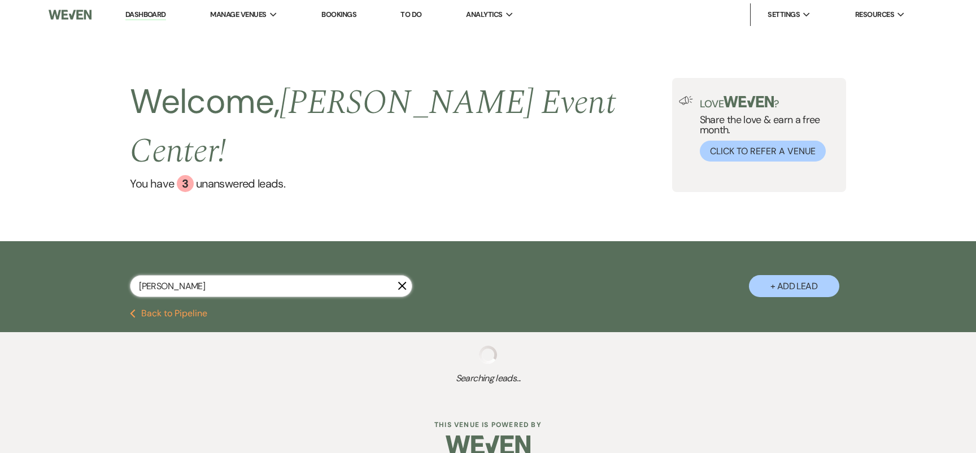
type input "frank"
select select "8"
select select "11"
select select "8"
select select "4"
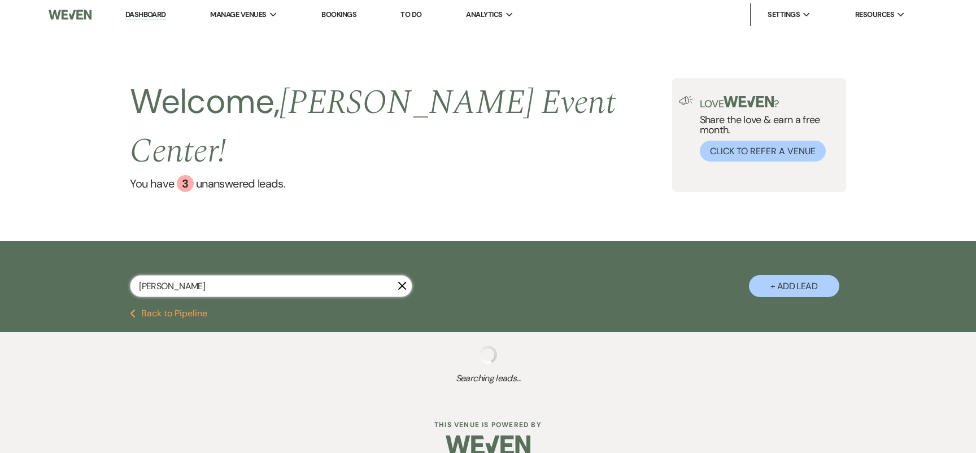
select select "8"
select select "6"
select select "8"
select select "7"
select select "5"
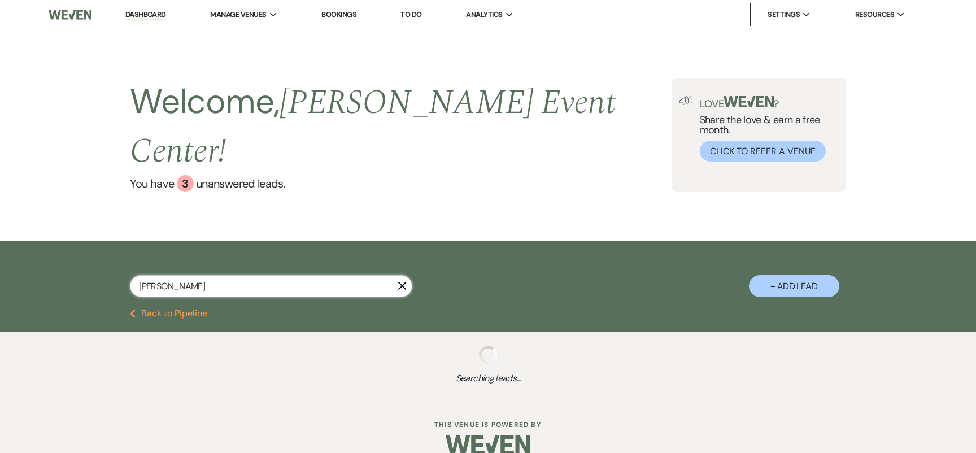
select select "2"
select select "8"
select select "1"
select select "2"
select select "8"
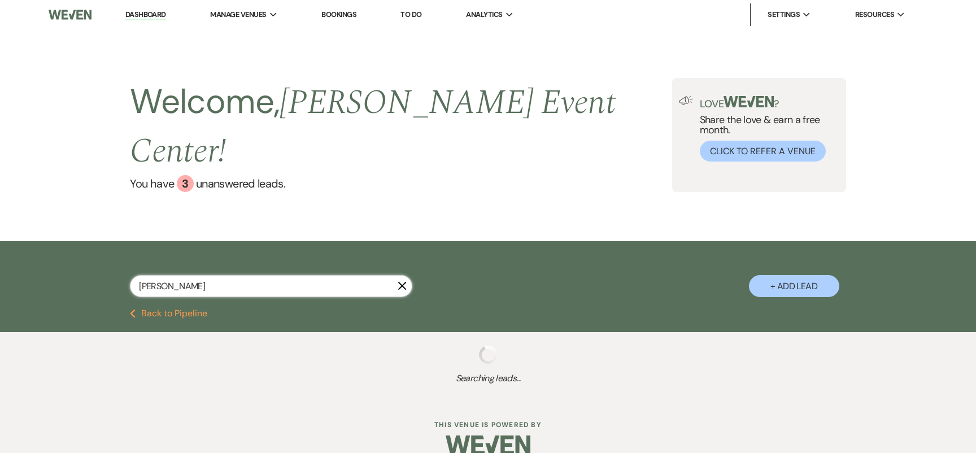
select select "4"
select select "8"
select select "6"
select select "8"
select select "11"
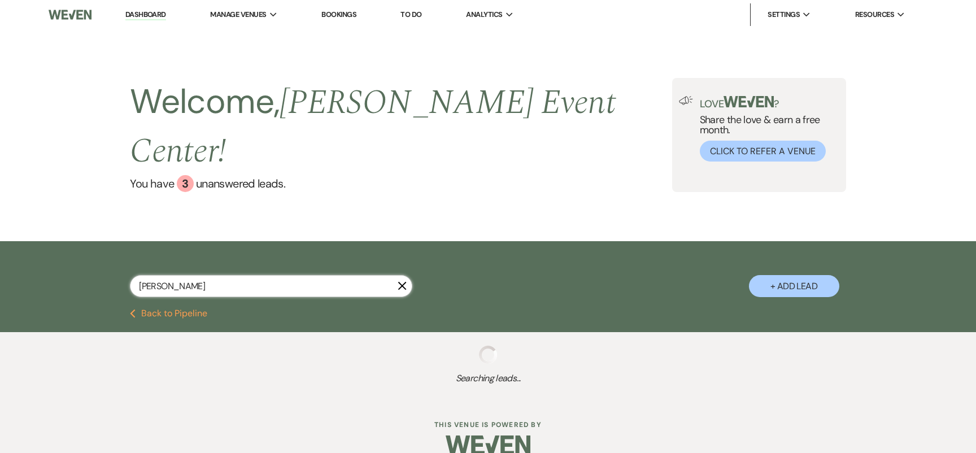
select select "8"
select select "6"
select select "8"
select select "11"
select select "8"
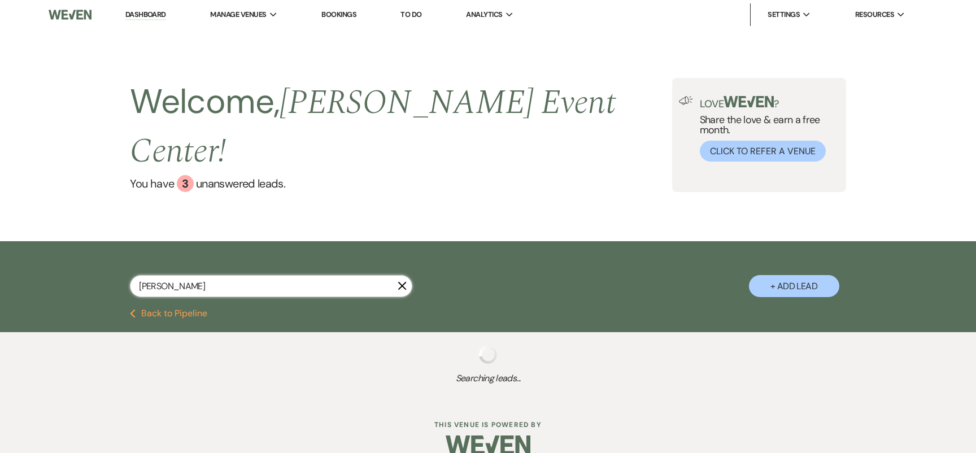
select select "4"
select select "2"
type input "frankli"
select select "8"
select select "11"
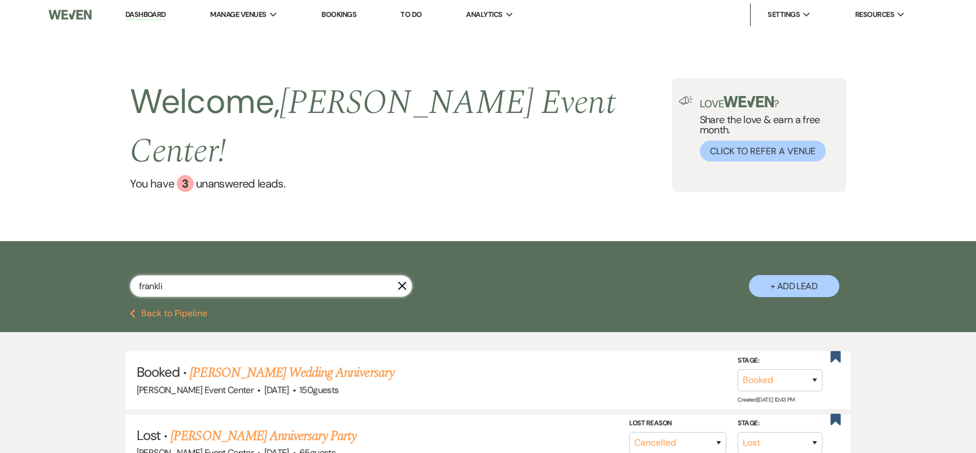
type input "franklin"
select select "8"
select select "11"
type input "franklin"
click at [267, 363] on link "Karen Franklin's Wedding Anniversary" at bounding box center [292, 373] width 204 height 20
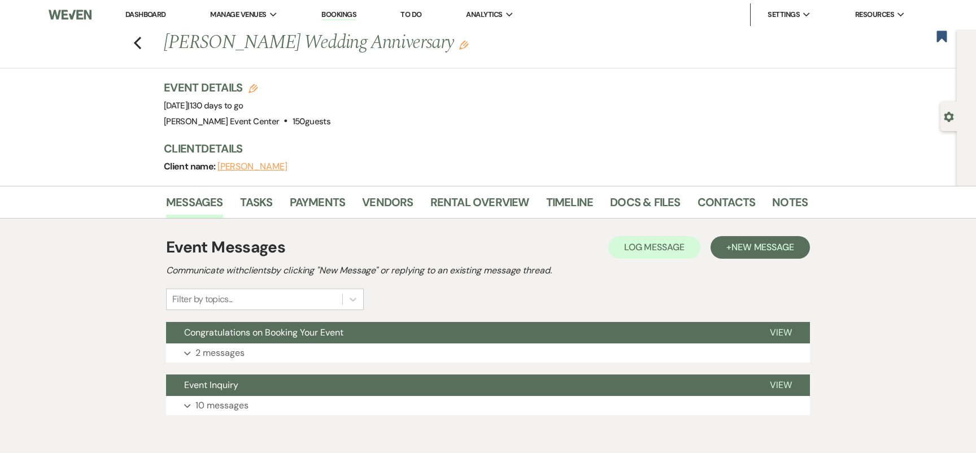
scroll to position [52, 0]
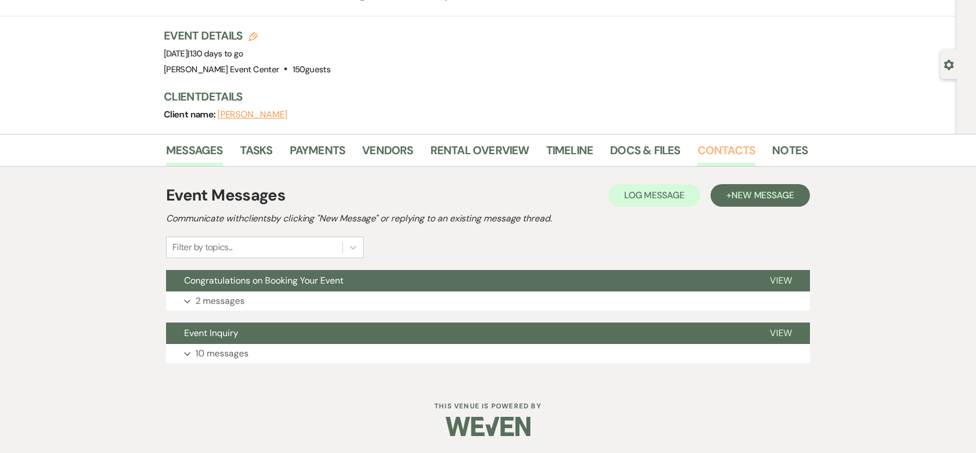
click at [714, 145] on link "Contacts" at bounding box center [727, 153] width 58 height 25
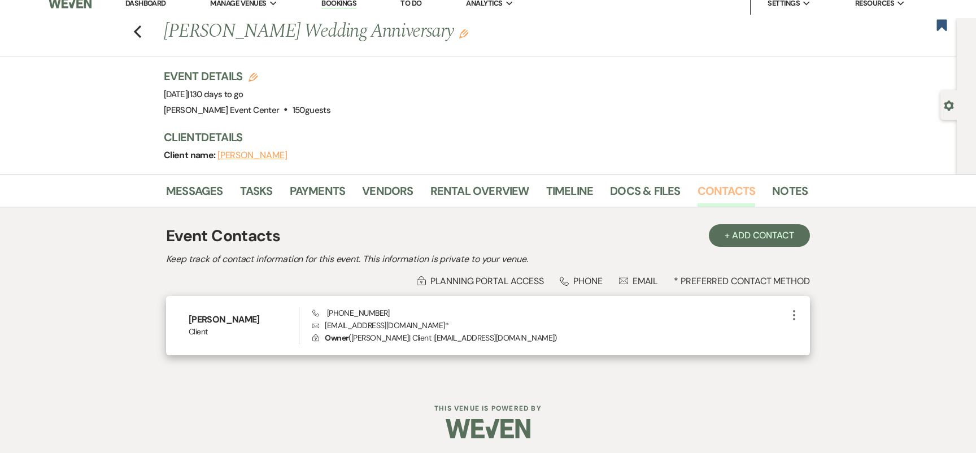
scroll to position [10, 0]
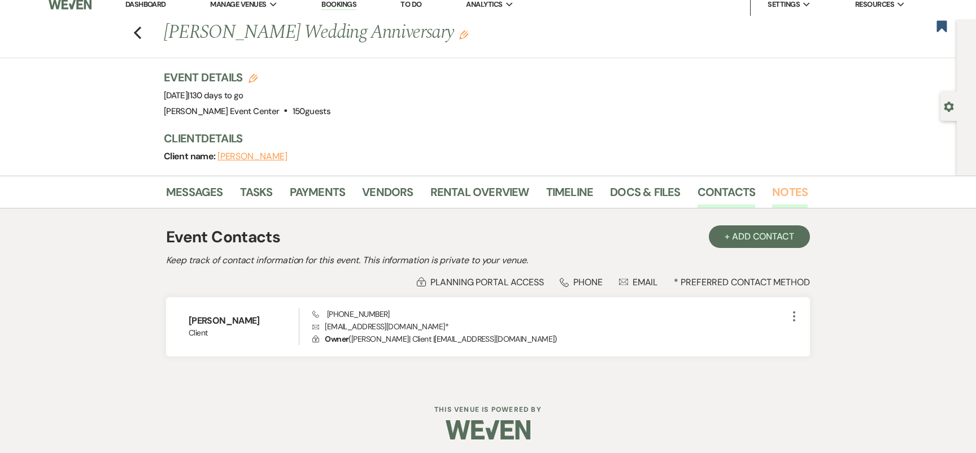
click at [781, 195] on link "Notes" at bounding box center [790, 195] width 36 height 25
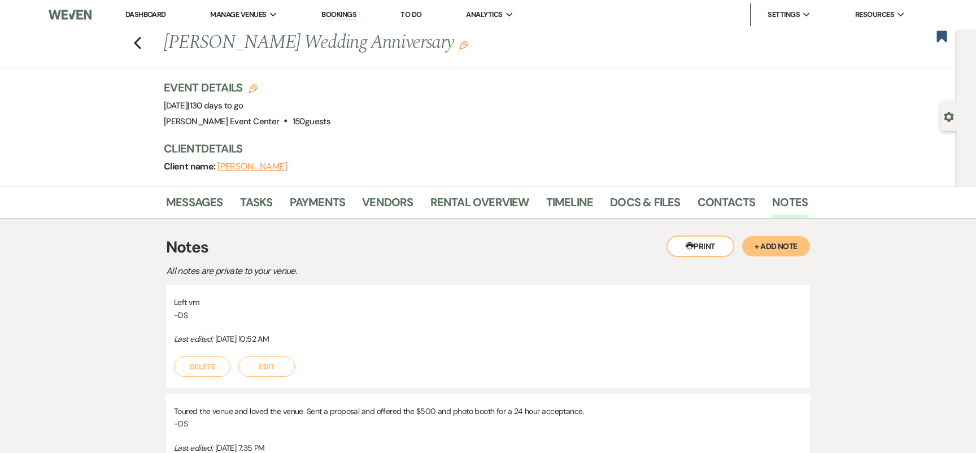
click at [627, 219] on div "Printer Print + Add Note Notes All notes are private to your venue. Left vm -DS…" at bounding box center [488, 421] width 644 height 405
click at [627, 218] on div "Messages Tasks Payments Vendors Rental Overview Timeline Docs & Files Contacts …" at bounding box center [488, 202] width 976 height 33
click at [627, 208] on link "Docs & Files" at bounding box center [645, 205] width 70 height 25
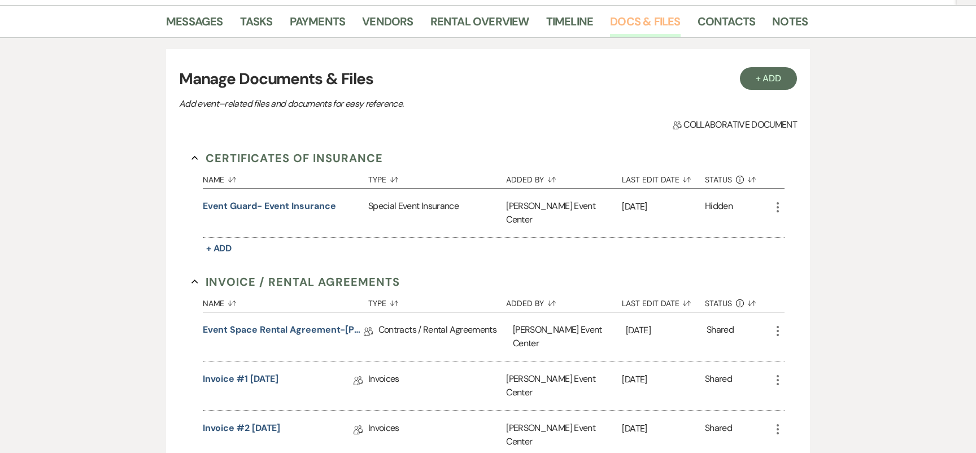
scroll to position [275, 0]
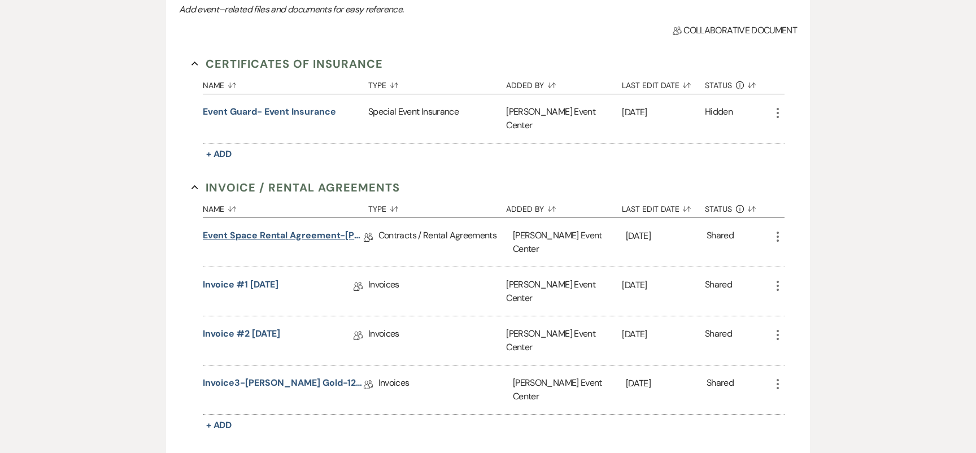
click at [272, 229] on link "Event Space Rental Agreement-Karen Franklin-12.31.25" at bounding box center [283, 238] width 161 height 18
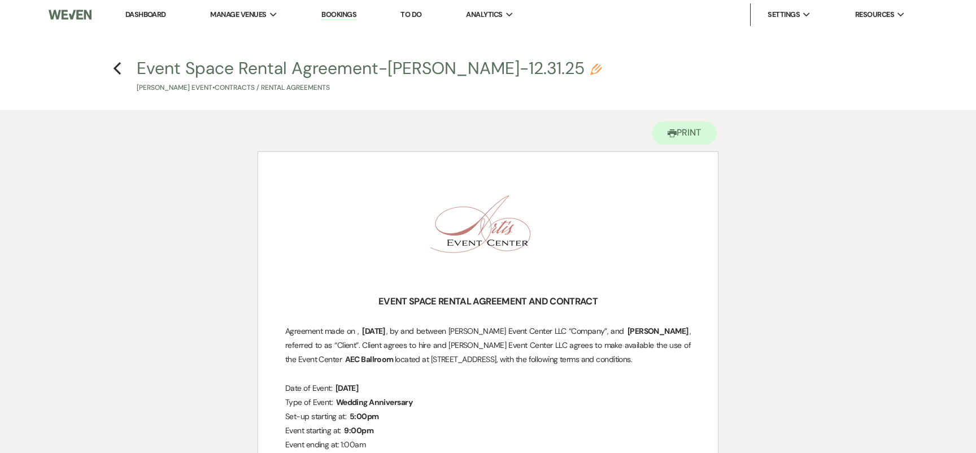
click at [121, 64] on h4 "Previous Event Space Rental Agreement-Karen Franklin-12.31.25 Pencil Karen Fran…" at bounding box center [488, 75] width 814 height 37
click at [121, 64] on icon "Previous" at bounding box center [117, 69] width 8 height 14
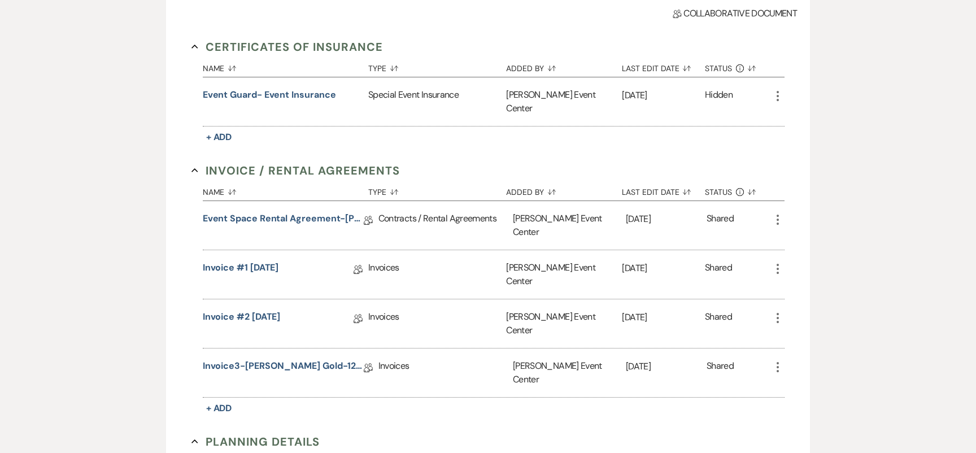
scroll to position [293, 0]
click at [221, 260] on link "Invoice #1 8-13-2025" at bounding box center [241, 269] width 76 height 18
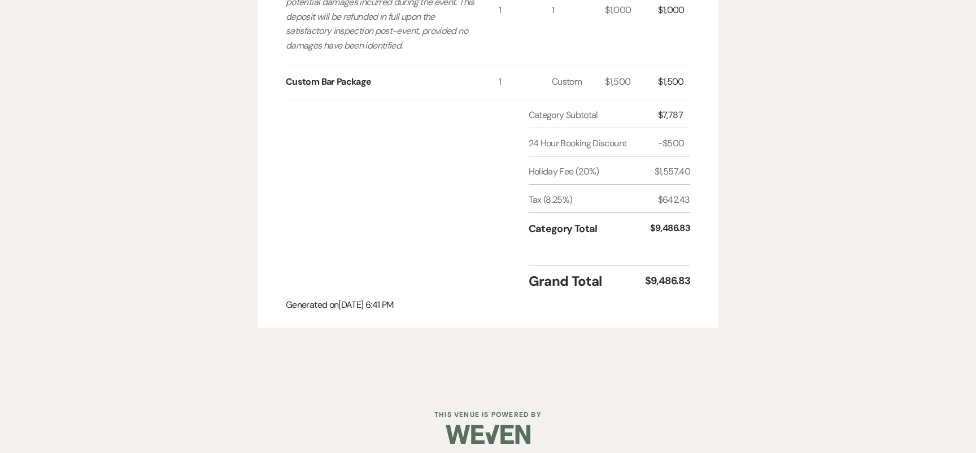
scroll to position [775, 0]
drag, startPoint x: 694, startPoint y: 281, endPoint x: 640, endPoint y: 275, distance: 54.0
copy div "$9,486.83"
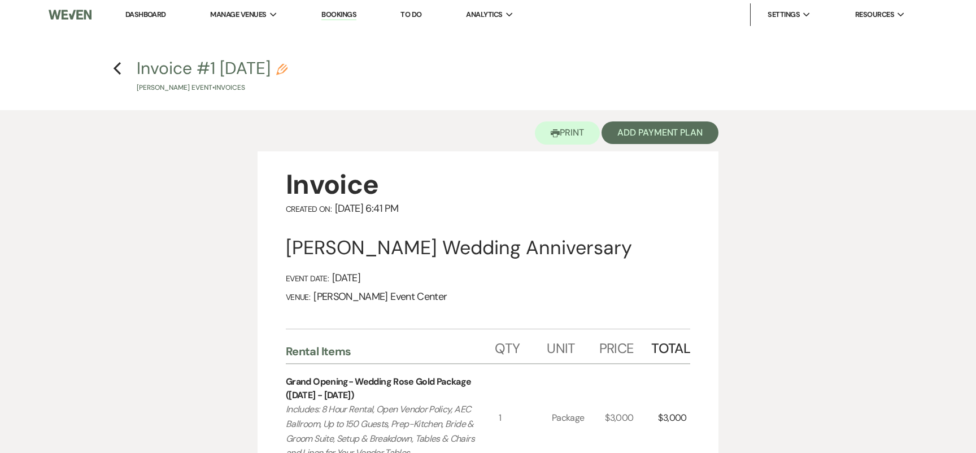
scroll to position [19, 0]
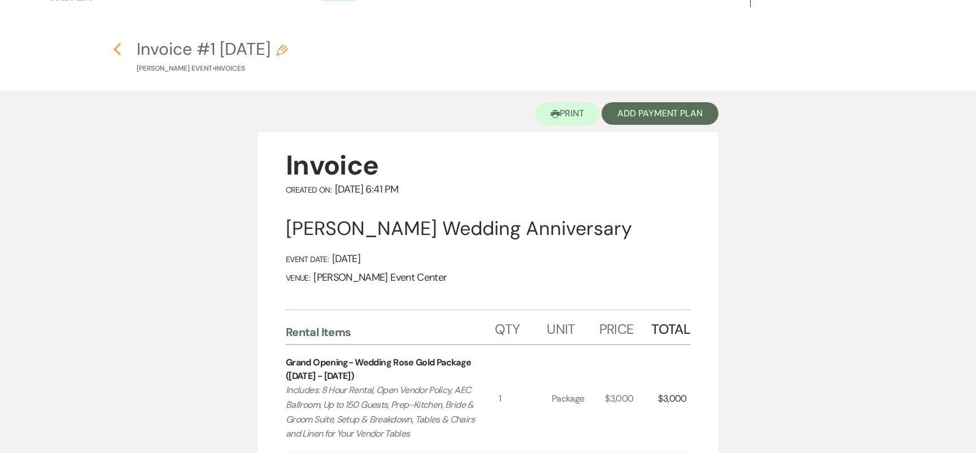
click at [119, 50] on icon "Previous" at bounding box center [117, 49] width 8 height 14
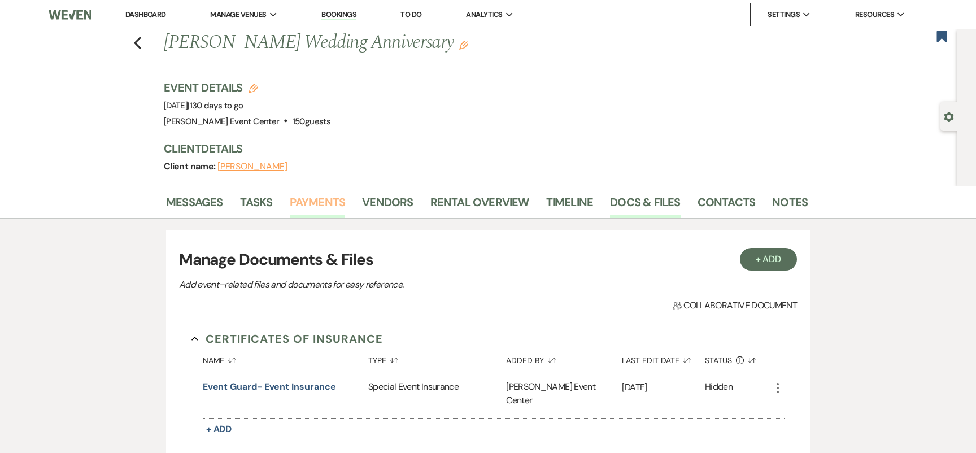
click at [298, 206] on link "Payments" at bounding box center [318, 205] width 56 height 25
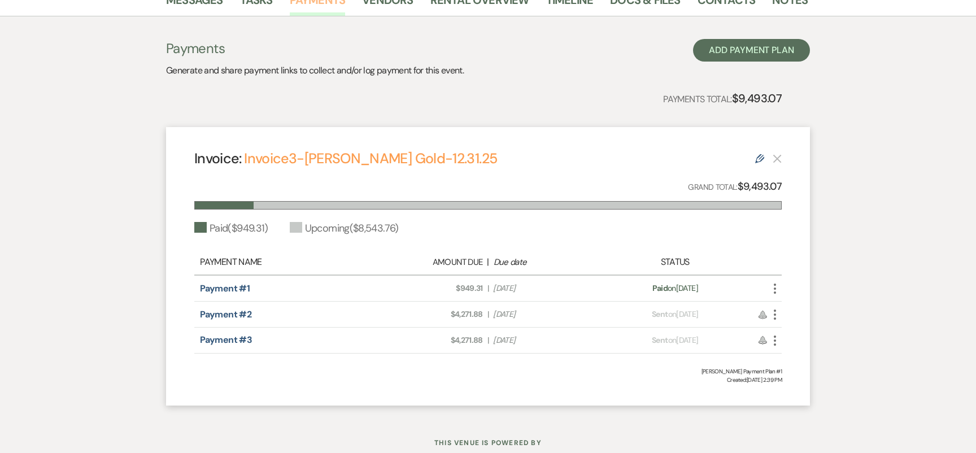
scroll to position [203, 0]
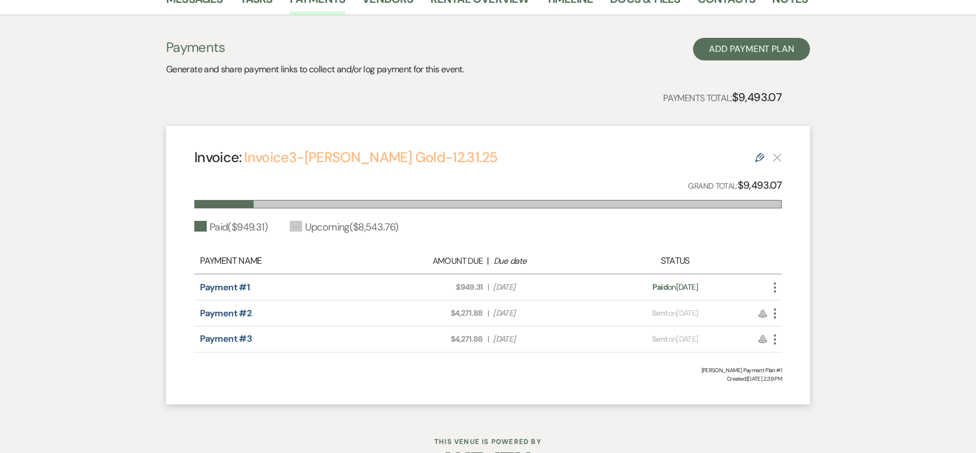
click at [362, 163] on link "Invoice3-Karen Franklin-Rose Gold-12.31.25" at bounding box center [370, 157] width 253 height 19
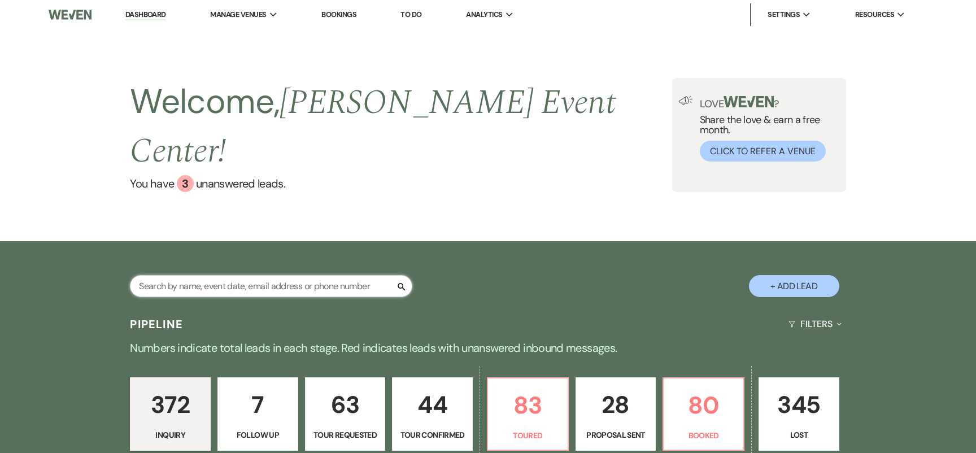
click at [268, 275] on input "text" at bounding box center [271, 286] width 283 height 22
click at [271, 275] on input "text" at bounding box center [271, 286] width 283 height 22
type input "[PERSON_NAME]"
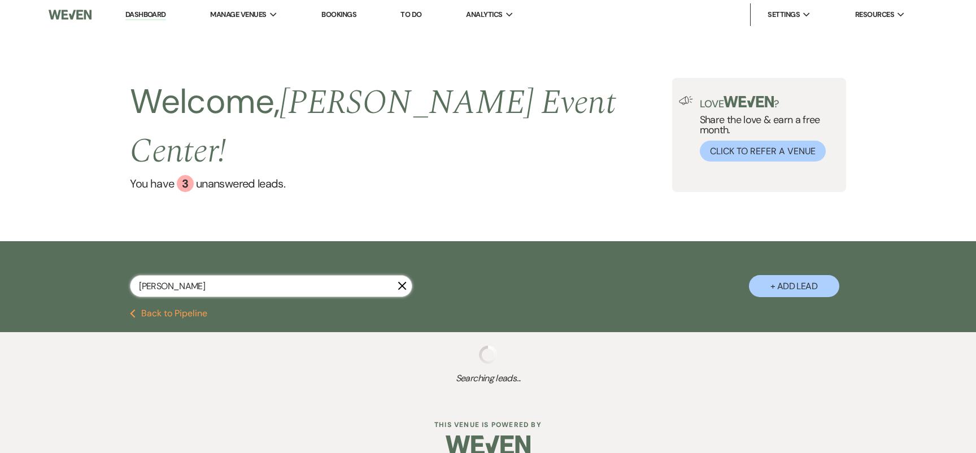
select select "5"
select select "8"
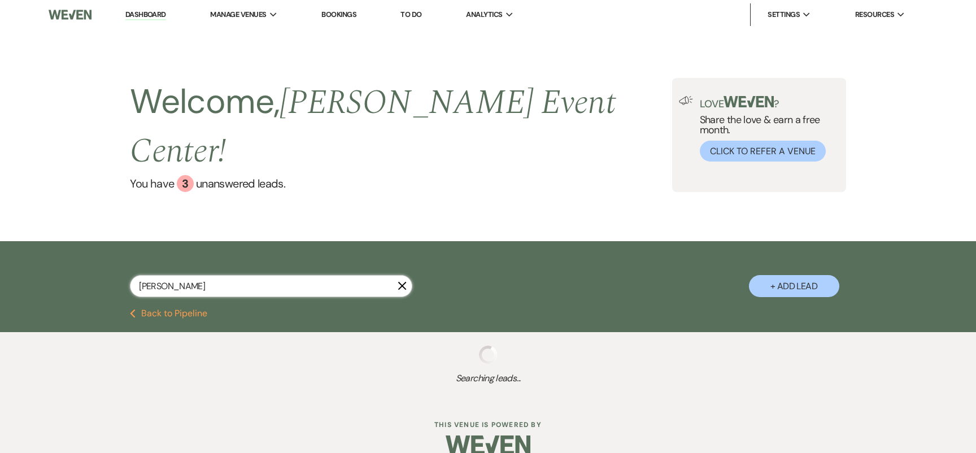
select select "7"
select select "8"
select select "5"
select select "8"
select select "1"
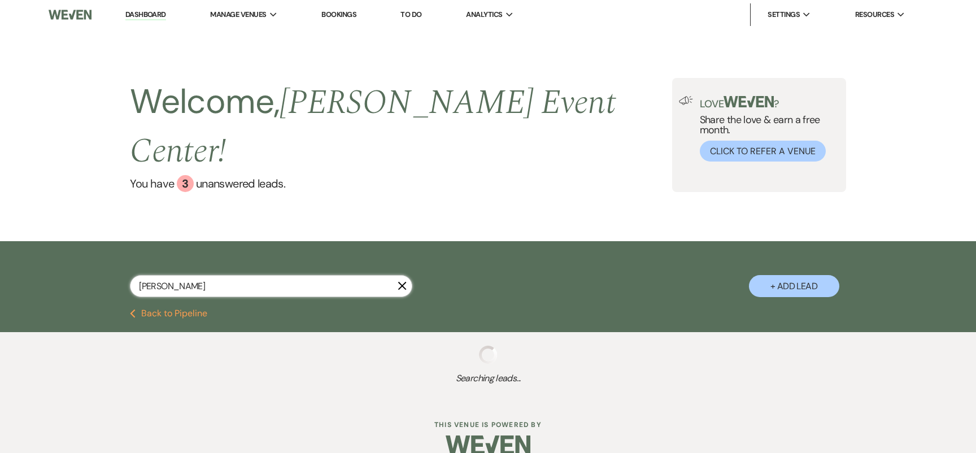
select select "8"
select select "7"
select select "8"
select select "6"
select select "2"
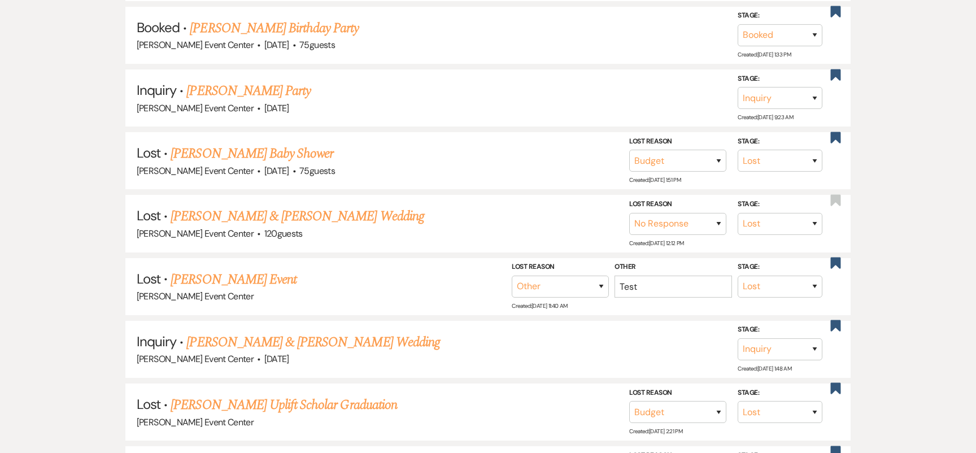
scroll to position [786, 0]
click at [241, 268] on link "[PERSON_NAME] Event" at bounding box center [234, 278] width 126 height 20
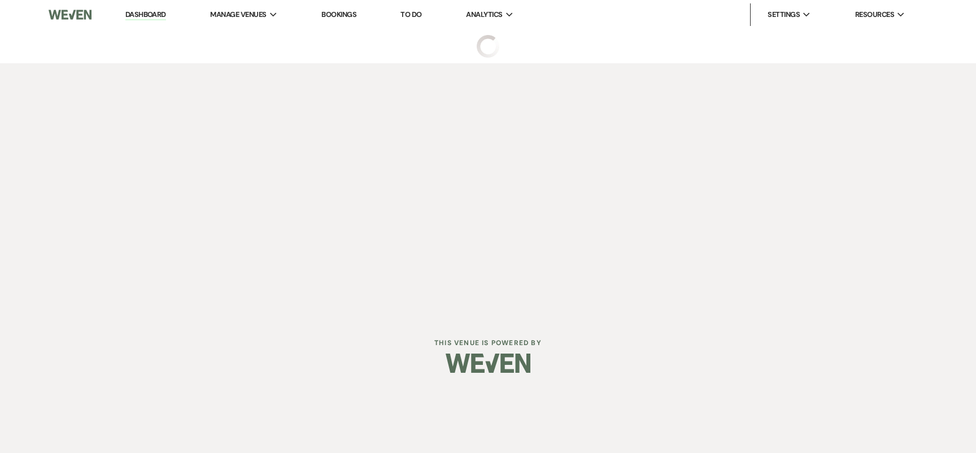
select select "8"
select select "1"
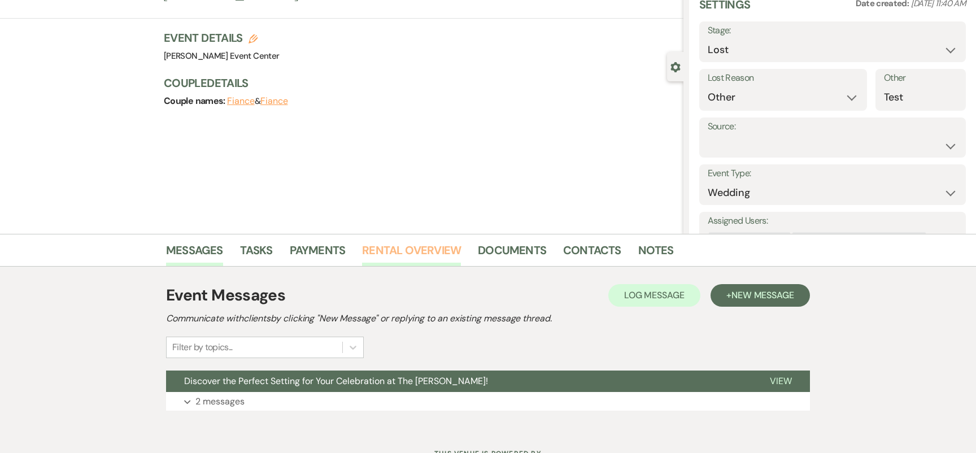
scroll to position [97, 0]
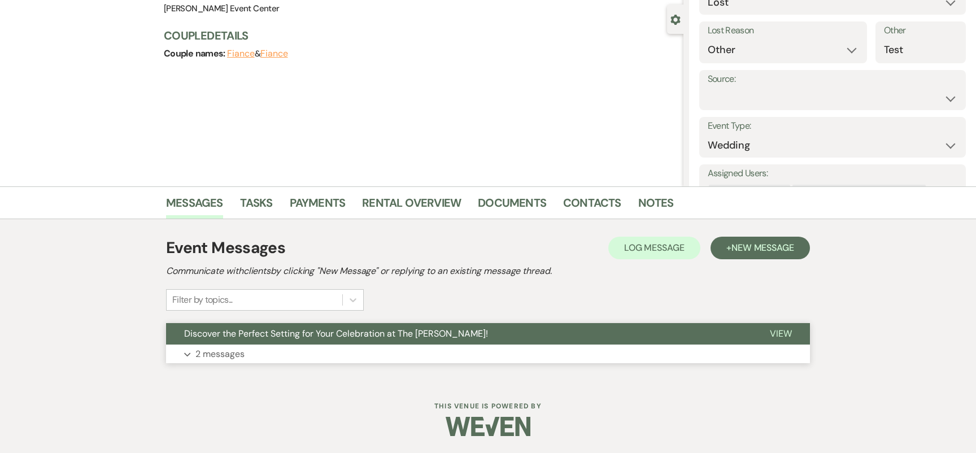
click at [244, 360] on p "2 messages" at bounding box center [220, 354] width 49 height 15
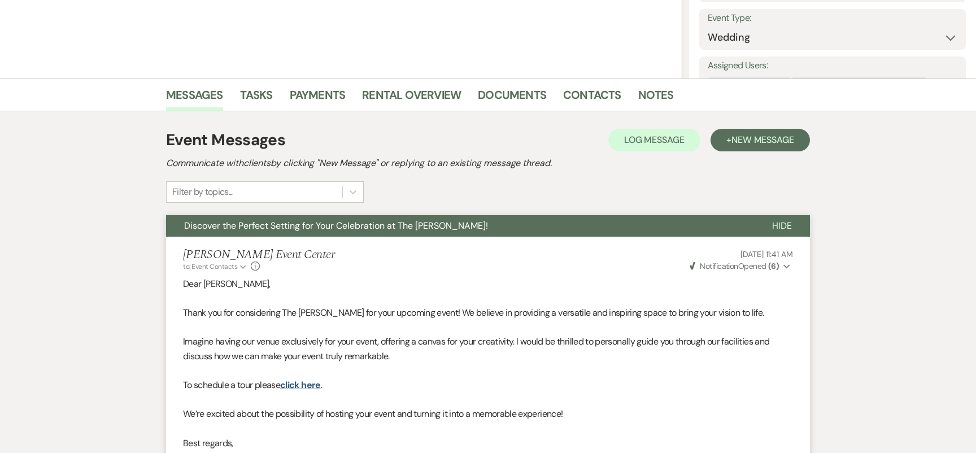
scroll to position [0, 0]
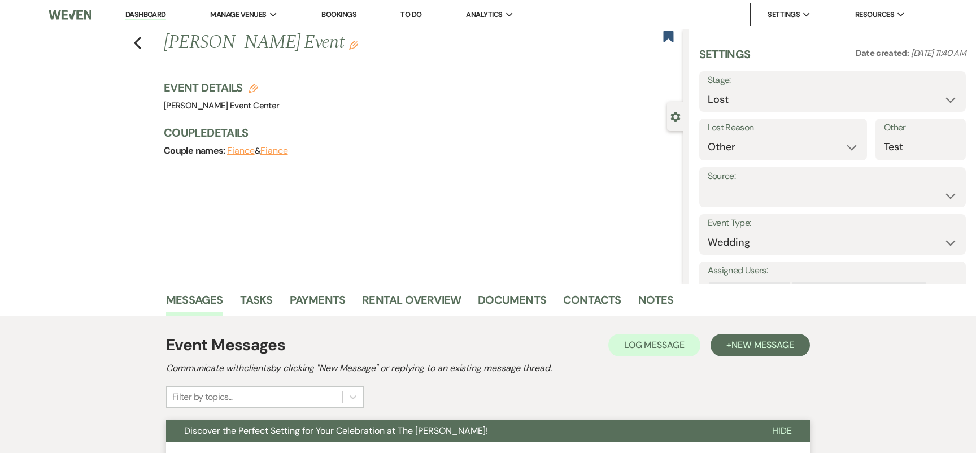
click at [522, 288] on div "Messages Tasks Payments Rental Overview Documents Contacts Notes" at bounding box center [488, 300] width 976 height 33
click at [519, 291] on link "Documents" at bounding box center [512, 303] width 68 height 25
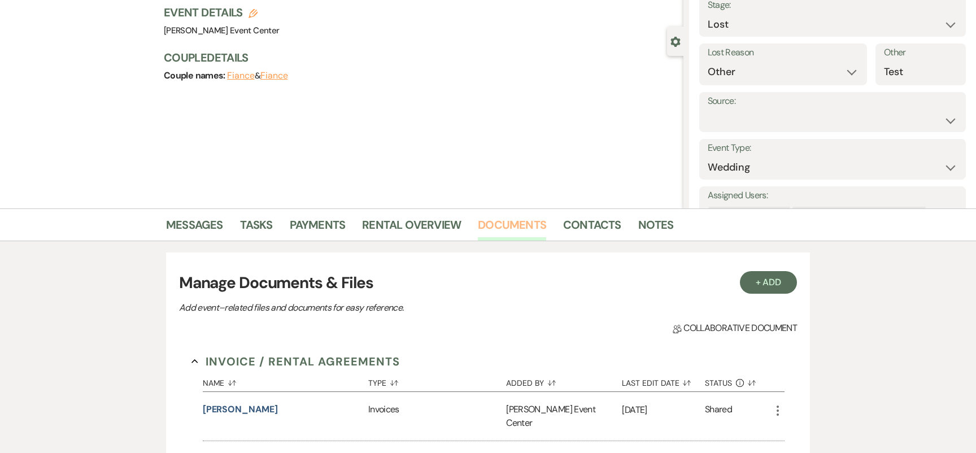
scroll to position [47, 0]
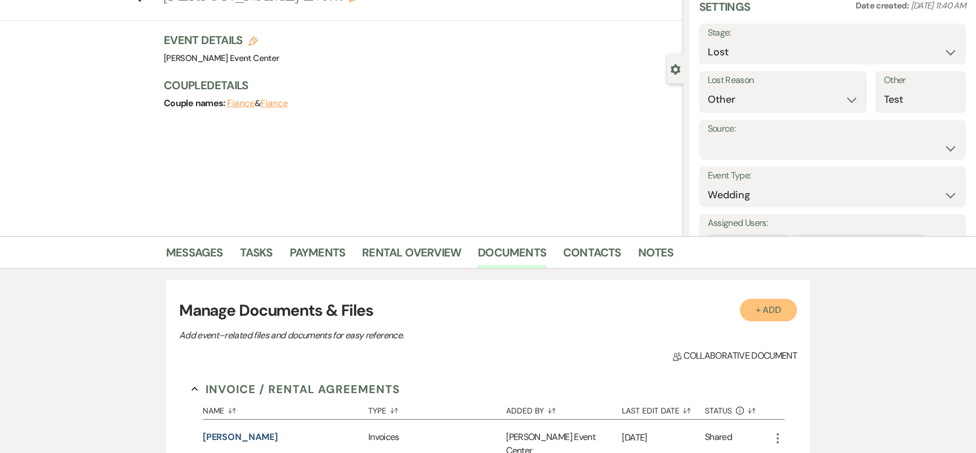
click at [763, 312] on button "+ Add" at bounding box center [769, 310] width 58 height 23
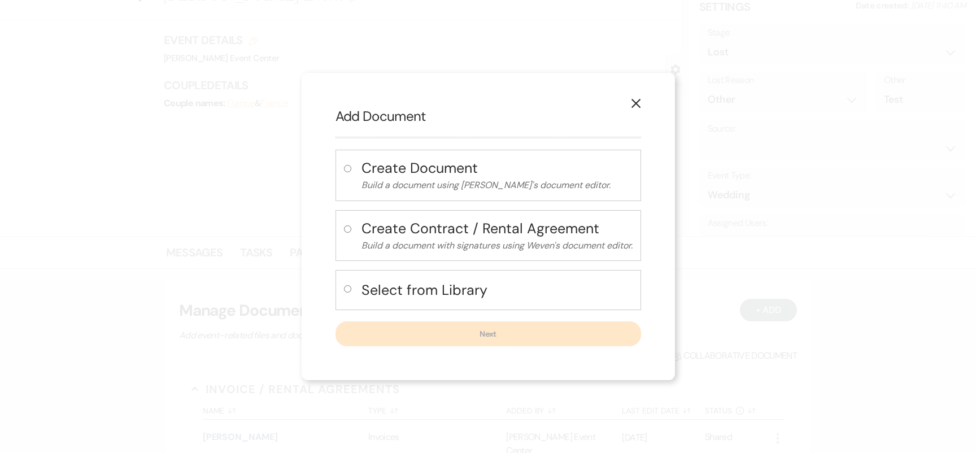
click at [639, 101] on icon "X" at bounding box center [636, 103] width 10 height 10
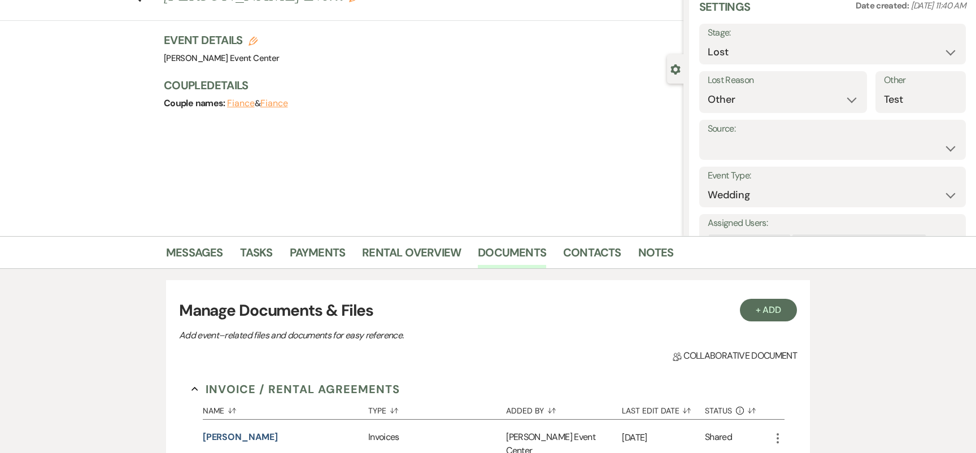
scroll to position [0, 0]
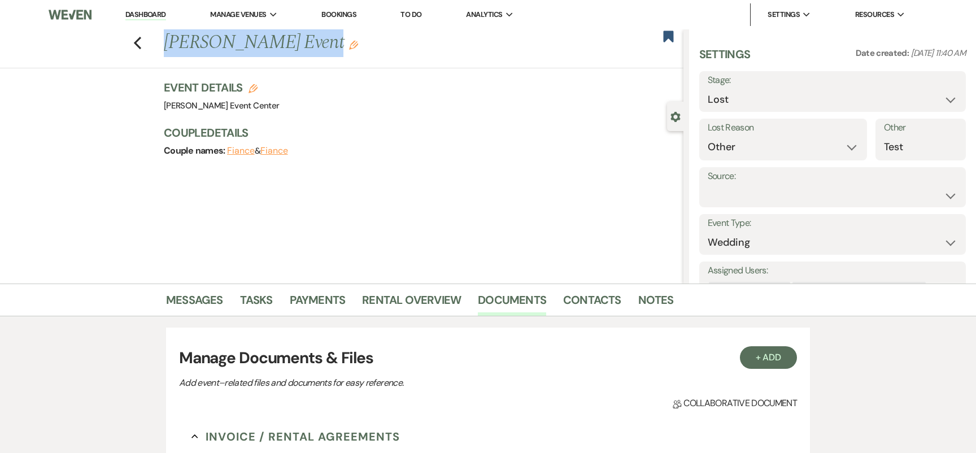
drag, startPoint x: 304, startPoint y: 49, endPoint x: 167, endPoint y: 34, distance: 138.0
click at [167, 34] on h1 "[PERSON_NAME] Event Edit" at bounding box center [369, 42] width 411 height 27
copy h1 "[PERSON_NAME] Event"
click at [140, 41] on icon "Previous" at bounding box center [137, 43] width 8 height 14
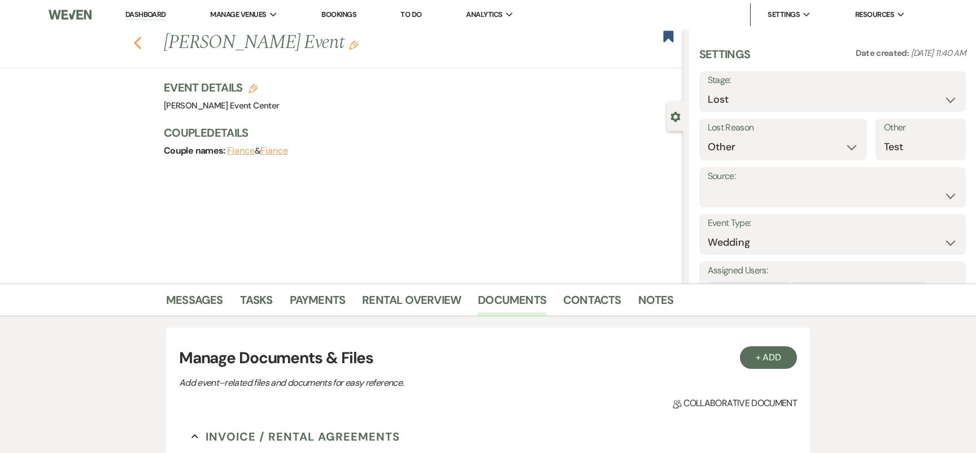
select select "5"
select select "8"
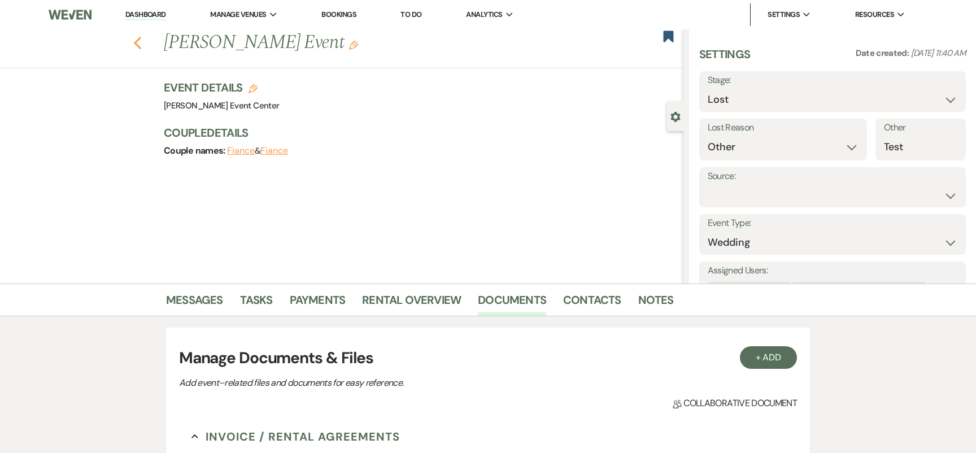
select select "7"
select select "8"
select select "5"
select select "8"
select select "1"
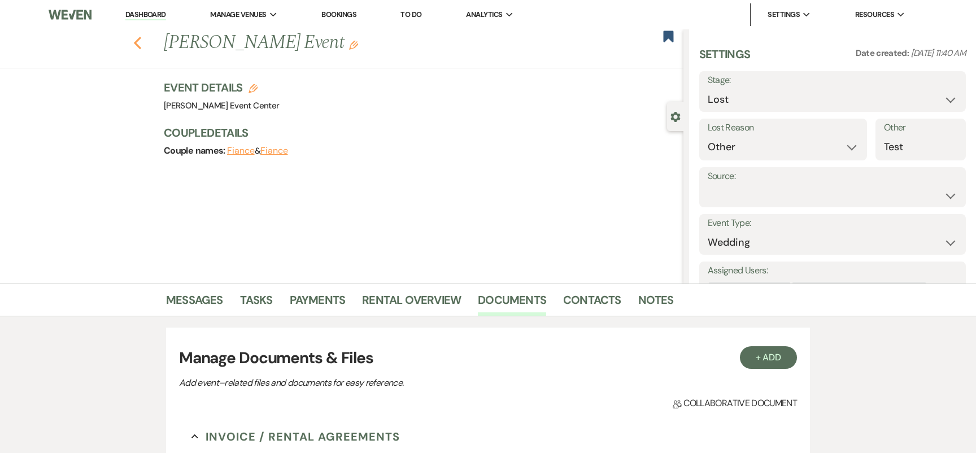
select select "8"
select select "7"
select select "8"
select select "6"
select select "2"
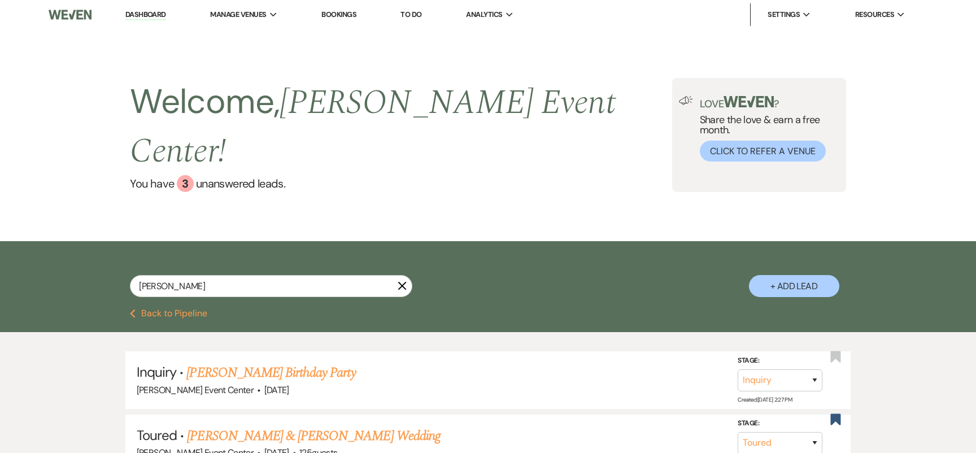
click at [164, 13] on link "Dashboard" at bounding box center [145, 15] width 41 height 11
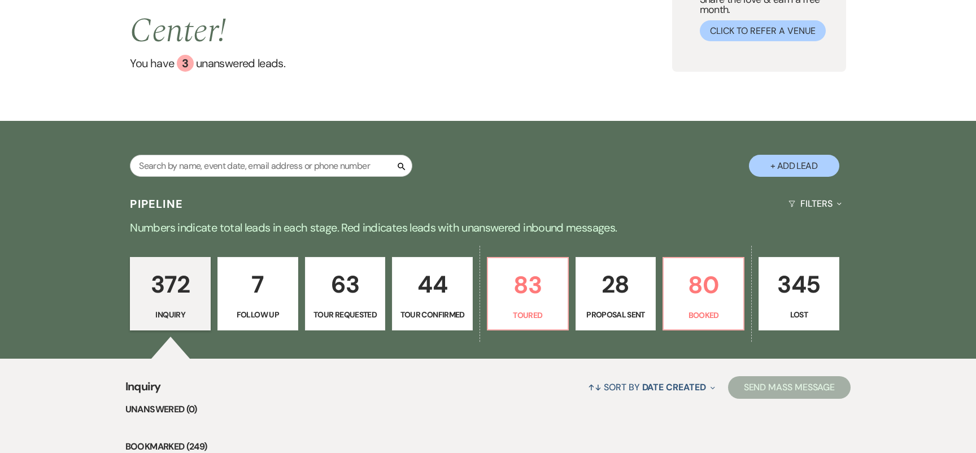
scroll to position [140, 0]
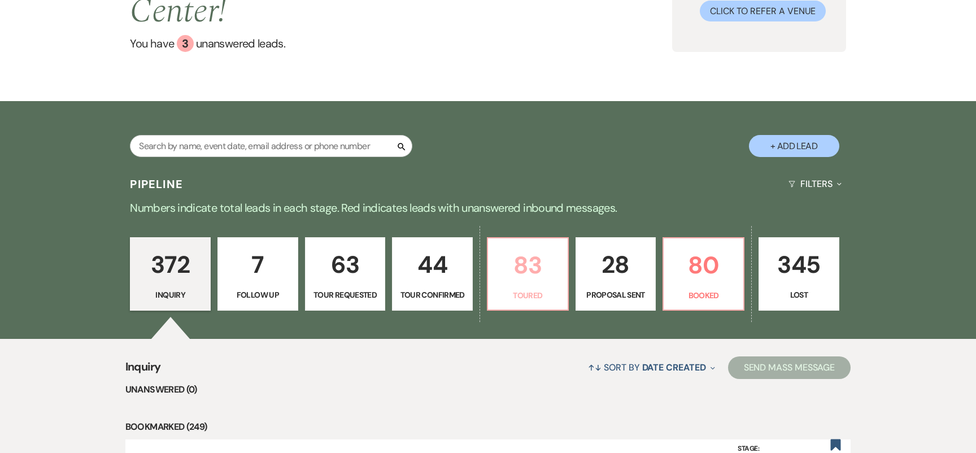
click at [498, 246] on p "83" at bounding box center [528, 265] width 66 height 38
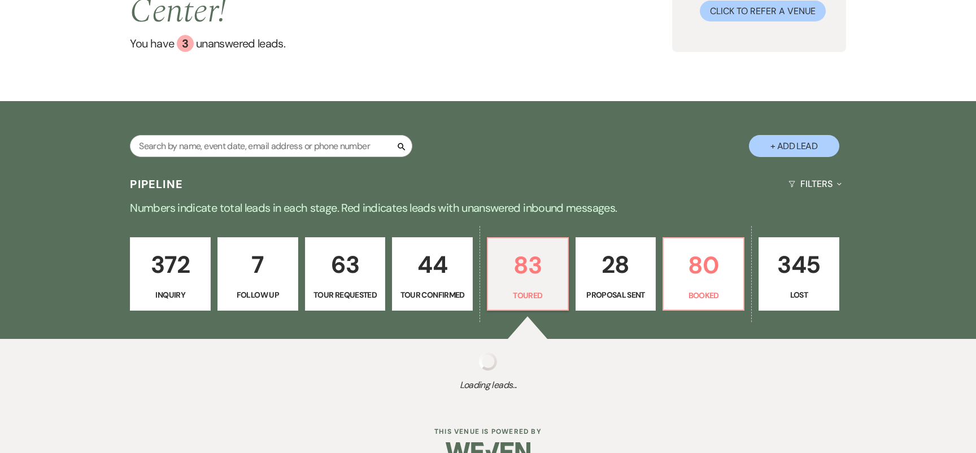
select select "5"
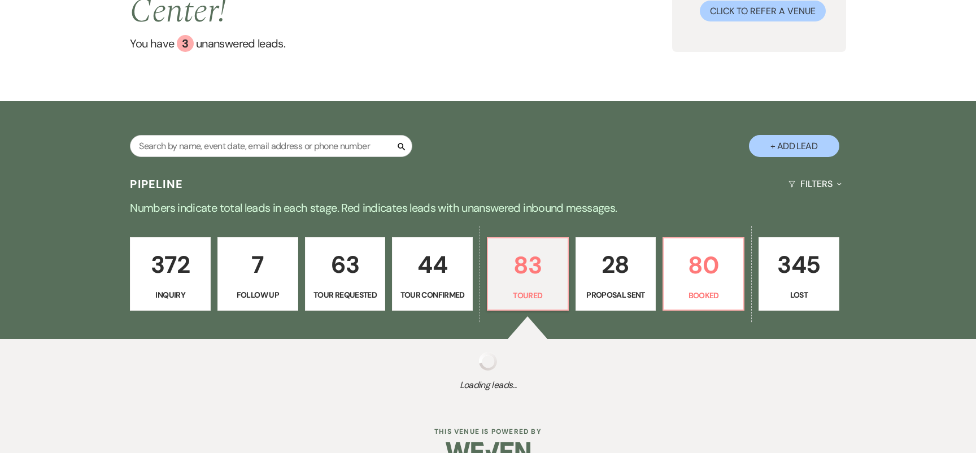
select select "5"
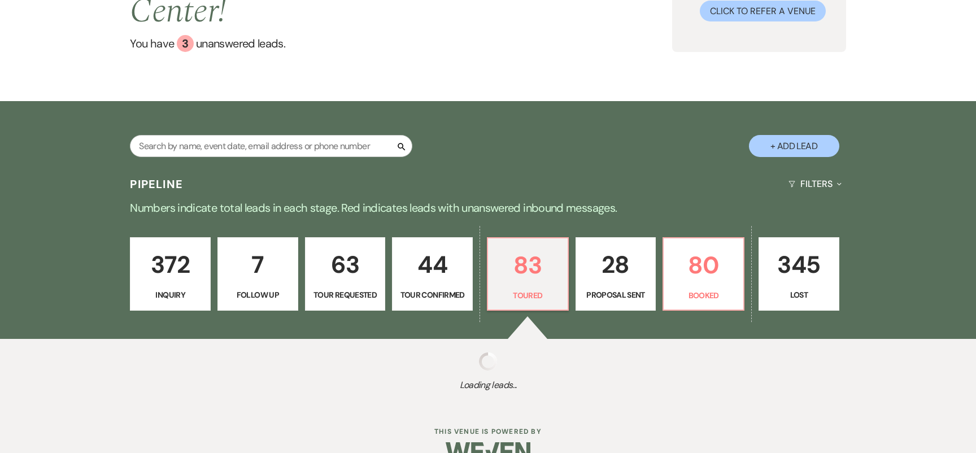
select select "5"
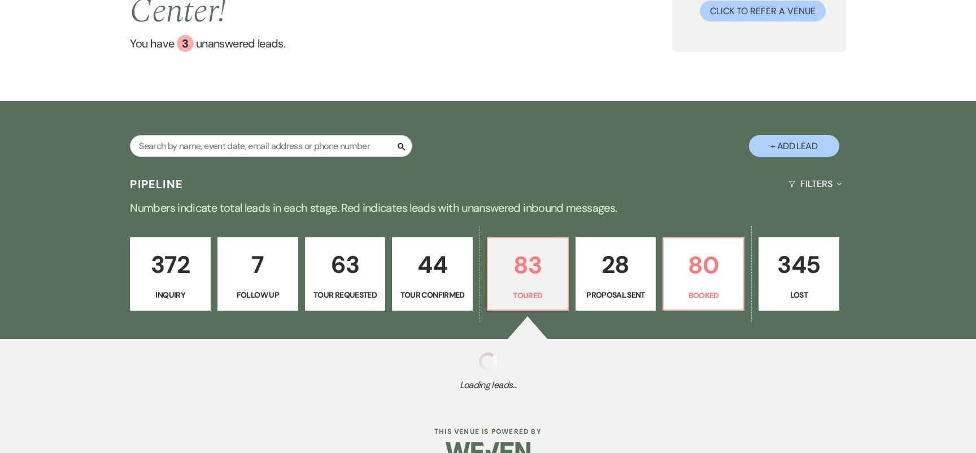
select select "5"
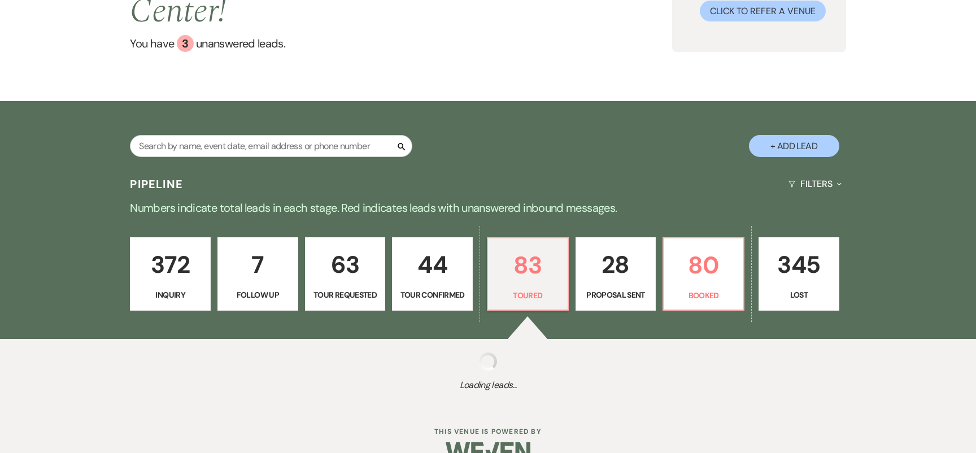
select select "5"
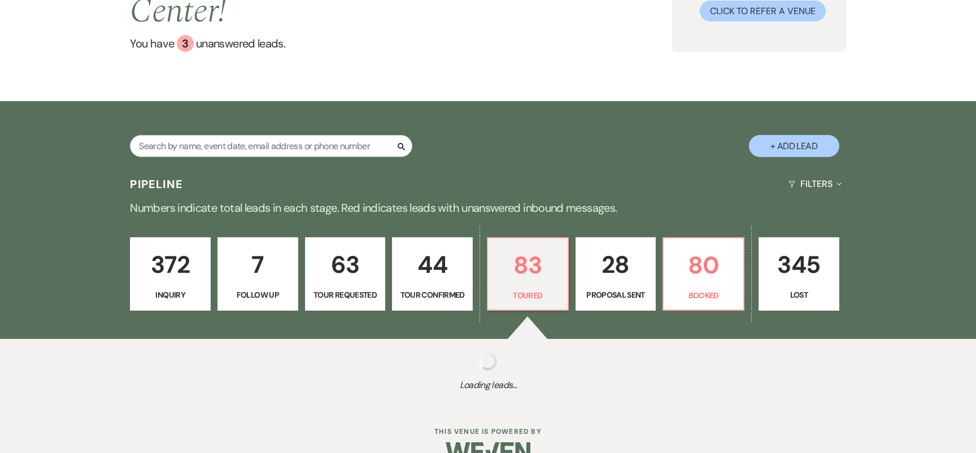
select select "5"
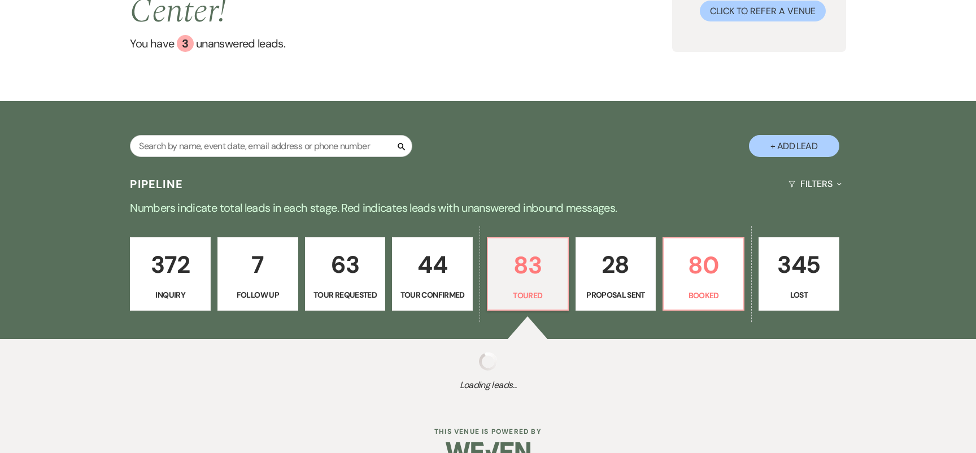
select select "5"
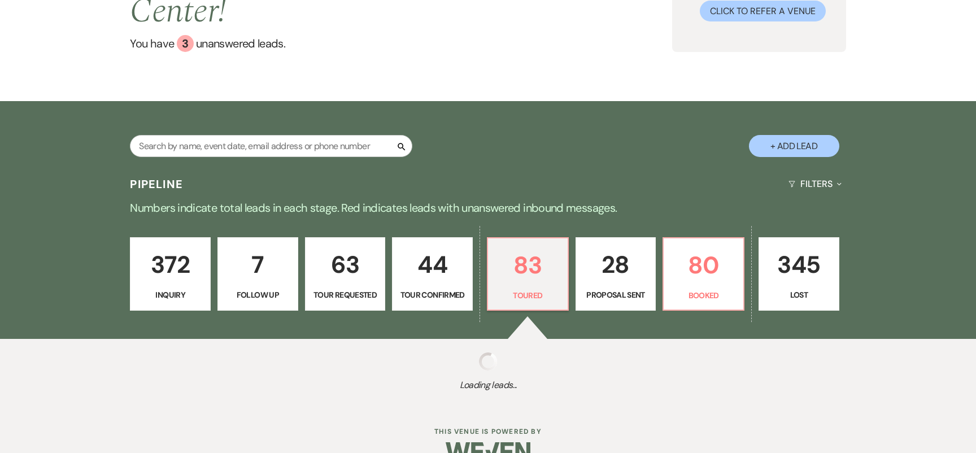
select select "5"
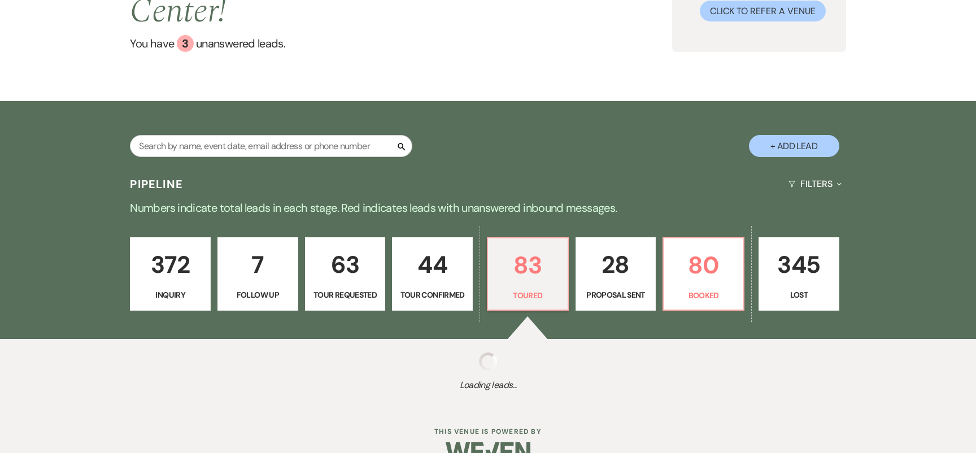
select select "5"
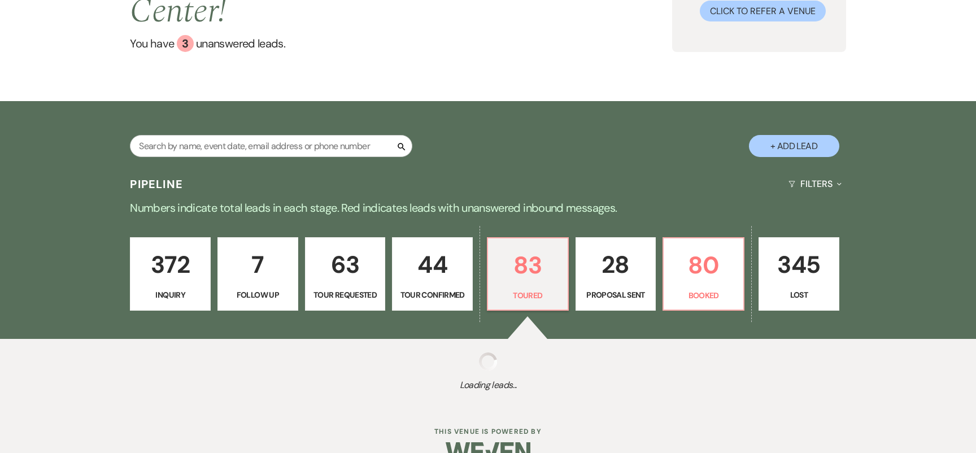
select select "5"
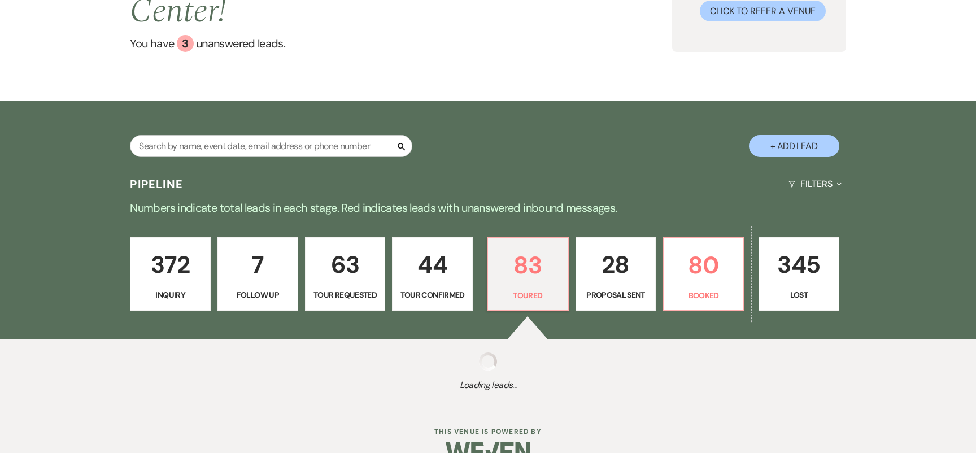
select select "5"
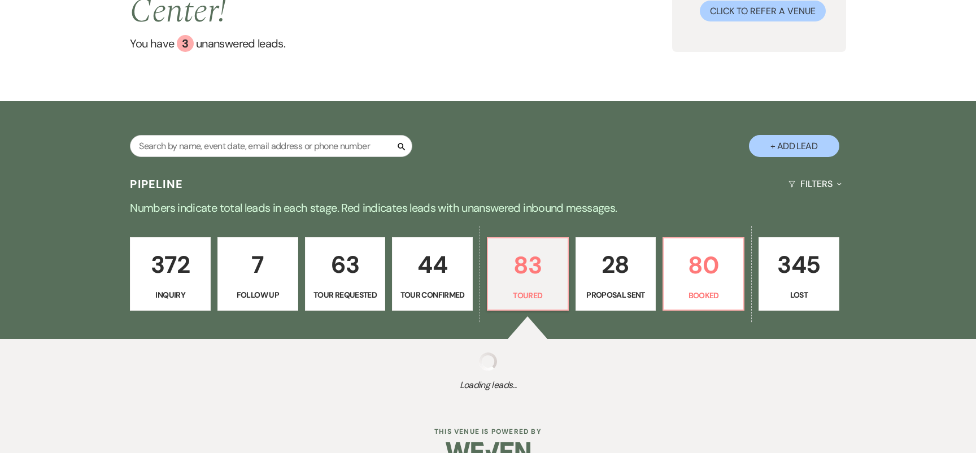
select select "5"
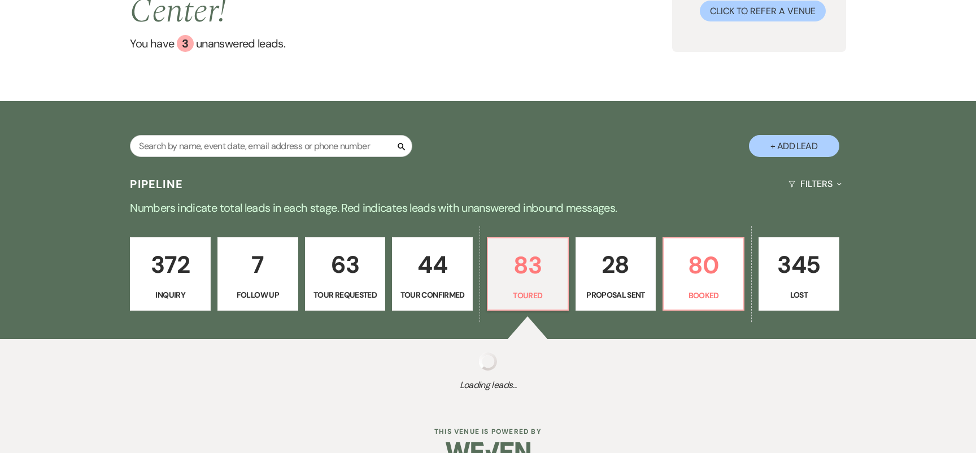
select select "5"
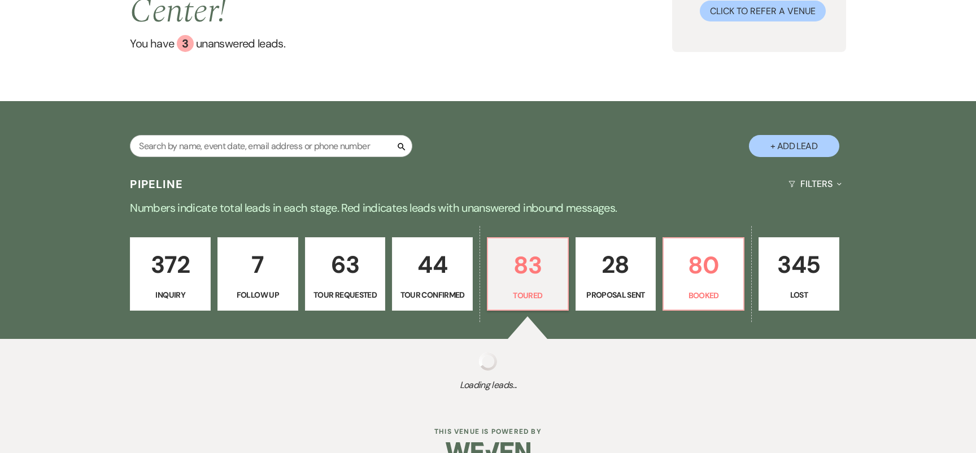
select select "5"
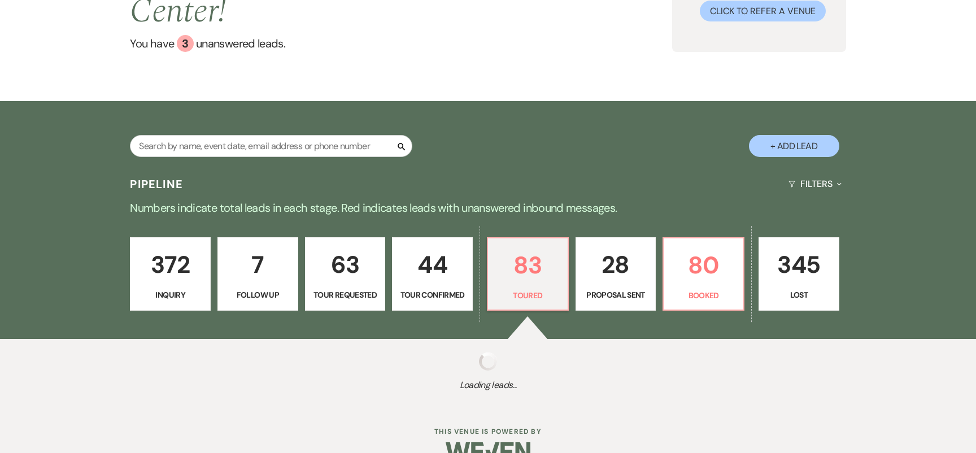
select select "5"
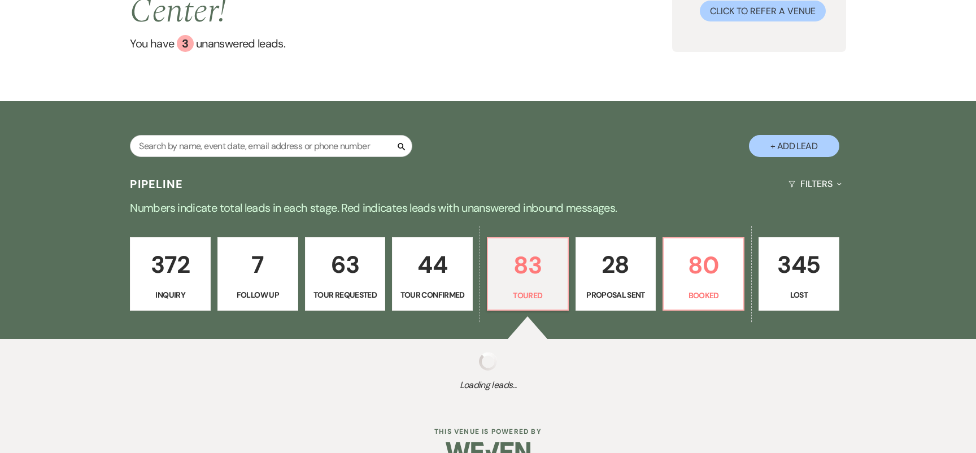
select select "5"
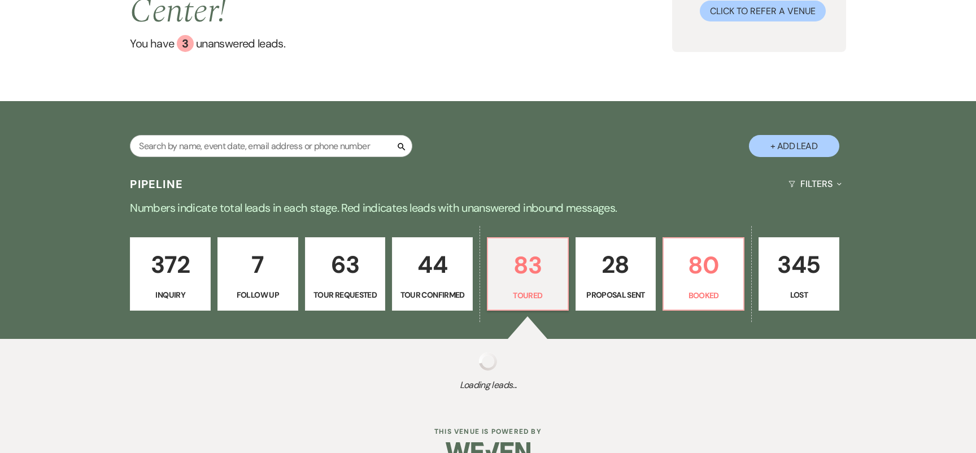
select select "5"
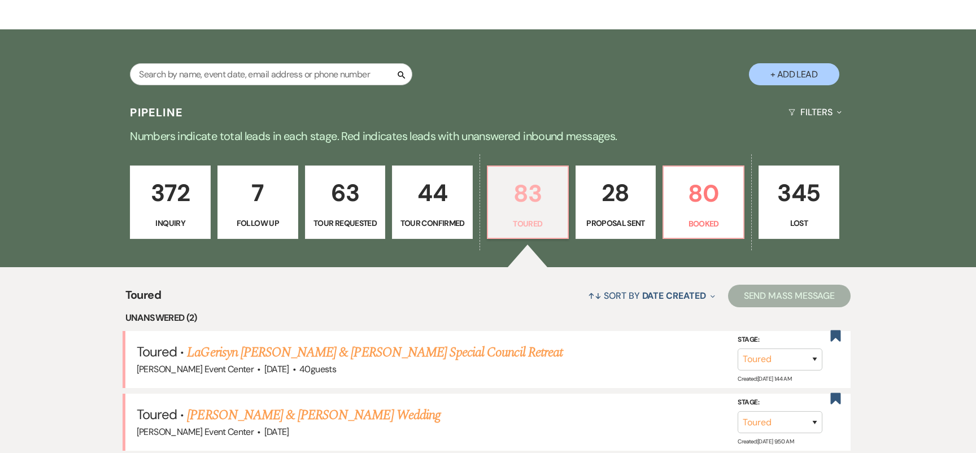
scroll to position [259, 0]
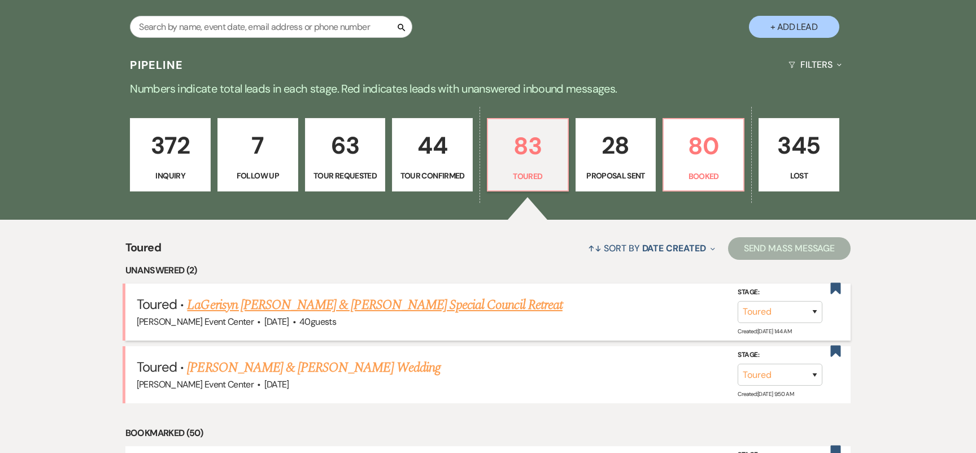
click at [427, 295] on link "LaGerisyn [PERSON_NAME] & [PERSON_NAME] Special Council Retreat" at bounding box center [375, 305] width 376 height 20
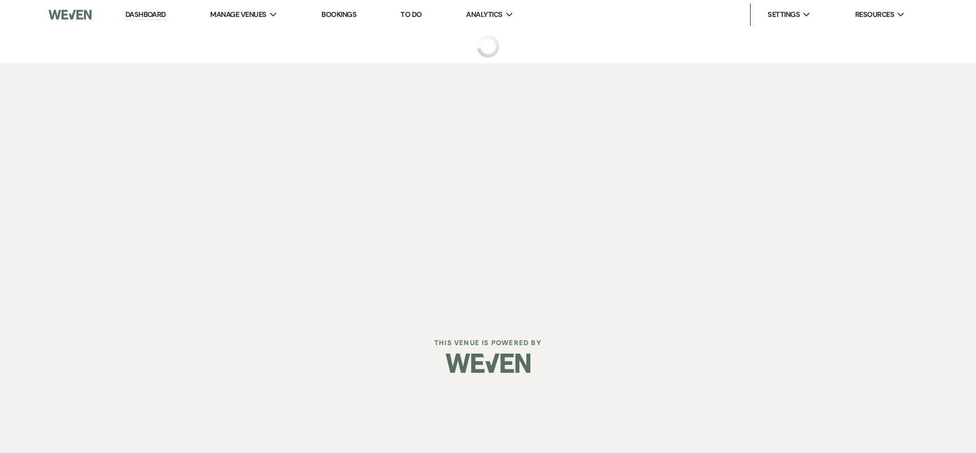
select select "5"
select select "13"
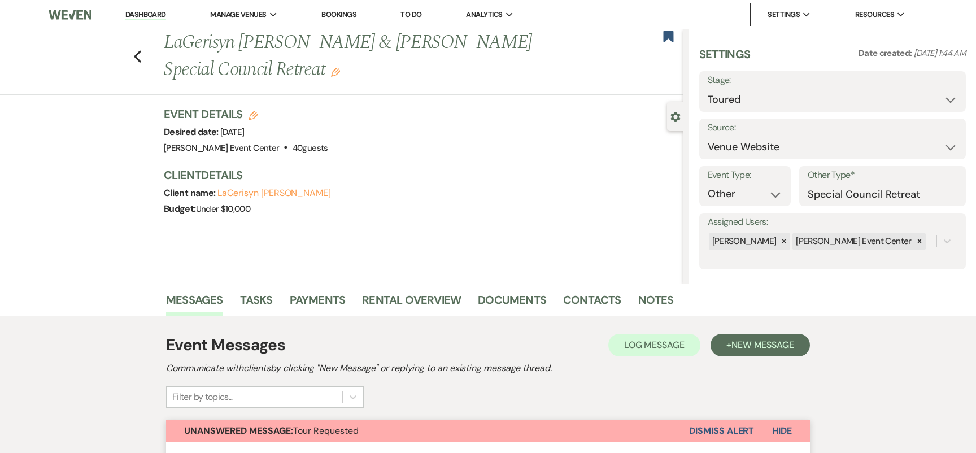
click at [695, 422] on button "Dismiss Alert" at bounding box center [721, 430] width 65 height 21
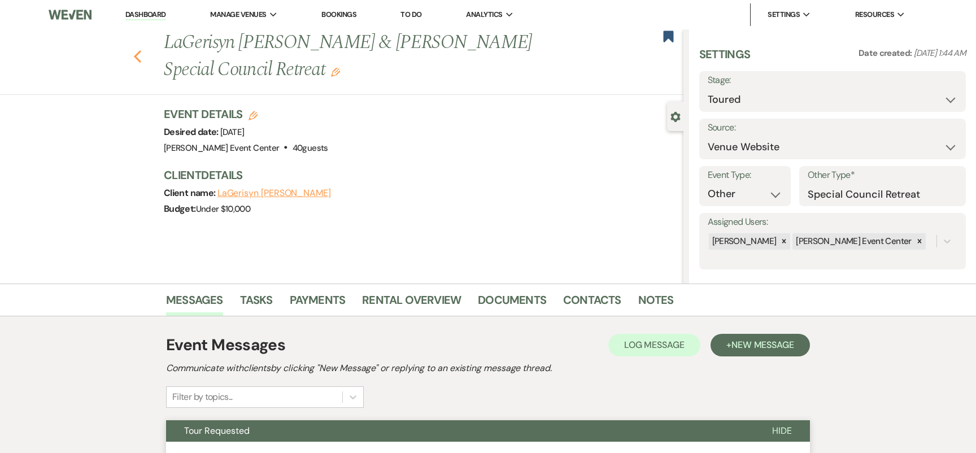
click at [133, 51] on icon "Previous" at bounding box center [137, 57] width 8 height 14
select select "5"
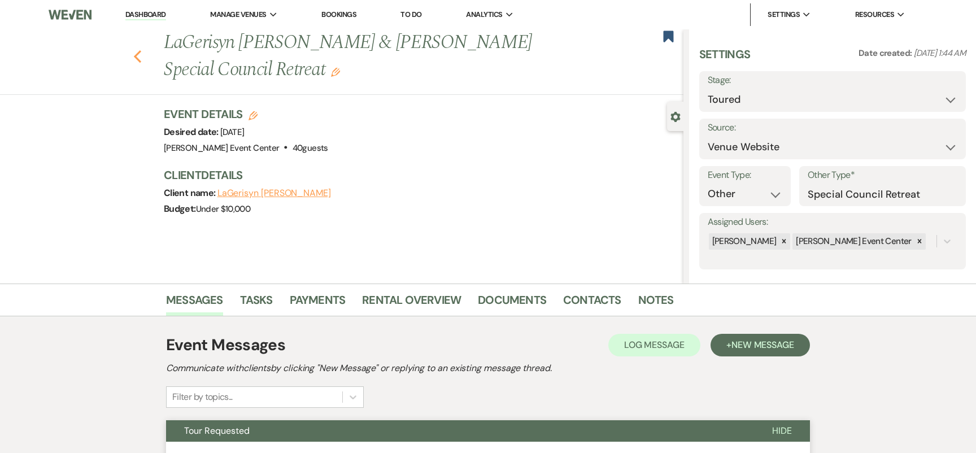
select select "5"
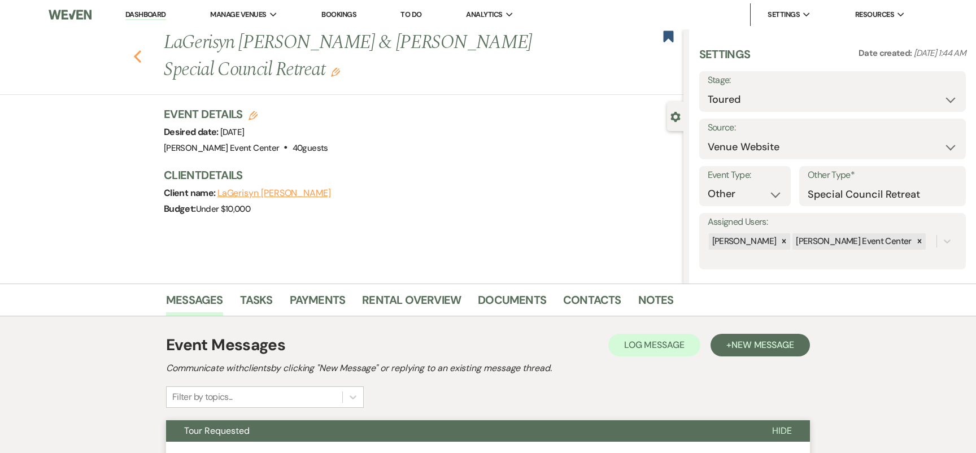
select select "5"
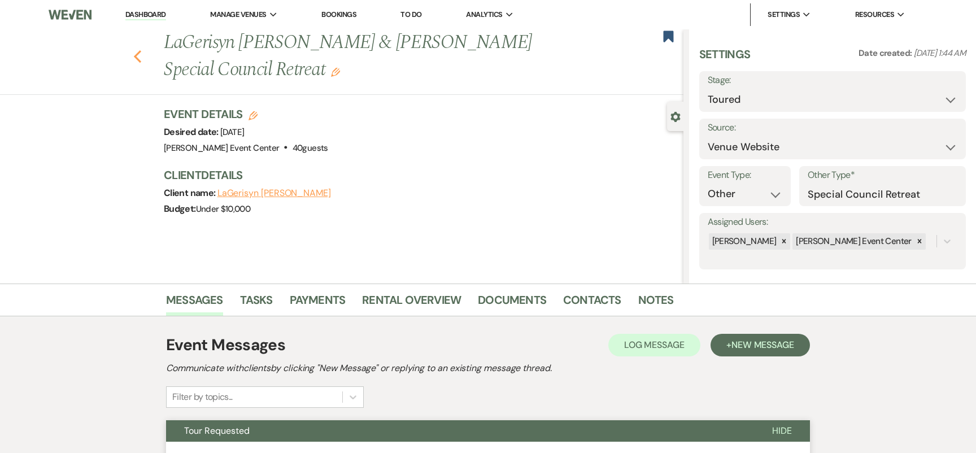
select select "5"
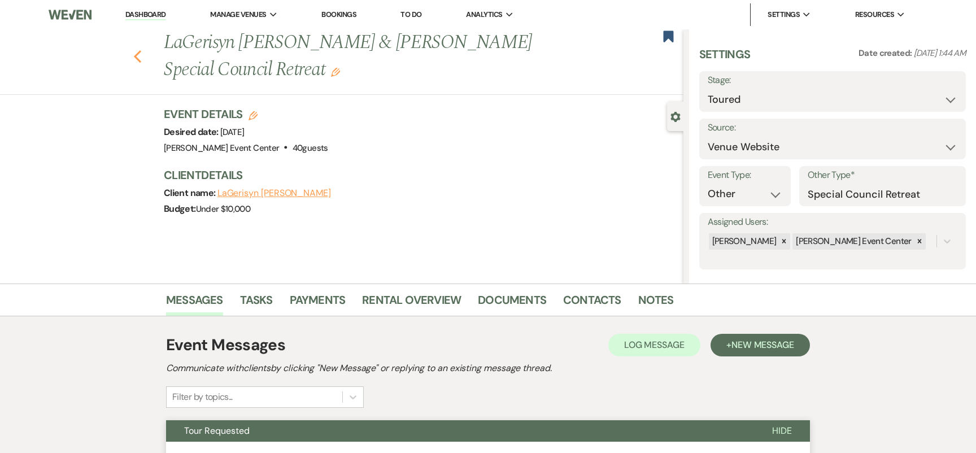
select select "5"
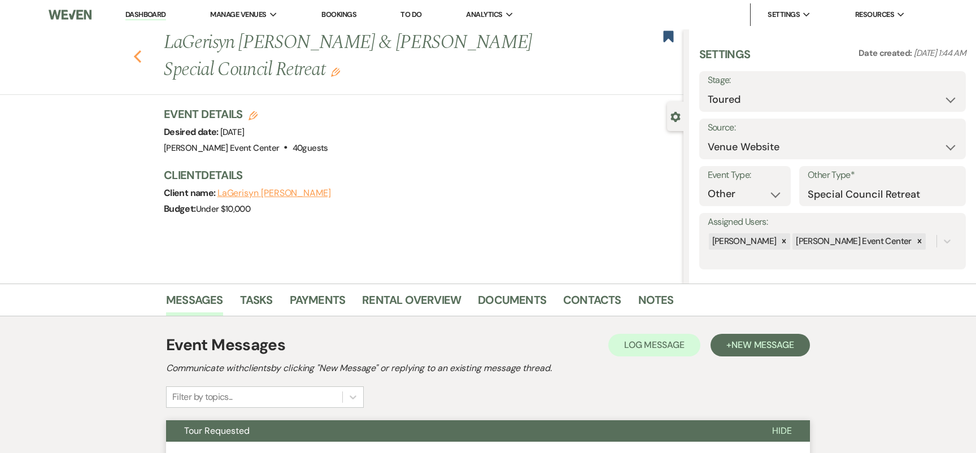
select select "5"
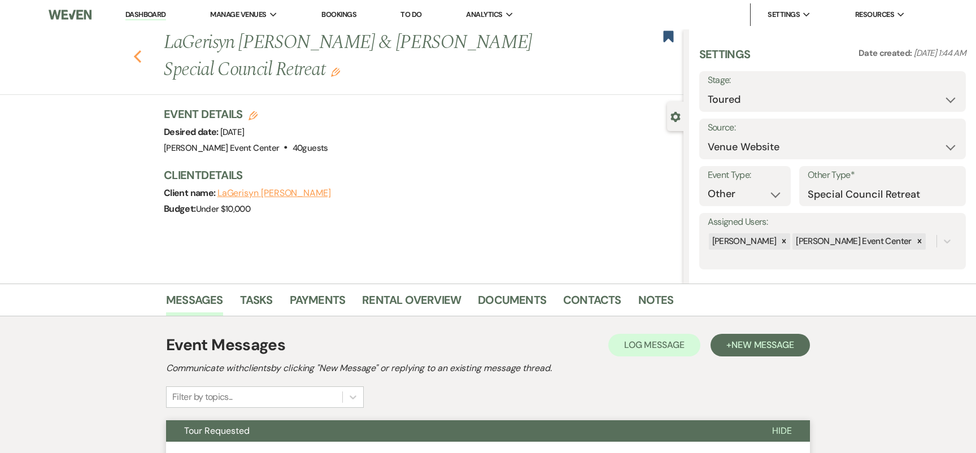
select select "5"
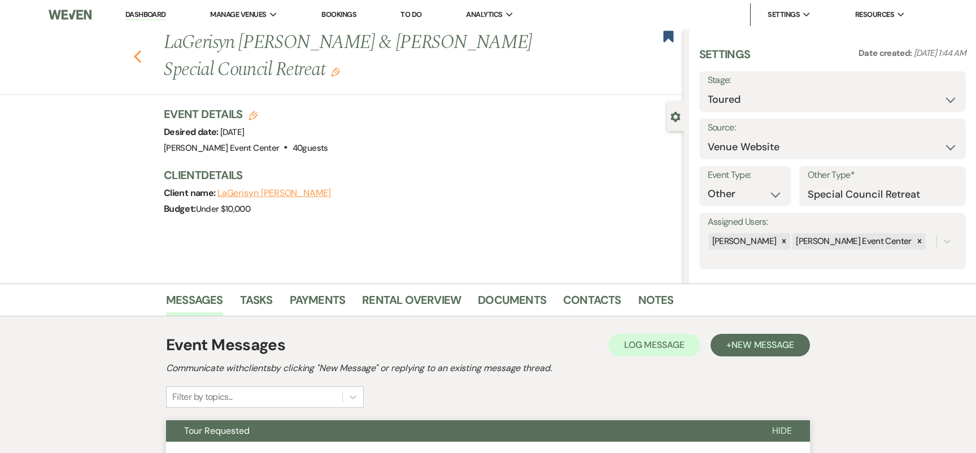
select select "5"
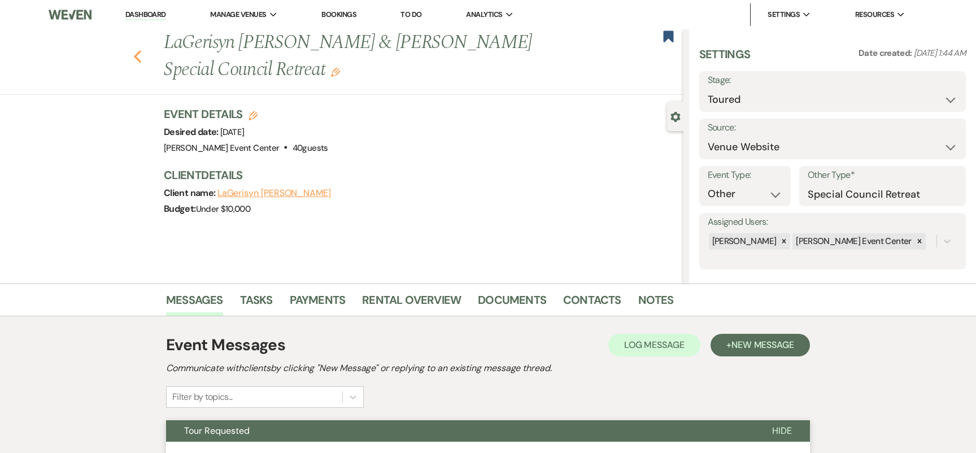
select select "5"
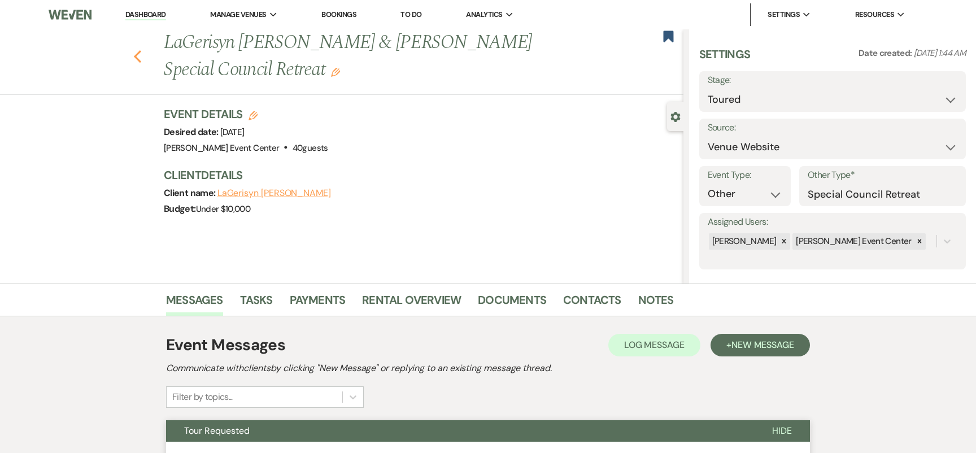
select select "5"
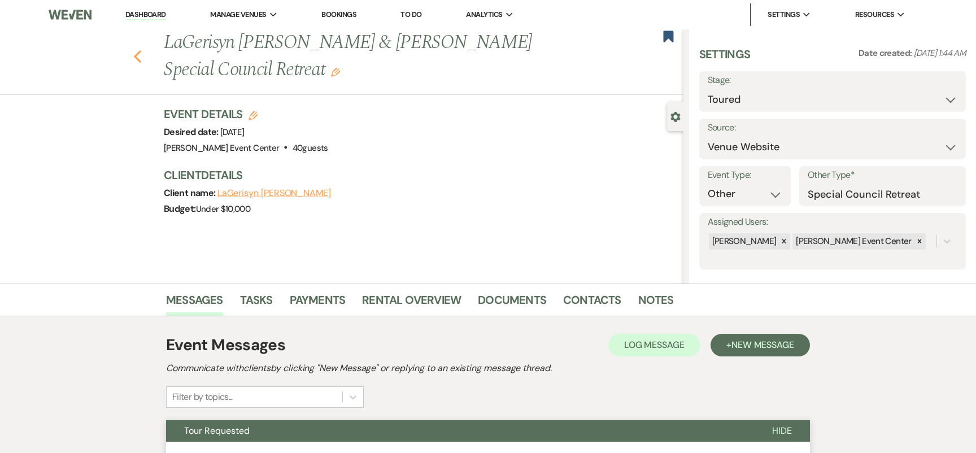
select select "5"
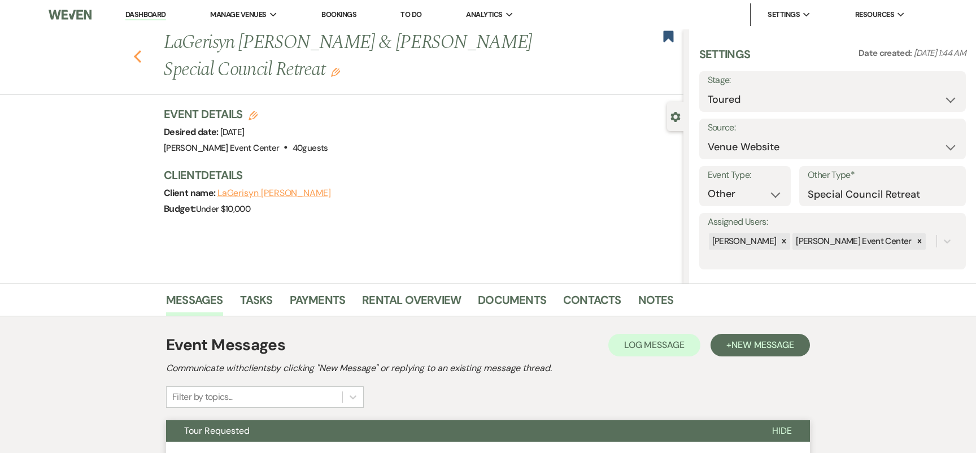
select select "5"
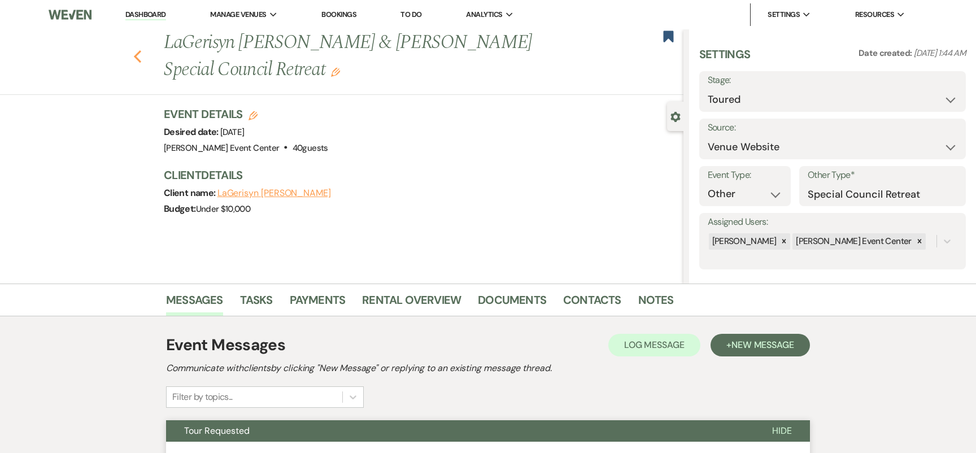
select select "5"
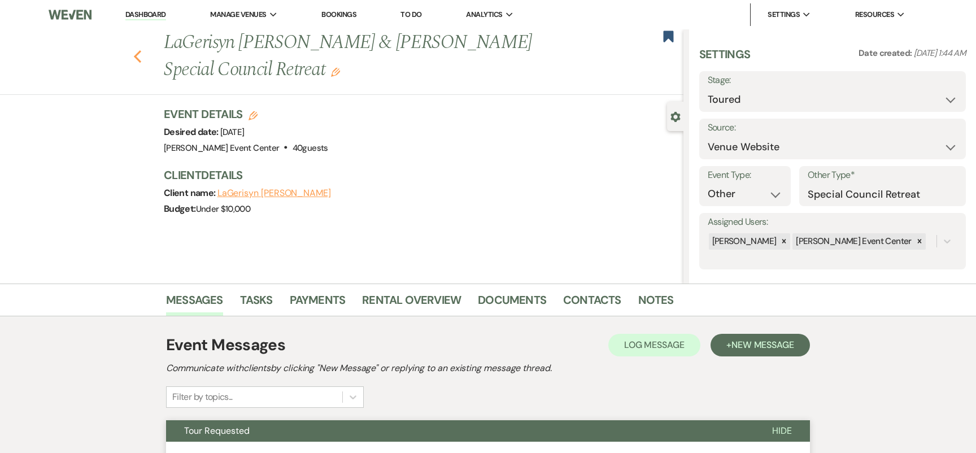
select select "5"
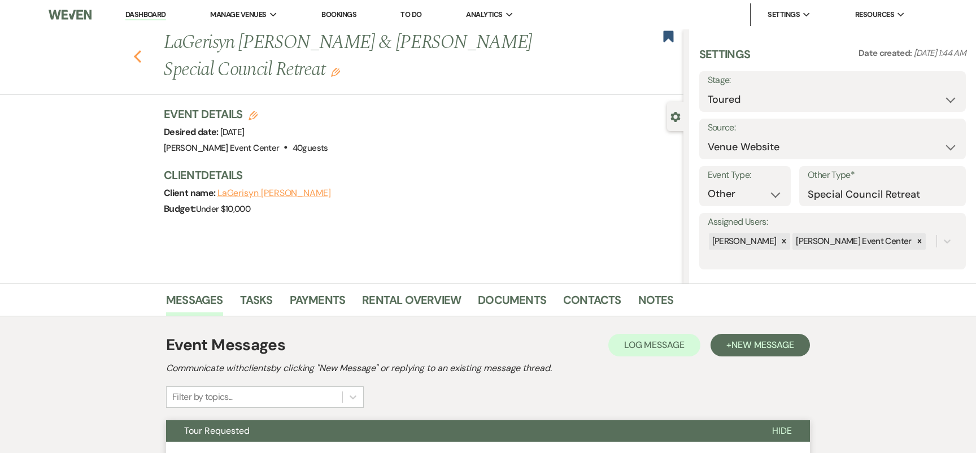
select select "5"
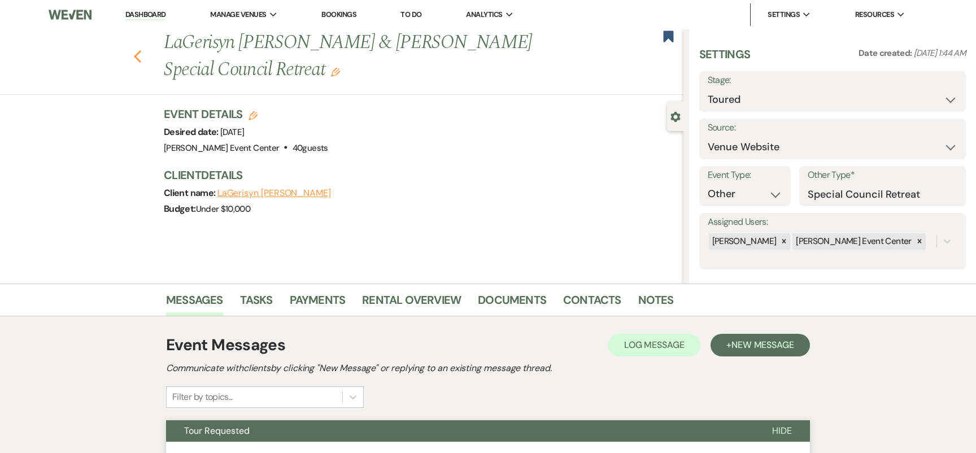
select select "5"
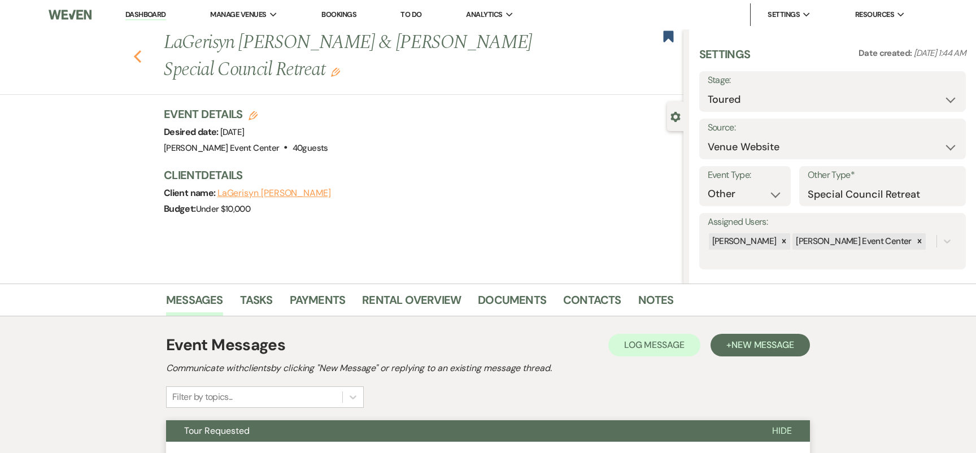
select select "5"
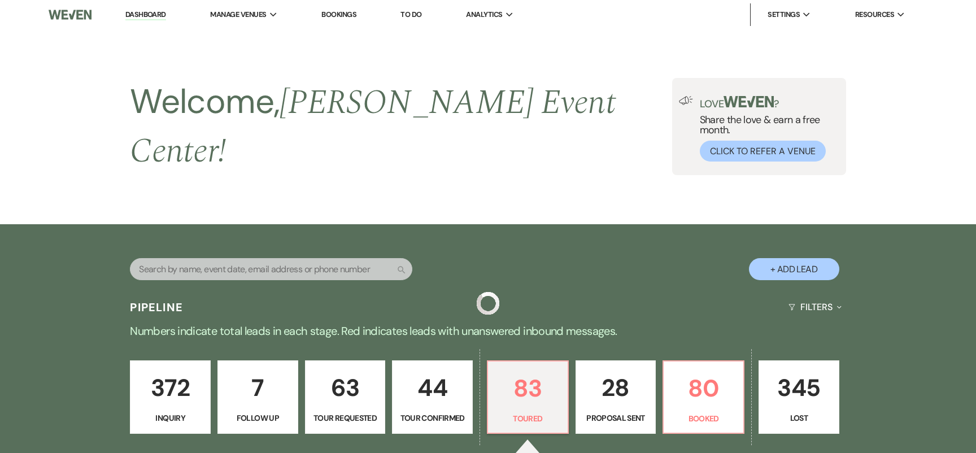
scroll to position [259, 0]
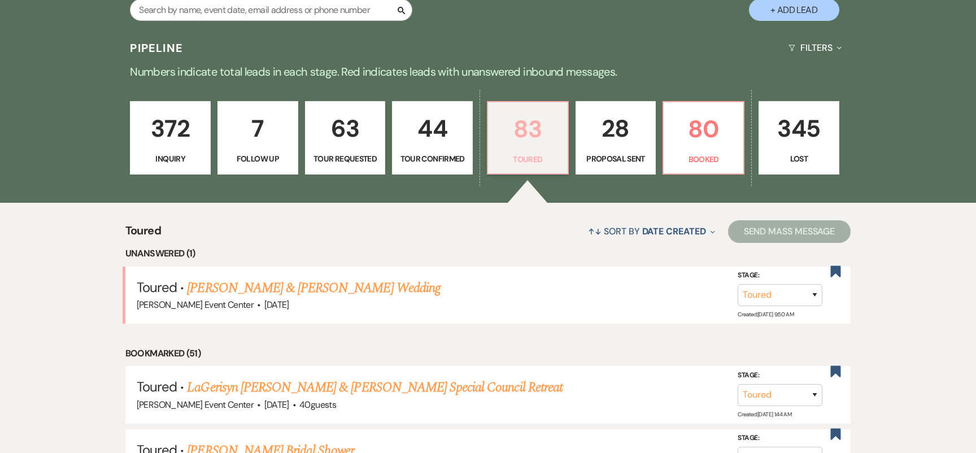
click at [512, 131] on p "83" at bounding box center [528, 129] width 66 height 38
click at [348, 278] on link "[PERSON_NAME] & [PERSON_NAME] Wedding" at bounding box center [313, 288] width 253 height 20
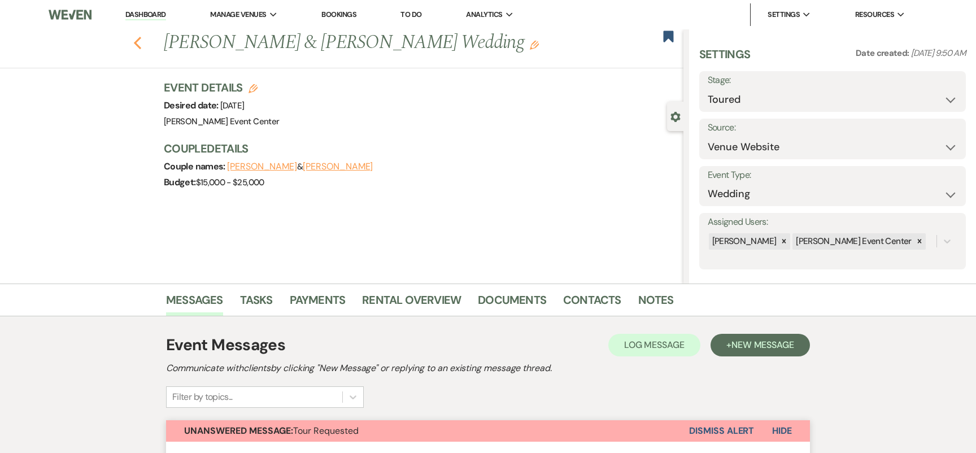
click at [134, 40] on icon "Previous" at bounding box center [137, 43] width 8 height 14
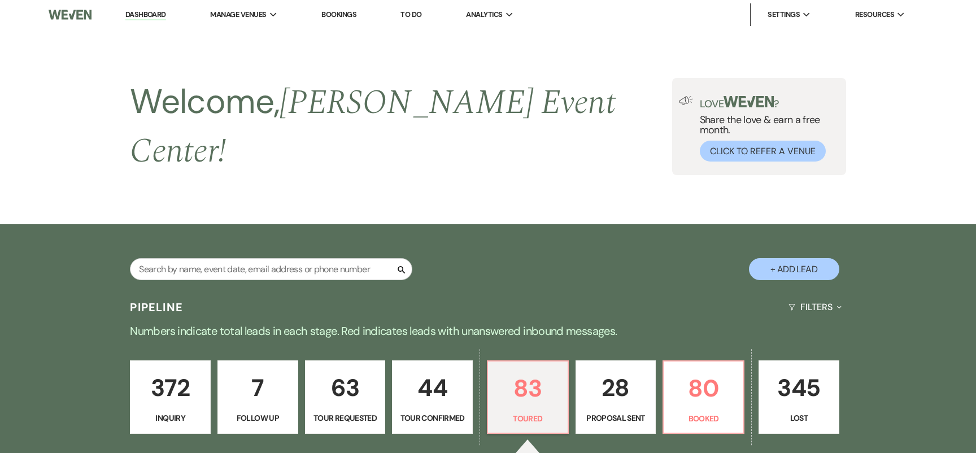
scroll to position [259, 0]
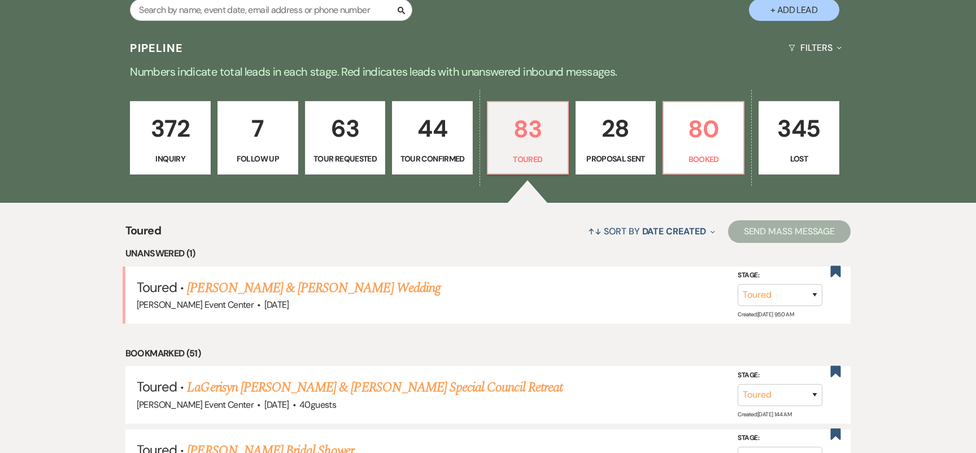
click at [690, 166] on div "372 Inquiry 7 Follow Up 63 Tour Requested 44 Tour Confirmed 83 Toured 28 Propos…" at bounding box center [488, 145] width 814 height 115
click at [698, 157] on link "80 Booked" at bounding box center [704, 137] width 82 height 73
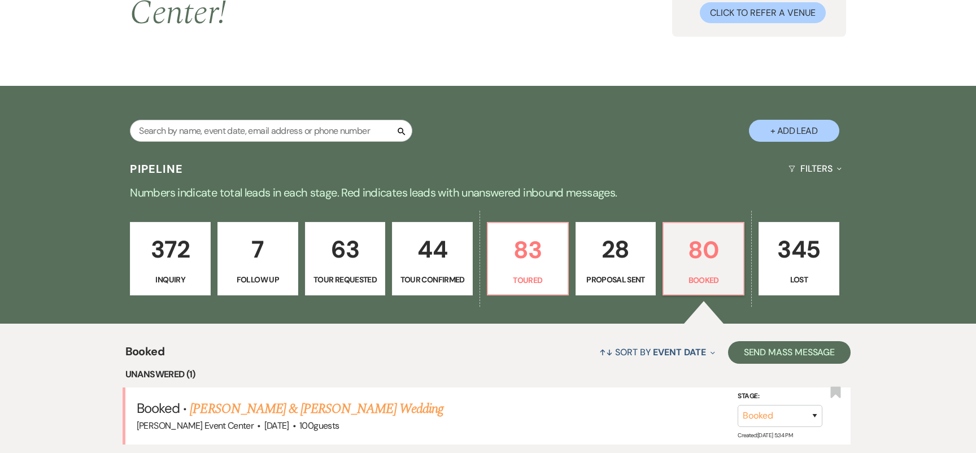
scroll to position [259, 0]
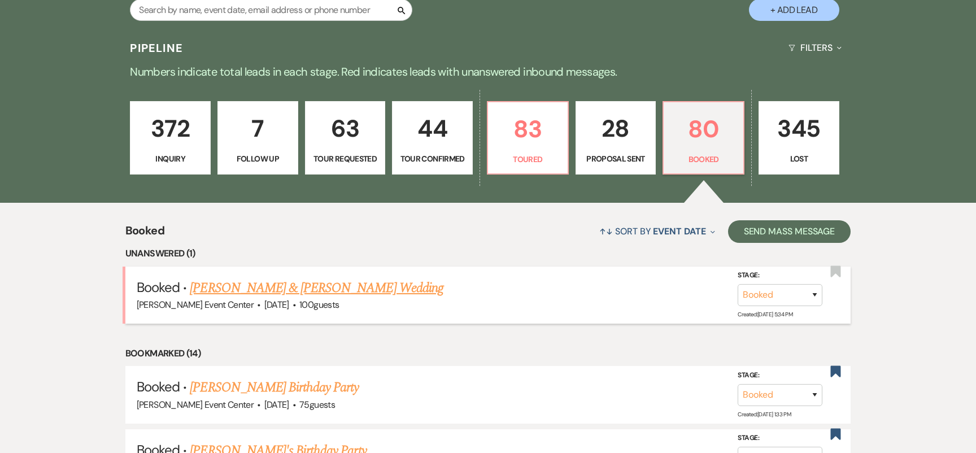
click at [329, 280] on link "[PERSON_NAME] & [PERSON_NAME] Wedding" at bounding box center [316, 288] width 253 height 20
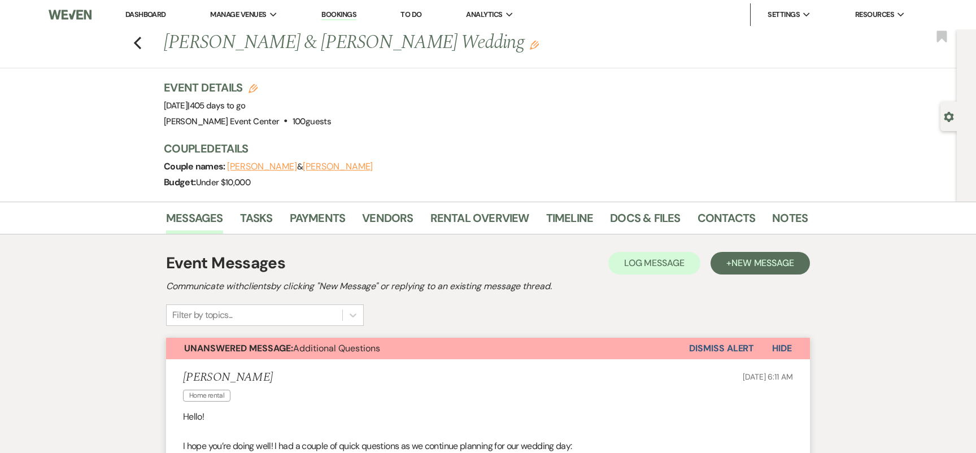
click at [144, 40] on div "Previous [PERSON_NAME] & [PERSON_NAME] Wedding Edit Bookmark" at bounding box center [475, 48] width 963 height 39
click at [129, 40] on div "Previous [PERSON_NAME] & [PERSON_NAME] Wedding Edit Bookmark" at bounding box center [475, 48] width 963 height 39
click at [132, 40] on div "Previous [PERSON_NAME] & [PERSON_NAME] Wedding Edit Bookmark" at bounding box center [475, 48] width 963 height 39
click at [137, 45] on use "button" at bounding box center [137, 43] width 7 height 12
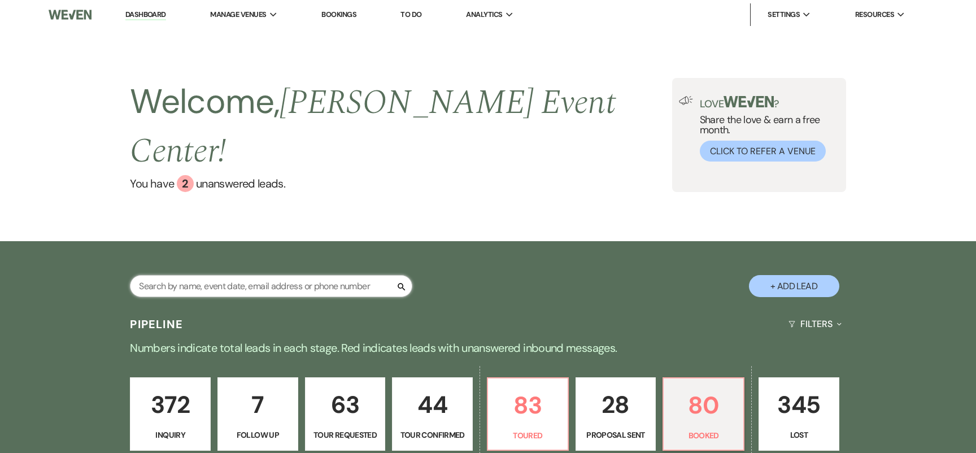
click at [254, 275] on input "text" at bounding box center [271, 286] width 283 height 22
paste input "[PERSON_NAME] Event"
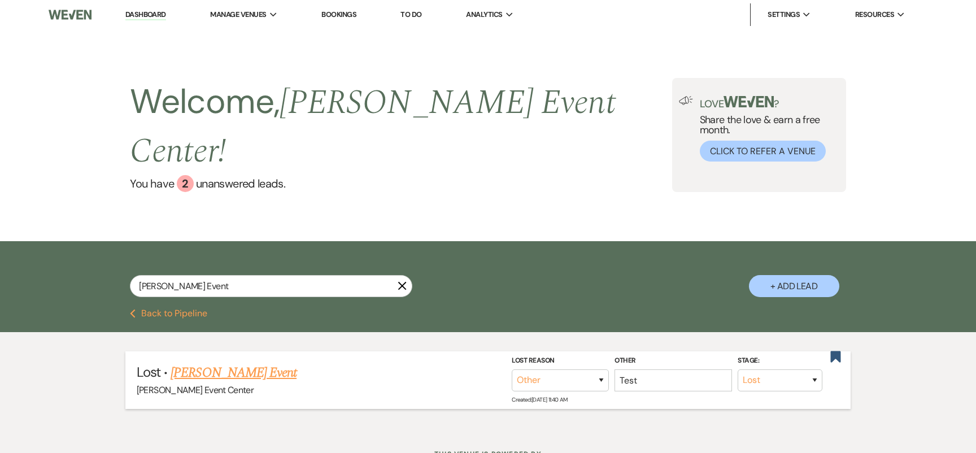
click at [192, 363] on link "[PERSON_NAME] Event" at bounding box center [234, 373] width 126 height 20
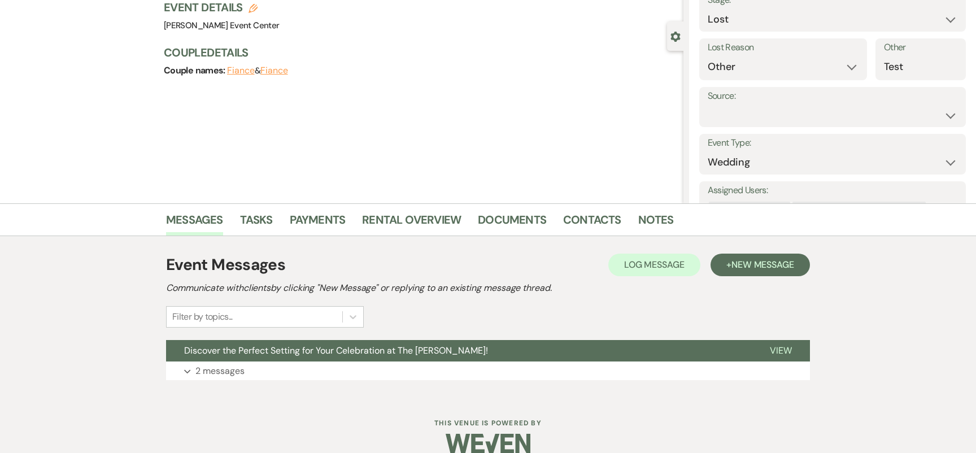
scroll to position [85, 0]
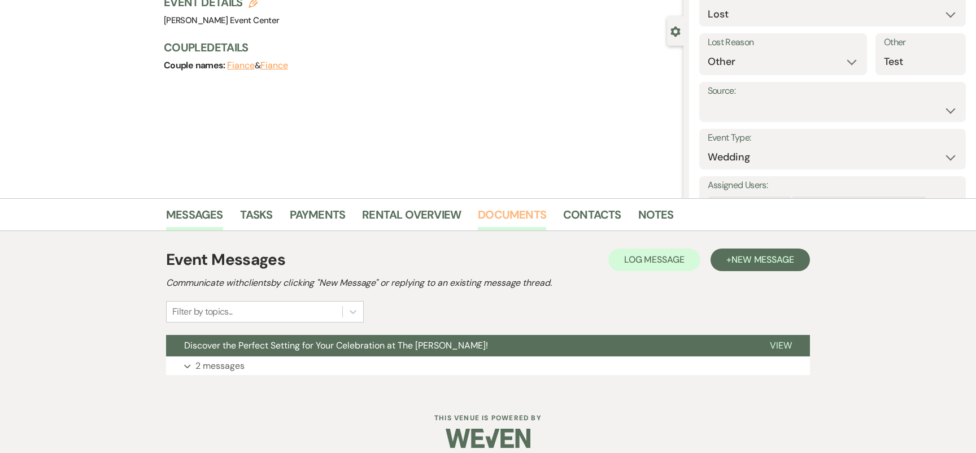
click at [516, 210] on link "Documents" at bounding box center [512, 218] width 68 height 25
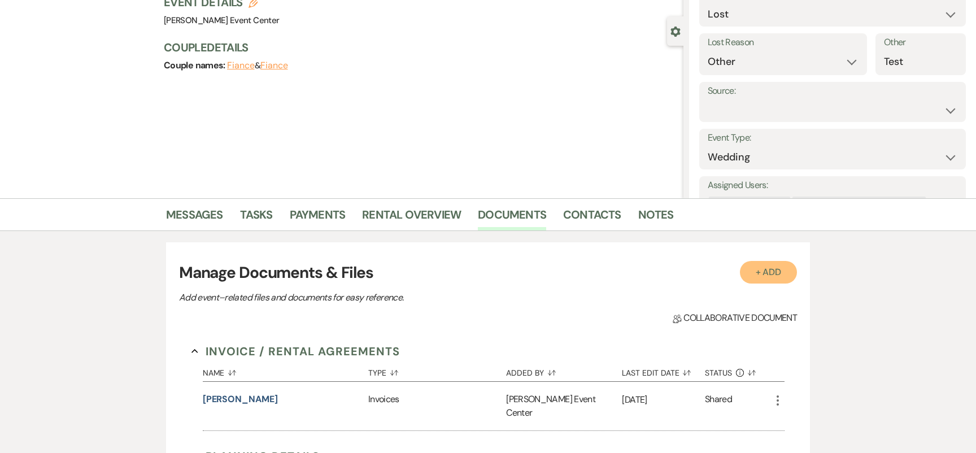
click at [773, 273] on button "+ Add" at bounding box center [769, 272] width 58 height 23
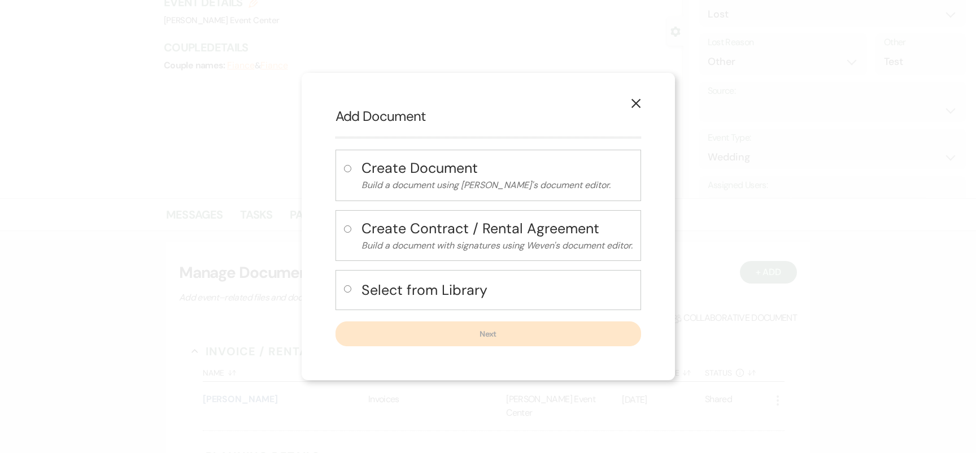
click at [362, 292] on h4 "Select from Library" at bounding box center [497, 290] width 271 height 20
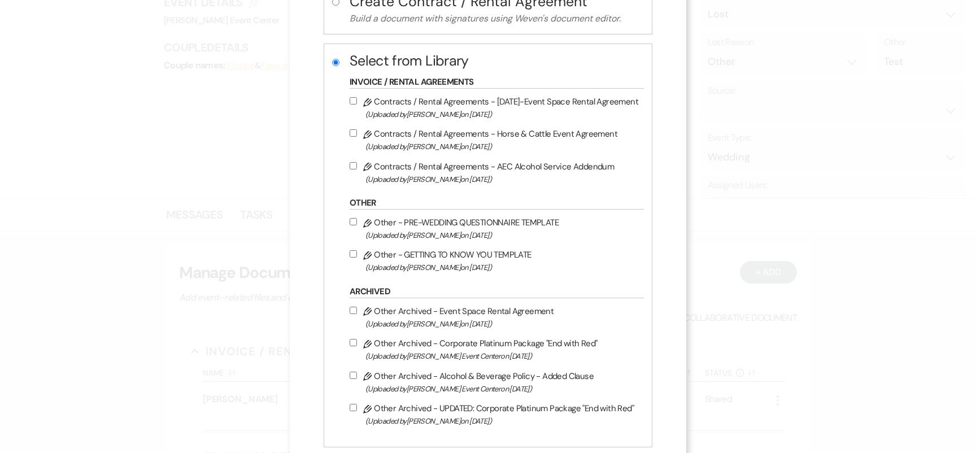
scroll to position [155, 0]
click at [354, 98] on input "Pencil Contracts / Rental Agreements - [DATE]-Event Space Rental Agreement (Upl…" at bounding box center [353, 100] width 7 height 7
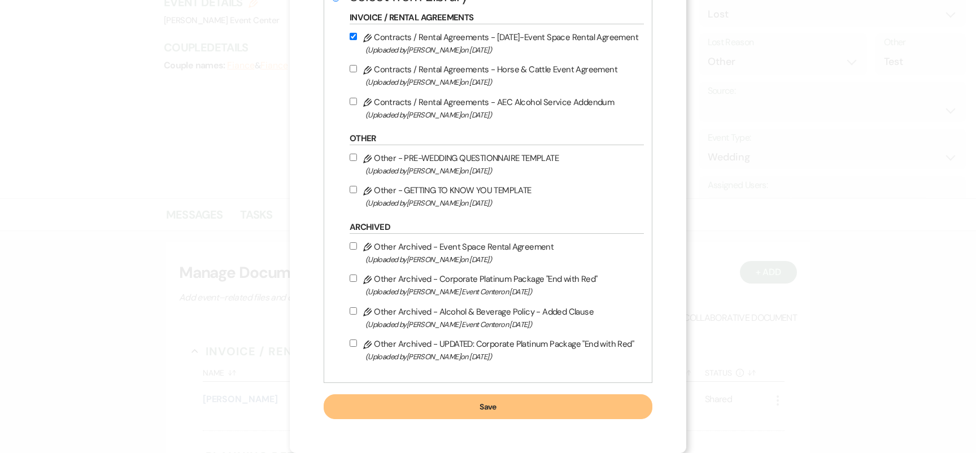
click at [462, 410] on button "Save" at bounding box center [488, 406] width 329 height 25
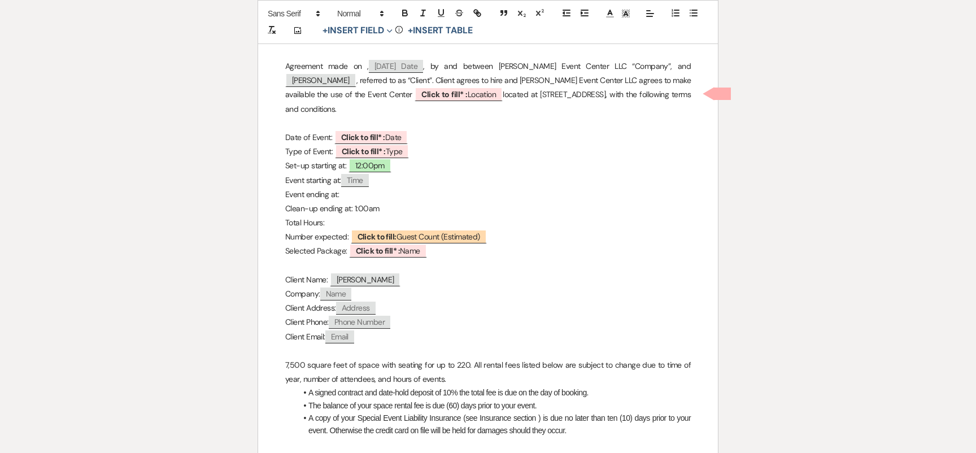
scroll to position [320, 0]
click at [422, 88] on b "Click to fill* :" at bounding box center [445, 93] width 46 height 10
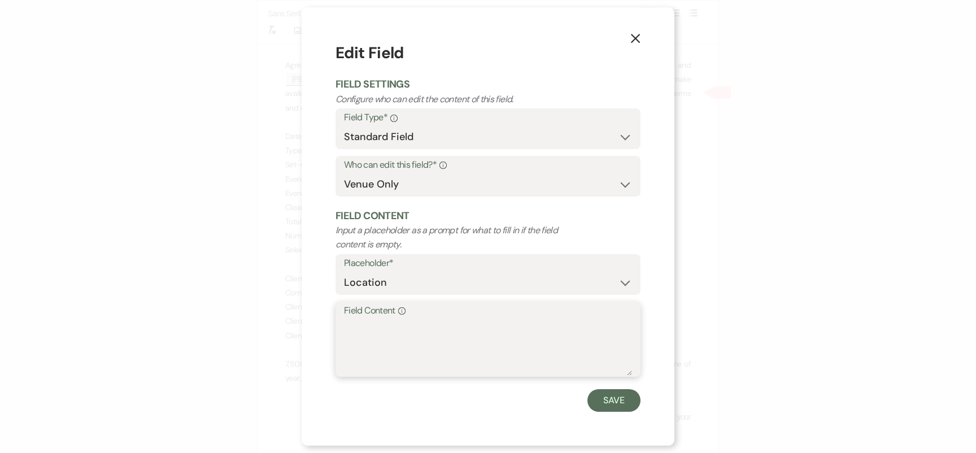
click at [405, 344] on textarea "Field Content Info" at bounding box center [488, 347] width 288 height 57
click at [605, 400] on button "Save" at bounding box center [614, 400] width 53 height 23
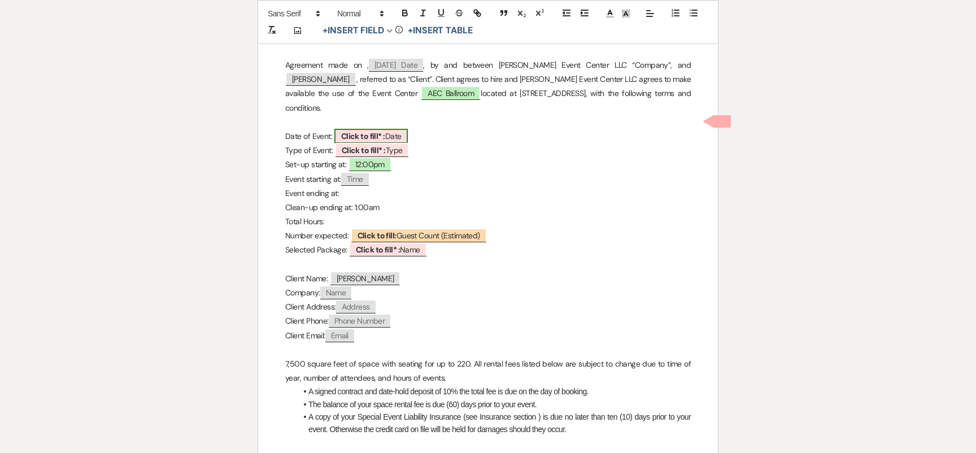
click at [370, 131] on b "Click to fill* :" at bounding box center [363, 136] width 44 height 10
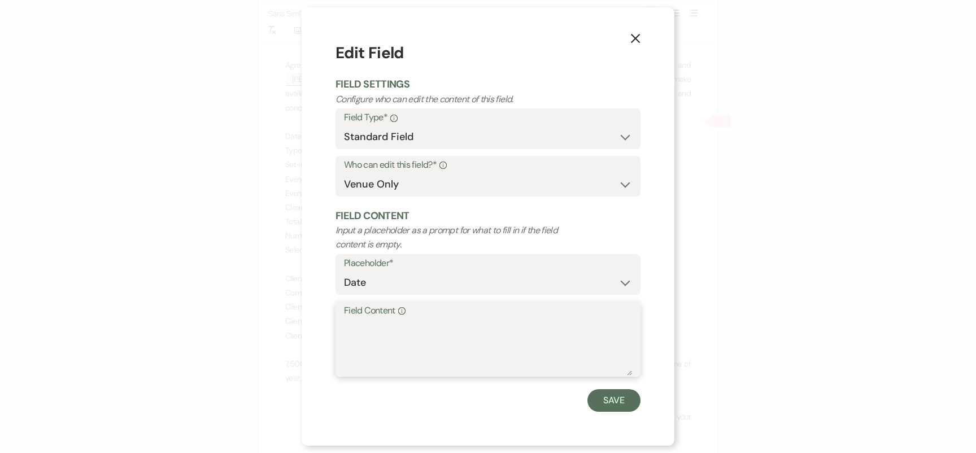
click at [441, 345] on textarea "Field Content Info" at bounding box center [488, 347] width 288 height 57
click at [347, 324] on textarea "December 3, 2025" at bounding box center [488, 347] width 288 height 57
click at [352, 329] on textarea "Wdenesday, December 3, 2025" at bounding box center [488, 347] width 288 height 57
click at [370, 326] on textarea "Wedenesday, December 3, 2025" at bounding box center [488, 347] width 288 height 57
click at [621, 403] on button "Save" at bounding box center [614, 400] width 53 height 23
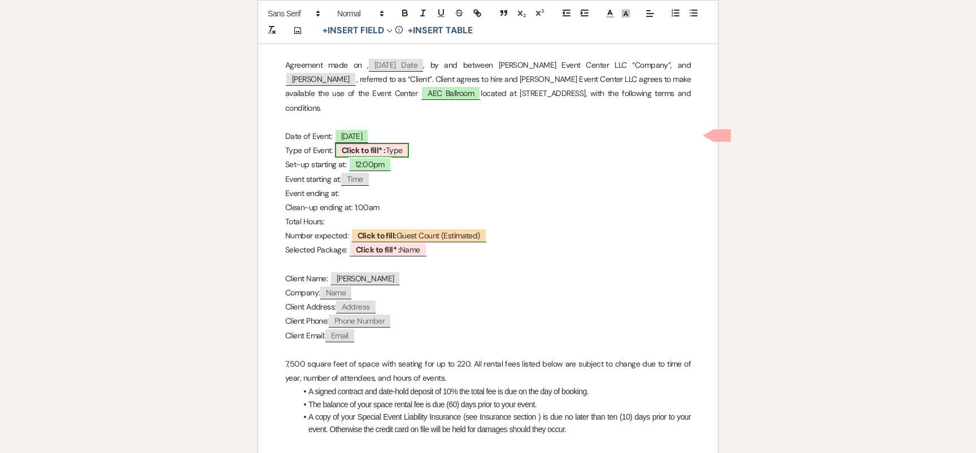
click at [367, 145] on b "Click to fill* :" at bounding box center [364, 150] width 44 height 10
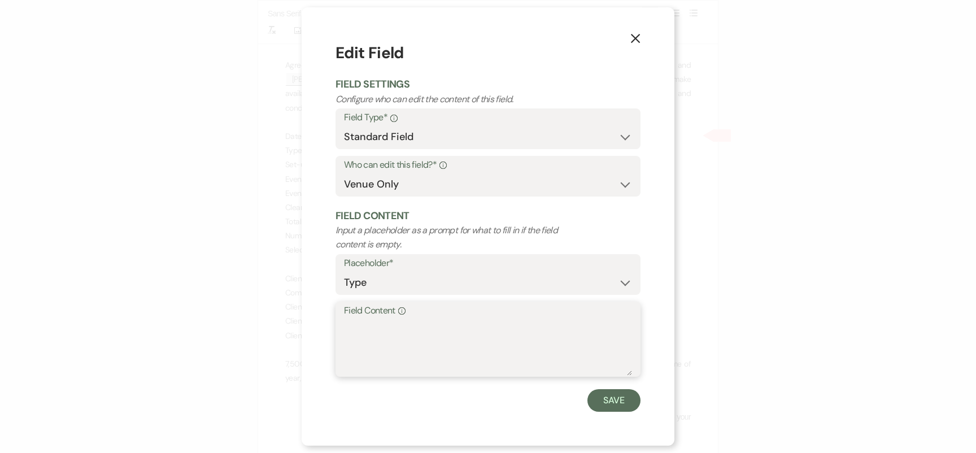
click at [381, 320] on textarea "Field Content Info" at bounding box center [488, 347] width 288 height 57
click at [602, 399] on button "Save" at bounding box center [614, 400] width 53 height 23
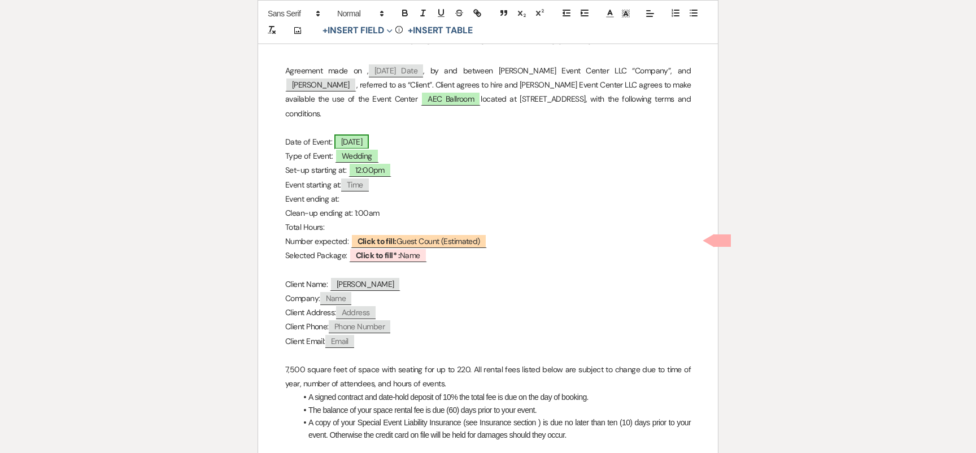
scroll to position [309, 0]
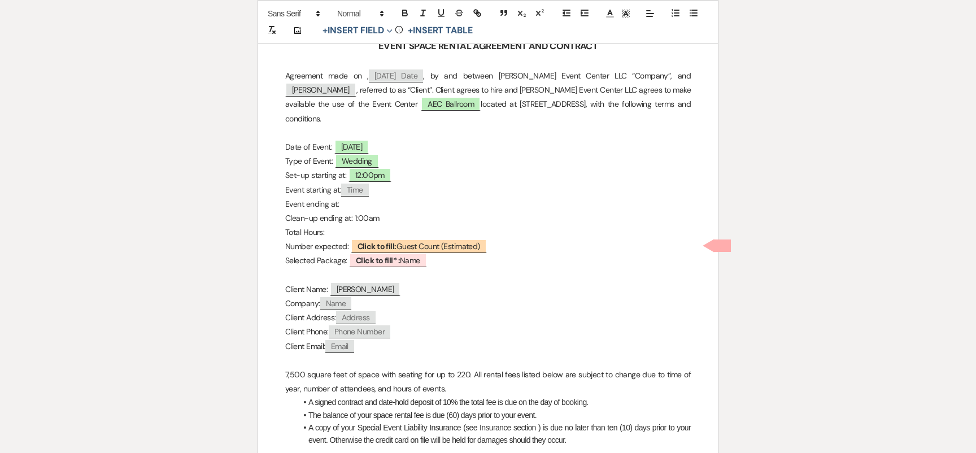
click at [358, 211] on p "Clean-up ending at: 1:00am" at bounding box center [488, 218] width 406 height 14
click at [357, 211] on p "Clean-up ending at: 1:00am" at bounding box center [488, 218] width 406 height 14
click at [338, 225] on p "Total Hours:" at bounding box center [488, 232] width 406 height 14
click at [352, 197] on p "Event ending at:" at bounding box center [488, 204] width 406 height 14
click at [385, 241] on b "Click to fill:" at bounding box center [377, 246] width 39 height 10
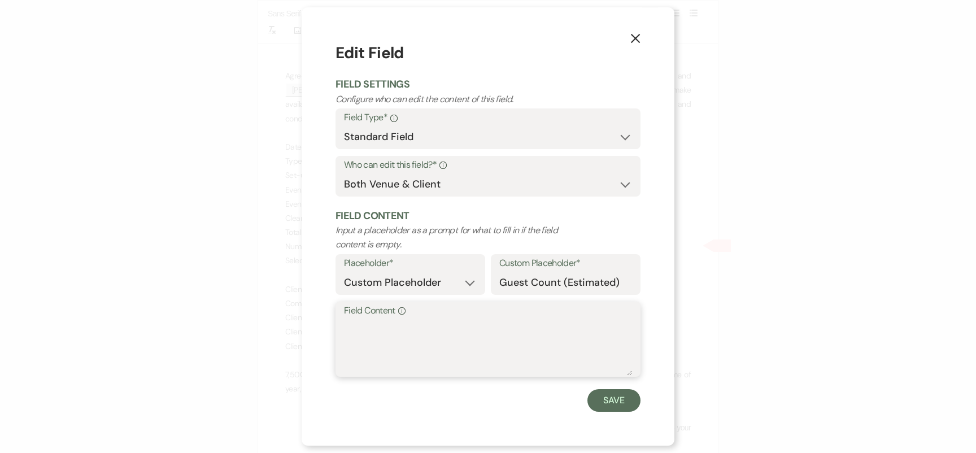
click at [393, 330] on textarea "Field Content Info" at bounding box center [488, 347] width 288 height 57
click at [615, 396] on button "Save" at bounding box center [614, 400] width 53 height 23
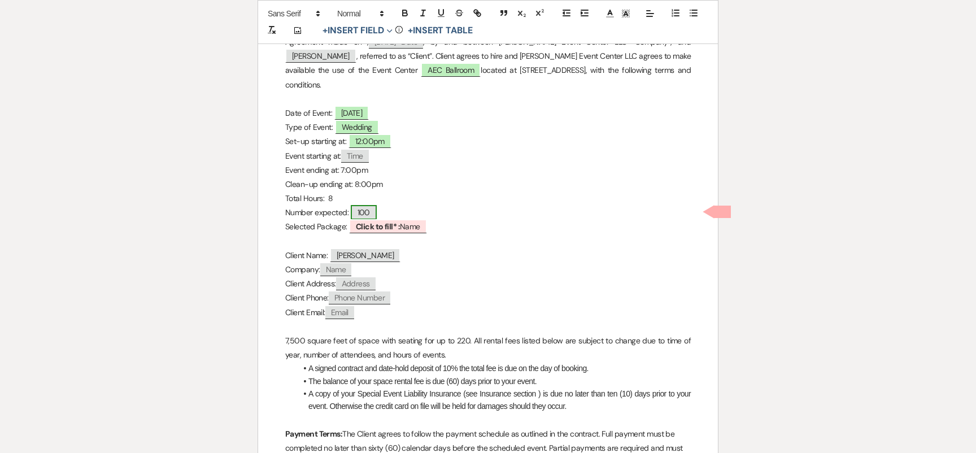
scroll to position [367, 0]
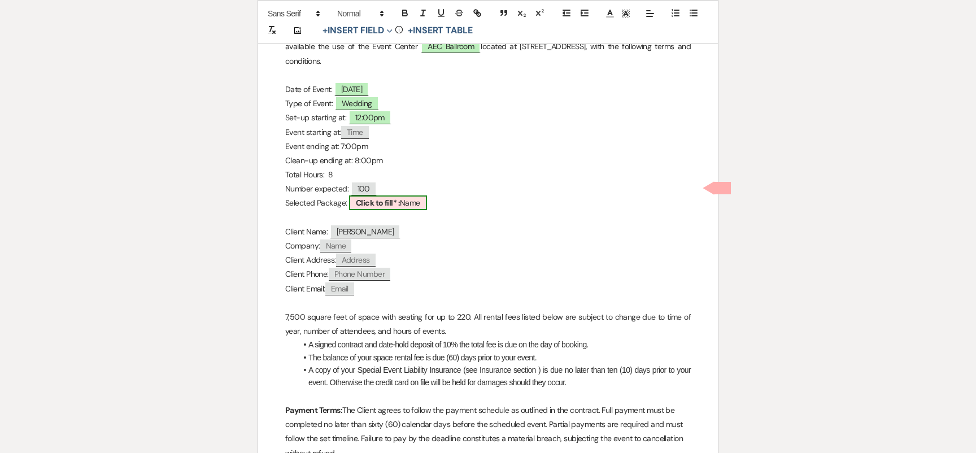
click at [383, 198] on b "Click to fill* :" at bounding box center [378, 203] width 44 height 10
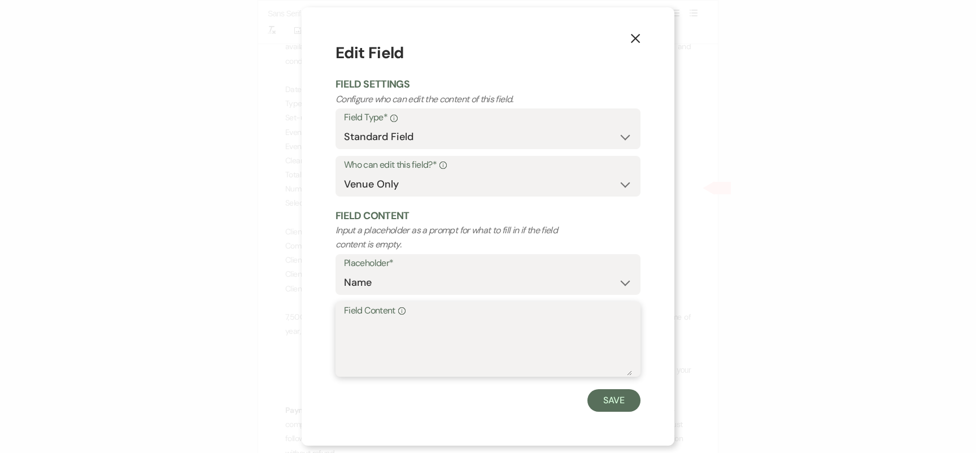
click at [390, 328] on textarea "Field Content Info" at bounding box center [488, 347] width 288 height 57
click at [616, 406] on button "Save" at bounding box center [614, 400] width 53 height 23
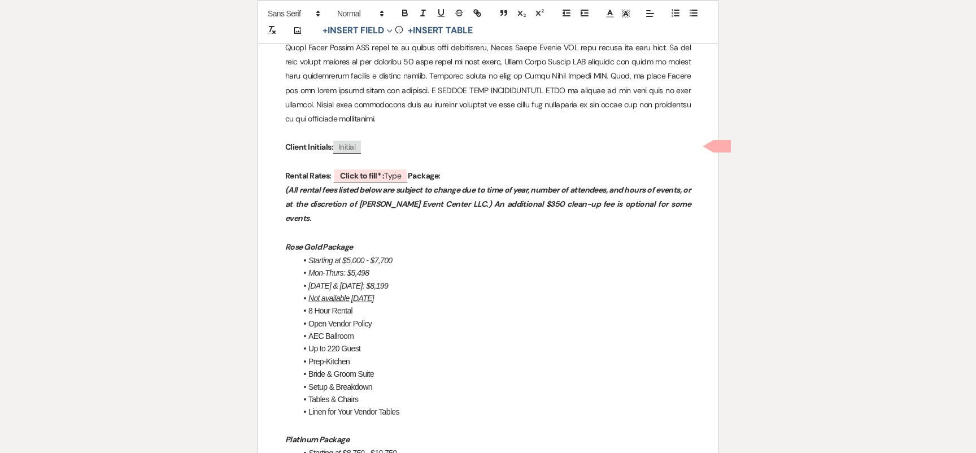
scroll to position [863, 0]
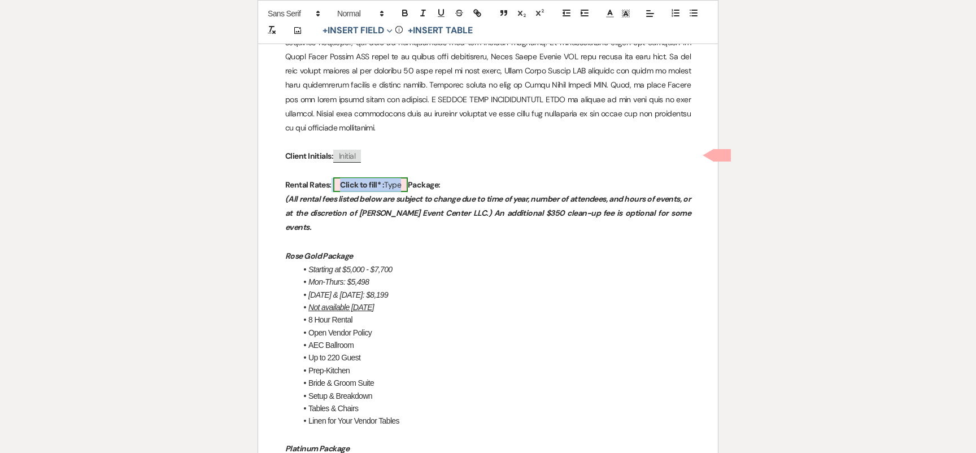
click at [366, 180] on b "Click to fill* :" at bounding box center [362, 185] width 44 height 10
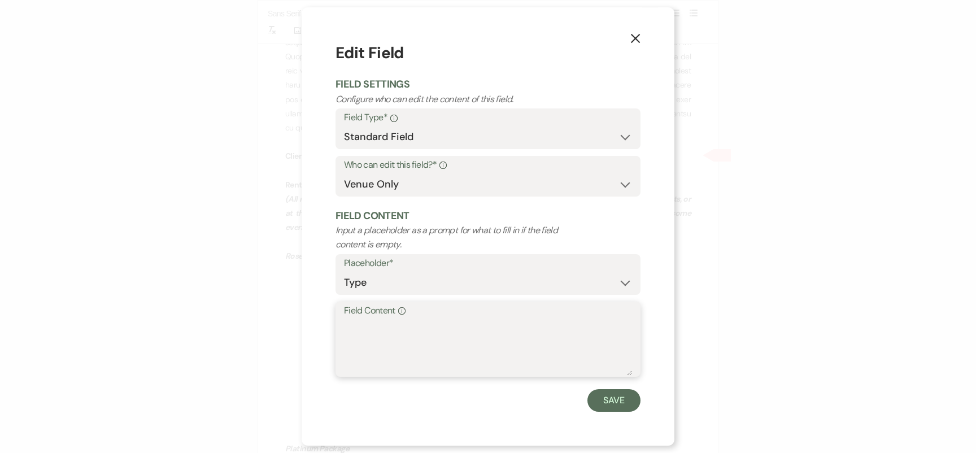
click at [402, 334] on textarea "Field Content Info" at bounding box center [488, 347] width 288 height 57
click at [620, 397] on button "Save" at bounding box center [614, 400] width 53 height 23
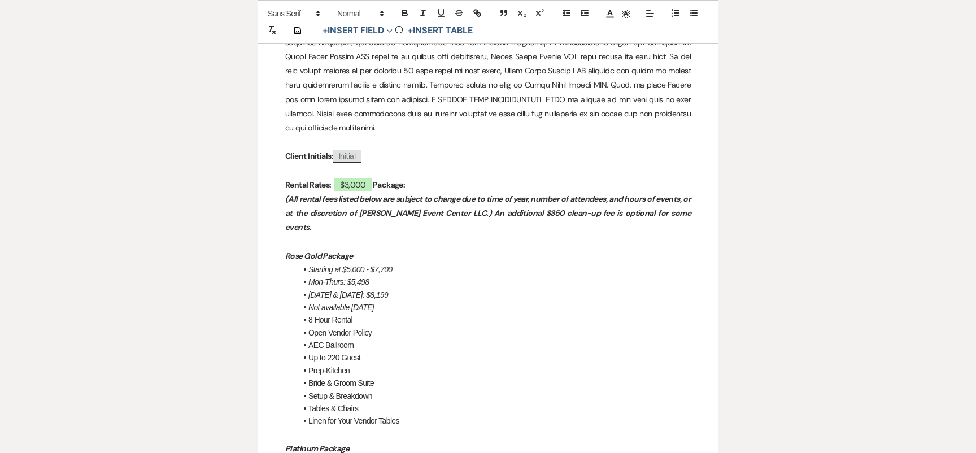
click at [432, 178] on p "Rental Rates: $3,000 Package:" at bounding box center [488, 185] width 406 height 14
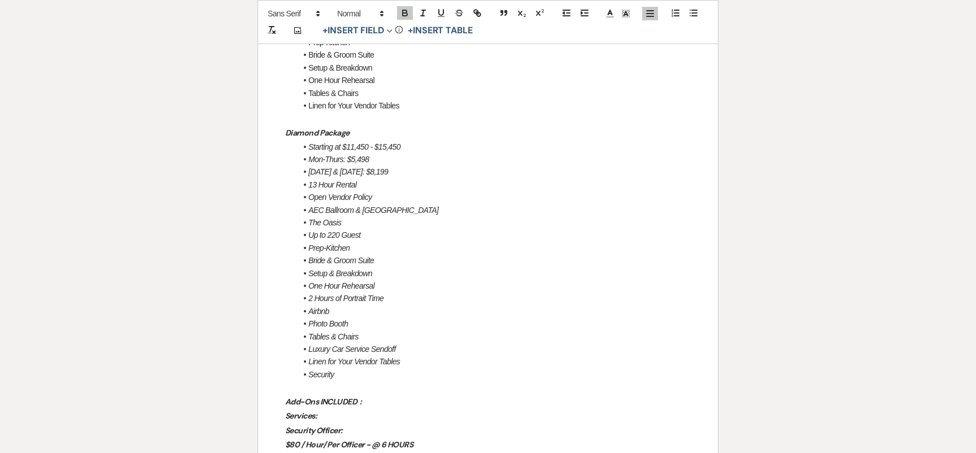
scroll to position [1348, 0]
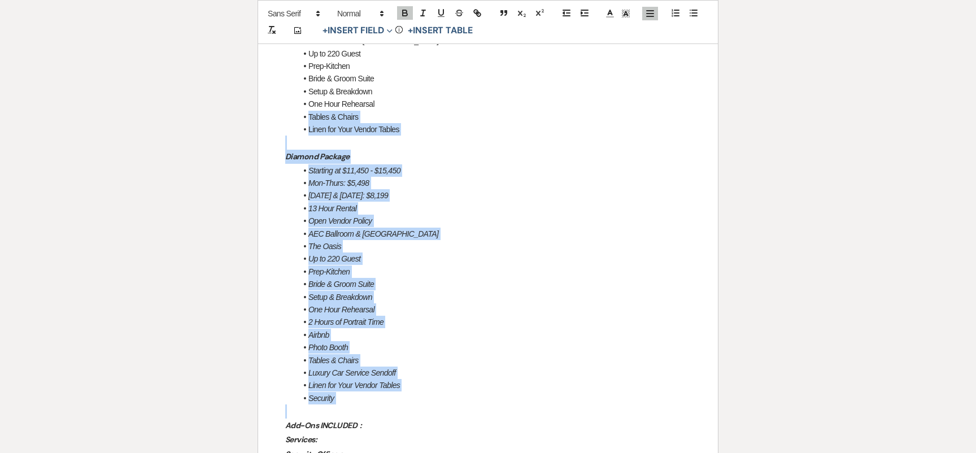
drag, startPoint x: 355, startPoint y: 366, endPoint x: 299, endPoint y: 69, distance: 302.5
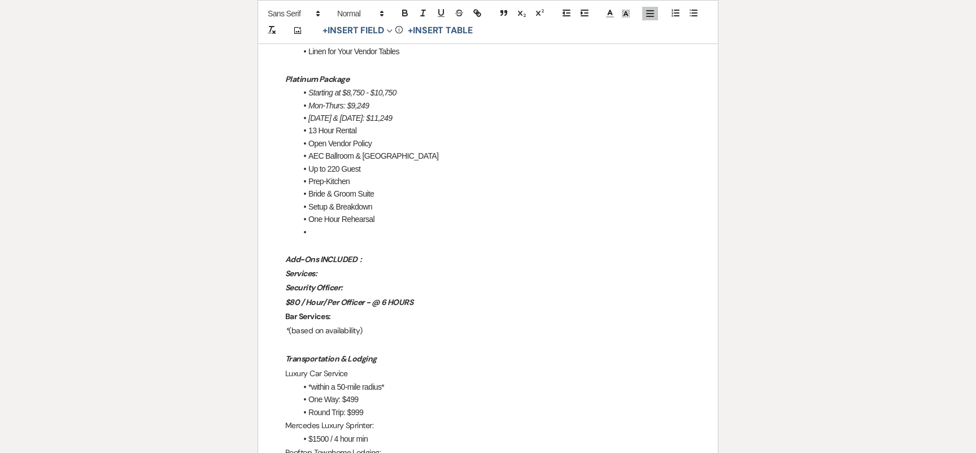
scroll to position [1109, 0]
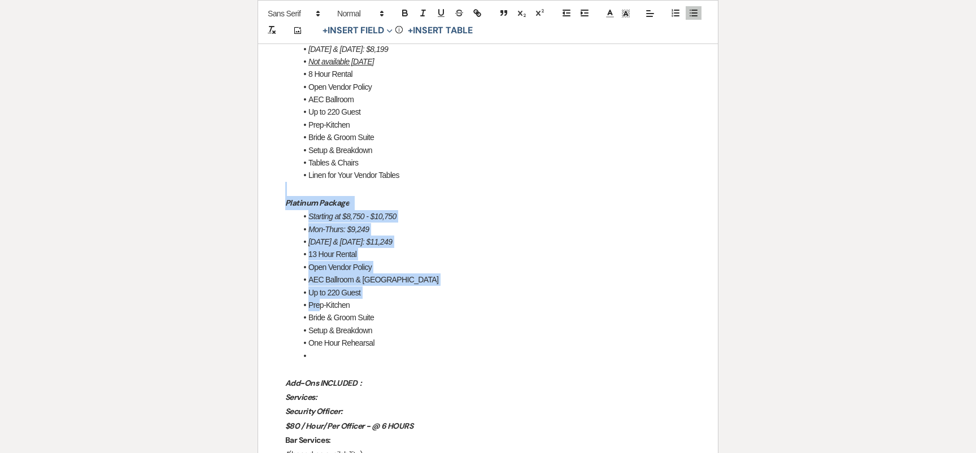
drag, startPoint x: 331, startPoint y: 314, endPoint x: 272, endPoint y: 146, distance: 178.4
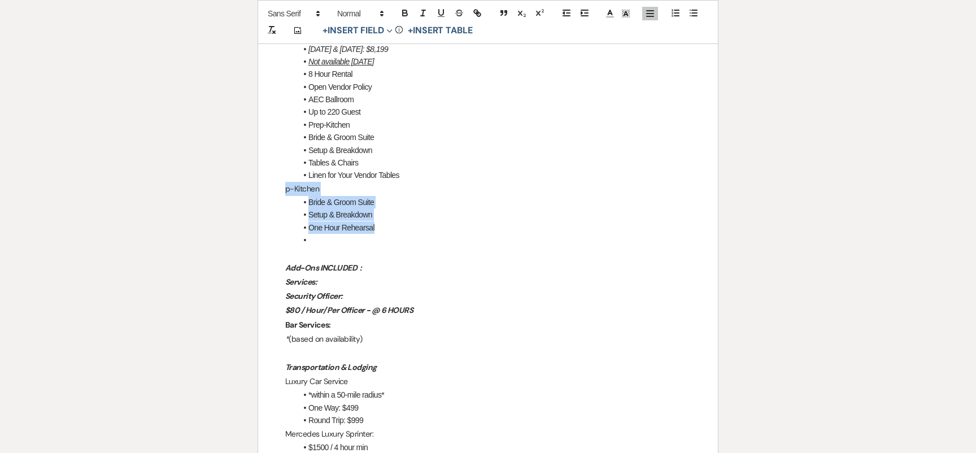
drag, startPoint x: 322, startPoint y: 193, endPoint x: 279, endPoint y: 151, distance: 60.3
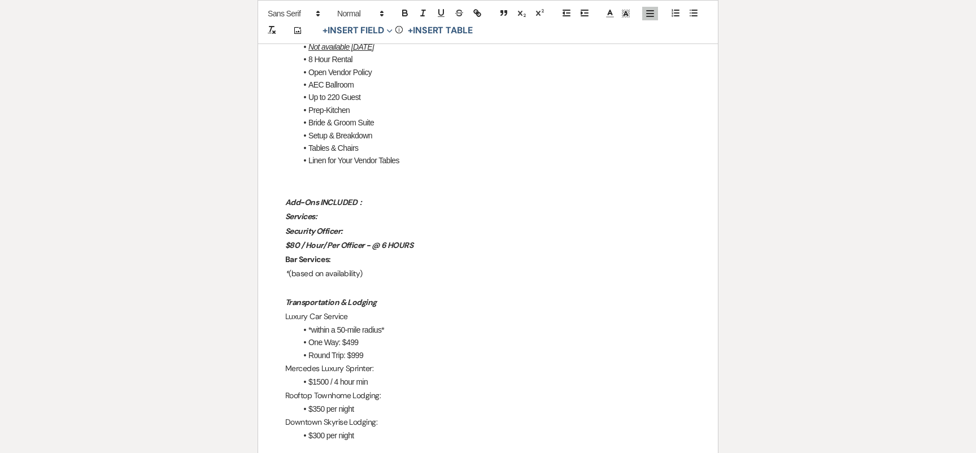
scroll to position [1129, 0]
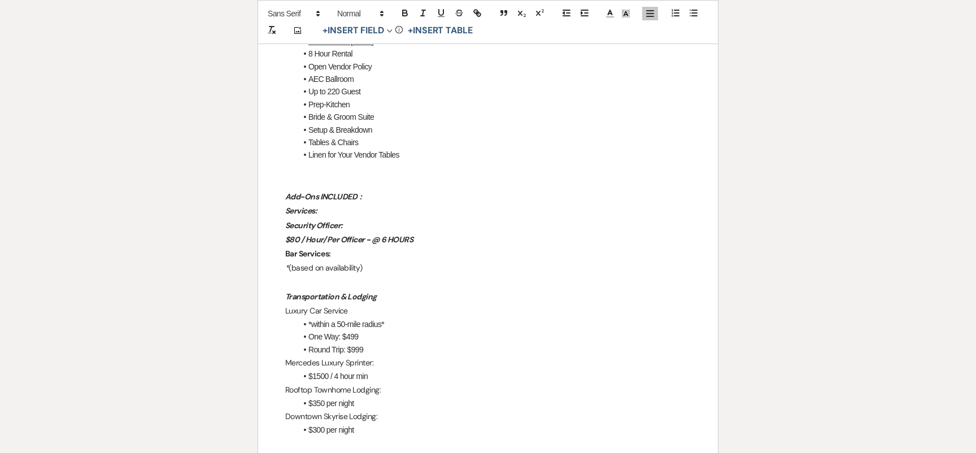
click at [377, 204] on p "Services:" at bounding box center [488, 211] width 406 height 14
click at [377, 190] on p "Add-Ons INCLUDED :" at bounding box center [488, 197] width 406 height 14
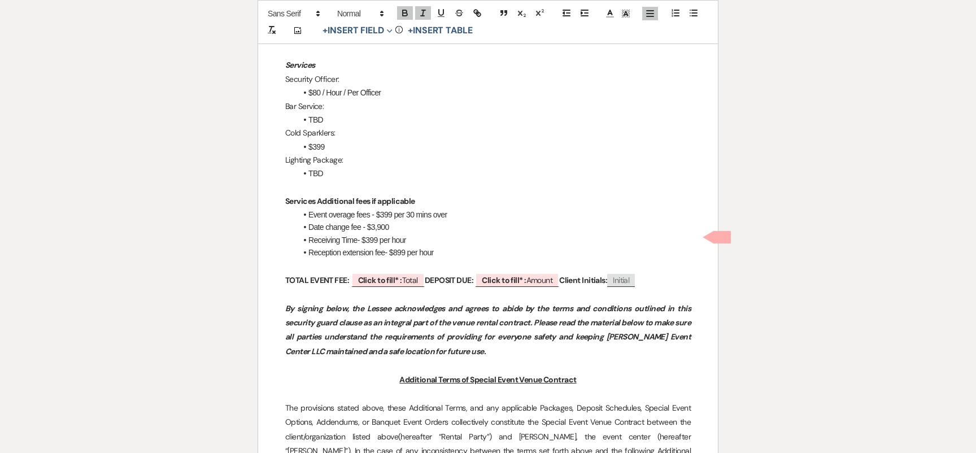
scroll to position [1508, 0]
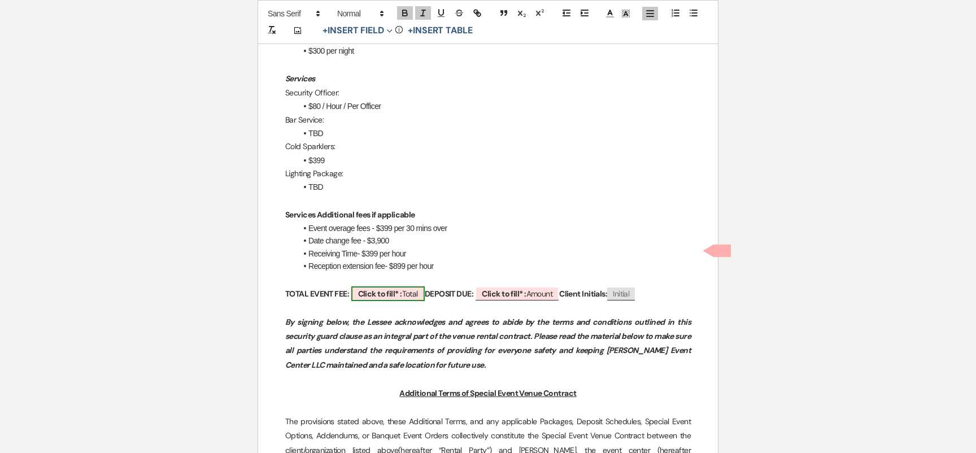
click at [387, 289] on b "Click to fill* :" at bounding box center [380, 294] width 44 height 10
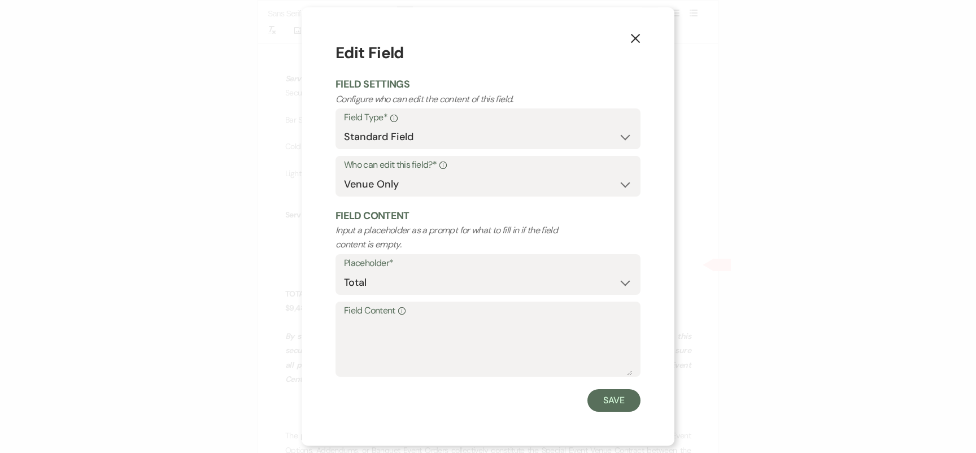
click at [384, 318] on label "Field Content Info" at bounding box center [488, 311] width 288 height 16
click at [384, 319] on textarea "Field Content Info" at bounding box center [488, 347] width 288 height 57
paste textarea "$9,486.83"
click at [605, 405] on button "Save" at bounding box center [614, 400] width 53 height 23
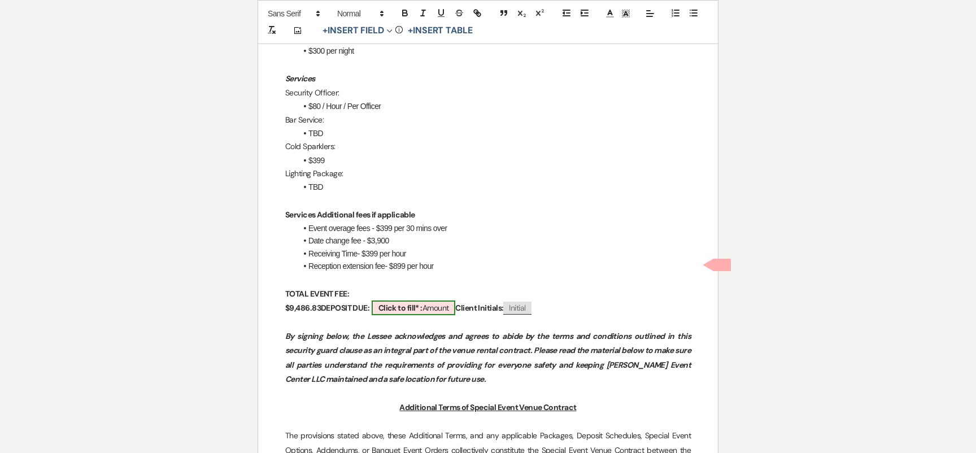
click at [425, 301] on span "Click to fill* : Amount" at bounding box center [414, 308] width 84 height 15
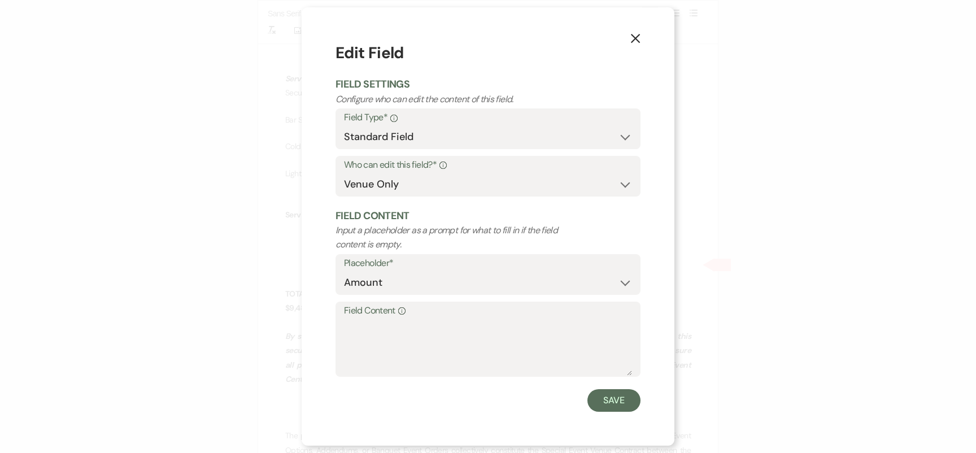
click at [638, 36] on use "button" at bounding box center [635, 38] width 9 height 9
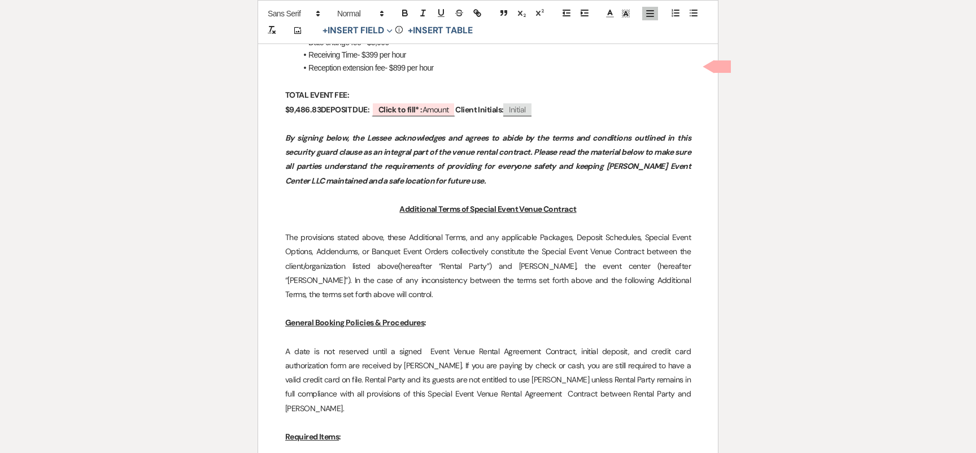
scroll to position [1850, 0]
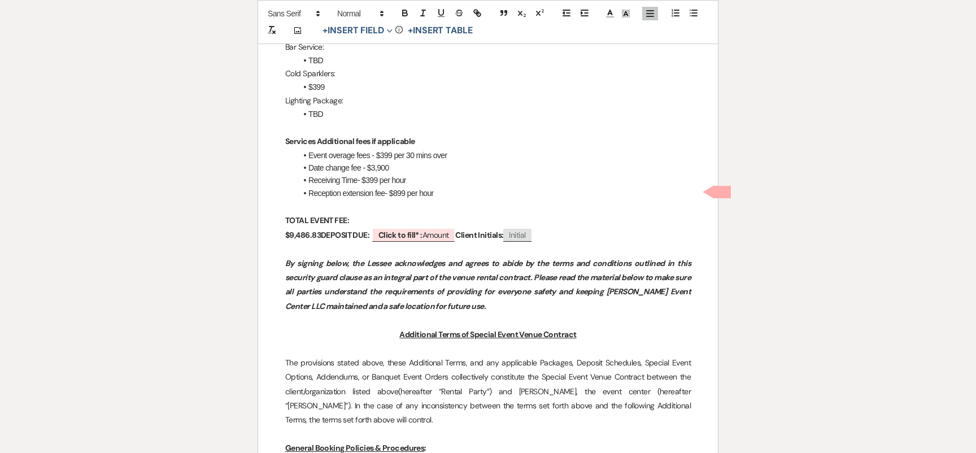
click at [301, 258] on em "By signing below, the Lessee acknowledges and agrees to abide by the terms and …" at bounding box center [488, 284] width 407 height 53
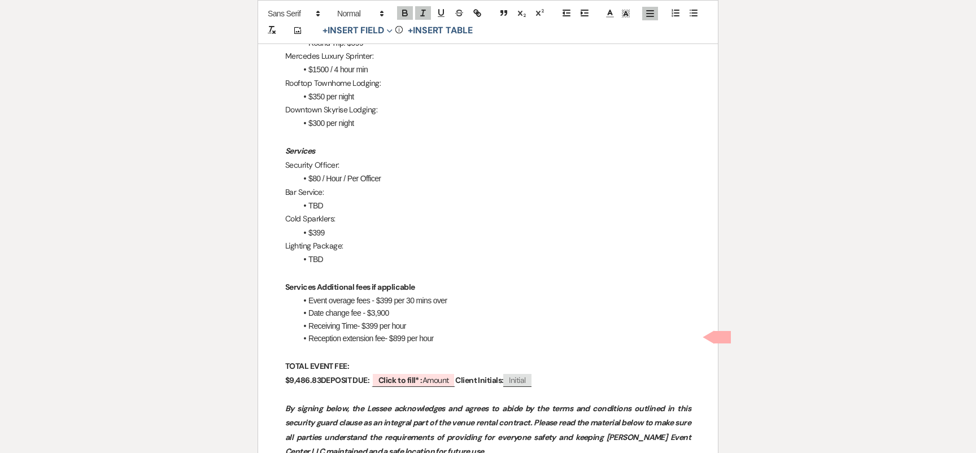
scroll to position [1438, 0]
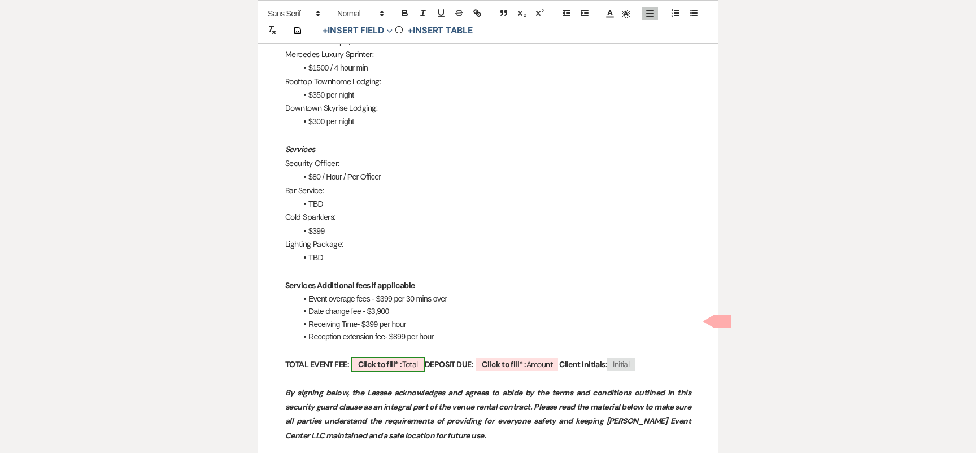
click at [394, 359] on b "Click to fill* :" at bounding box center [380, 364] width 44 height 10
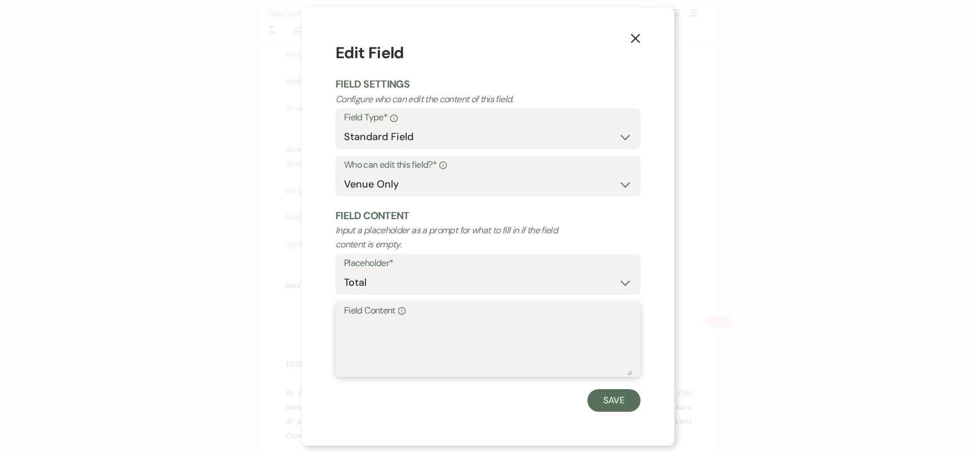
click at [396, 348] on textarea "Field Content Info" at bounding box center [488, 347] width 288 height 57
paste textarea "$9,486.83"
click at [607, 409] on button "Save" at bounding box center [614, 400] width 53 height 23
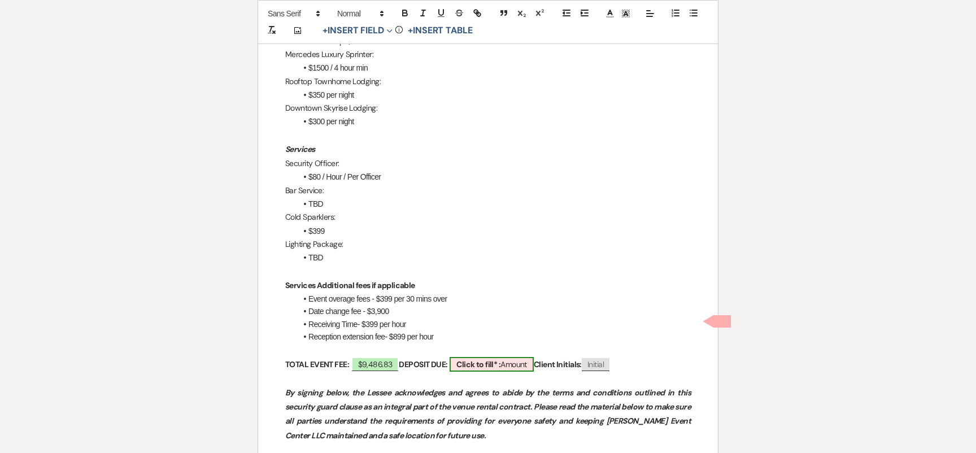
click at [493, 359] on b "Click to fill* :" at bounding box center [479, 364] width 44 height 10
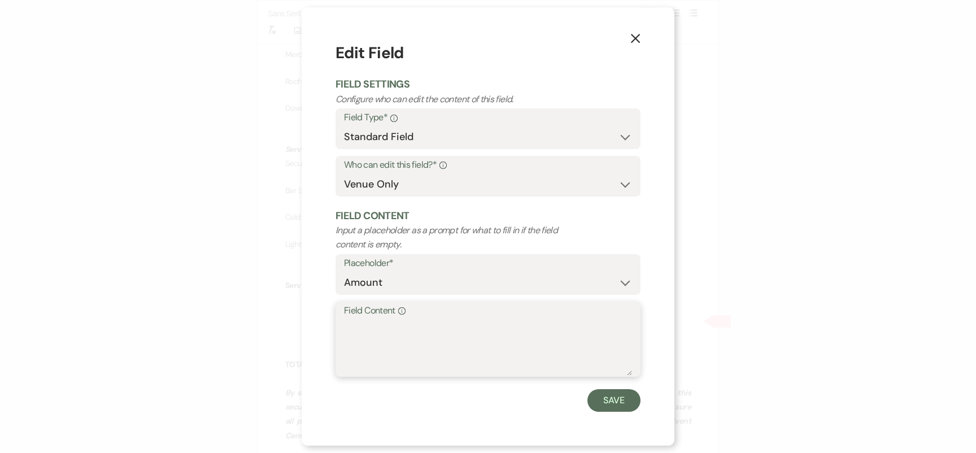
click at [443, 350] on textarea "Field Content Info" at bounding box center [488, 347] width 288 height 57
paste textarea "$9,486.83"
click at [360, 341] on textarea "$9,486.83" at bounding box center [488, 347] width 288 height 57
click at [394, 342] on textarea "$948.683" at bounding box center [488, 347] width 288 height 57
click at [612, 401] on button "Save" at bounding box center [614, 400] width 53 height 23
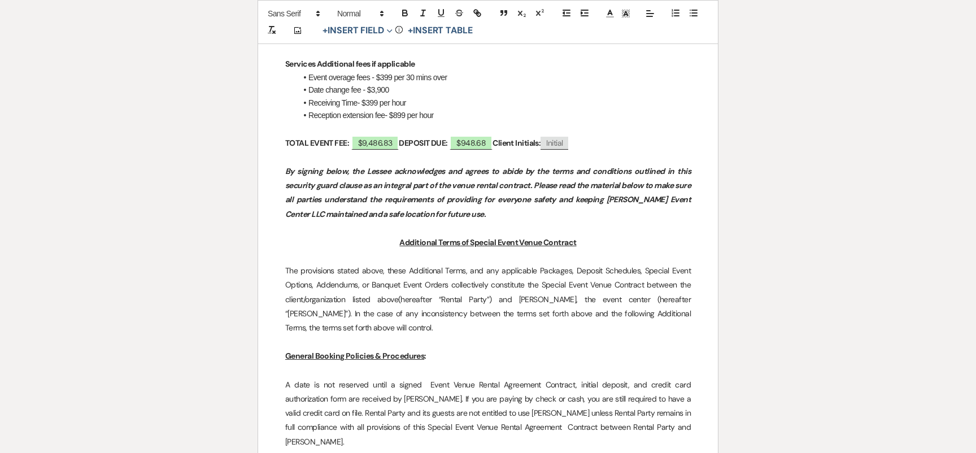
scroll to position [1487, 0]
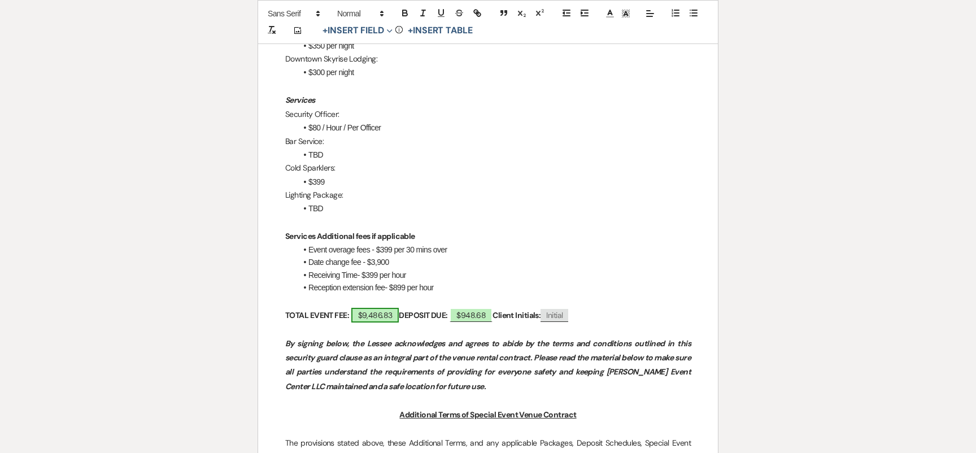
click at [362, 308] on span "$9,486.83" at bounding box center [375, 315] width 48 height 15
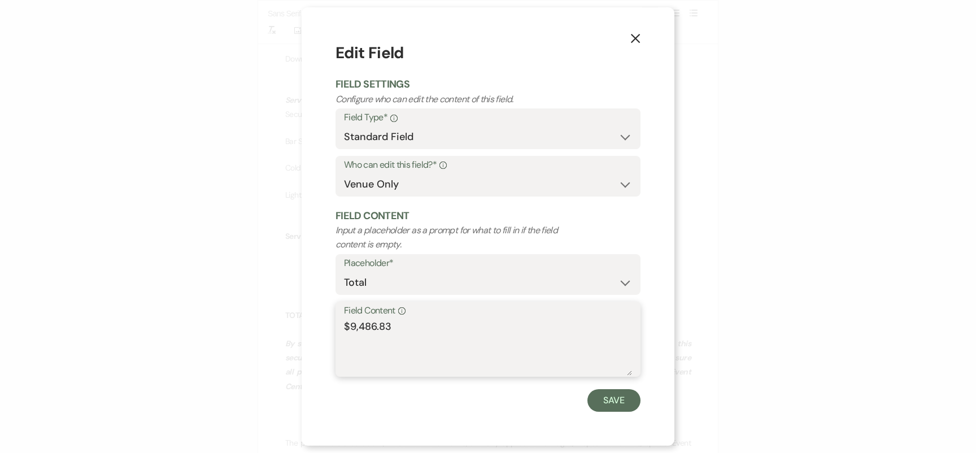
click at [396, 345] on textarea "$9,486.83" at bounding box center [488, 347] width 288 height 57
click at [359, 342] on textarea "$9,486.83" at bounding box center [488, 347] width 288 height 57
click at [629, 40] on button "X" at bounding box center [635, 38] width 17 height 20
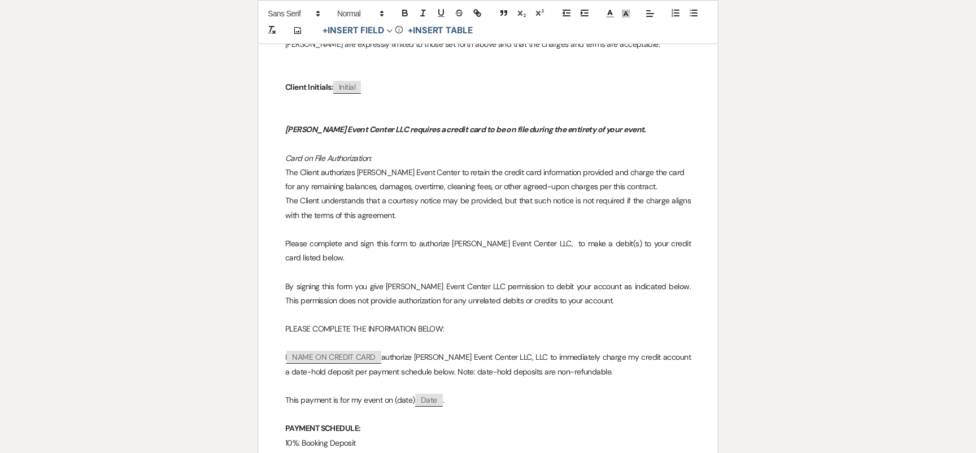
scroll to position [8937, 0]
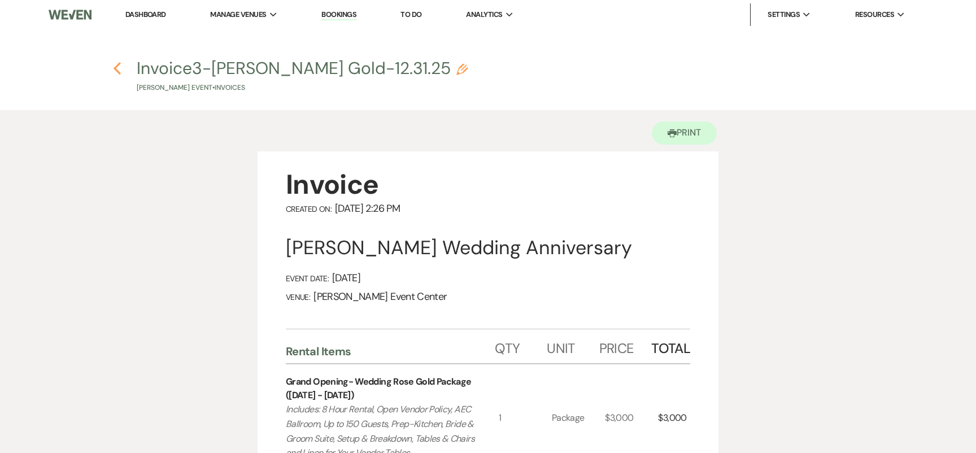
click at [117, 68] on icon "Previous" at bounding box center [117, 69] width 8 height 14
click at [153, 19] on link "Dashboard" at bounding box center [145, 15] width 41 height 10
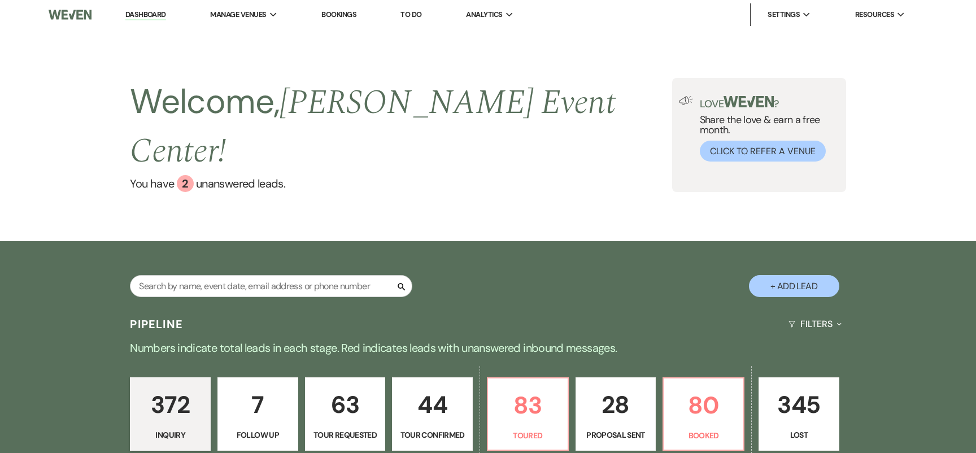
click at [149, 14] on link "Dashboard" at bounding box center [145, 15] width 41 height 11
click at [137, 13] on link "Dashboard" at bounding box center [145, 15] width 41 height 11
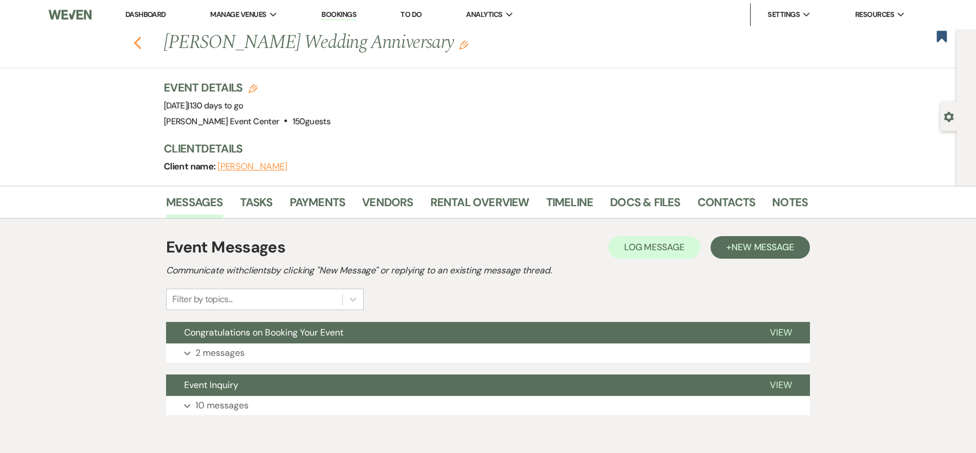
click at [138, 47] on use "button" at bounding box center [137, 43] width 7 height 12
